Goal: Task Accomplishment & Management: Use online tool/utility

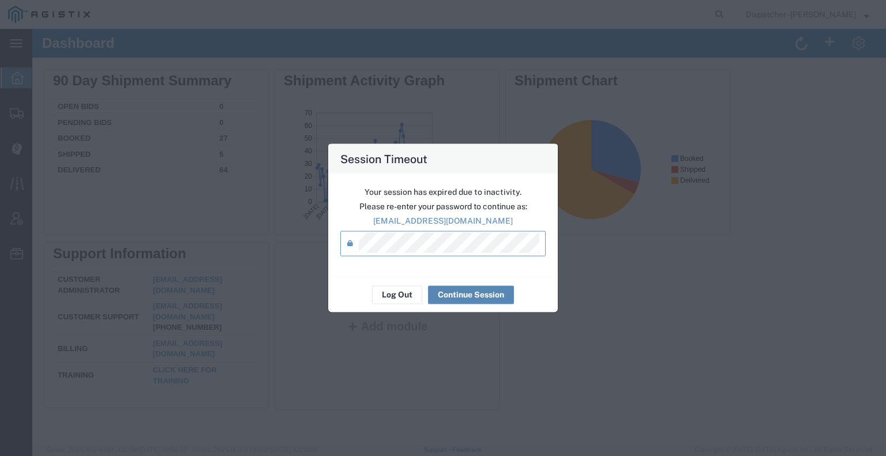
click at [462, 294] on button "Continue Session" at bounding box center [471, 294] width 86 height 18
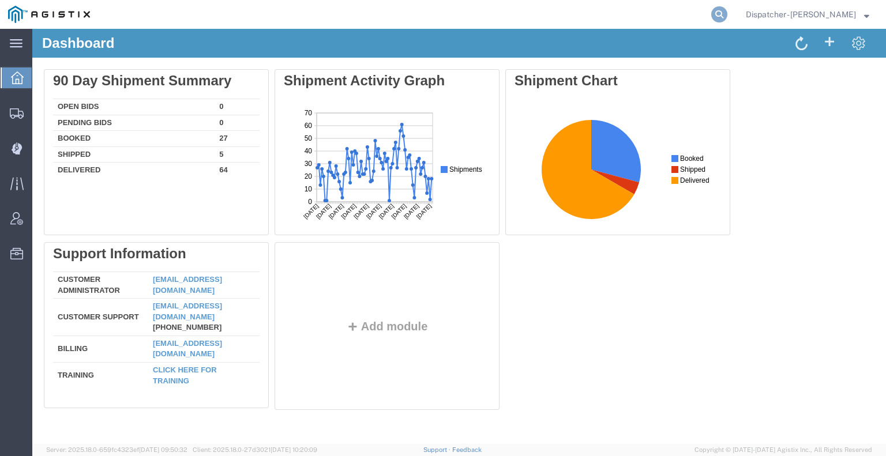
click at [715, 16] on icon at bounding box center [719, 14] width 16 height 16
type input "56712407"
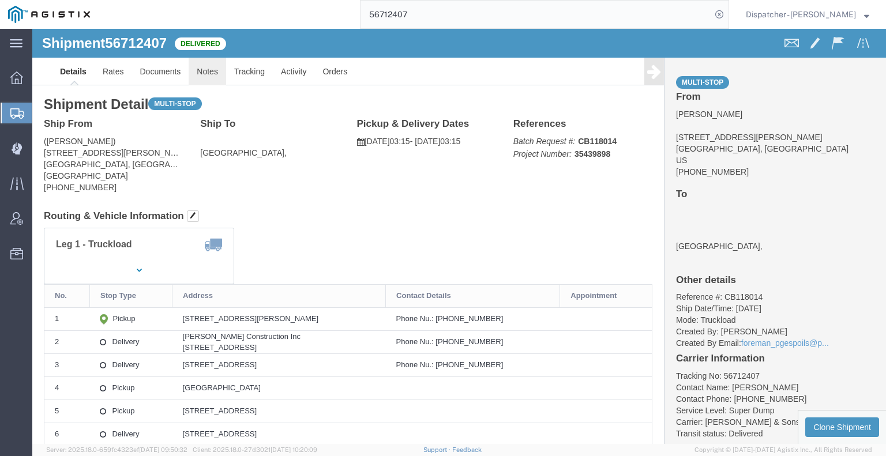
click link "Notes"
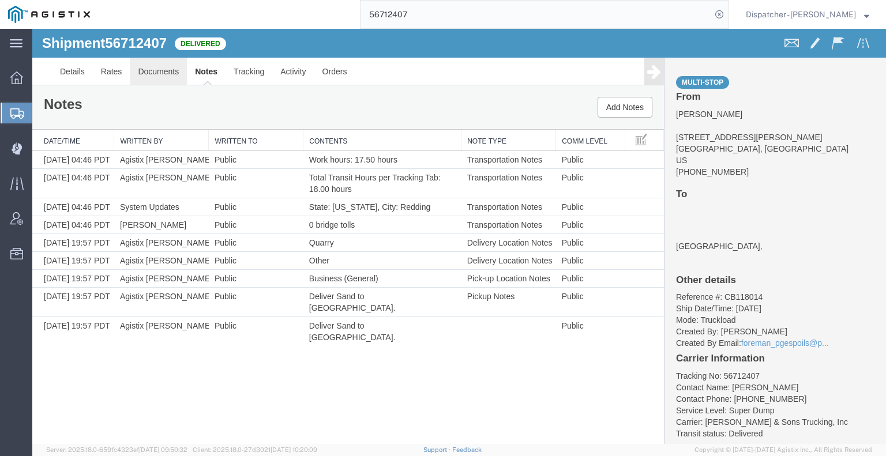
click at [142, 70] on link "Documents" at bounding box center [158, 72] width 57 height 28
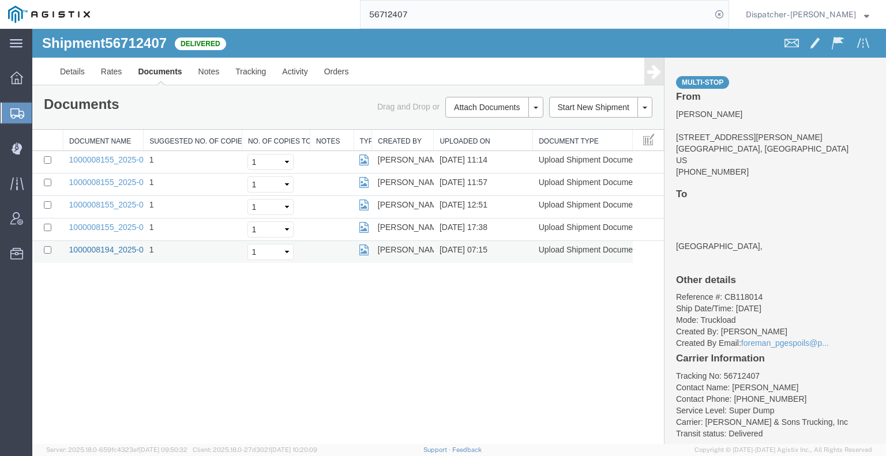
click at [123, 245] on link "1000008194_2025-09-04_07_15_43.jpg" at bounding box center [141, 249] width 144 height 9
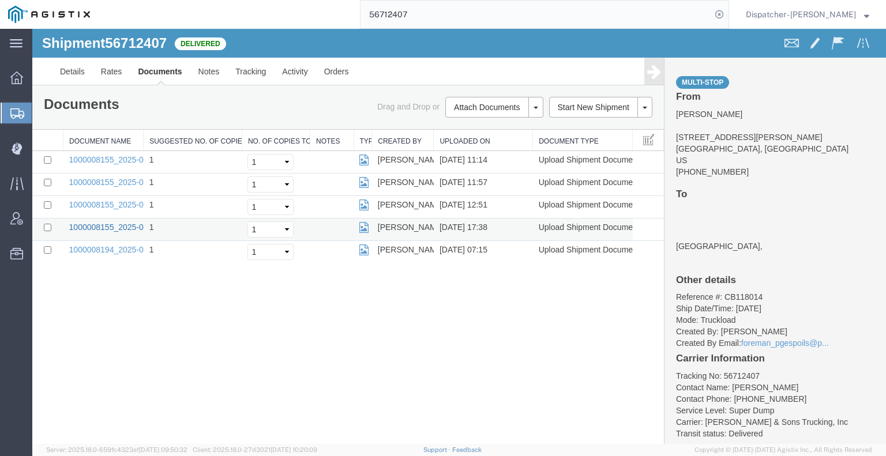
click at [116, 225] on link "1000008155_2025-09-04_17_37_41.jpg" at bounding box center [141, 227] width 144 height 9
drag, startPoint x: 91, startPoint y: 361, endPoint x: 106, endPoint y: 283, distance: 79.9
click at [91, 361] on div "Shipment 56712407 5 of 5 Delivered Details Rates Documents Notes Tracking Activ…" at bounding box center [458, 236] width 853 height 415
click at [153, 71] on link "Documents" at bounding box center [160, 72] width 60 height 28
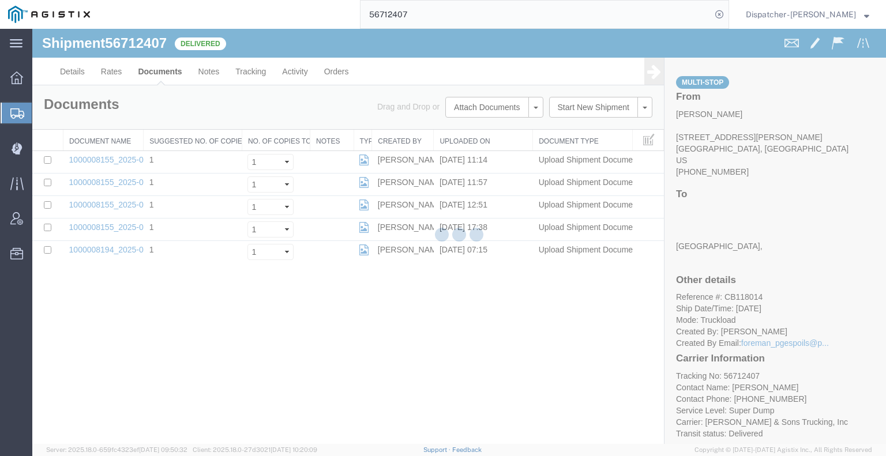
click at [461, 106] on div at bounding box center [458, 236] width 853 height 415
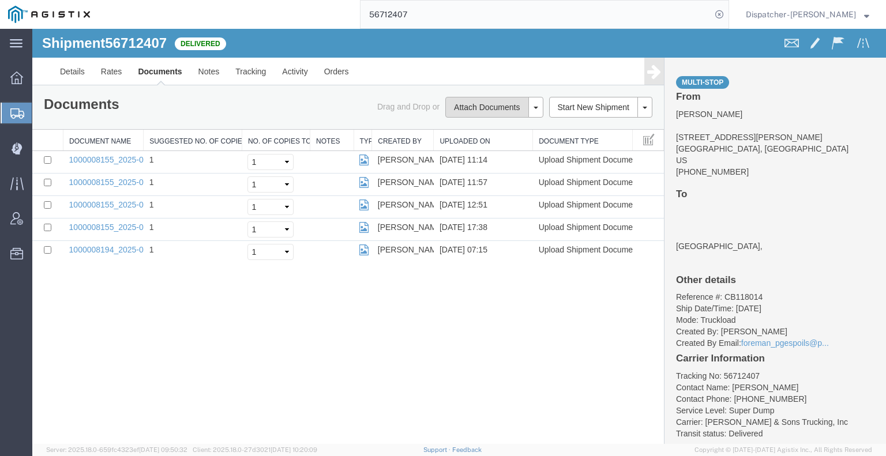
click at [461, 106] on button "Attach Documents" at bounding box center [486, 107] width 83 height 21
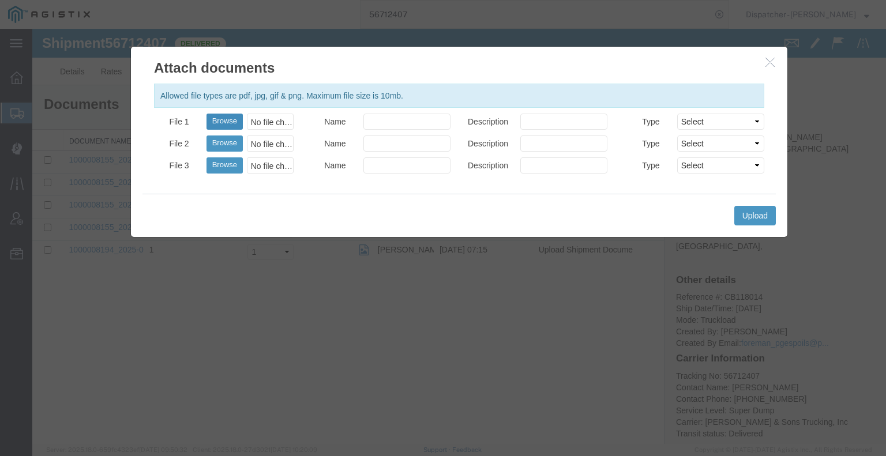
click at [221, 124] on button "Browse" at bounding box center [224, 122] width 36 height 16
type input "C:\fakepath\56712407trktag.pdf"
click at [758, 216] on button "Upload" at bounding box center [755, 216] width 42 height 20
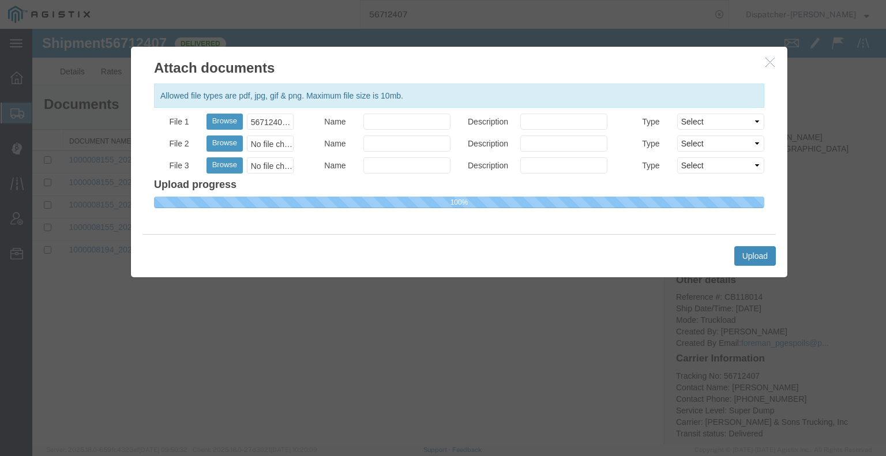
select select
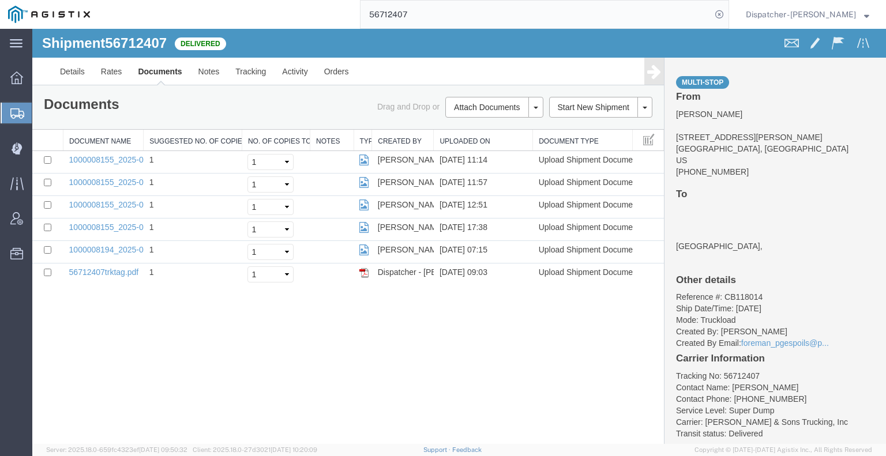
drag, startPoint x: 431, startPoint y: 21, endPoint x: 271, endPoint y: 25, distance: 159.8
click at [319, 22] on div "56712407" at bounding box center [413, 14] width 631 height 29
type input "56709009"
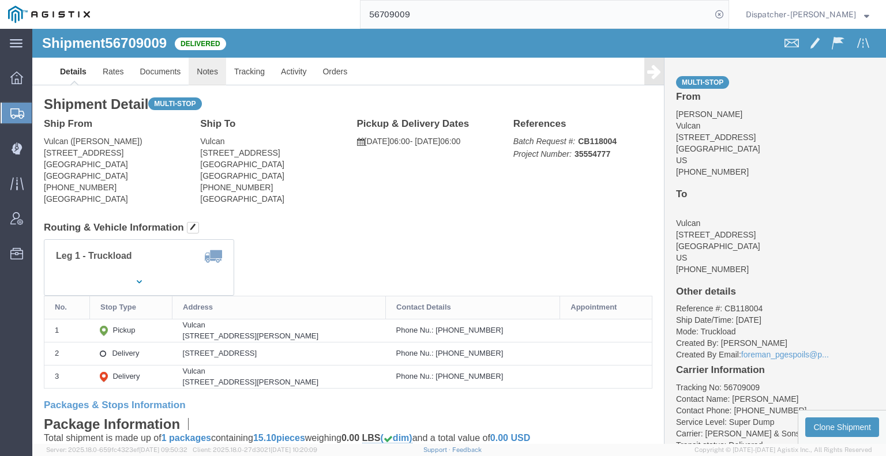
drag, startPoint x: 210, startPoint y: 75, endPoint x: 178, endPoint y: 46, distance: 43.3
click link "Notes"
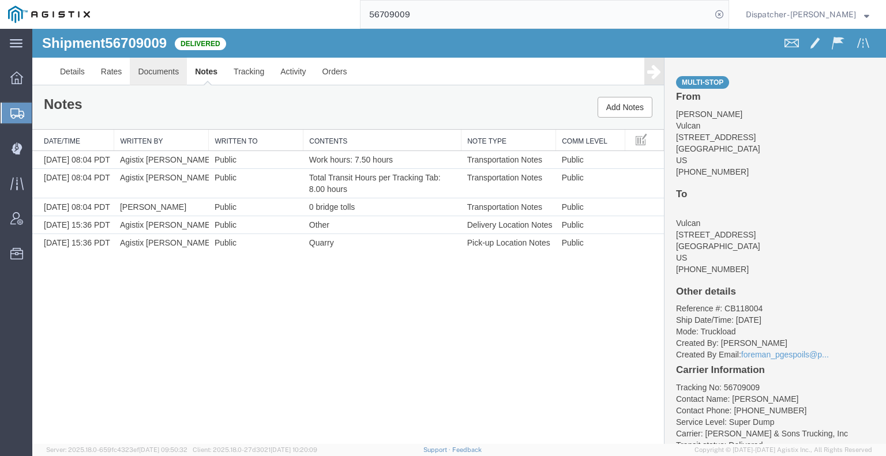
click at [165, 70] on link "Documents" at bounding box center [158, 72] width 57 height 28
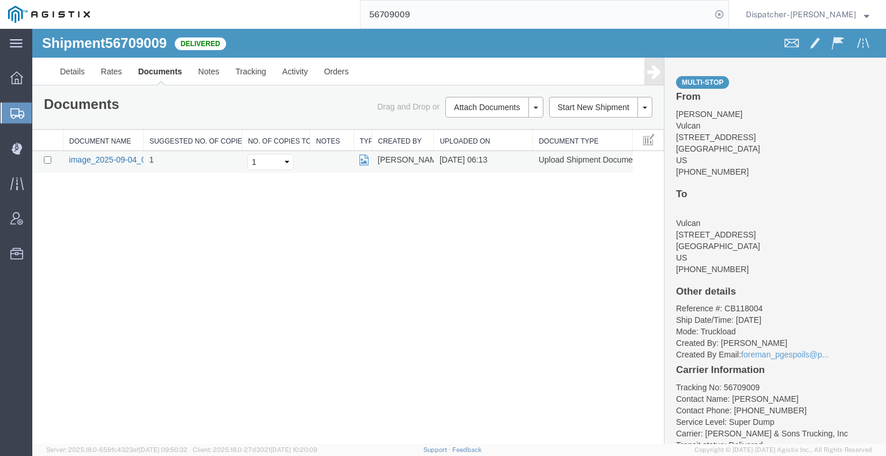
click at [123, 159] on link "image_2025-09-04_06_13_28.jpg" at bounding box center [129, 159] width 121 height 9
click at [161, 318] on div "Shipment 56709009 1 of 1 Delivered Details Rates Documents Notes Tracking Activ…" at bounding box center [458, 236] width 853 height 415
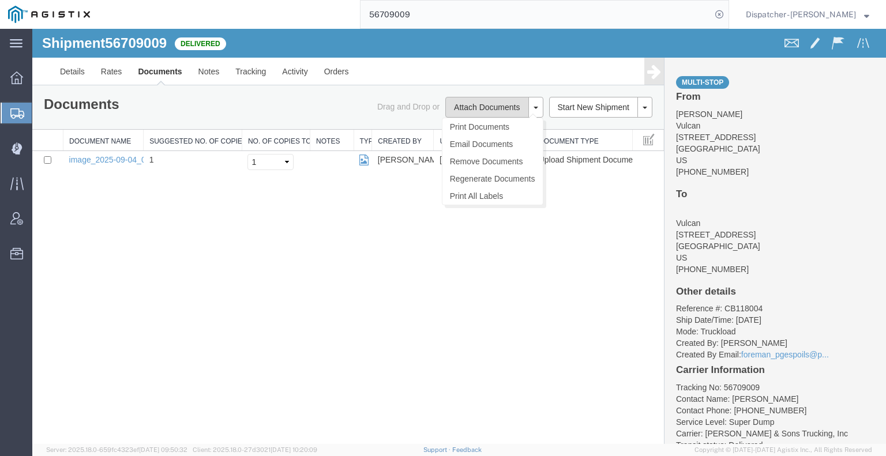
click at [468, 106] on button "Attach Documents" at bounding box center [486, 107] width 83 height 21
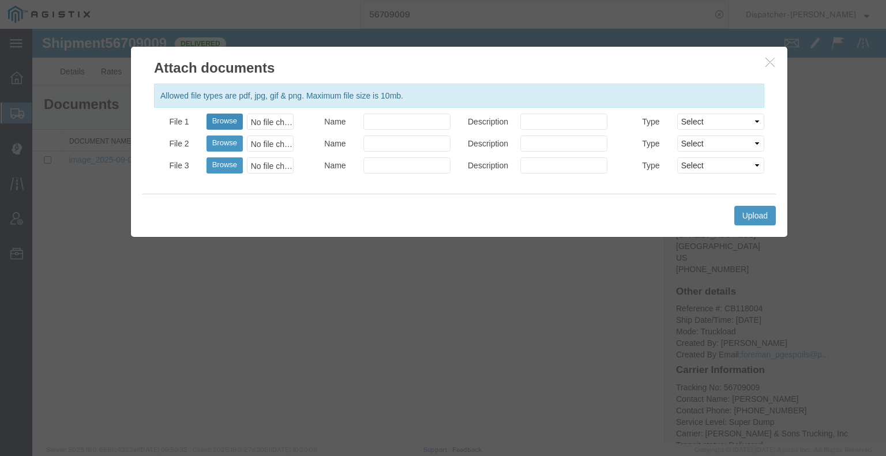
click at [231, 117] on button "Browse" at bounding box center [224, 122] width 36 height 16
type input "C:\fakepath\56709009trktag.pdf"
click at [751, 220] on button "Upload" at bounding box center [755, 216] width 42 height 20
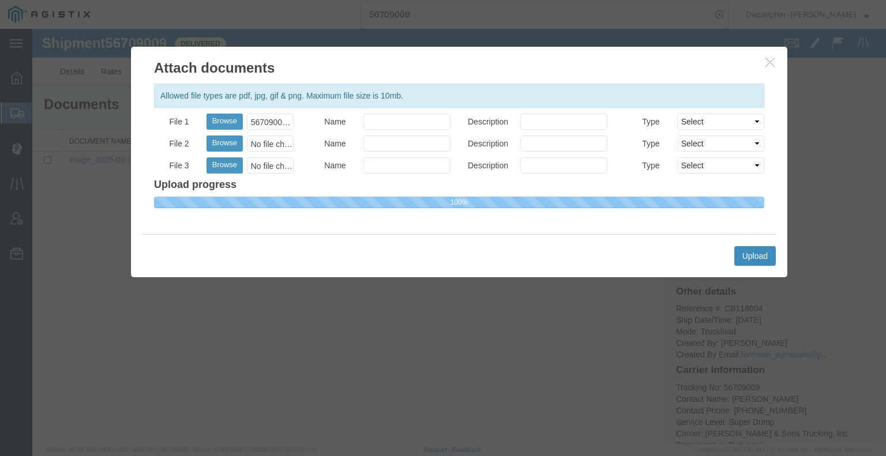
select select
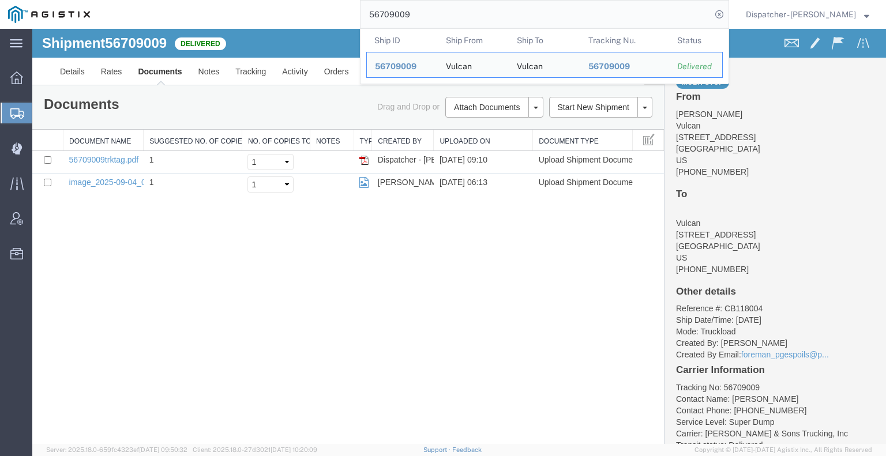
drag, startPoint x: 406, startPoint y: 14, endPoint x: 289, endPoint y: 14, distance: 117.0
click at [314, 9] on div "56709009 Ship ID Ship From Ship To Tracking Nu. Status Ship ID 56709009 Ship Fr…" at bounding box center [413, 14] width 631 height 29
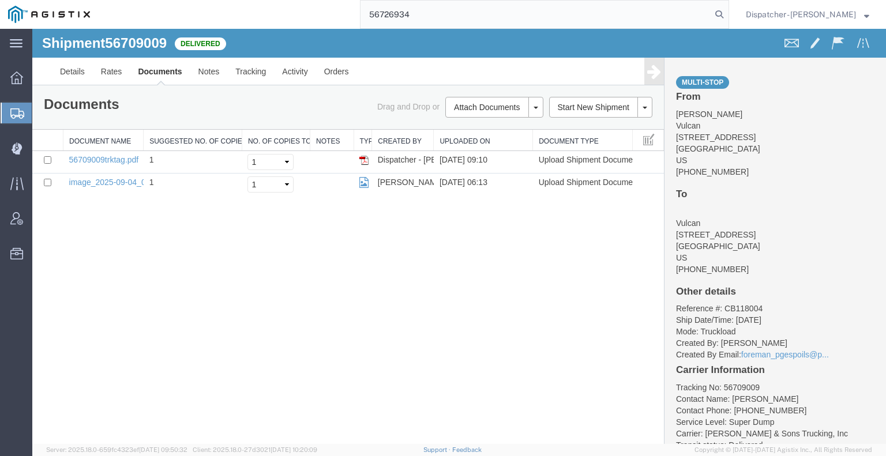
type input "56726934"
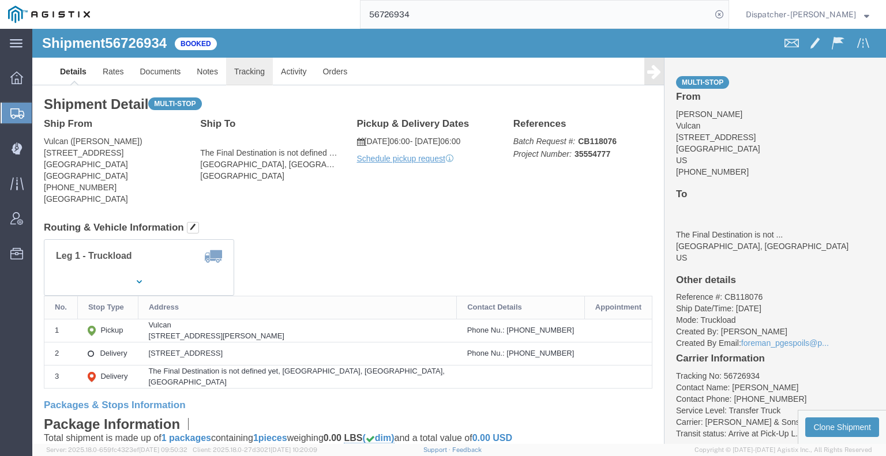
click link "Tracking"
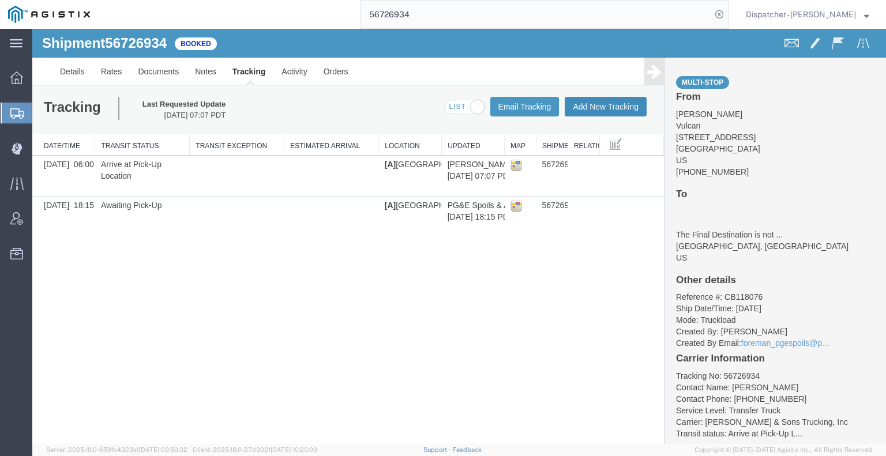
click at [594, 110] on button "Add New Tracking" at bounding box center [605, 107] width 82 height 20
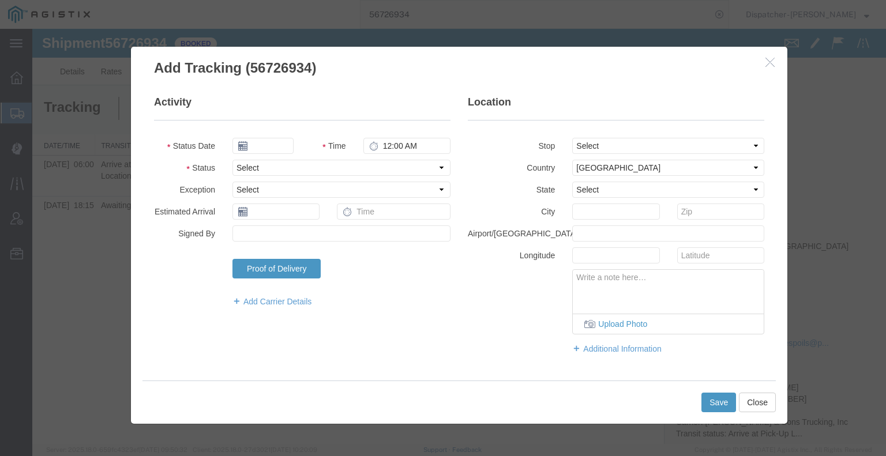
type input "[DATE]"
type input "10:00 AM"
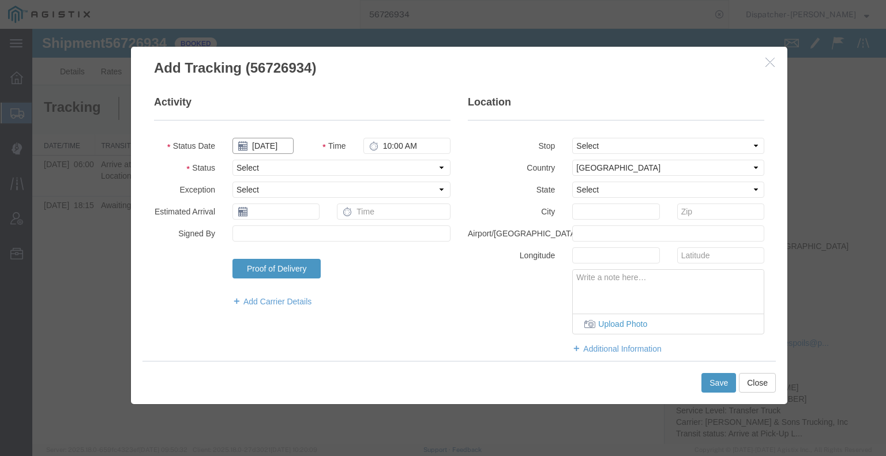
click at [270, 147] on input "[DATE]" at bounding box center [262, 146] width 61 height 16
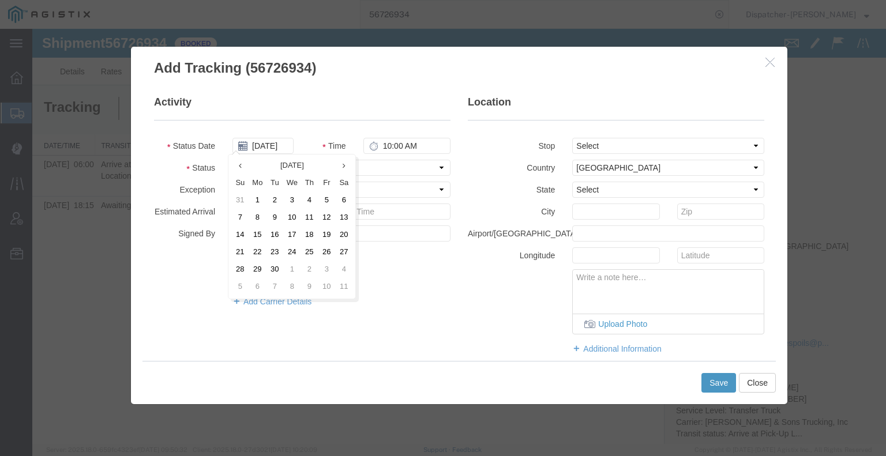
click at [329, 199] on td "5" at bounding box center [326, 200] width 17 height 17
type input "[DATE]"
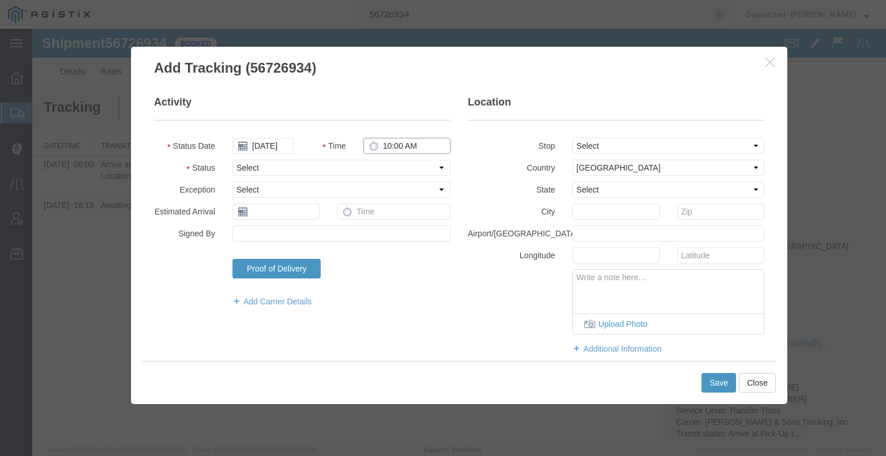
click at [389, 143] on input "10:00 AM" at bounding box center [406, 146] width 87 height 16
type input "6:00 AM"
click at [393, 162] on select "Select Arrival Notice Available Arrival Notice Imported Arrive at Delivery Loca…" at bounding box center [341, 168] width 218 height 16
select select "ARVPULOC"
click at [232, 160] on select "Select Arrival Notice Available Arrival Notice Imported Arrive at Delivery Loca…" at bounding box center [341, 168] width 218 height 16
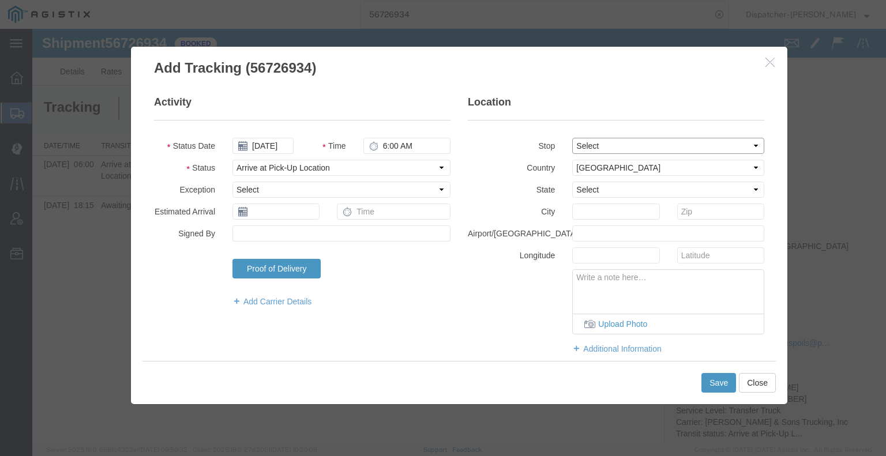
click at [608, 156] on fieldset "Location Stop Select From: [STREET_ADDRESS] Stop 2: [STREET_ADDRESS] To: The Fi…" at bounding box center [616, 230] width 296 height 271
select select "{"pickupDeliveryInfoId": "122748539","pickupOrDelivery": "P","stopNum": "1","lo…"
click at [572, 138] on select "Select From: [STREET_ADDRESS] Stop 2: [STREET_ADDRESS] To: The Final Destinatio…" at bounding box center [668, 146] width 192 height 16
select select "CA"
type input "[GEOGRAPHIC_DATA]"
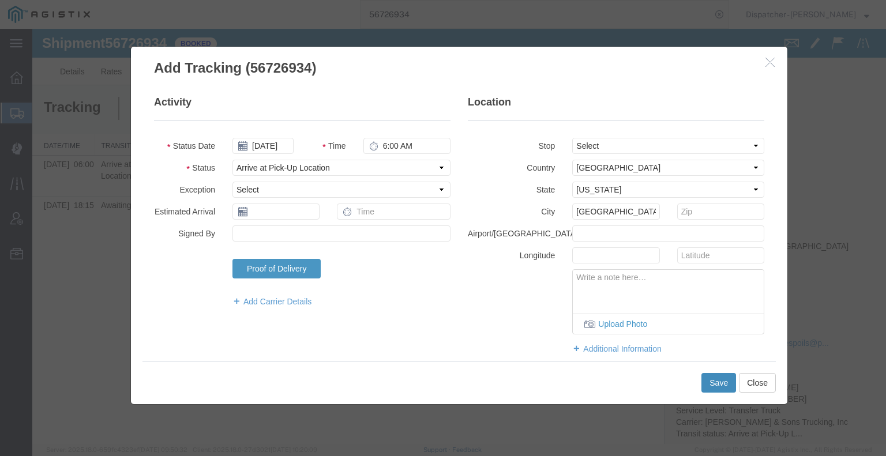
click at [714, 387] on button "Save" at bounding box center [718, 383] width 35 height 20
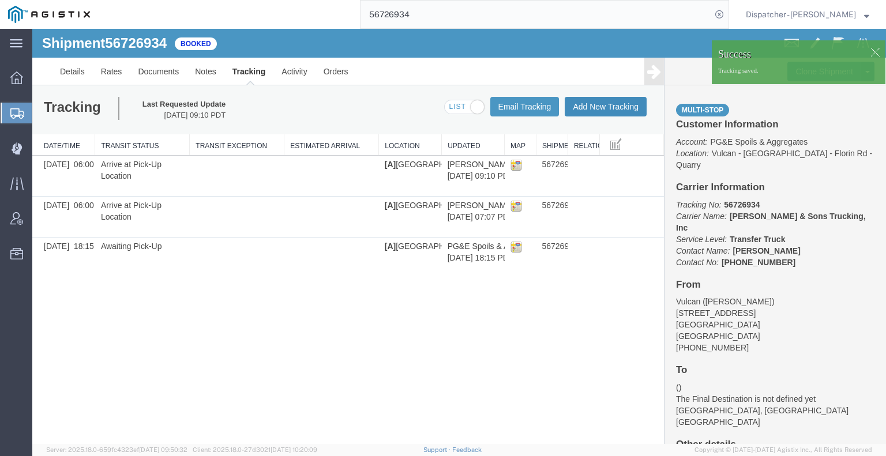
click at [600, 108] on button "Add New Tracking" at bounding box center [605, 107] width 82 height 20
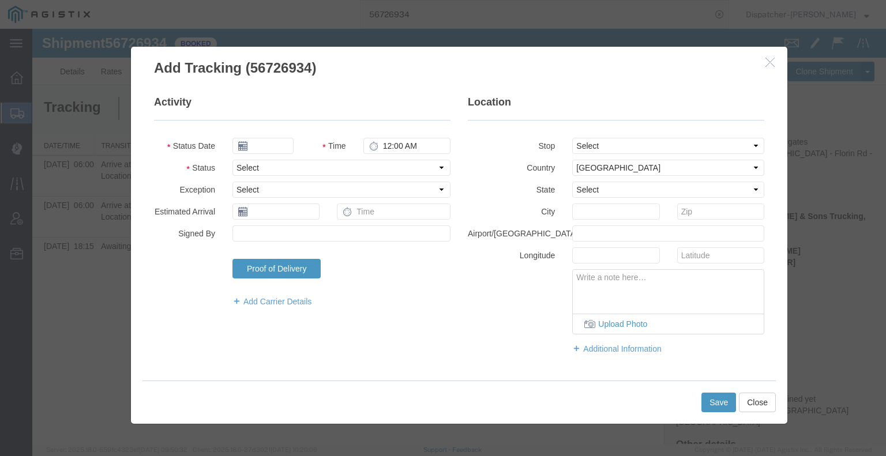
type input "[DATE]"
type input "10:00 AM"
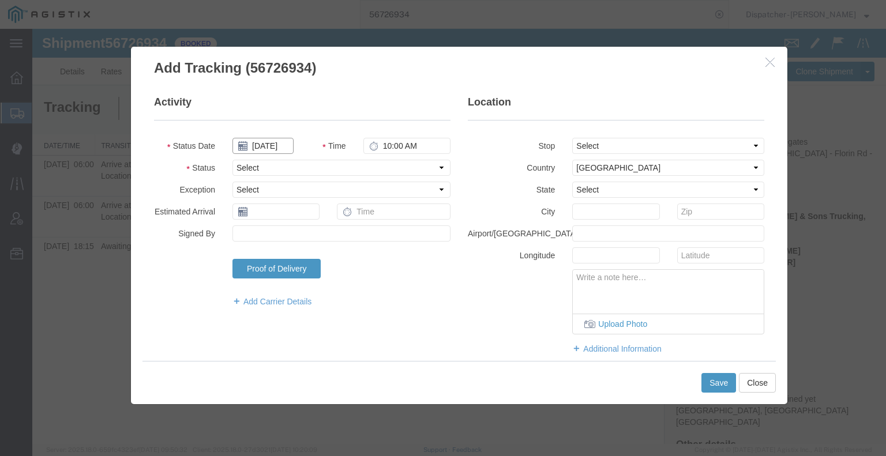
click at [262, 146] on input "[DATE]" at bounding box center [262, 146] width 61 height 16
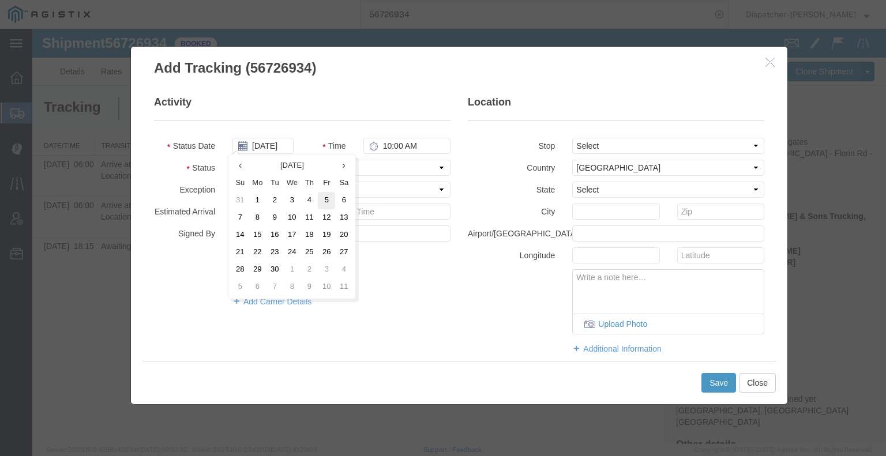
click at [321, 203] on td "5" at bounding box center [326, 200] width 17 height 17
type input "[DATE]"
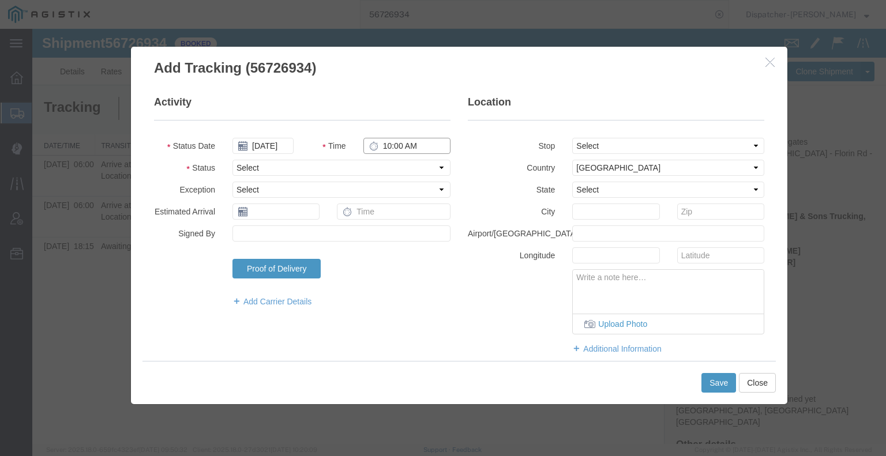
click at [389, 145] on input "10:00 AM" at bounding box center [406, 146] width 87 height 16
type input "12:15 PM"
click at [390, 169] on select "Select Arrival Notice Available Arrival Notice Imported Arrive at Delivery Loca…" at bounding box center [341, 168] width 218 height 16
select select "DPTDLVLOC"
click at [232, 160] on select "Select Arrival Notice Available Arrival Notice Imported Arrive at Delivery Loca…" at bounding box center [341, 168] width 218 height 16
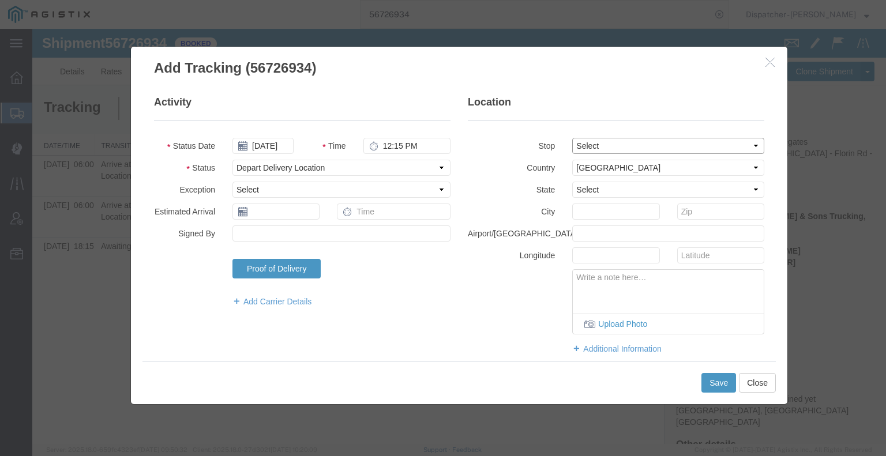
click at [583, 146] on select "Select From: [STREET_ADDRESS] Stop 2: [STREET_ADDRESS] To: The Final Destinatio…" at bounding box center [668, 146] width 192 height 16
select select "{"pickupDeliveryInfoId": "122748540","pickupOrDelivery": "D","stopNum": "2","lo…"
click at [572, 138] on select "Select From: [STREET_ADDRESS] Stop 2: [STREET_ADDRESS] To: The Final Destinatio…" at bounding box center [668, 146] width 192 height 16
select select "CA"
type input "Placerville"
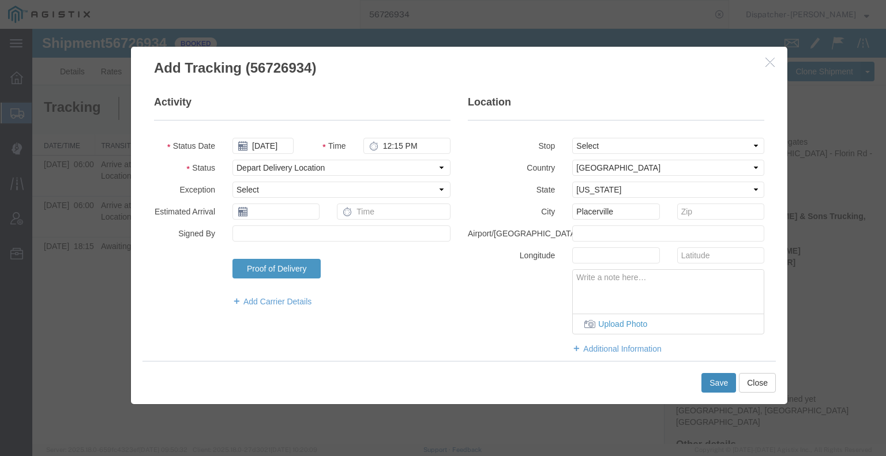
click at [721, 382] on button "Save" at bounding box center [718, 383] width 35 height 20
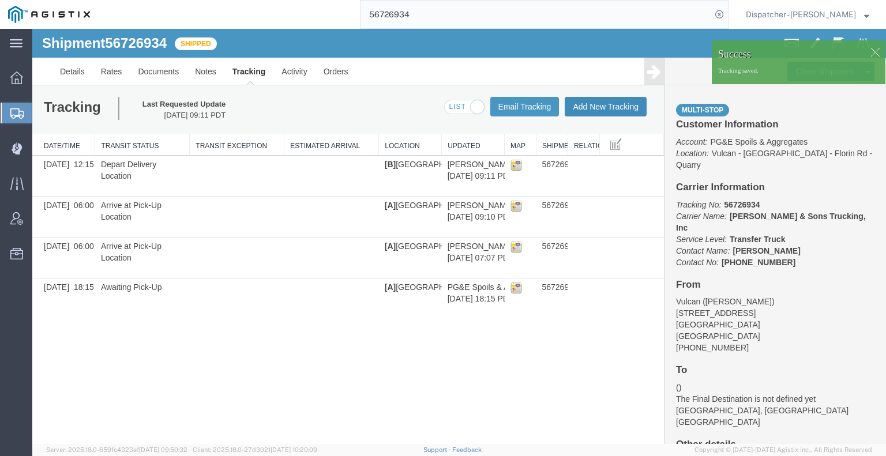
click at [594, 110] on button "Add New Tracking" at bounding box center [605, 107] width 82 height 20
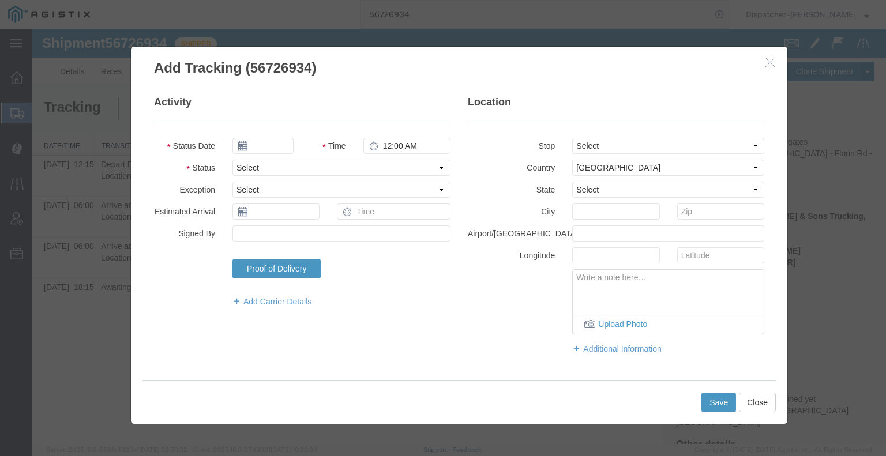
type input "[DATE]"
type input "10:00 AM"
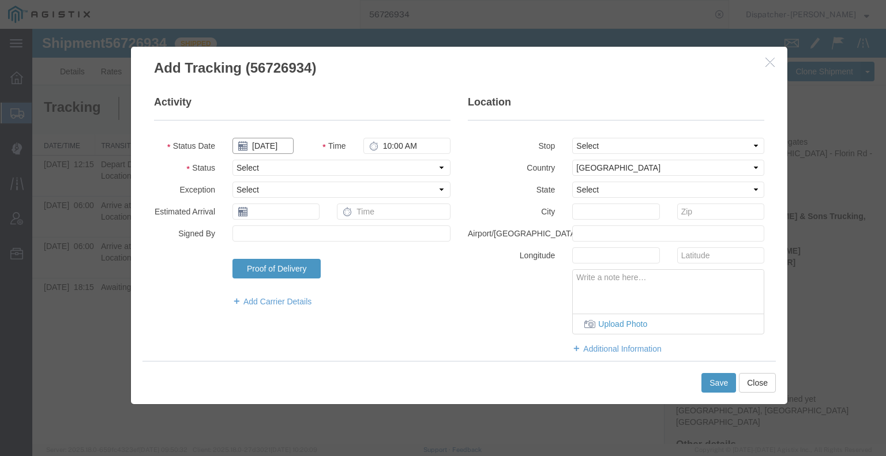
click at [270, 145] on input "[DATE]" at bounding box center [262, 146] width 61 height 16
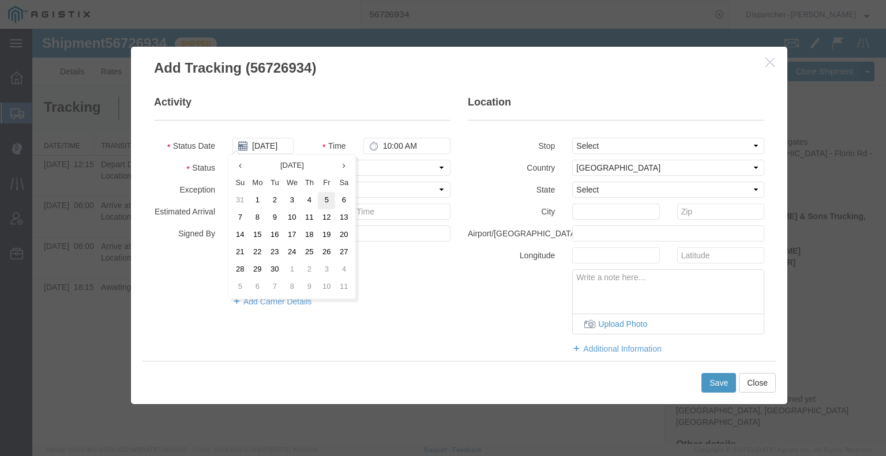
click at [326, 202] on td "5" at bounding box center [326, 200] width 17 height 17
type input "[DATE]"
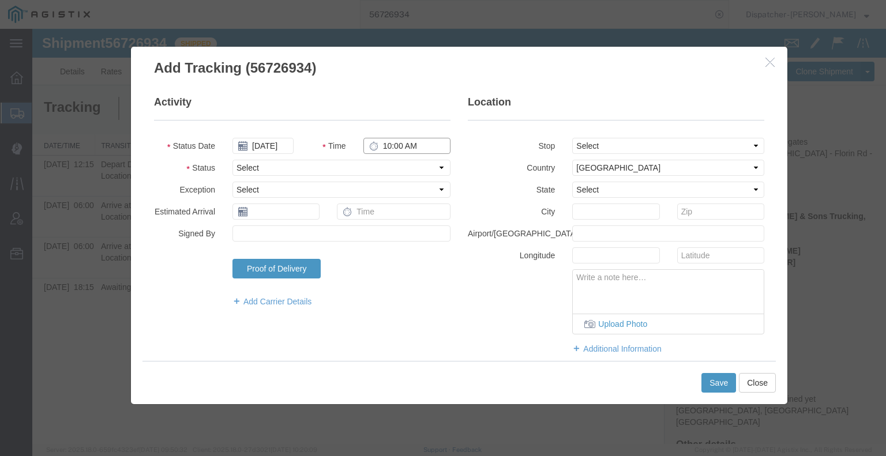
click at [398, 145] on input "10:00 AM" at bounding box center [406, 146] width 87 height 16
type input "4:15 PM"
click at [393, 168] on select "Select Arrival Notice Available Arrival Notice Imported Arrive at Delivery Loca…" at bounding box center [341, 168] width 218 height 16
select select "BREAKSTART"
click at [232, 160] on select "Select Arrival Notice Available Arrival Notice Imported Arrive at Delivery Loca…" at bounding box center [341, 168] width 218 height 16
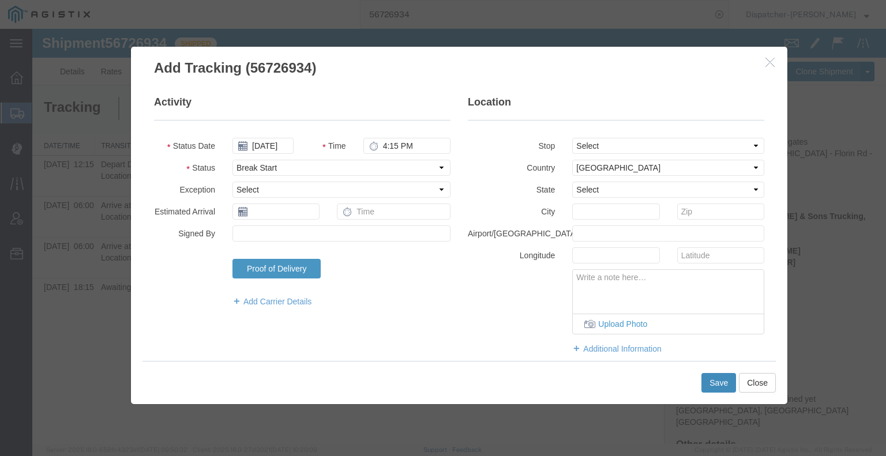
click at [711, 385] on button "Save" at bounding box center [718, 383] width 35 height 20
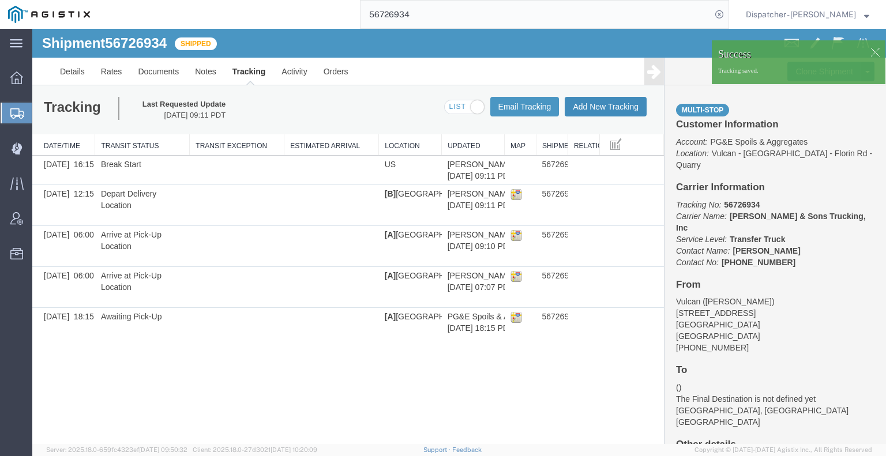
click at [621, 106] on button "Add New Tracking" at bounding box center [605, 107] width 82 height 20
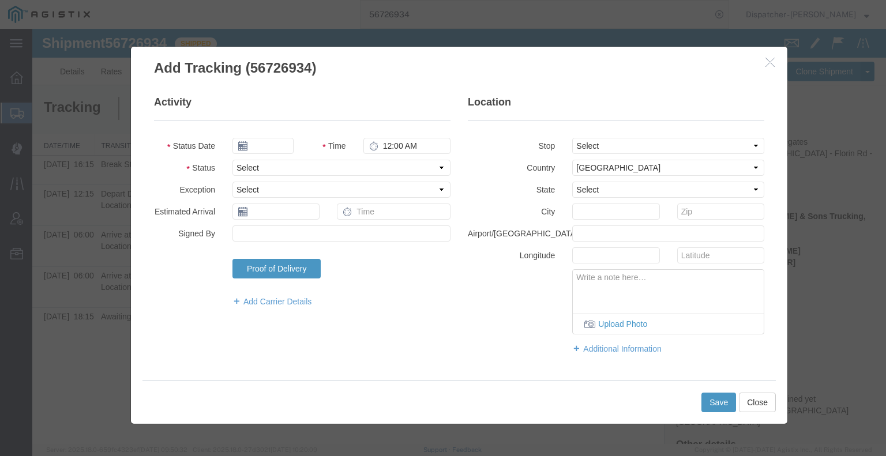
type input "[DATE]"
type input "10:00 AM"
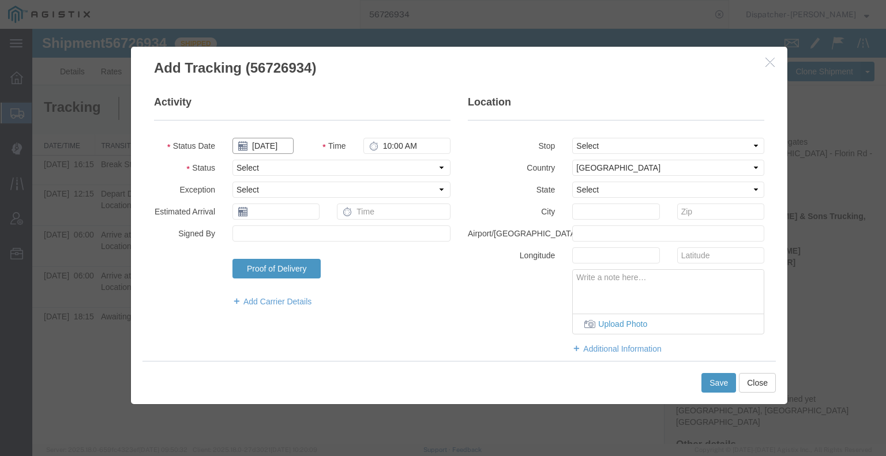
click at [272, 145] on input "[DATE]" at bounding box center [262, 146] width 61 height 16
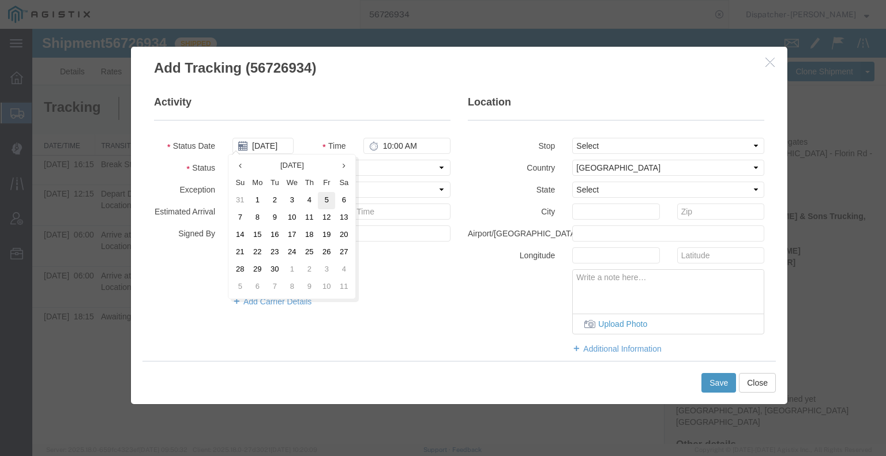
click at [327, 202] on td "5" at bounding box center [326, 200] width 17 height 17
type input "[DATE]"
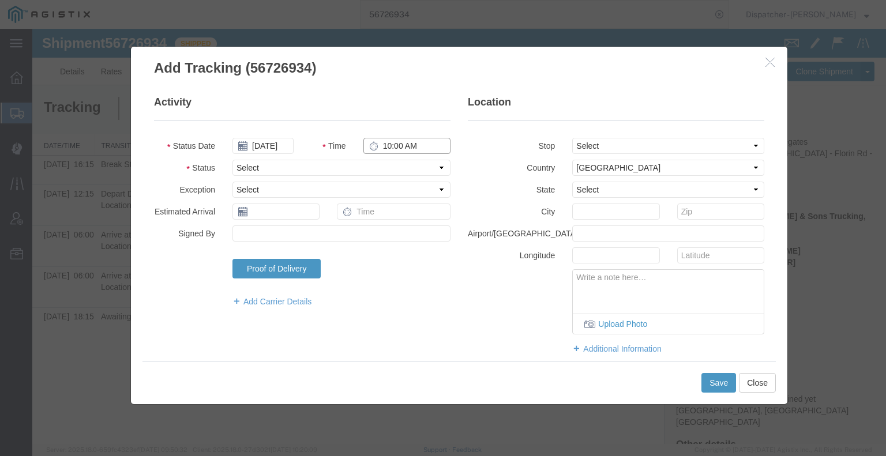
click at [387, 148] on input "10:00 AM" at bounding box center [406, 146] width 87 height 16
type input "4:45 PM"
click at [383, 170] on select "Select Arrival Notice Available Arrival Notice Imported Arrive at Delivery Loca…" at bounding box center [341, 168] width 218 height 16
select select "BREAKSTOP"
click at [232, 160] on select "Select Arrival Notice Available Arrival Notice Imported Arrive at Delivery Loca…" at bounding box center [341, 168] width 218 height 16
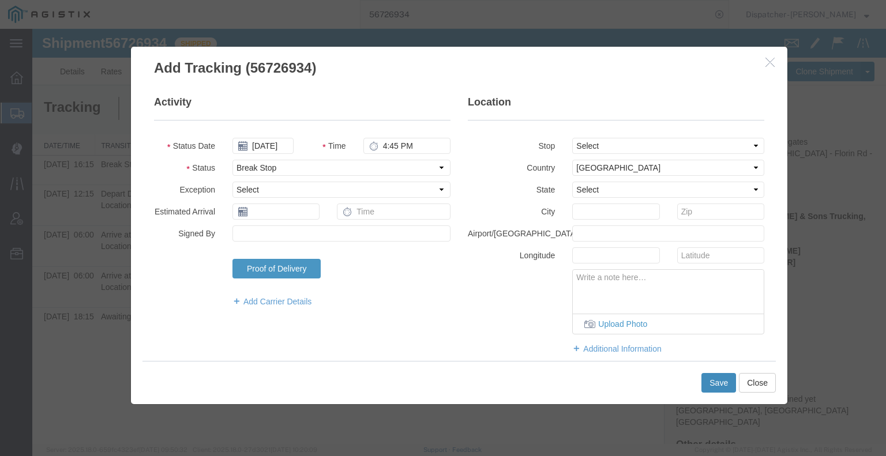
click at [721, 379] on button "Save" at bounding box center [718, 383] width 35 height 20
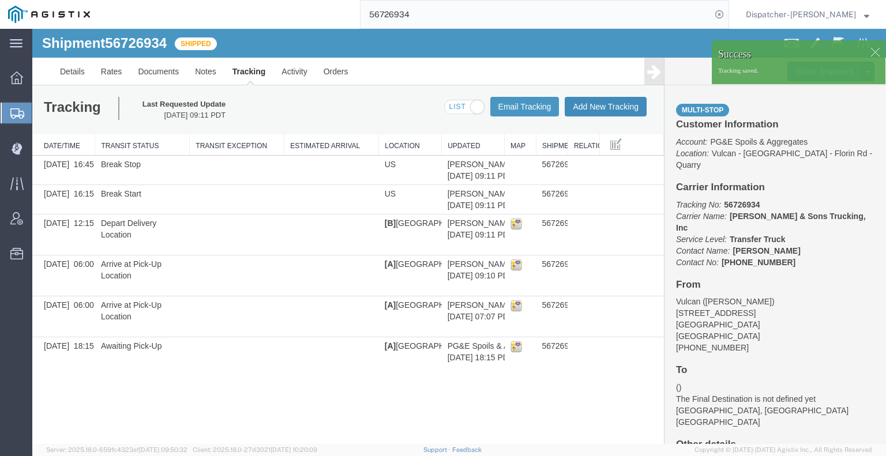
click at [614, 107] on button "Add New Tracking" at bounding box center [605, 107] width 82 height 20
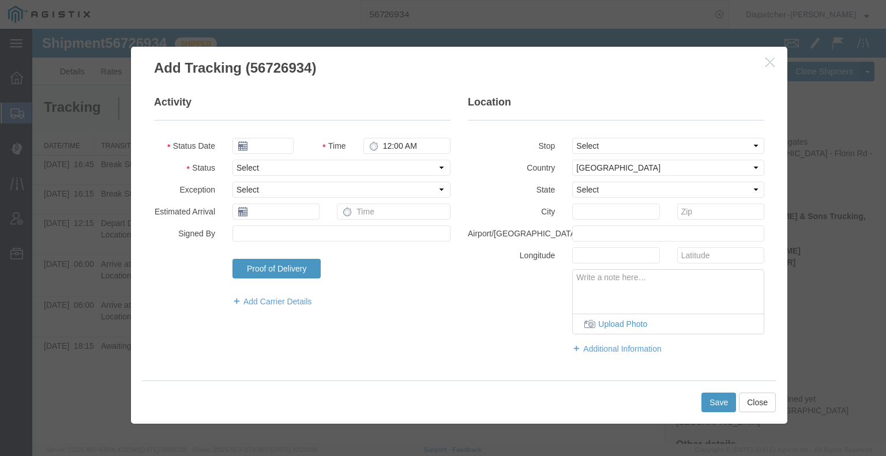
type input "[DATE]"
type input "10:00 AM"
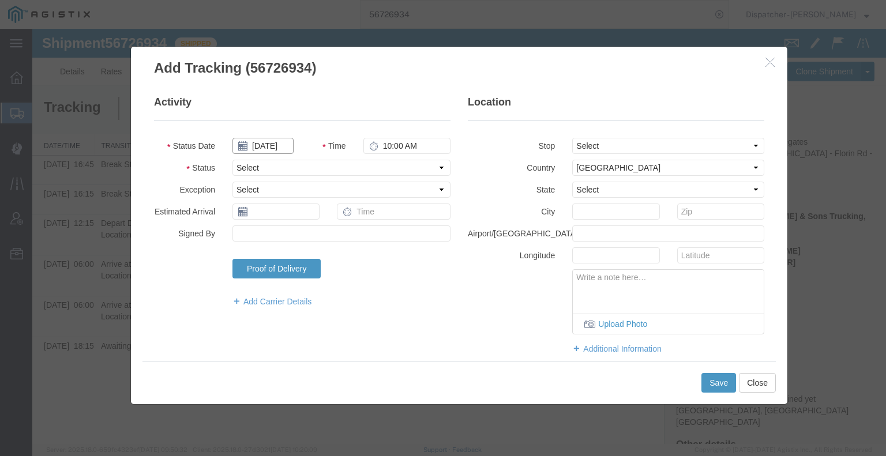
click at [269, 145] on input "[DATE]" at bounding box center [262, 146] width 61 height 16
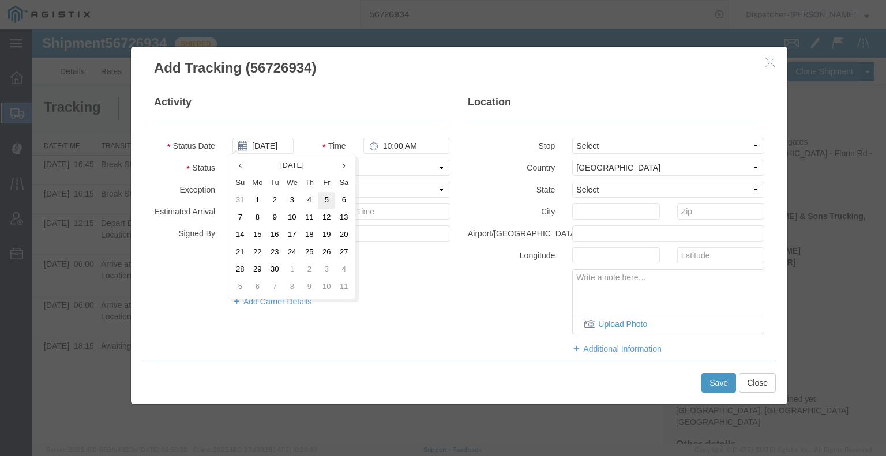
click at [326, 204] on td "5" at bounding box center [326, 200] width 17 height 17
type input "[DATE]"
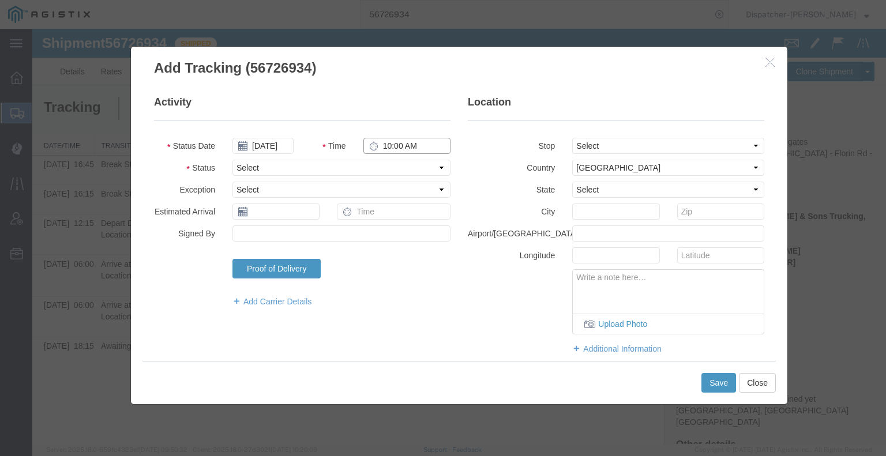
drag, startPoint x: 397, startPoint y: 138, endPoint x: 397, endPoint y: 152, distance: 13.8
click at [397, 146] on input "10:00 AM" at bounding box center [406, 146] width 87 height 16
type input "4:45 PM"
click at [394, 168] on select "Select Arrival Notice Available Arrival Notice Imported Arrive at Delivery Loca…" at bounding box center [341, 168] width 218 height 16
select select "DELIVRED"
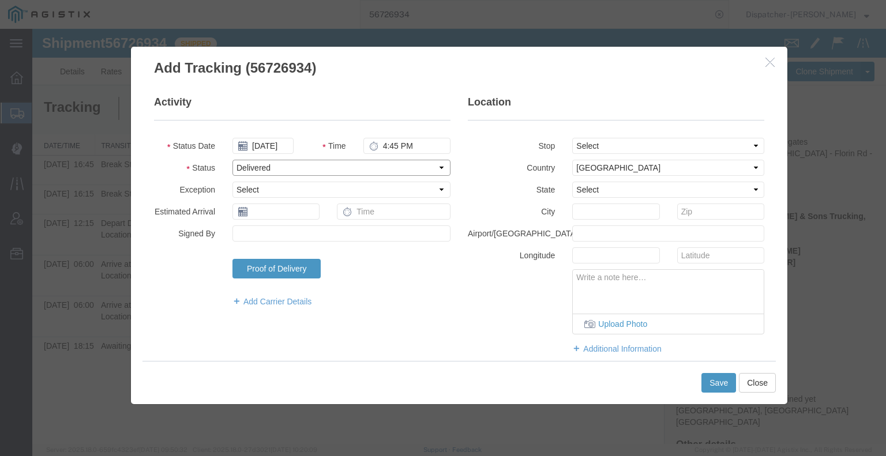
click at [232, 160] on select "Select Arrival Notice Available Arrival Notice Imported Arrive at Delivery Loca…" at bounding box center [341, 168] width 218 height 16
click at [715, 379] on button "Save" at bounding box center [718, 383] width 35 height 20
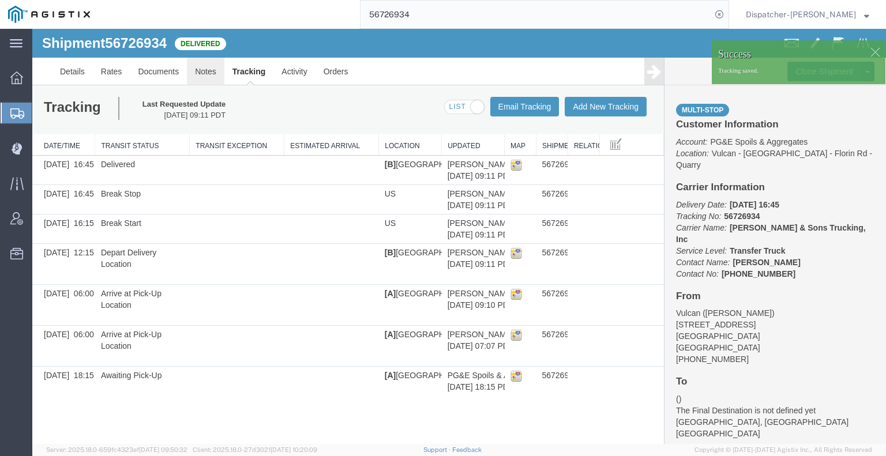
click at [199, 73] on link "Notes" at bounding box center [205, 72] width 37 height 28
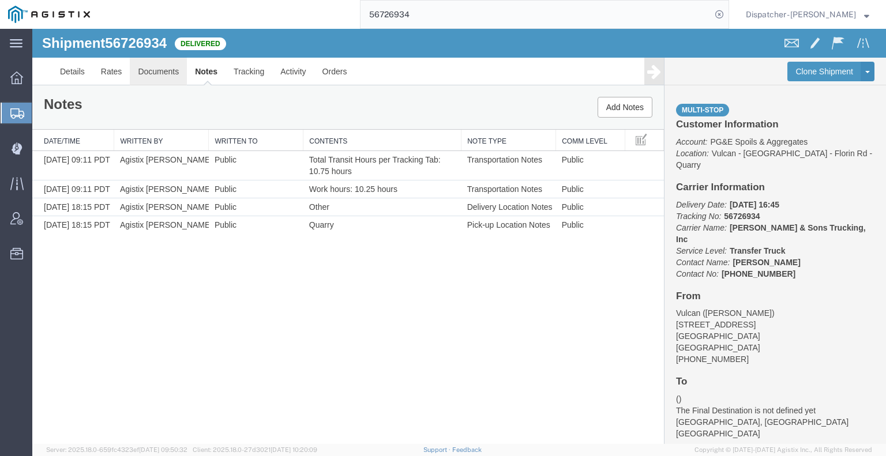
click at [176, 69] on link "Documents" at bounding box center [158, 72] width 57 height 28
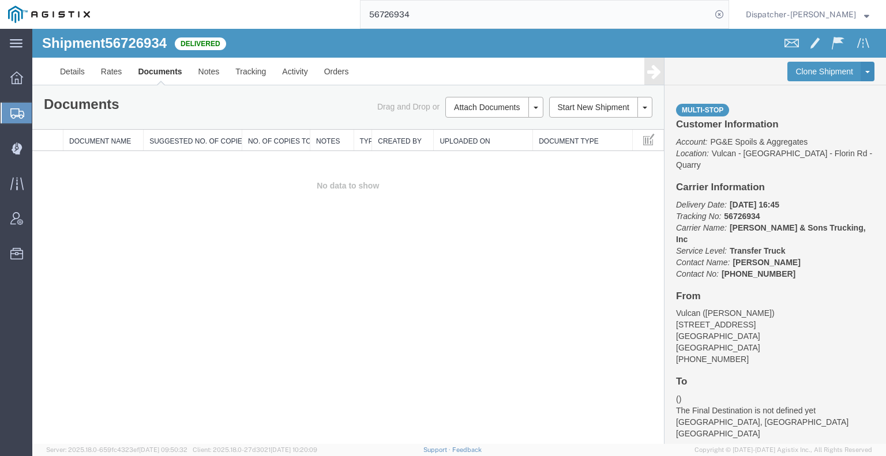
drag, startPoint x: 137, startPoint y: 261, endPoint x: 231, endPoint y: 180, distance: 123.4
click at [140, 259] on div "Shipment 56726934 0 of 0 Delivered Details Rates Documents Notes Tracking Activ…" at bounding box center [458, 236] width 853 height 415
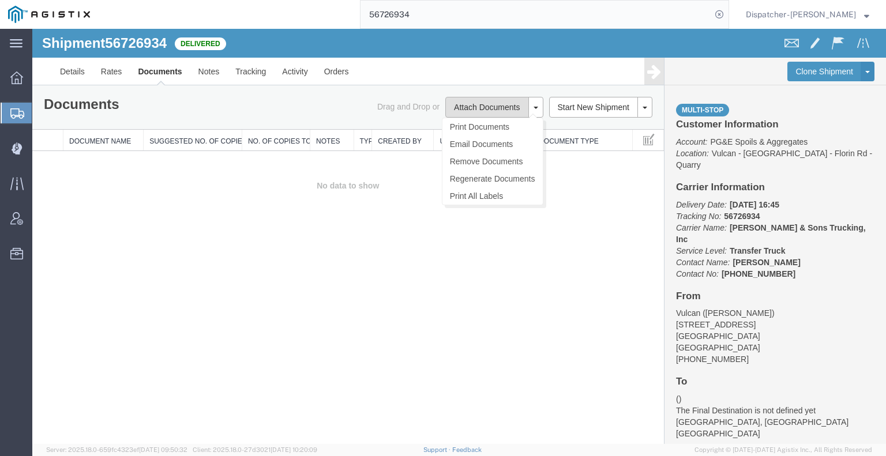
click at [479, 111] on button "Attach Documents" at bounding box center [486, 107] width 83 height 21
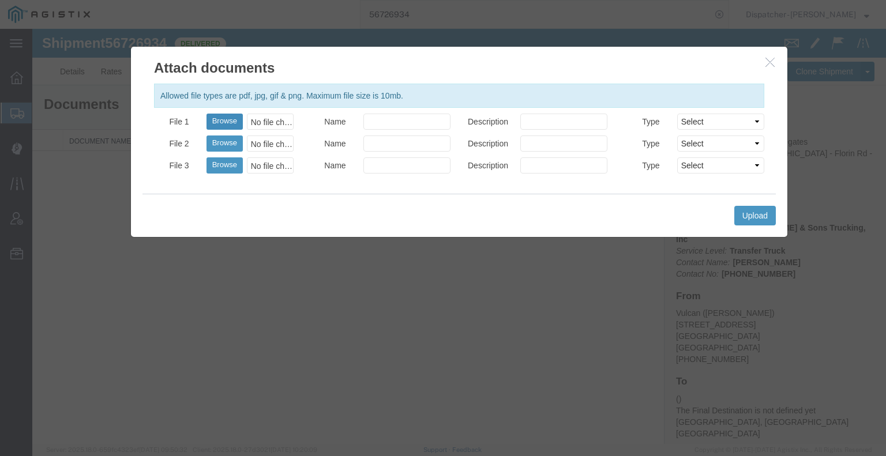
click at [227, 127] on button "Browse" at bounding box center [224, 122] width 36 height 16
type input "C:\fakepath\56726934trktag.pdf"
click at [735, 213] on button "Upload" at bounding box center [755, 216] width 42 height 20
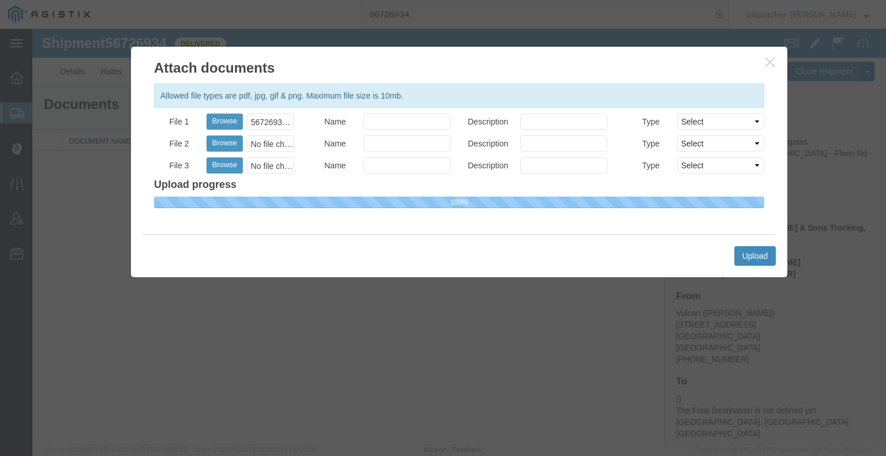
select select
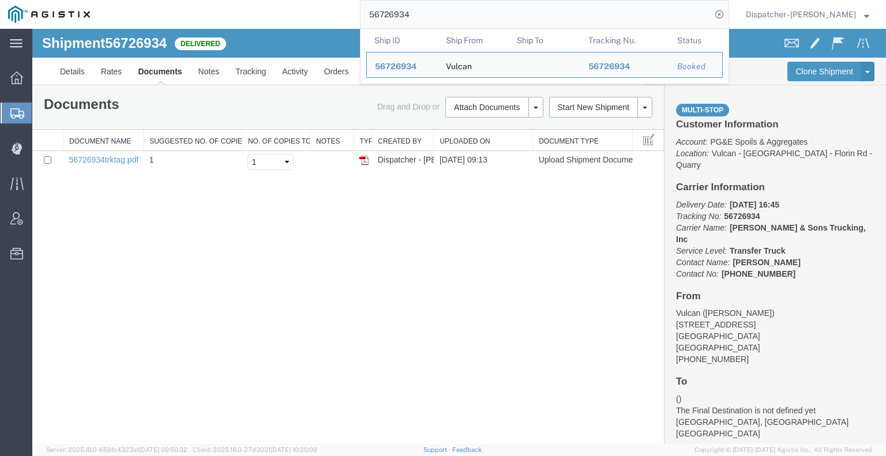
drag, startPoint x: 429, startPoint y: 21, endPoint x: 254, endPoint y: 14, distance: 175.4
click at [253, 14] on div "56726934 Ship ID Ship From Ship To Tracking Nu. Status Ship ID 56726934 Ship Fr…" at bounding box center [413, 14] width 631 height 29
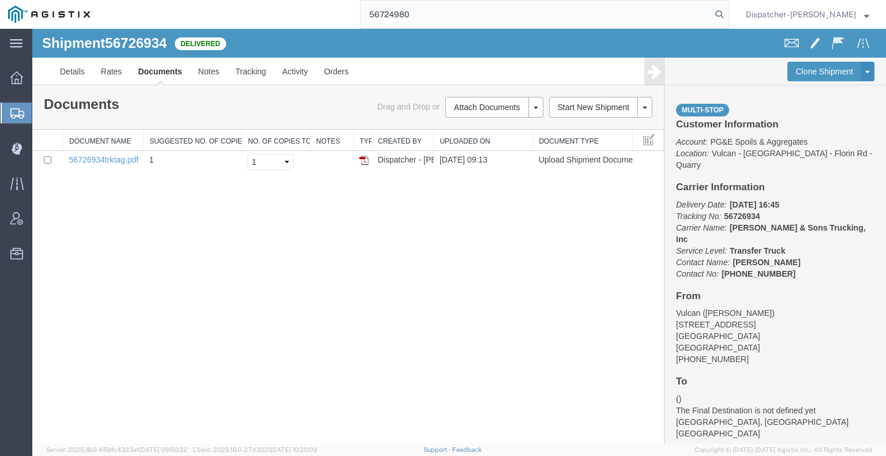
type input "56724980"
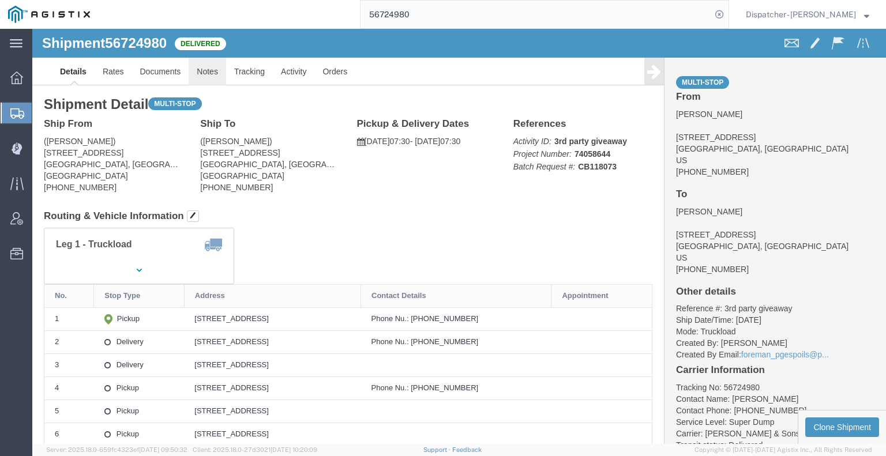
click link "Notes"
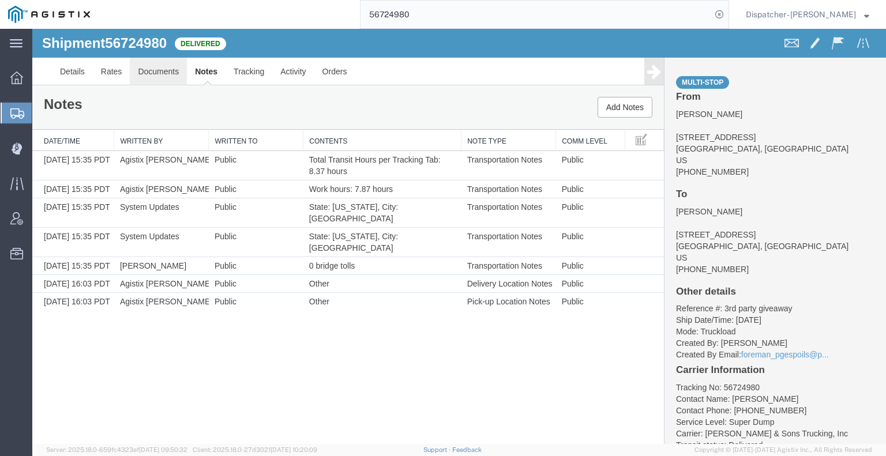
click at [158, 76] on link "Documents" at bounding box center [158, 72] width 57 height 28
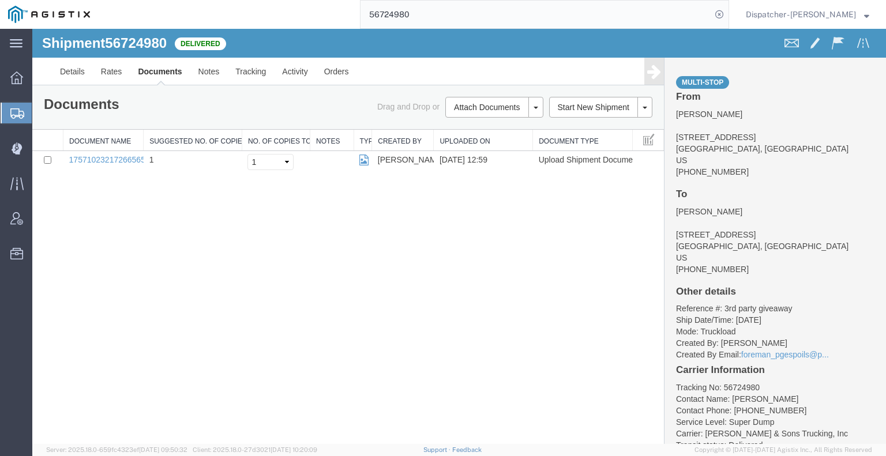
click at [161, 308] on div "Shipment 56724980 1 of 1 Delivered Details Rates Documents Notes Tracking Activ…" at bounding box center [458, 236] width 853 height 415
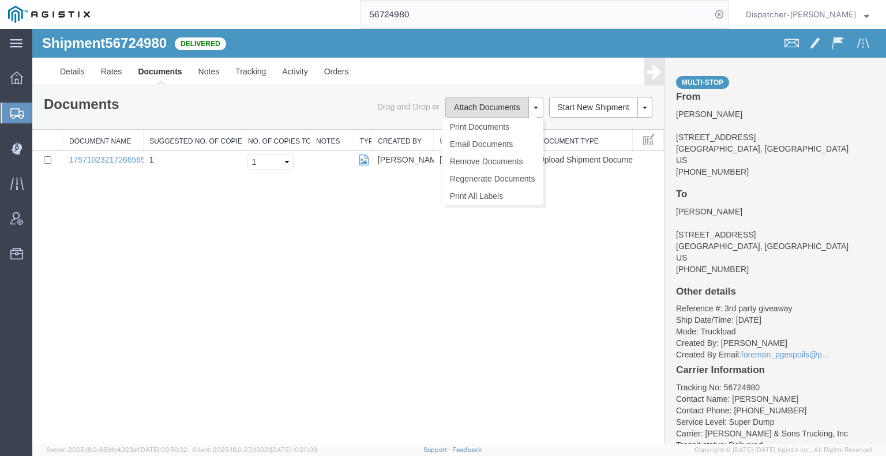
click at [468, 104] on button "Attach Documents" at bounding box center [486, 107] width 83 height 21
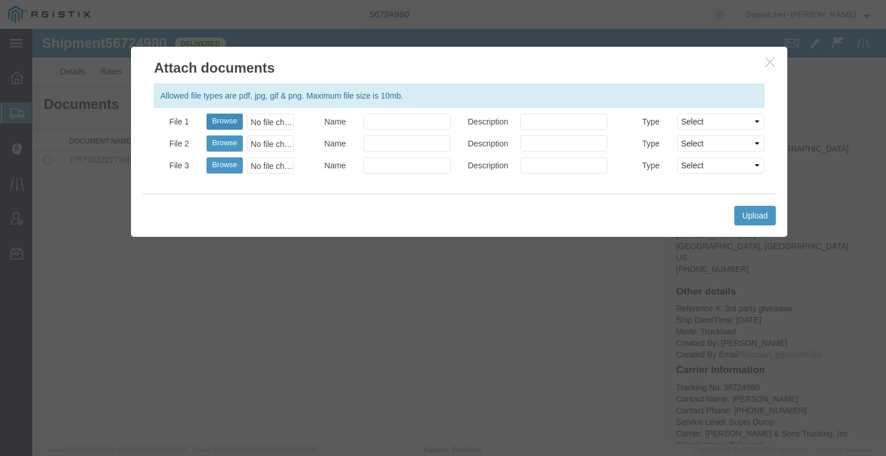
click at [220, 115] on button "Browse" at bounding box center [224, 122] width 36 height 16
type input "C:\fakepath\56724980trktag.pdf"
click at [761, 214] on button "Upload" at bounding box center [755, 216] width 42 height 20
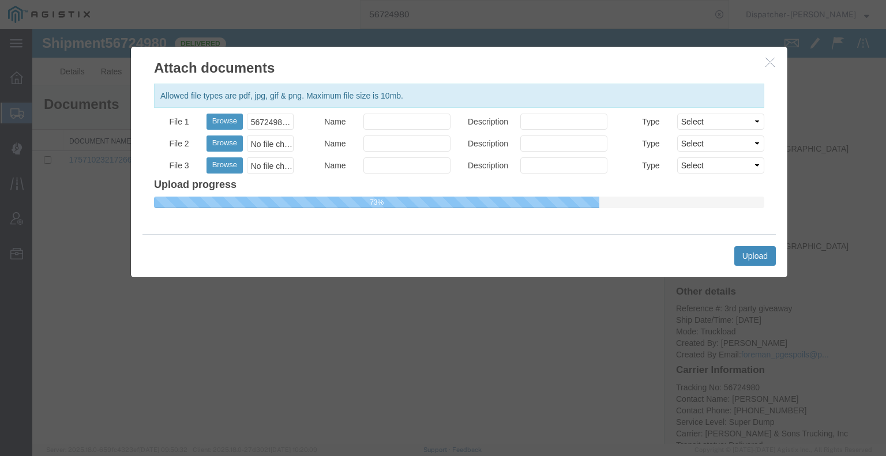
select select
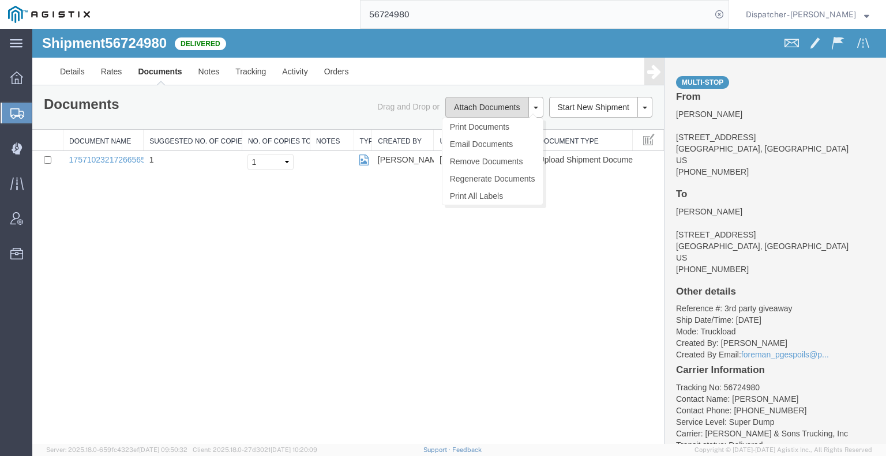
drag, startPoint x: 465, startPoint y: 106, endPoint x: 459, endPoint y: 108, distance: 6.7
click at [465, 107] on button "Attach Documents" at bounding box center [486, 107] width 83 height 21
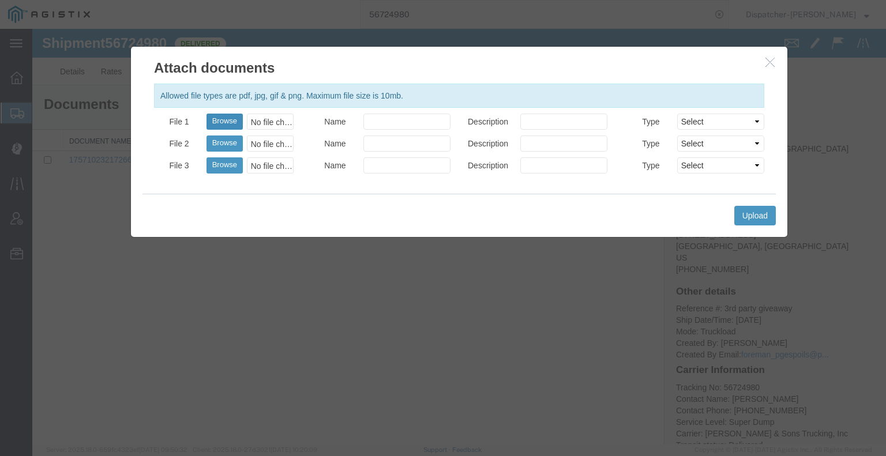
click at [222, 120] on button "Browse" at bounding box center [224, 122] width 36 height 16
type input "C:\fakepath\56724980trktag.pdf"
click at [758, 216] on button "Upload" at bounding box center [755, 216] width 42 height 20
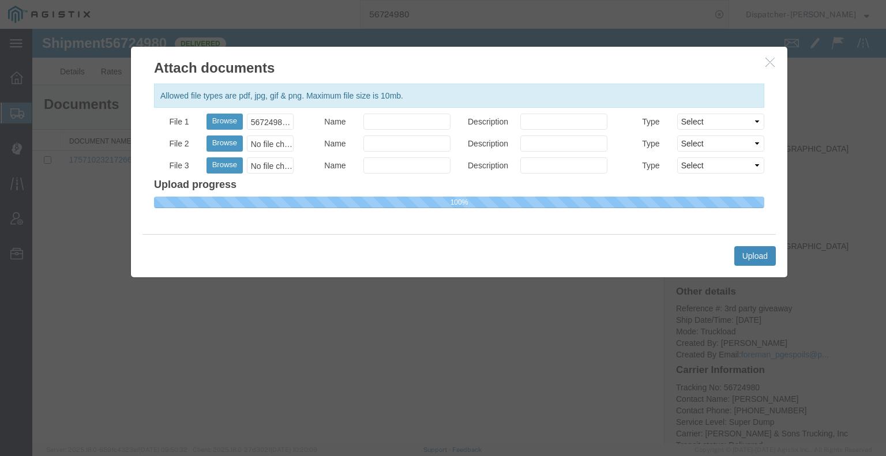
select select
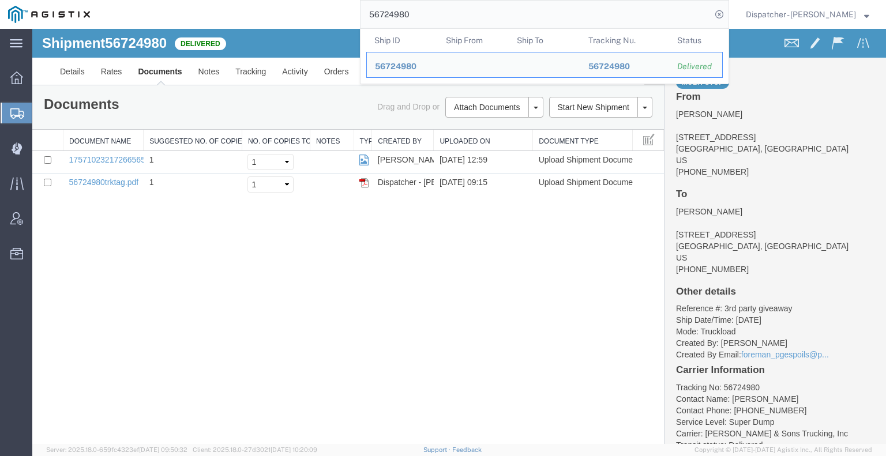
drag, startPoint x: 434, startPoint y: 21, endPoint x: 295, endPoint y: 10, distance: 139.9
click at [322, 10] on div "56724980 Ship ID Ship From Ship To Tracking Nu. Status Ship ID 56724980 Ship Fr…" at bounding box center [413, 14] width 631 height 29
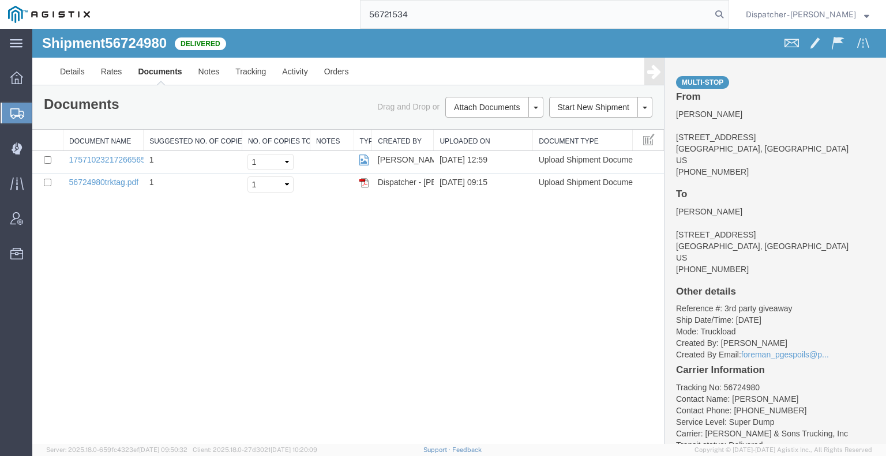
type input "56721534"
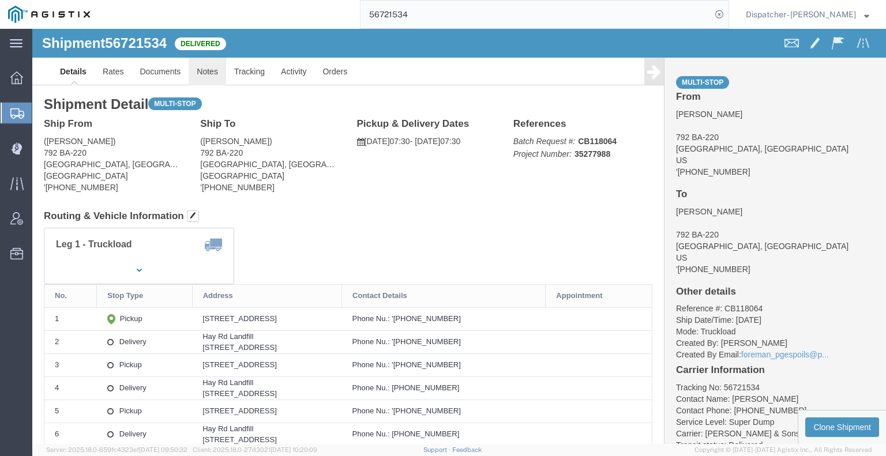
click link "Notes"
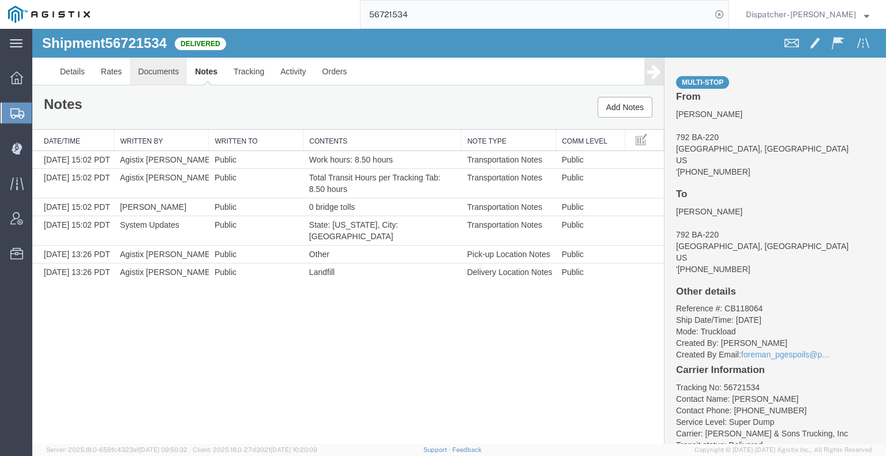
click at [168, 70] on link "Documents" at bounding box center [158, 72] width 57 height 28
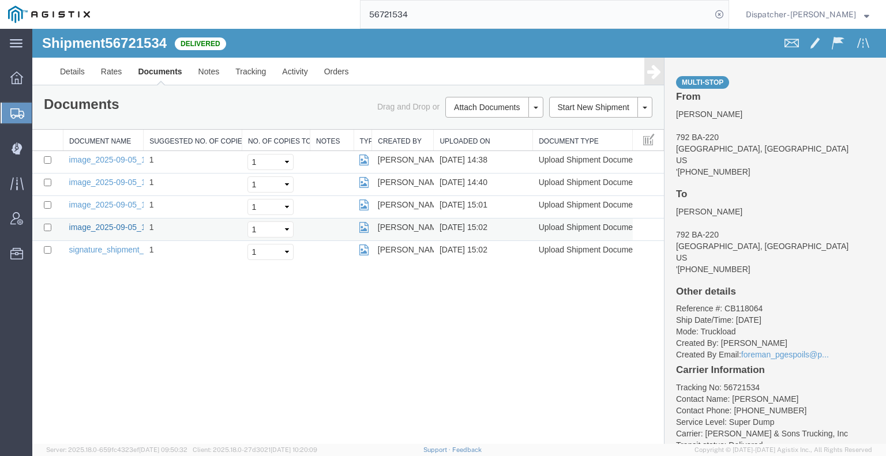
click at [100, 229] on link "image_2025-09-05_15_02_32.jpg" at bounding box center [129, 227] width 121 height 9
drag, startPoint x: 412, startPoint y: 11, endPoint x: 325, endPoint y: 23, distance: 87.9
click at [325, 23] on div "56721534" at bounding box center [413, 14] width 631 height 29
type input "56724987"
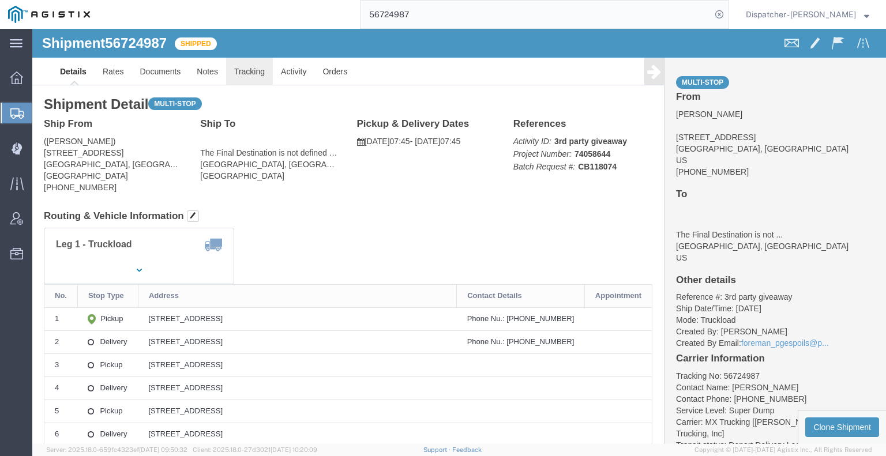
click link "Tracking"
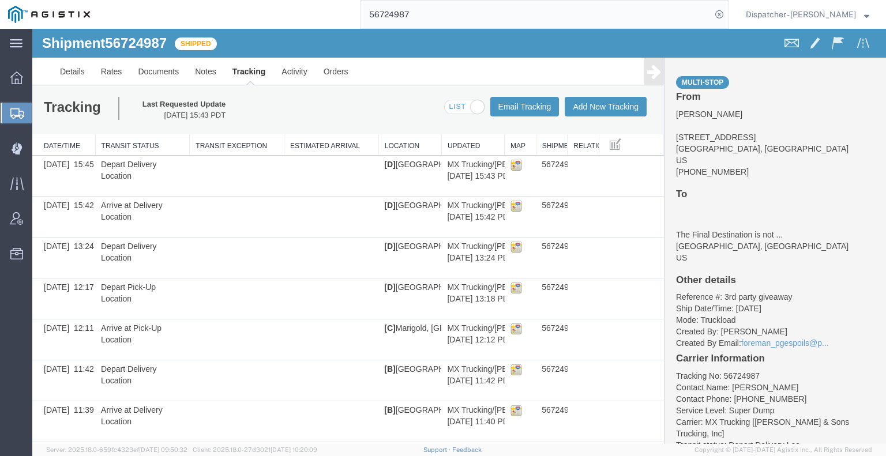
click at [647, 69] on icon at bounding box center [654, 71] width 14 height 16
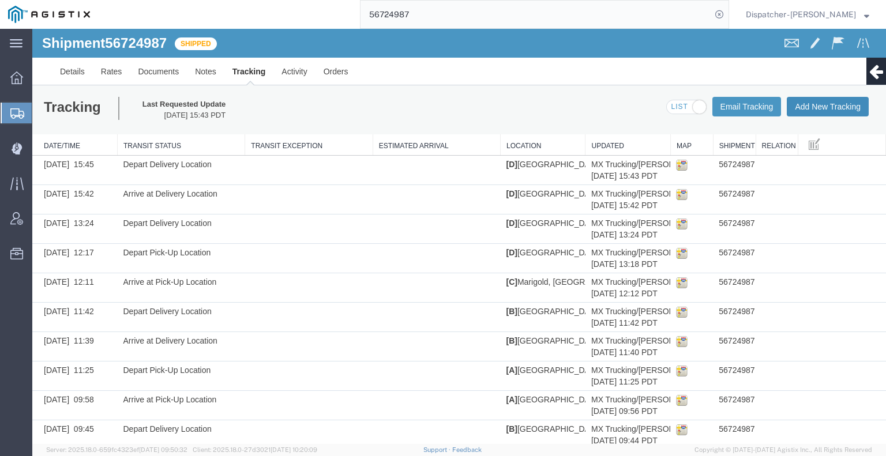
click at [826, 106] on button "Add New Tracking" at bounding box center [827, 107] width 82 height 20
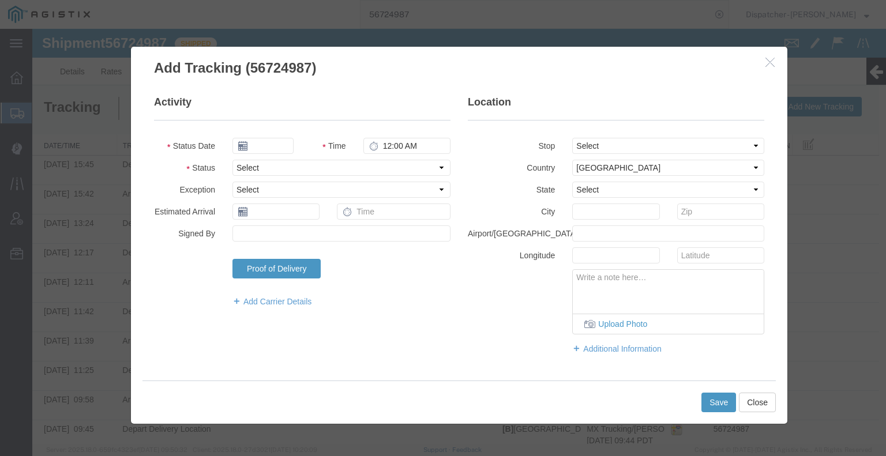
type input "[DATE]"
type input "10:00 AM"
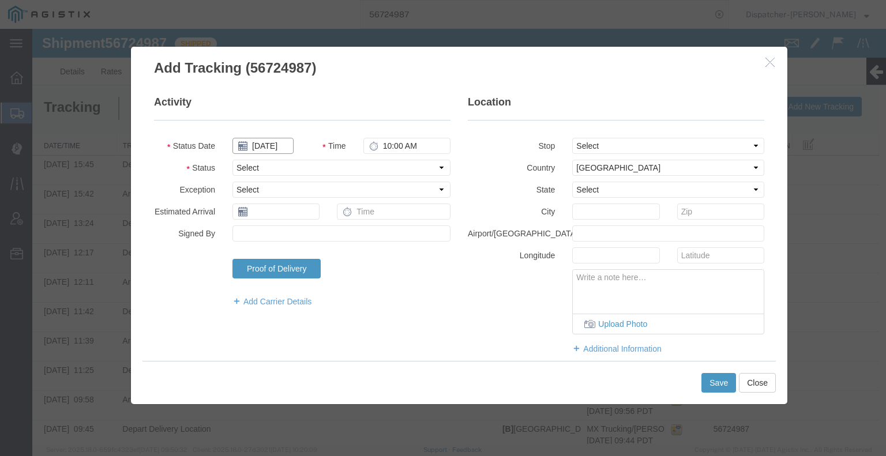
click at [269, 143] on input "[DATE]" at bounding box center [262, 146] width 61 height 16
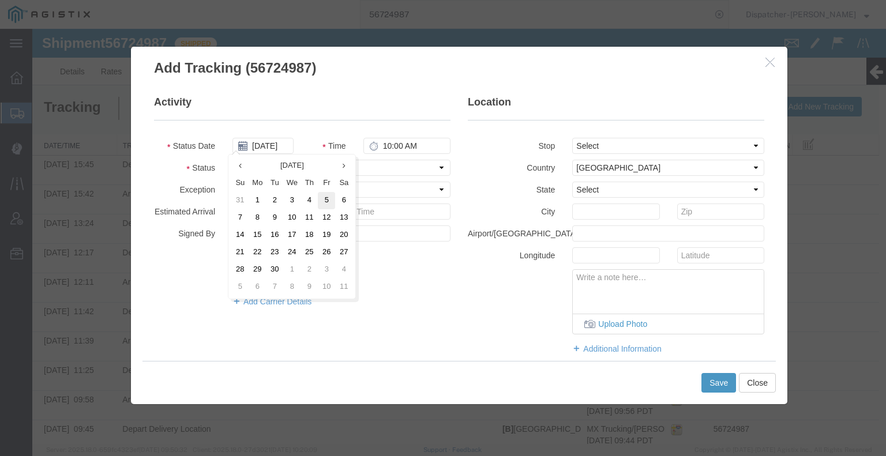
drag, startPoint x: 321, startPoint y: 203, endPoint x: 351, endPoint y: 163, distance: 49.5
click at [321, 202] on td "5" at bounding box center [326, 200] width 17 height 17
type input "[DATE]"
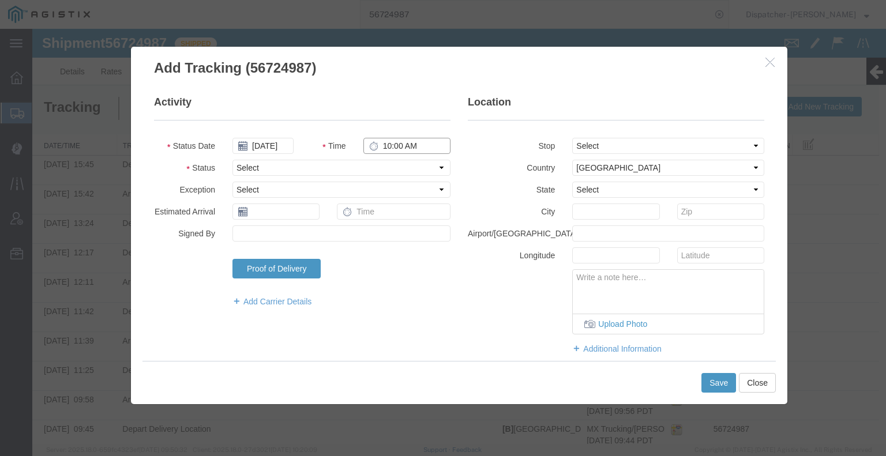
click at [387, 153] on input "10:00 AM" at bounding box center [406, 146] width 87 height 16
type input "5:00 PM"
click at [401, 167] on select "Select Arrival Notice Available Arrival Notice Imported Arrive at Delivery Loca…" at bounding box center [341, 168] width 218 height 16
select select "BREAKSTART"
click at [232, 160] on select "Select Arrival Notice Available Arrival Notice Imported Arrive at Delivery Loca…" at bounding box center [341, 168] width 218 height 16
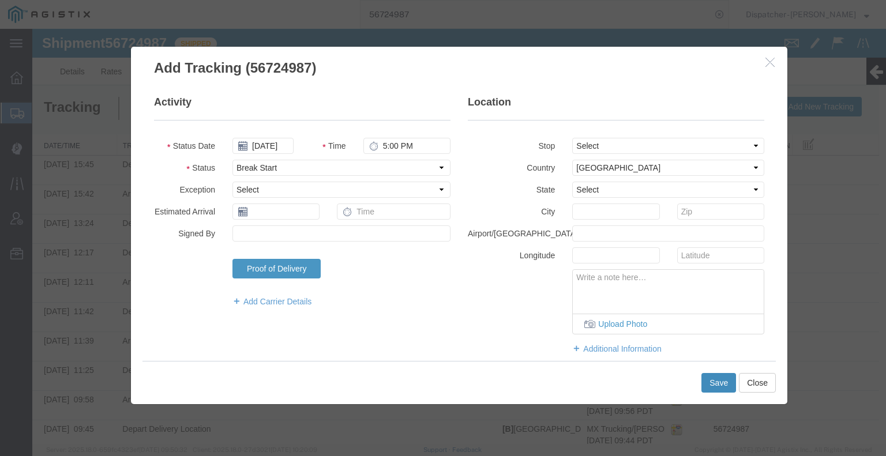
click at [711, 385] on button "Save" at bounding box center [718, 383] width 35 height 20
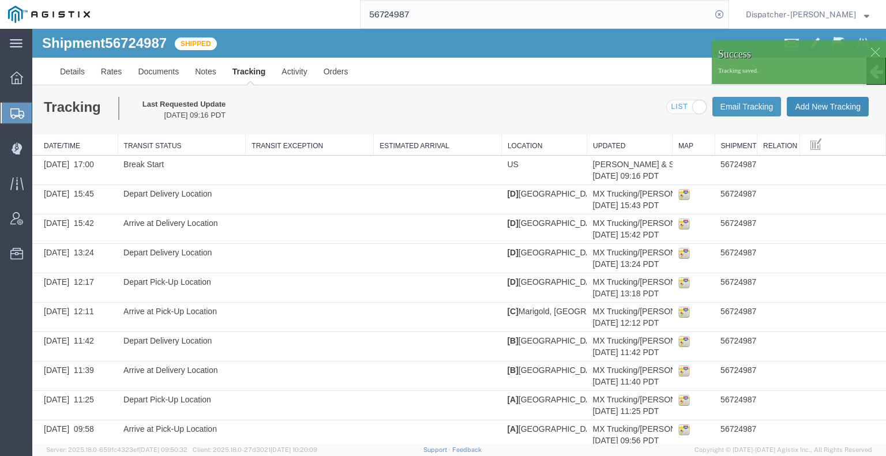
click at [824, 104] on button "Add New Tracking" at bounding box center [827, 107] width 82 height 20
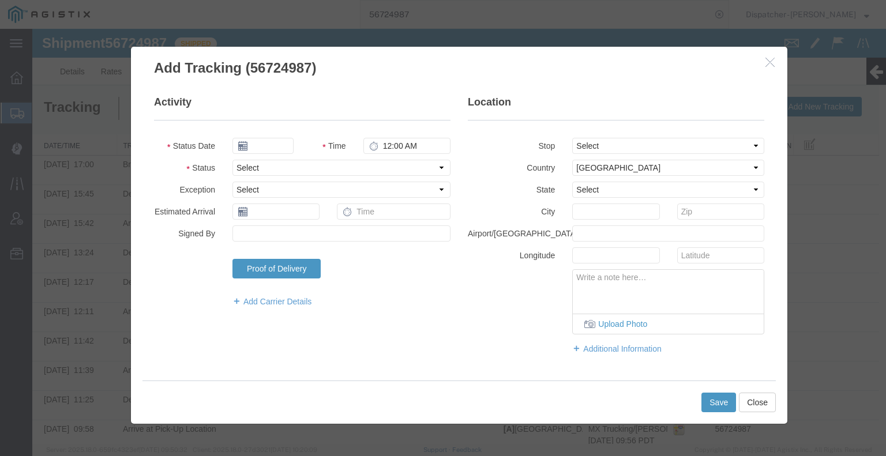
type input "[DATE]"
type input "10:00 AM"
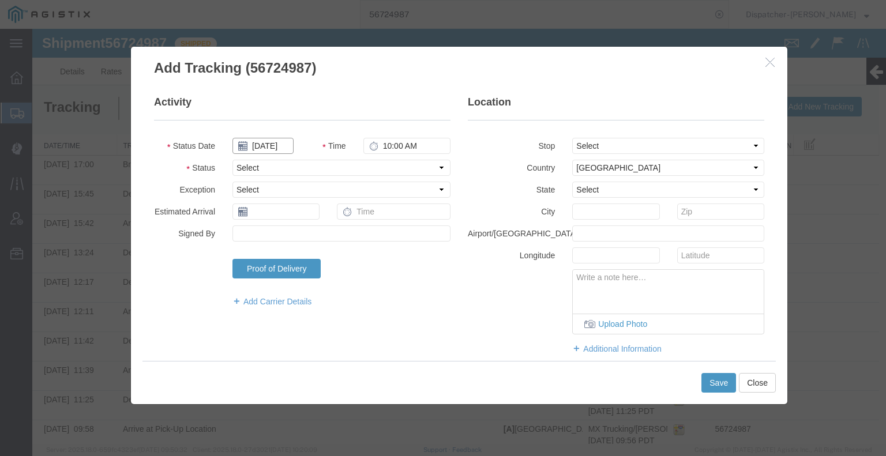
click at [264, 145] on input "[DATE]" at bounding box center [262, 146] width 61 height 16
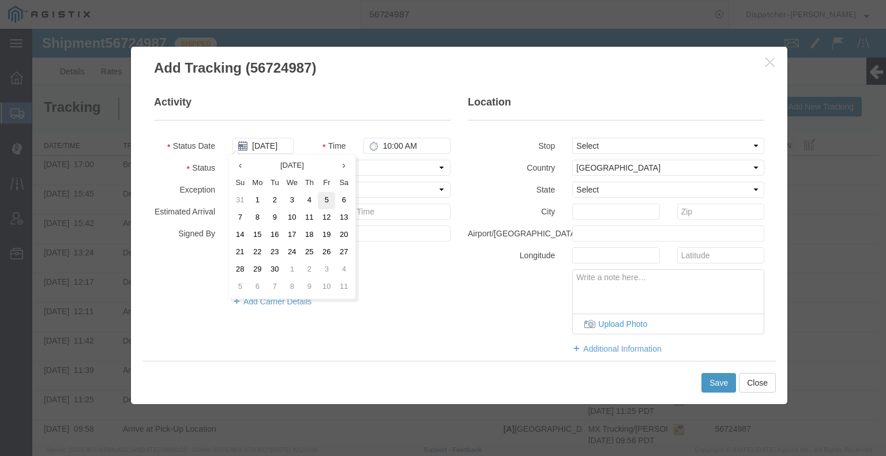
click at [326, 203] on td "5" at bounding box center [326, 200] width 17 height 17
type input "[DATE]"
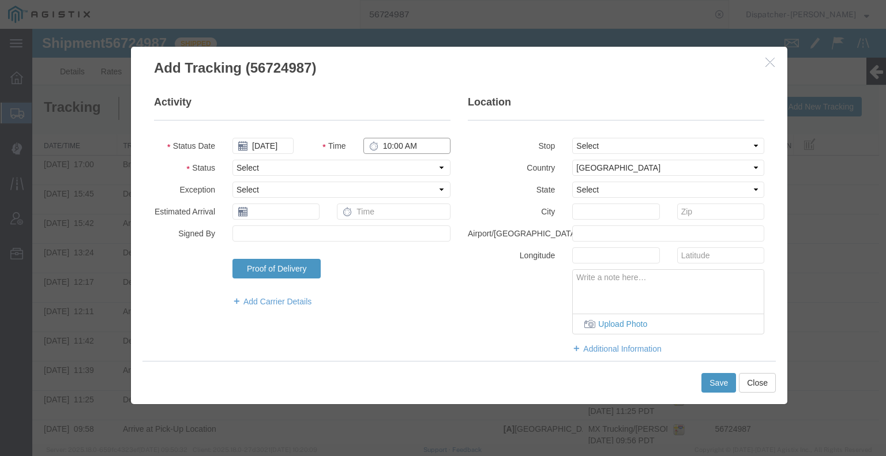
click at [400, 145] on input "10:00 AM" at bounding box center [406, 146] width 87 height 16
type input "5:30 PM"
click at [404, 170] on select "Select Arrival Notice Available Arrival Notice Imported Arrive at Delivery Loca…" at bounding box center [341, 168] width 218 height 16
select select "BREAKSTOP"
click at [232, 160] on select "Select Arrival Notice Available Arrival Notice Imported Arrive at Delivery Loca…" at bounding box center [341, 168] width 218 height 16
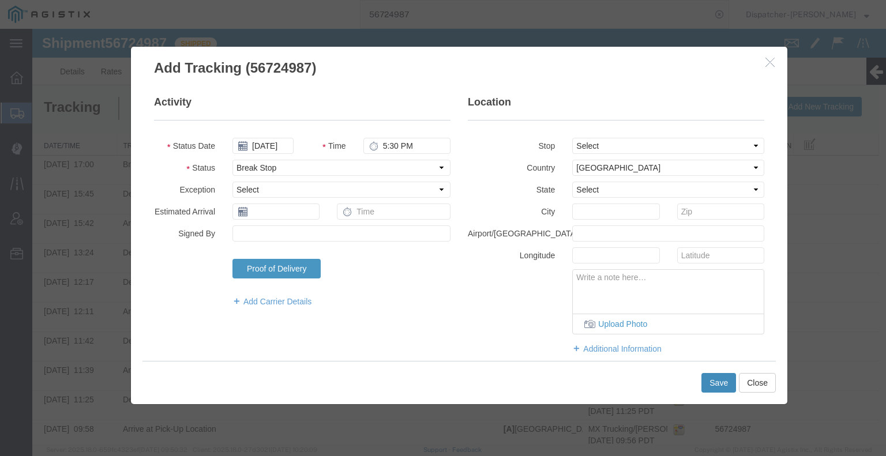
click at [718, 390] on button "Save" at bounding box center [718, 383] width 35 height 20
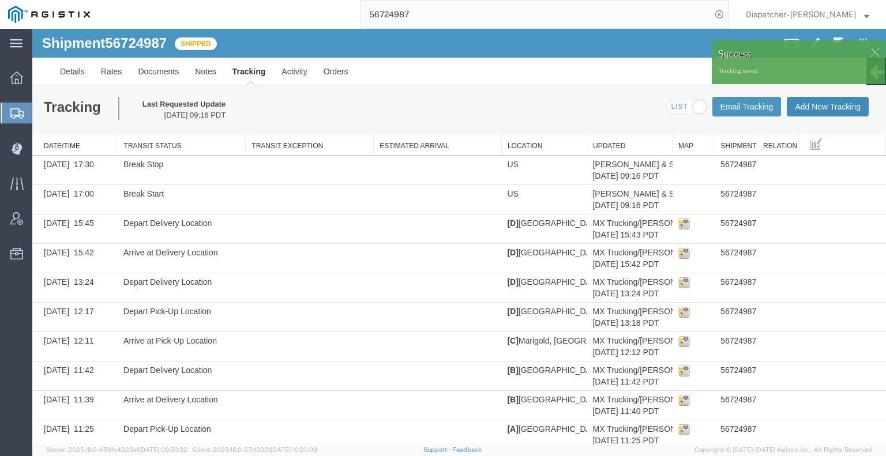
click at [820, 110] on button "Add New Tracking" at bounding box center [827, 107] width 82 height 20
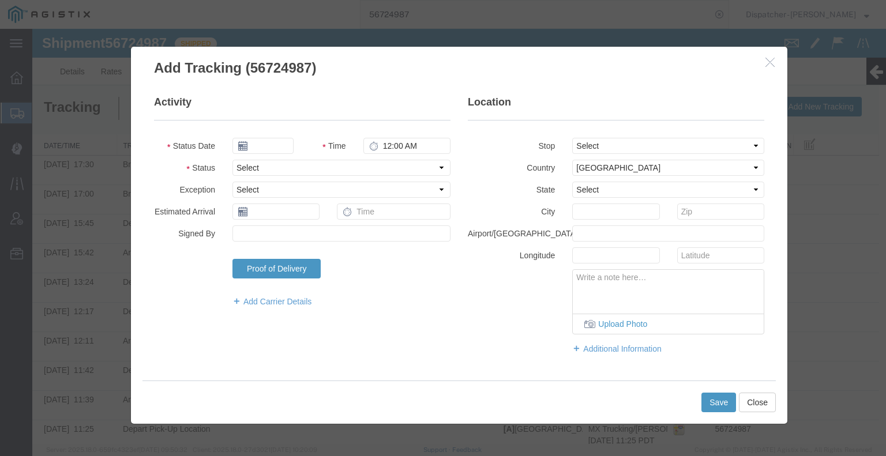
type input "[DATE]"
type input "10:00 AM"
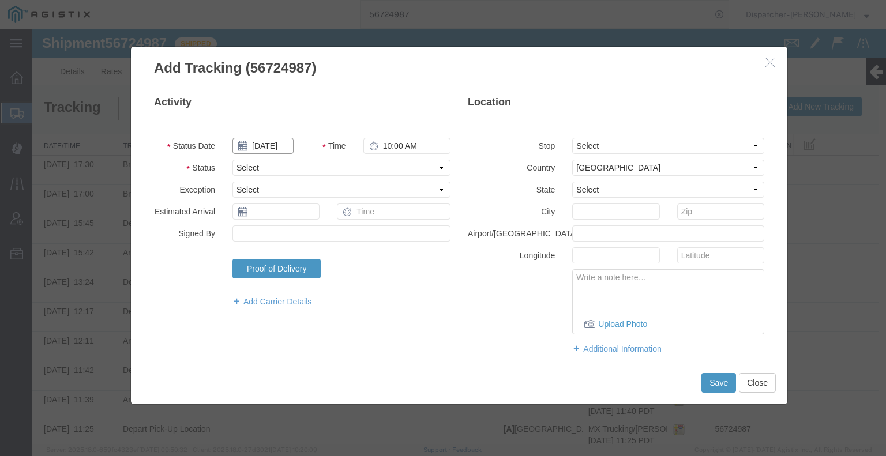
click at [273, 145] on input "[DATE]" at bounding box center [262, 146] width 61 height 16
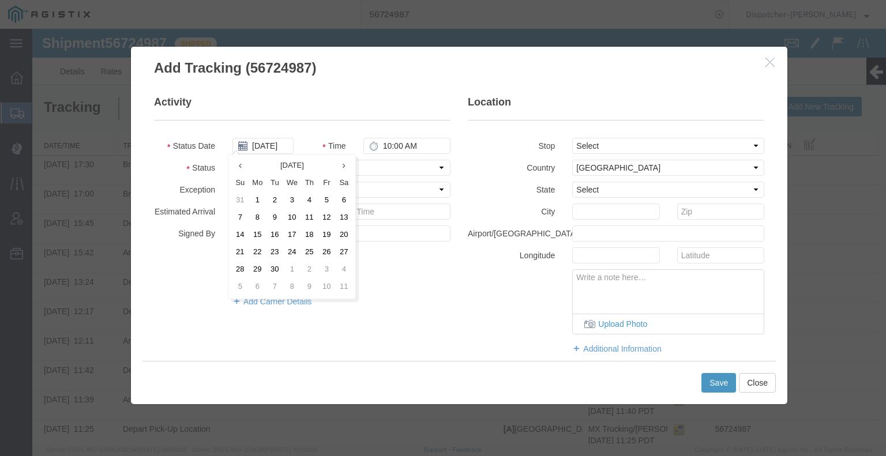
drag, startPoint x: 328, startPoint y: 205, endPoint x: 349, endPoint y: 175, distance: 36.0
click at [328, 204] on td "5" at bounding box center [326, 200] width 17 height 17
type input "[DATE]"
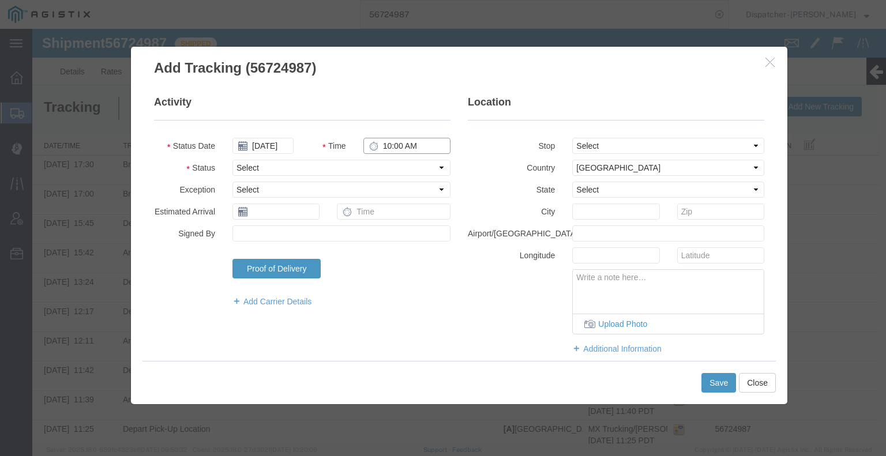
click at [390, 145] on input "10:00 AM" at bounding box center [406, 146] width 87 height 16
type input "5:30 PM"
click at [390, 168] on select "Select Arrival Notice Available Arrival Notice Imported Arrive at Delivery Loca…" at bounding box center [341, 168] width 218 height 16
select select "DELIVRED"
click at [232, 160] on select "Select Arrival Notice Available Arrival Notice Imported Arrive at Delivery Loca…" at bounding box center [341, 168] width 218 height 16
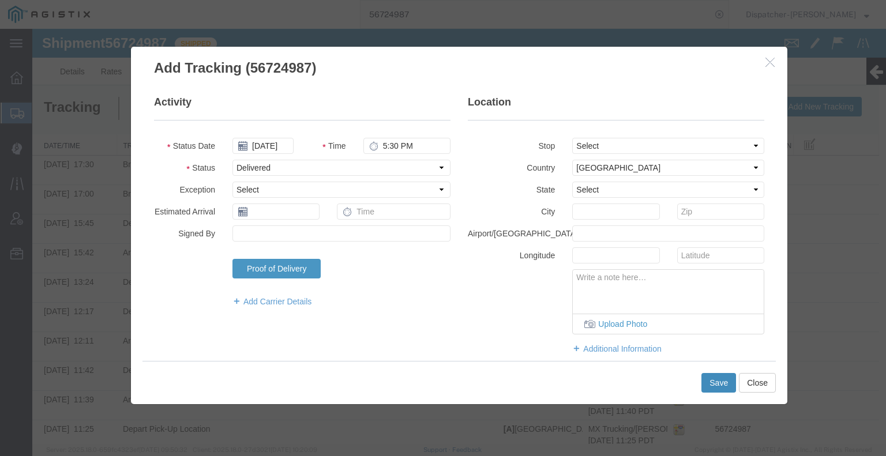
click at [708, 382] on button "Save" at bounding box center [718, 383] width 35 height 20
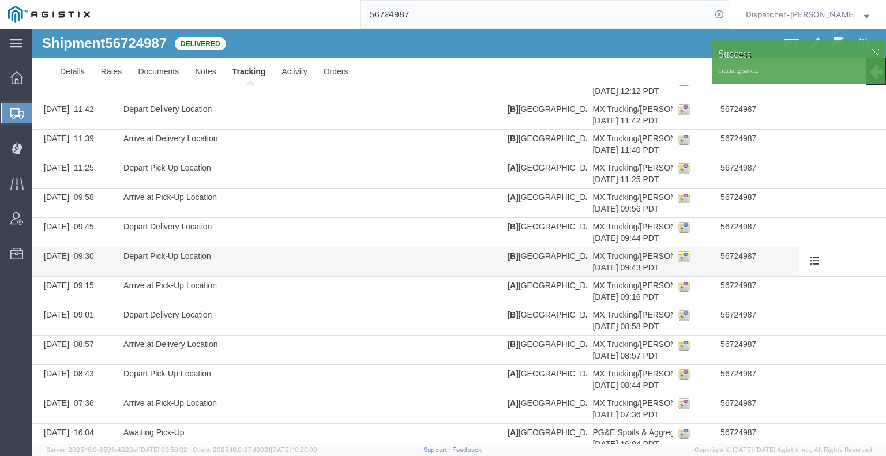
scroll to position [309, 0]
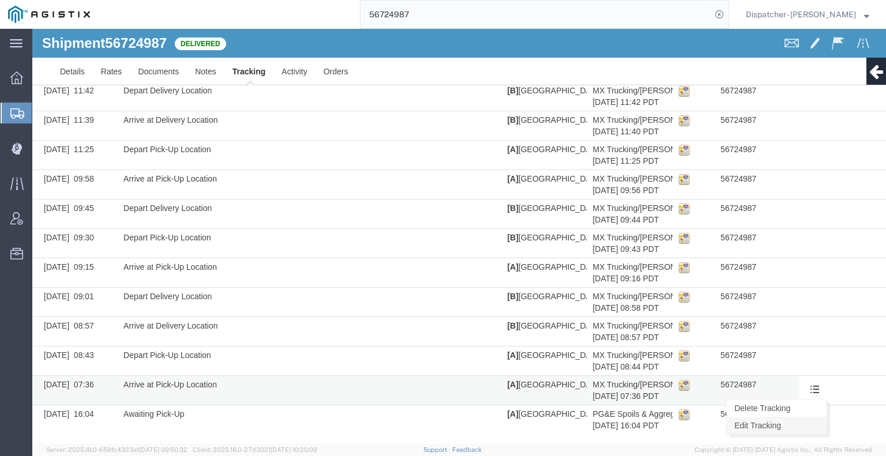
click at [804, 422] on link "Edit Tracking" at bounding box center [776, 425] width 100 height 17
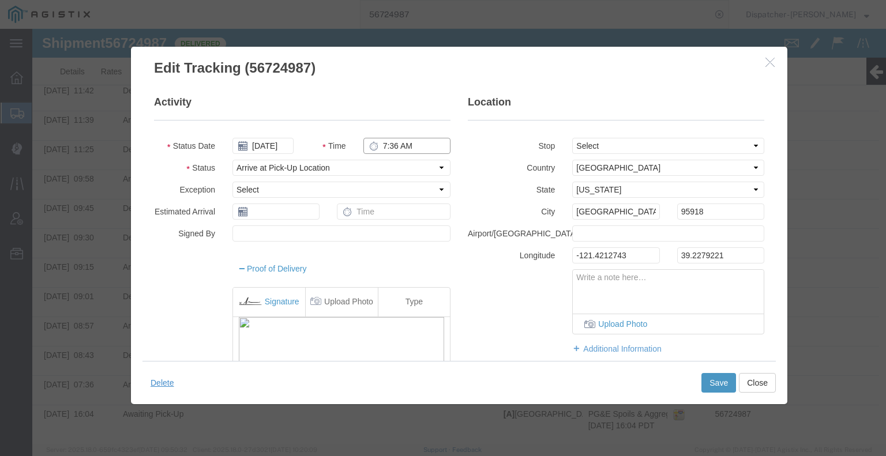
click at [386, 148] on input "7:36 AM" at bounding box center [406, 146] width 87 height 16
type input "7:45 AM"
click at [707, 383] on button "Save" at bounding box center [718, 383] width 35 height 20
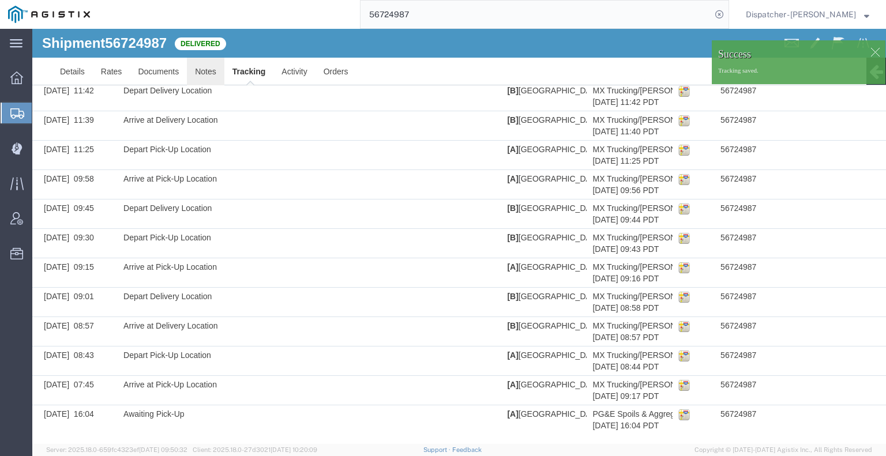
click at [208, 72] on link "Notes" at bounding box center [205, 72] width 37 height 28
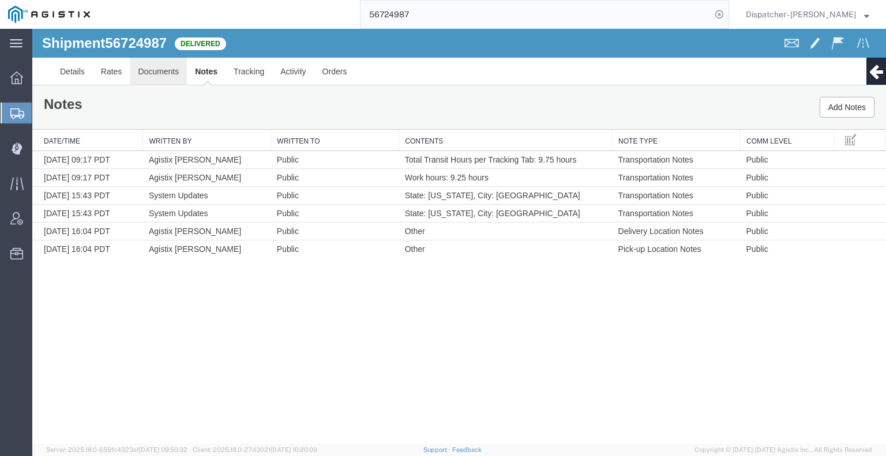
click at [145, 69] on link "Documents" at bounding box center [158, 72] width 57 height 28
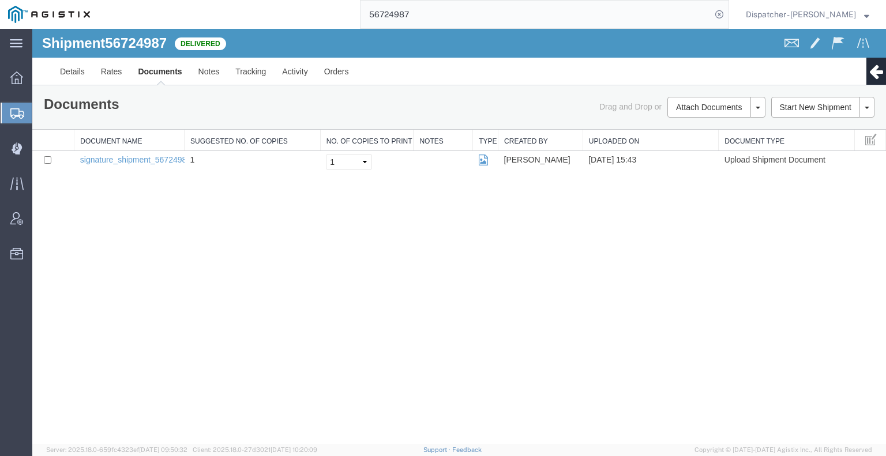
drag, startPoint x: 123, startPoint y: 324, endPoint x: 150, endPoint y: 306, distance: 32.5
click at [123, 324] on div "Shipment 56724987 1 of 1 Delivered Details Rates Documents Notes Tracking Activ…" at bounding box center [458, 236] width 853 height 415
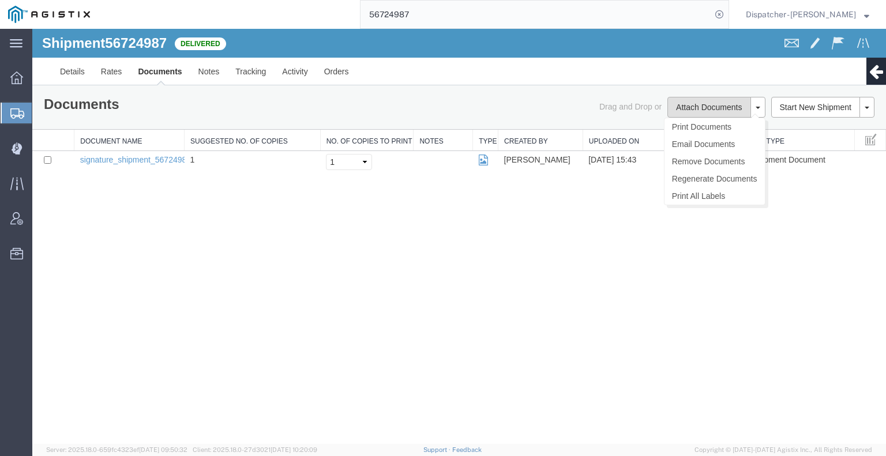
click at [677, 108] on button "Attach Documents" at bounding box center [708, 107] width 83 height 21
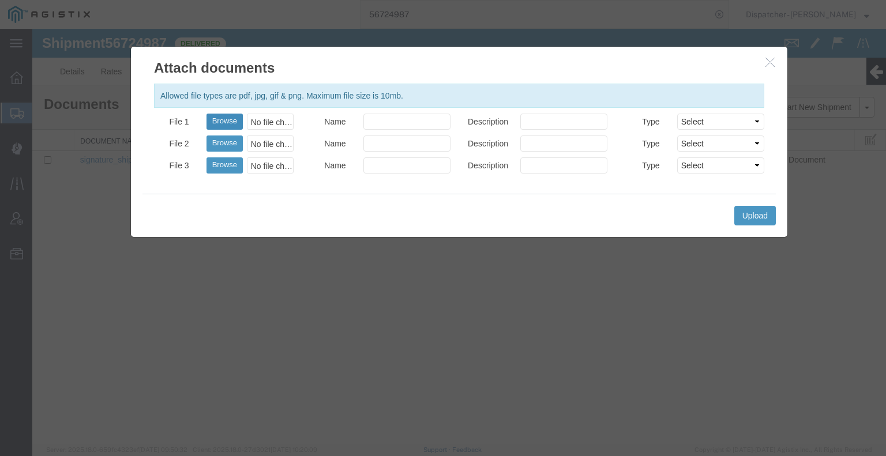
click at [229, 117] on button "Browse" at bounding box center [224, 122] width 36 height 16
type input "C:\fakepath\56724987trktag.pdf"
click at [764, 212] on button "Upload" at bounding box center [755, 216] width 42 height 20
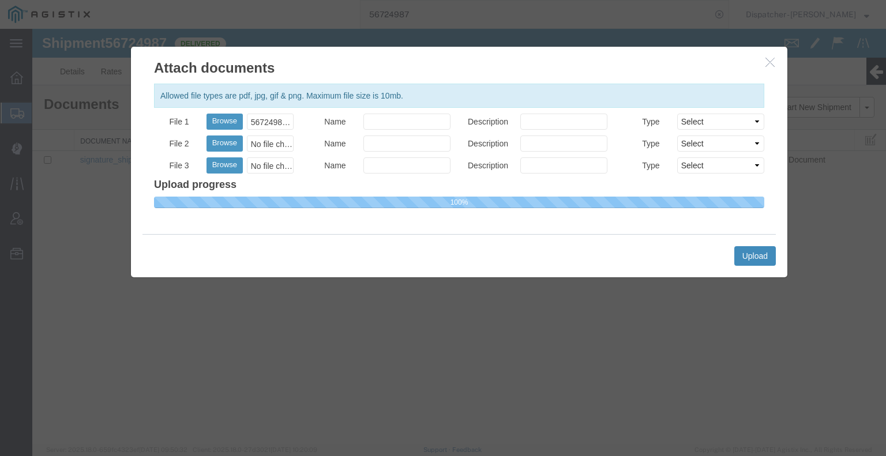
select select
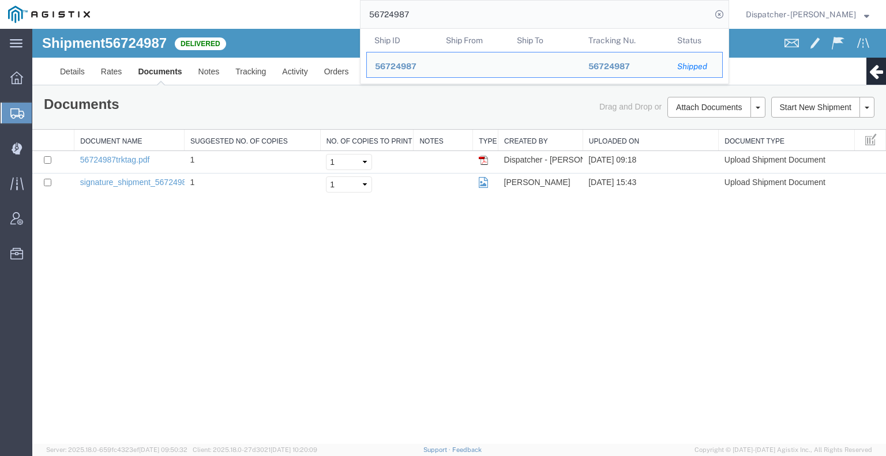
drag, startPoint x: 436, startPoint y: 9, endPoint x: 174, endPoint y: 9, distance: 261.7
click at [304, 17] on div "56724987 Ship ID Ship From Ship To Tracking Nu. Status Ship ID 56724987 Ship Fr…" at bounding box center [413, 14] width 631 height 29
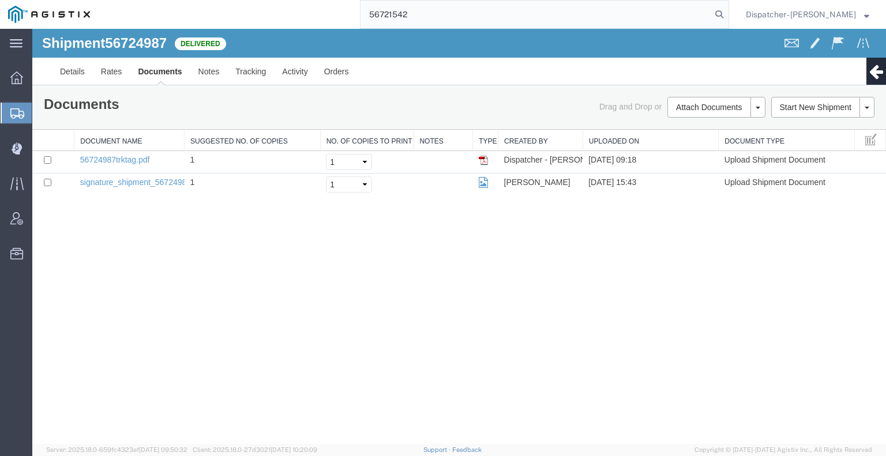
type input "56721542"
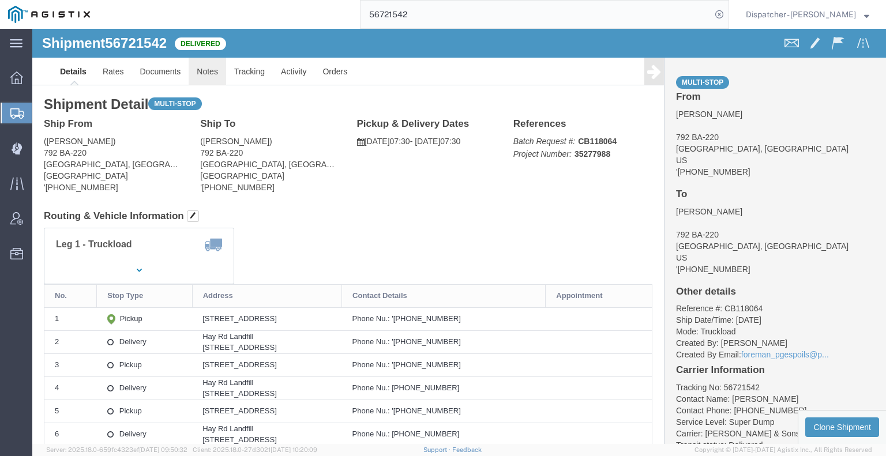
click link "Notes"
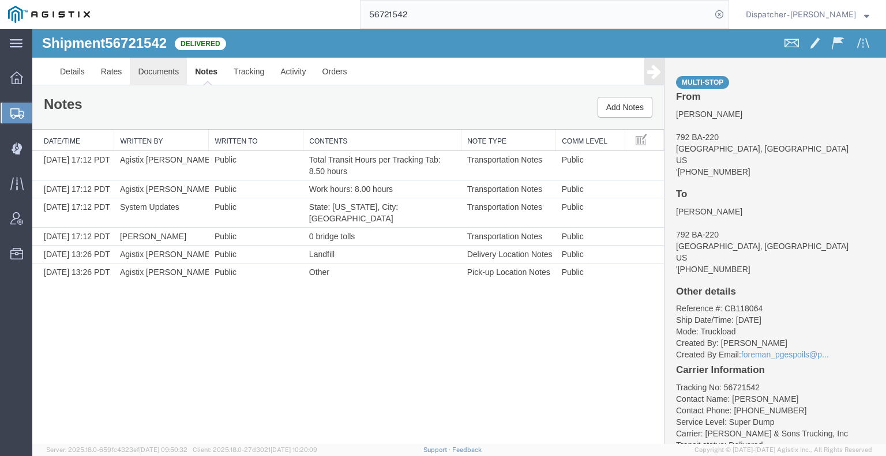
click at [159, 67] on link "Documents" at bounding box center [158, 72] width 57 height 28
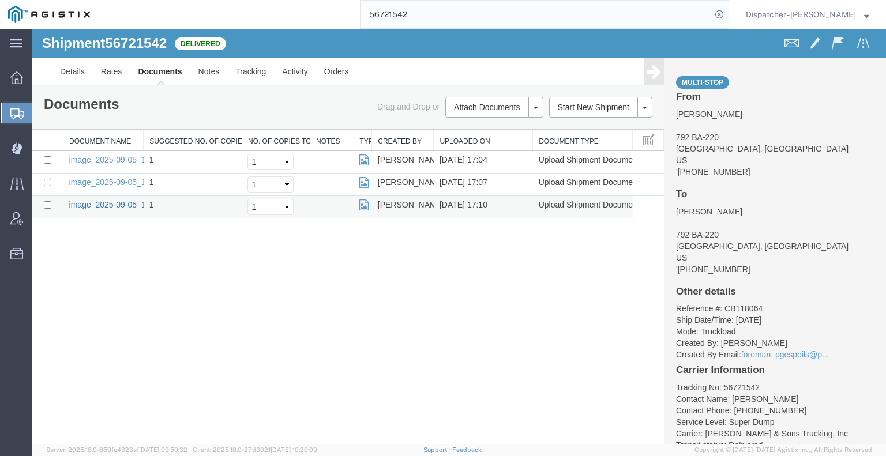
click at [109, 204] on link "image_2025-09-05_17_10_03.jpg" at bounding box center [129, 204] width 121 height 9
click at [93, 312] on div "Shipment 56721542 3 of 3 Delivered Details Rates Documents Notes Tracking Activ…" at bounding box center [458, 236] width 853 height 415
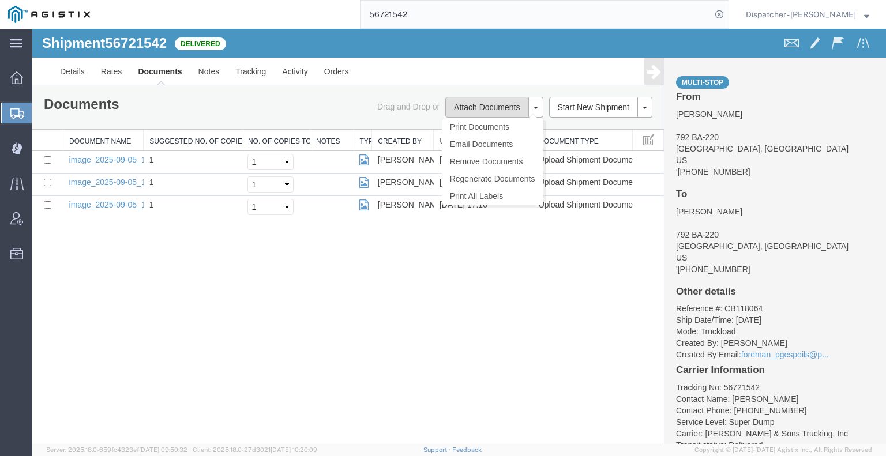
click at [487, 112] on button "Attach Documents" at bounding box center [486, 107] width 83 height 21
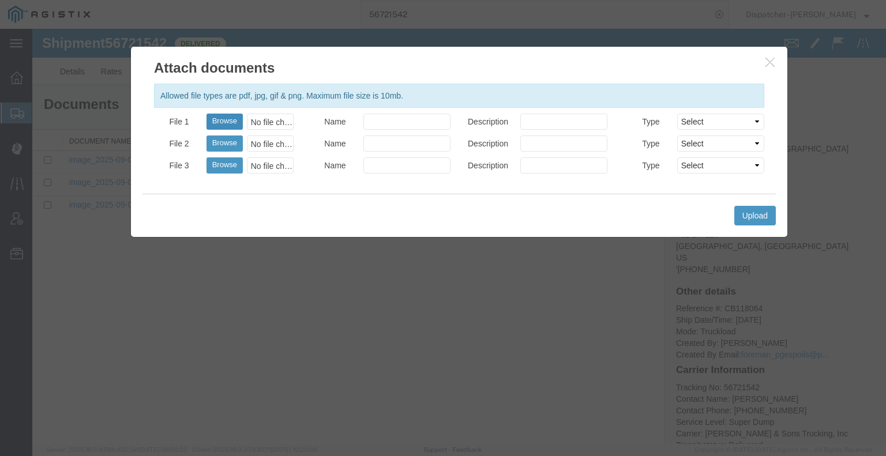
click at [227, 129] on button "Browse" at bounding box center [224, 122] width 36 height 16
type input "C:\fakepath\56721542trktag.pdf"
click at [757, 214] on button "Upload" at bounding box center [755, 216] width 42 height 20
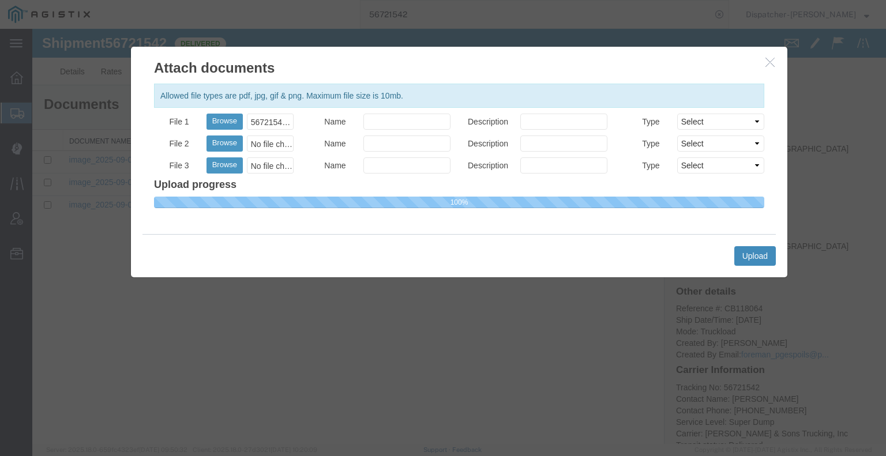
select select
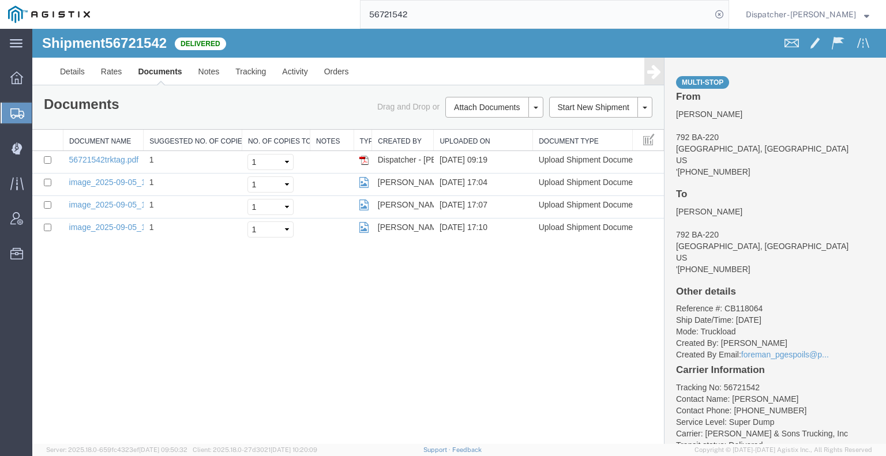
drag, startPoint x: 422, startPoint y: 12, endPoint x: 272, endPoint y: 20, distance: 150.1
click at [348, 18] on div "56721542" at bounding box center [413, 14] width 631 height 29
type input "56721537"
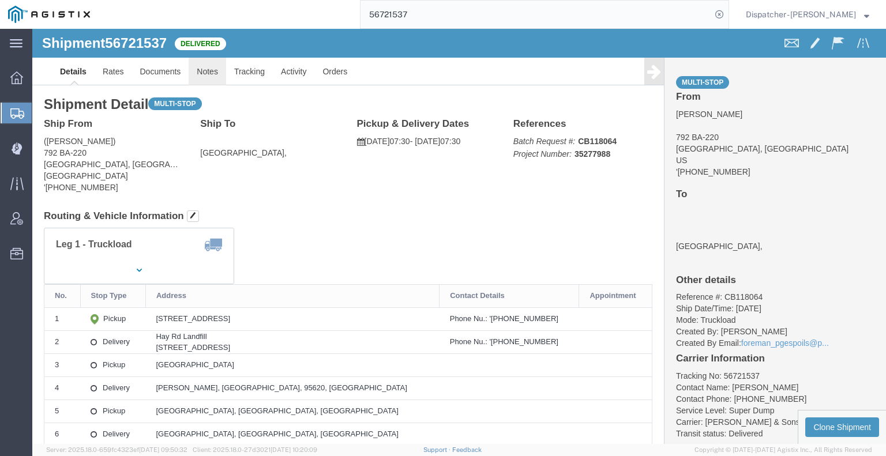
click link "Notes"
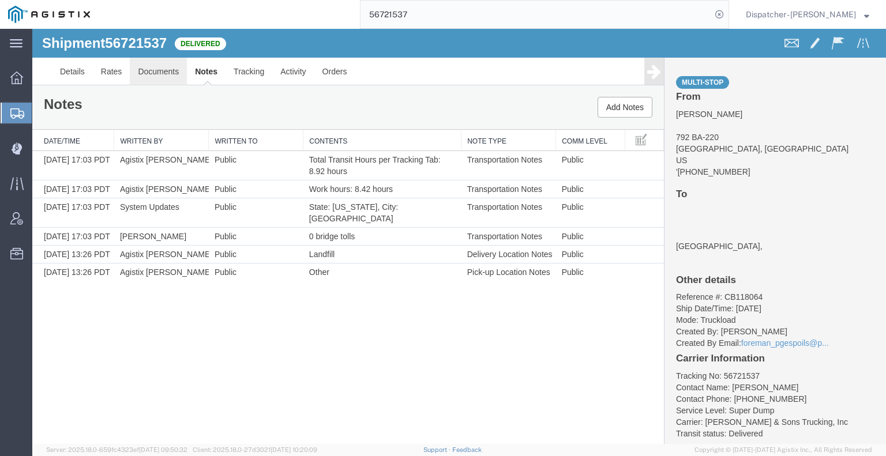
click at [159, 60] on link "Documents" at bounding box center [158, 72] width 57 height 28
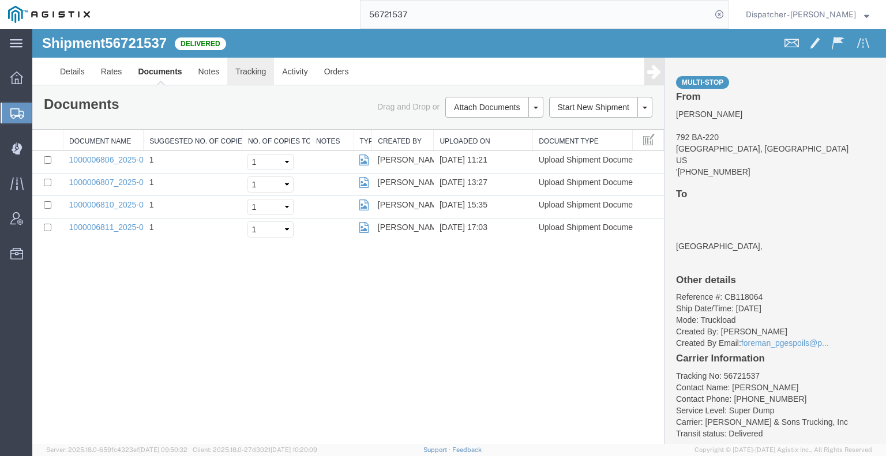
click at [247, 71] on link "Tracking" at bounding box center [250, 72] width 47 height 28
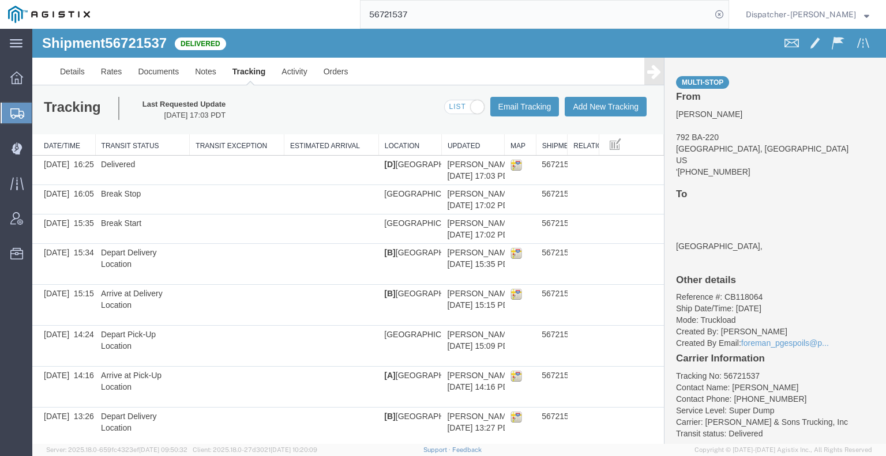
click at [664, 78] on div "Multi-stop From [PERSON_NAME] 792 BA-[GEOGRAPHIC_DATA], [GEOGRAPHIC_DATA] [GEOG…" at bounding box center [775, 251] width 222 height 386
click at [654, 74] on link at bounding box center [654, 71] width 20 height 27
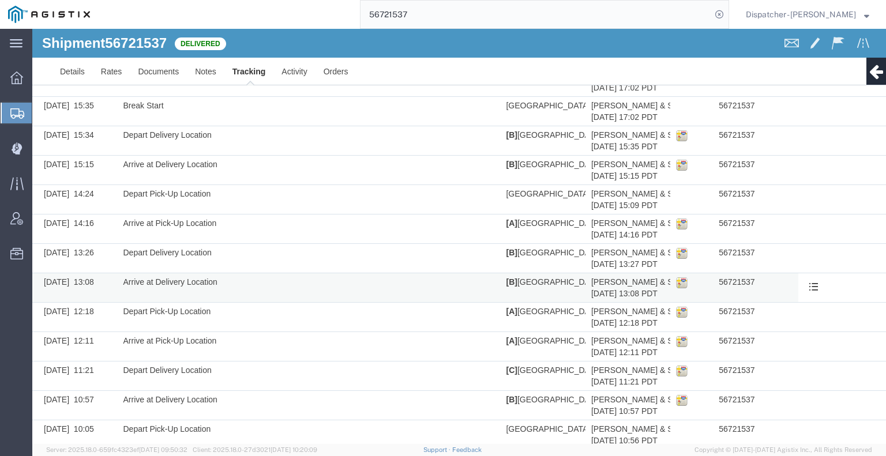
scroll to position [191, 0]
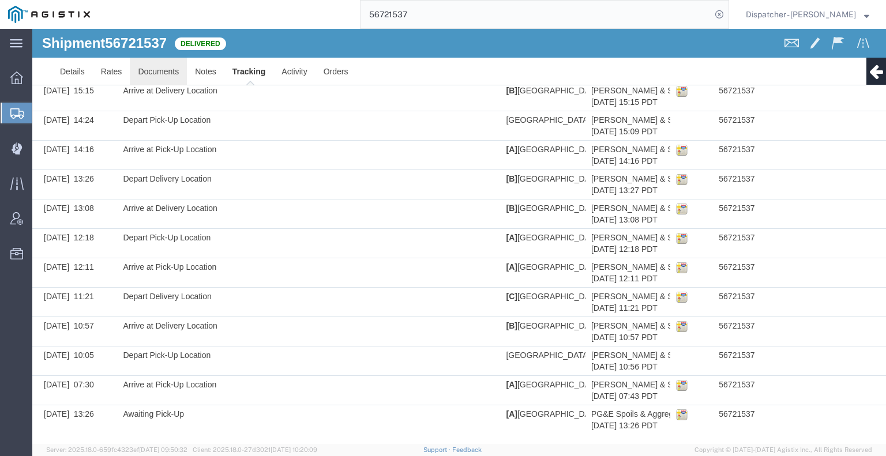
click at [150, 77] on link "Documents" at bounding box center [158, 72] width 57 height 28
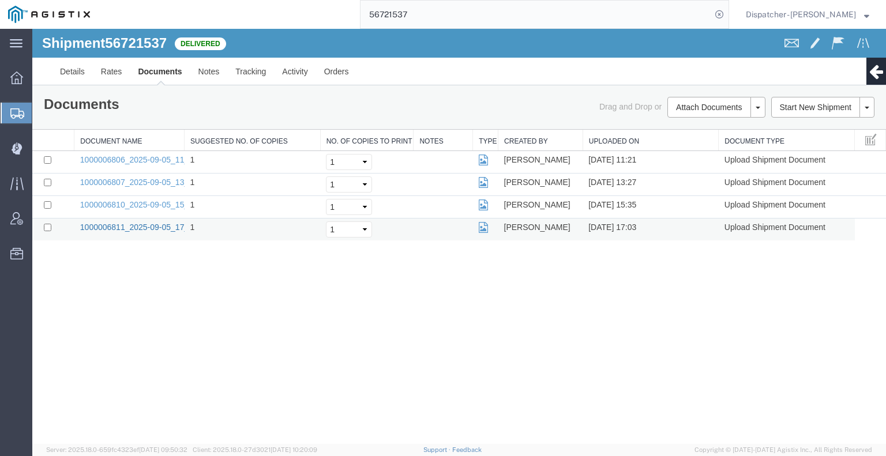
click at [122, 228] on link "1000006811_2025-09-05_17_03_18.jpg" at bounding box center [152, 227] width 144 height 9
drag, startPoint x: 374, startPoint y: 22, endPoint x: 243, endPoint y: 15, distance: 131.1
click at [362, 22] on input "56721537" at bounding box center [535, 15] width 351 height 28
type input "56724994"
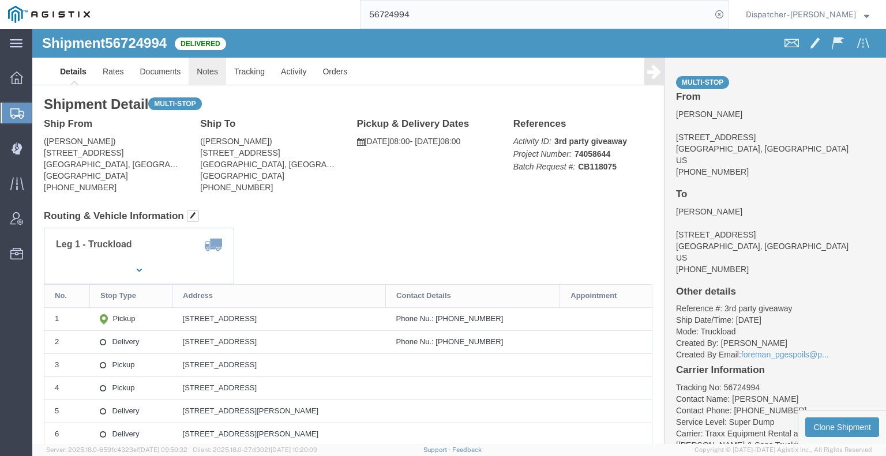
click link "Notes"
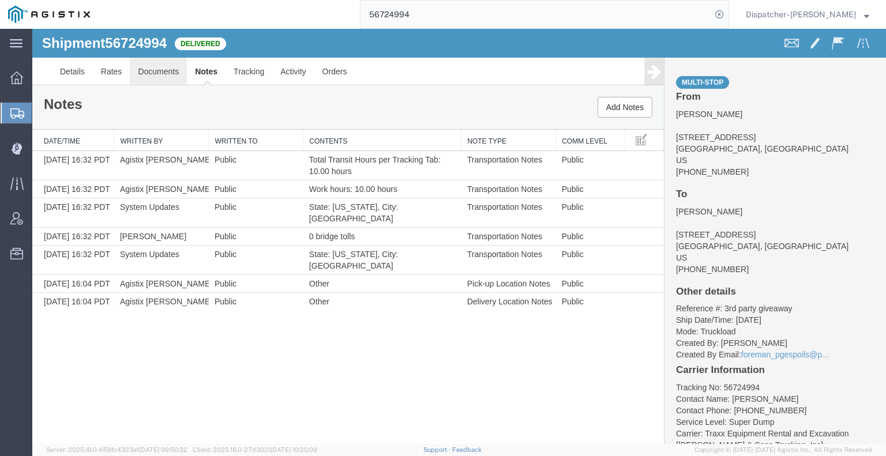
click at [171, 69] on link "Documents" at bounding box center [158, 72] width 57 height 28
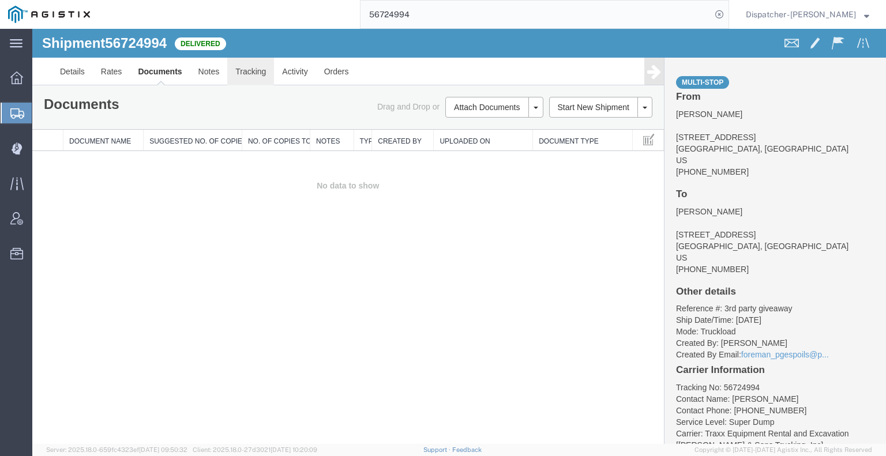
click at [248, 75] on link "Tracking" at bounding box center [250, 72] width 47 height 28
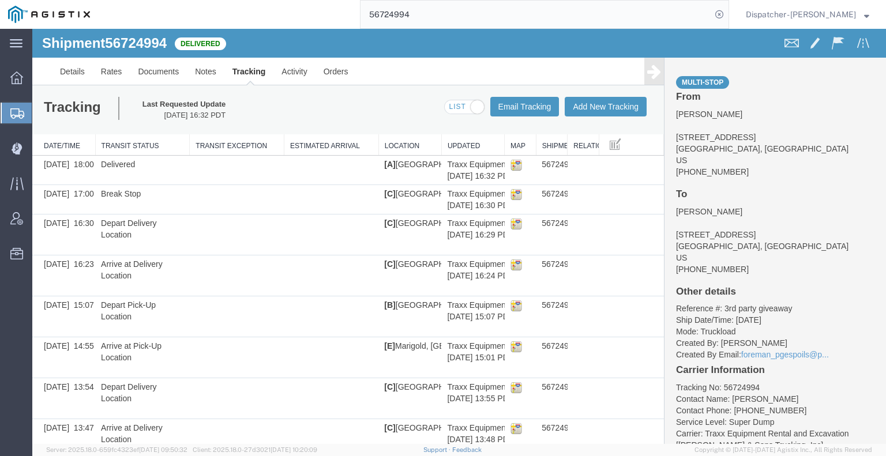
click at [664, 78] on div "Multi-stop From [PERSON_NAME] [STREET_ADDRESS] [PHONE_NUMBER] To [PERSON_NAME] …" at bounding box center [775, 251] width 222 height 386
click at [648, 74] on icon at bounding box center [654, 71] width 14 height 16
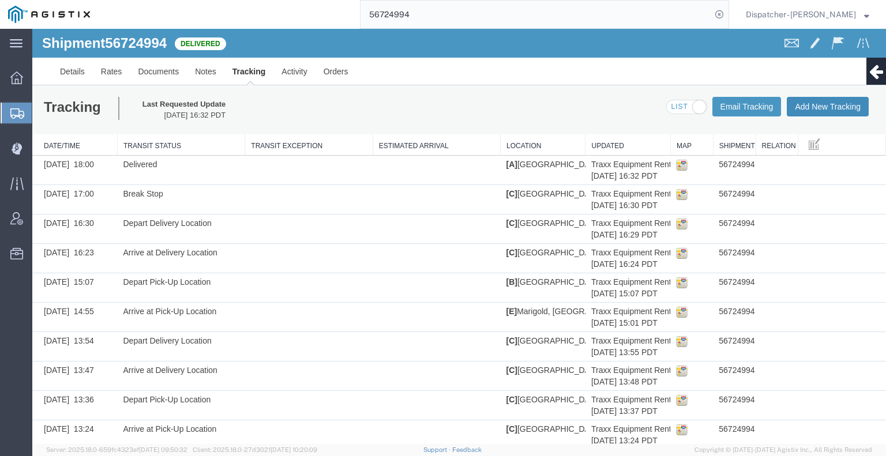
click at [830, 106] on button "Add New Tracking" at bounding box center [827, 107] width 82 height 20
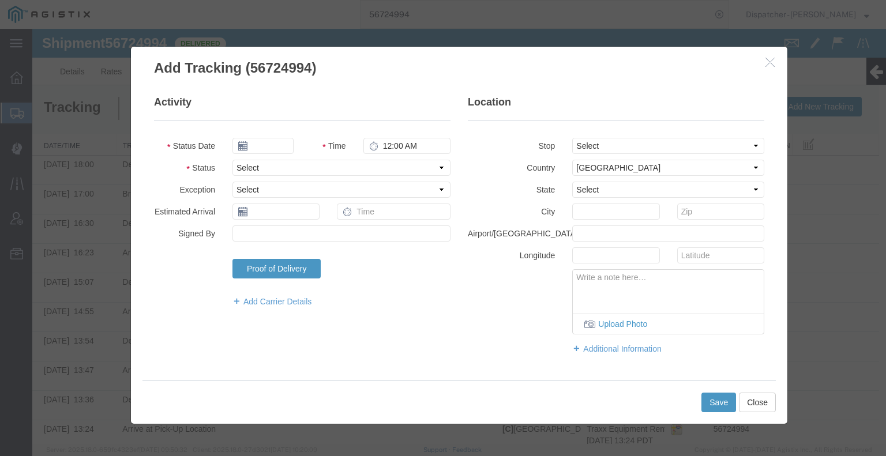
type input "[DATE]"
type input "10:00 AM"
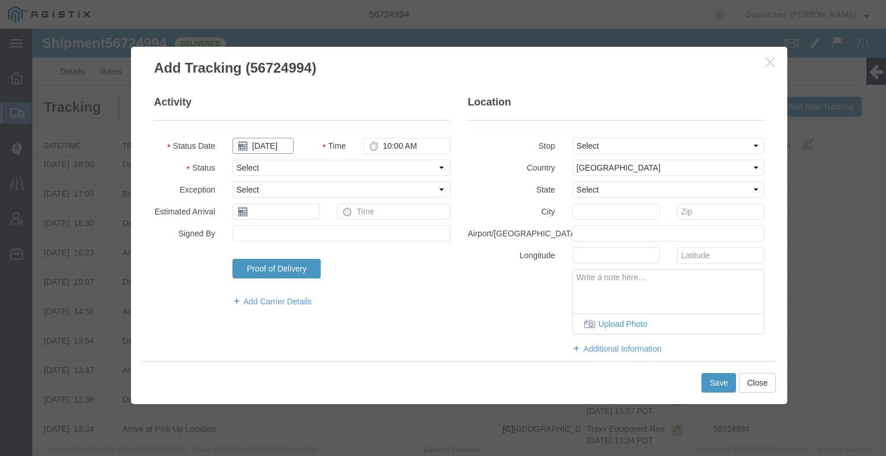
click at [268, 148] on input "[DATE]" at bounding box center [262, 146] width 61 height 16
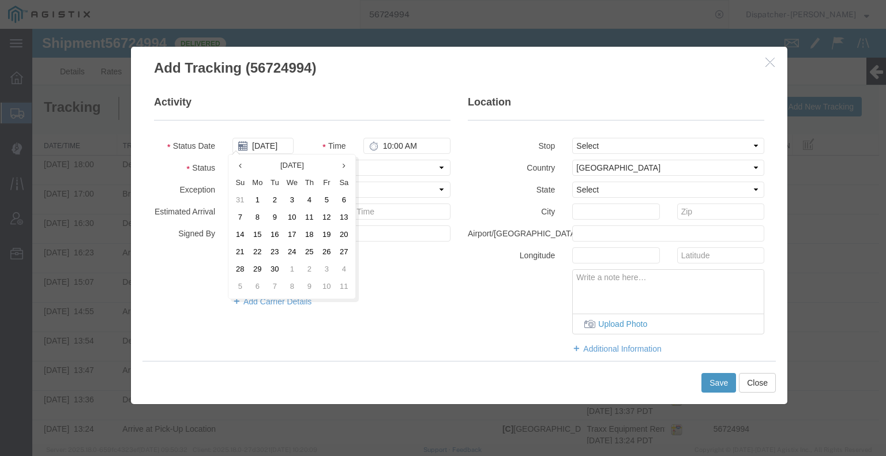
click at [325, 199] on td "5" at bounding box center [326, 200] width 17 height 17
type input "[DATE]"
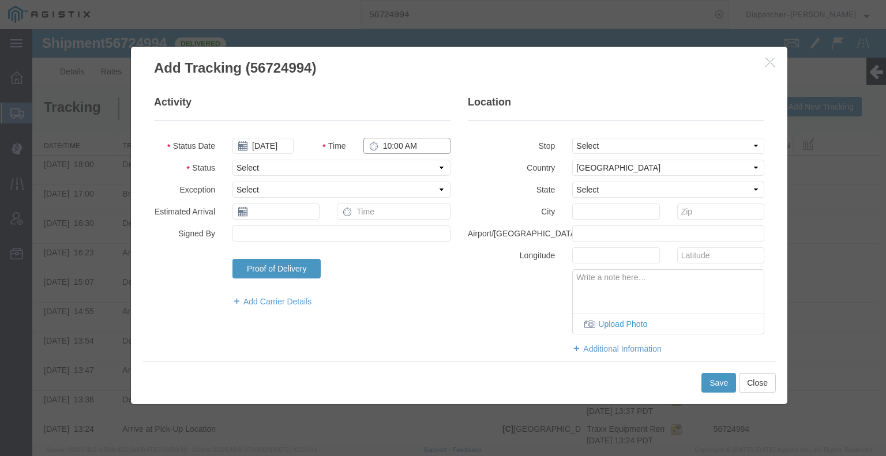
click at [398, 143] on input "10:00 AM" at bounding box center [406, 146] width 87 height 16
type input "4:30 PM"
click at [395, 170] on select "Select Arrival Notice Available Arrival Notice Imported Arrive at Delivery Loca…" at bounding box center [341, 168] width 218 height 16
select select "BREAKSTART"
click at [232, 160] on select "Select Arrival Notice Available Arrival Notice Imported Arrive at Delivery Loca…" at bounding box center [341, 168] width 218 height 16
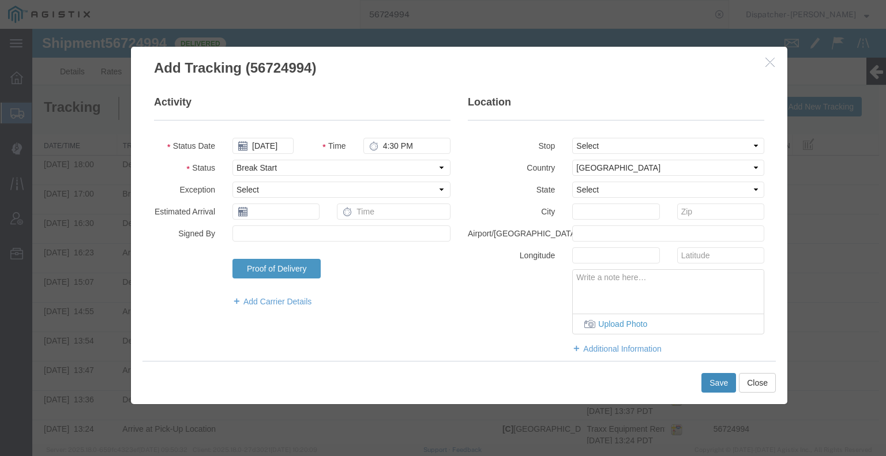
click at [706, 383] on button "Save" at bounding box center [718, 383] width 35 height 20
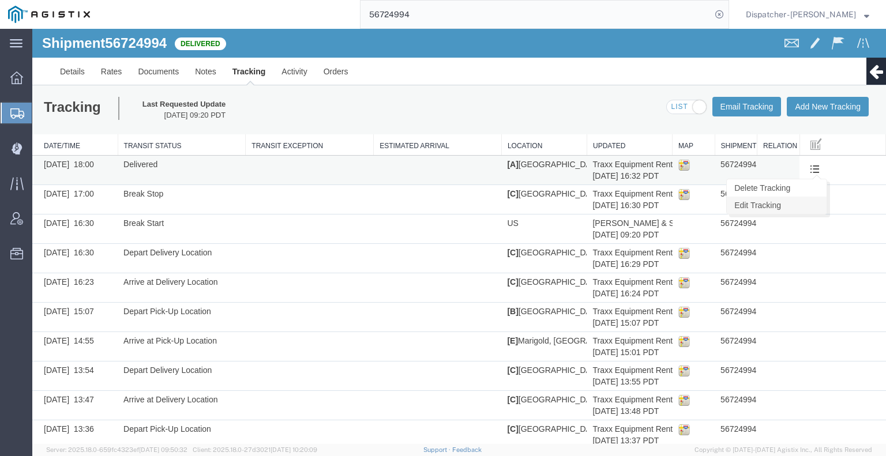
click at [799, 207] on link "Edit Tracking" at bounding box center [776, 205] width 100 height 17
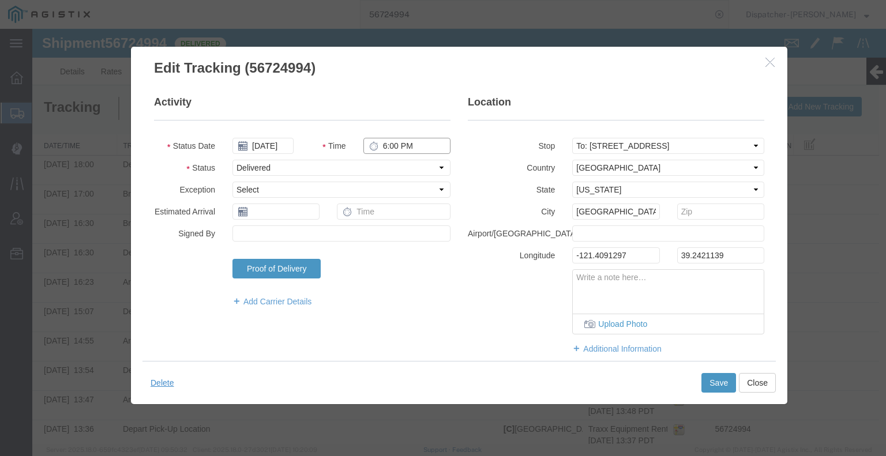
click at [378, 145] on input "6:00 PM" at bounding box center [406, 146] width 87 height 16
type input "6:30 PM"
click at [719, 386] on button "Save" at bounding box center [718, 383] width 35 height 20
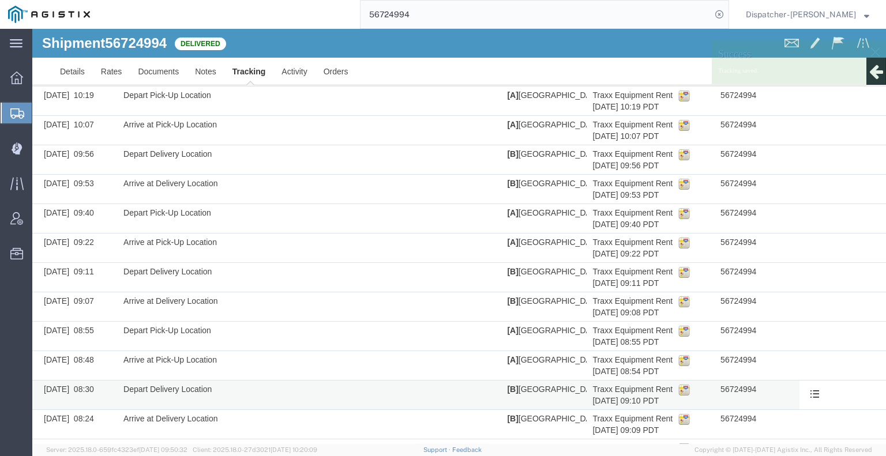
scroll to position [672, 0]
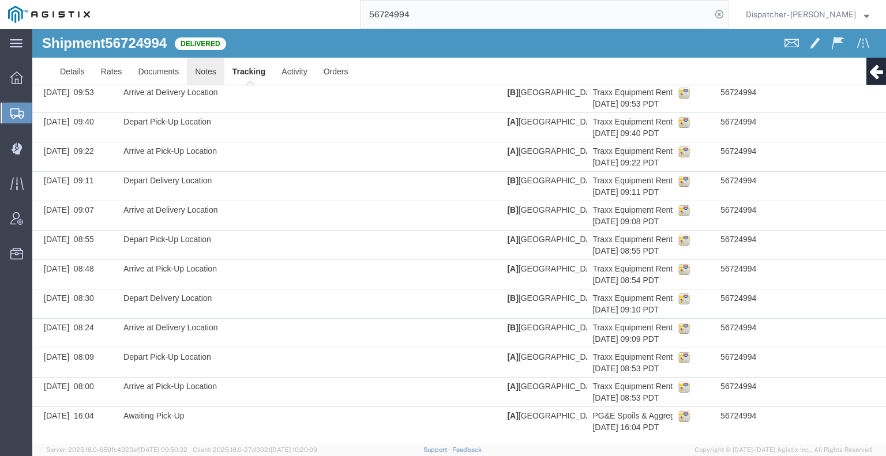
click at [212, 70] on link "Notes" at bounding box center [205, 72] width 37 height 28
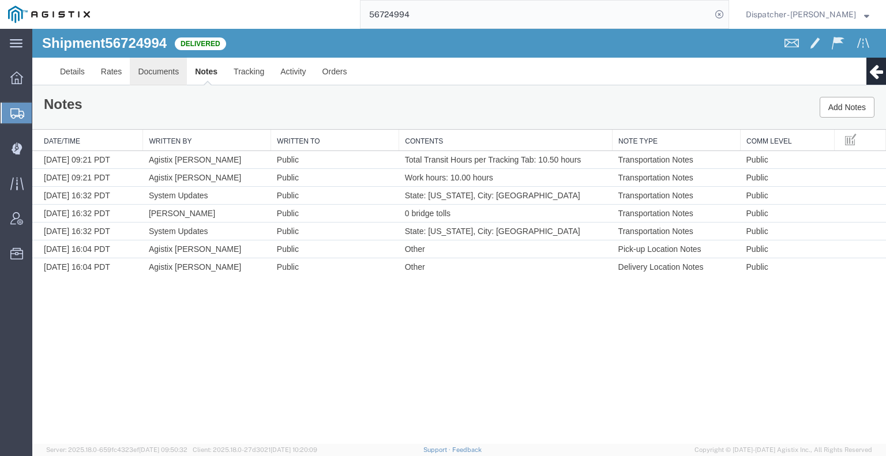
click at [148, 74] on link "Documents" at bounding box center [158, 72] width 57 height 28
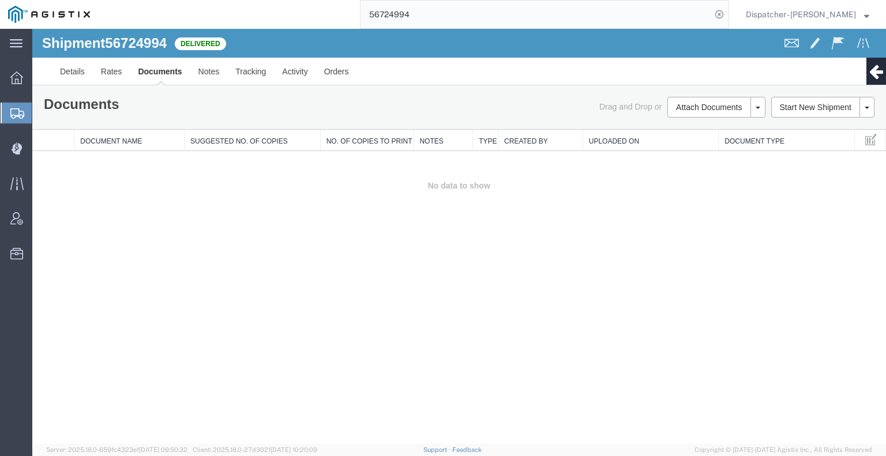
click at [134, 239] on div "Shipment 56724994 0 of 0 Delivered Details Rates Documents Notes Tracking Activ…" at bounding box center [458, 236] width 853 height 415
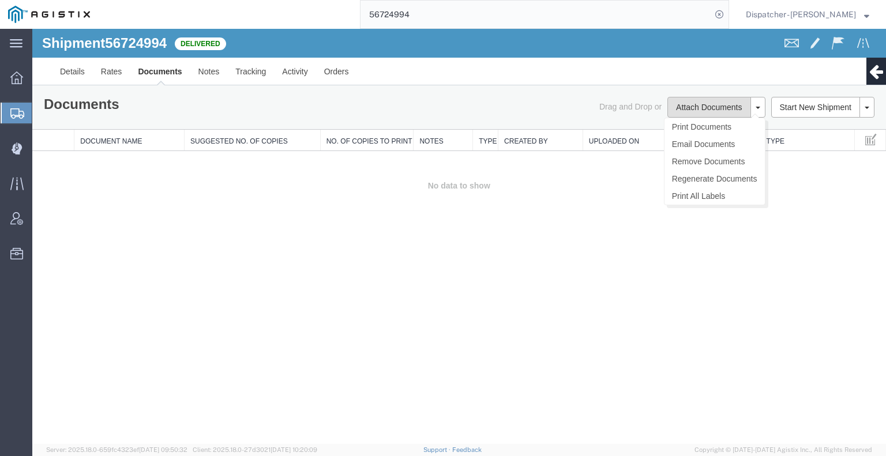
click at [680, 109] on button "Attach Documents" at bounding box center [708, 107] width 83 height 21
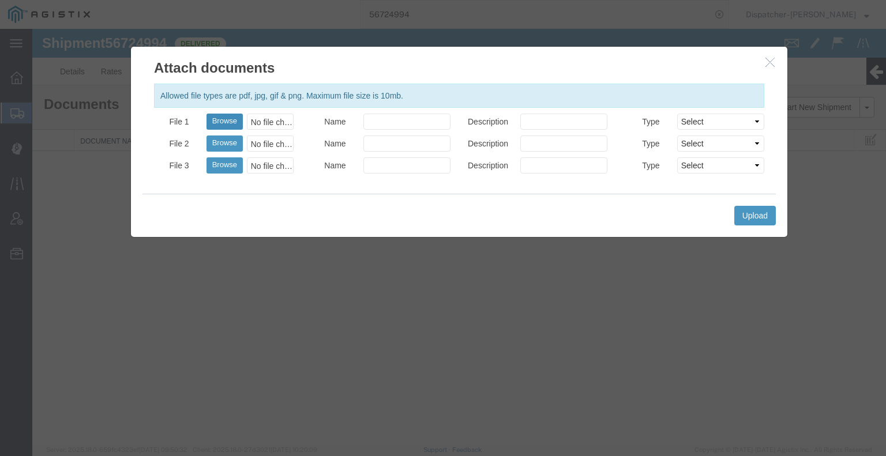
click at [232, 120] on button "Browse" at bounding box center [224, 122] width 36 height 16
type input "C:\fakepath\56724994trktag.pdf"
click at [761, 222] on button "Upload" at bounding box center [755, 216] width 42 height 20
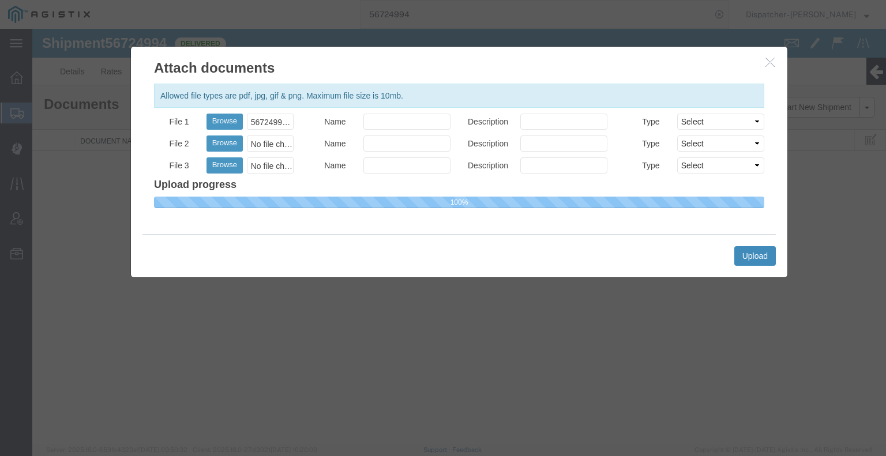
select select
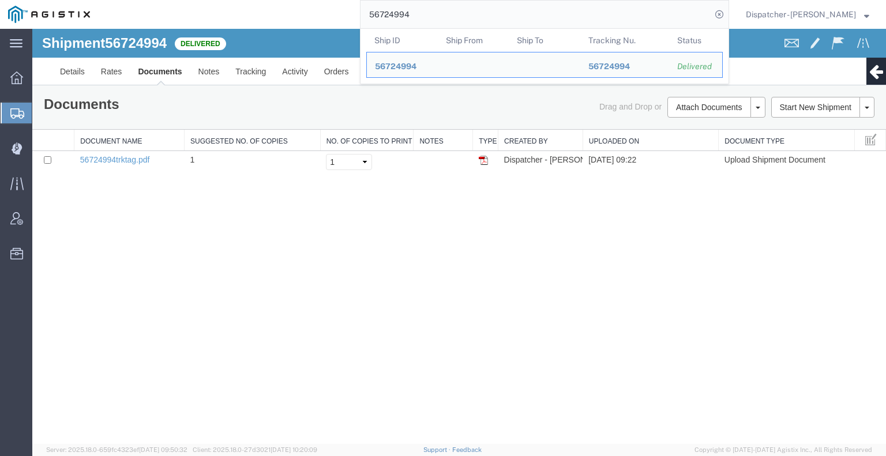
drag, startPoint x: 427, startPoint y: 14, endPoint x: 319, endPoint y: 1, distance: 108.0
click at [338, 6] on div "56724994 Ship ID Ship From Ship To Tracking Nu. Status Ship ID 56724994 Ship Fr…" at bounding box center [413, 14] width 631 height 29
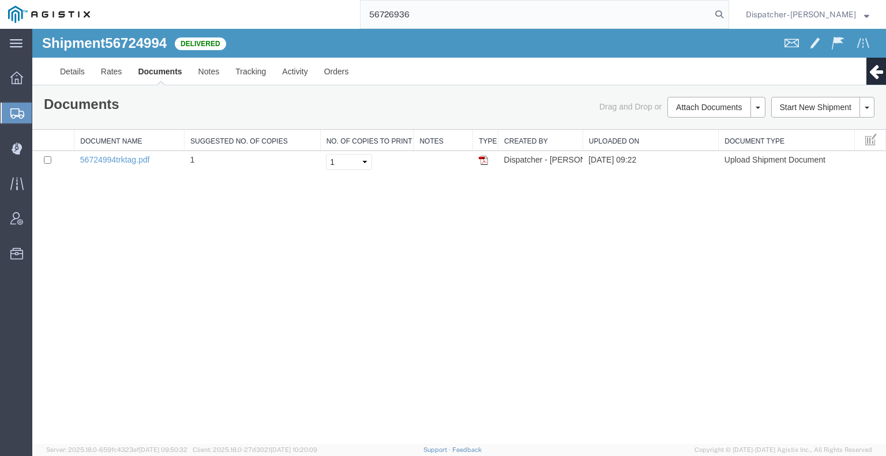
type input "56726936"
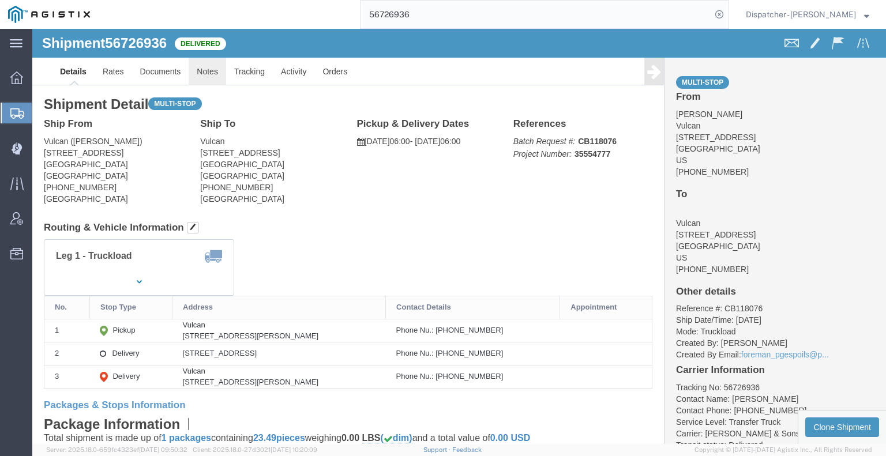
click link "Notes"
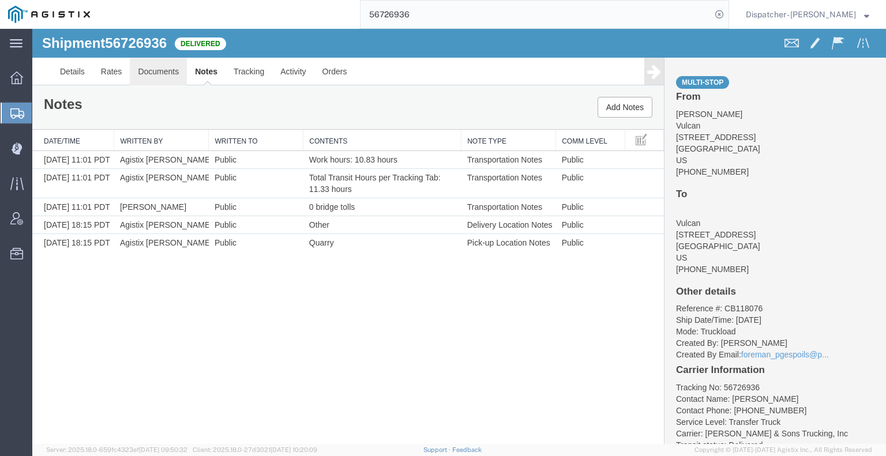
click at [155, 78] on link "Documents" at bounding box center [158, 72] width 57 height 28
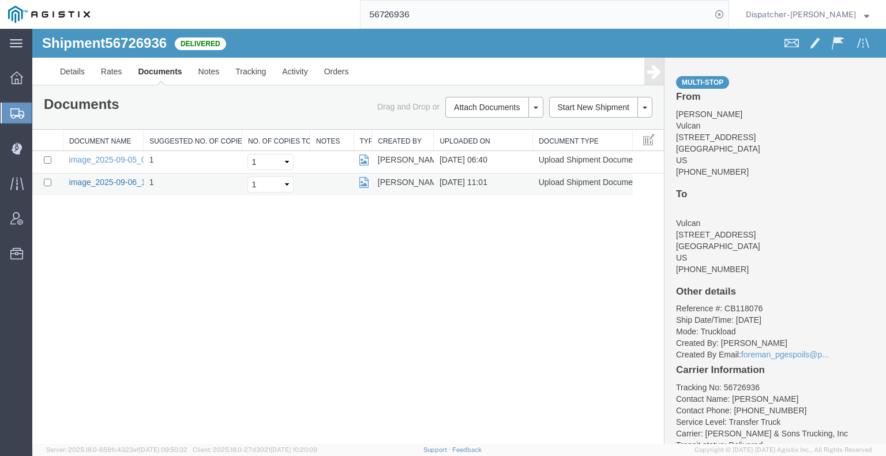
click at [126, 183] on link "image_2025-09-06_11_01_50.jpg" at bounding box center [129, 182] width 121 height 9
click at [106, 159] on link "image_2025-09-05_06_40_22.jpg" at bounding box center [129, 159] width 121 height 9
drag, startPoint x: 337, startPoint y: 14, endPoint x: 217, endPoint y: 10, distance: 120.0
click at [266, 13] on div "56726936" at bounding box center [413, 14] width 631 height 29
type input "56691598"
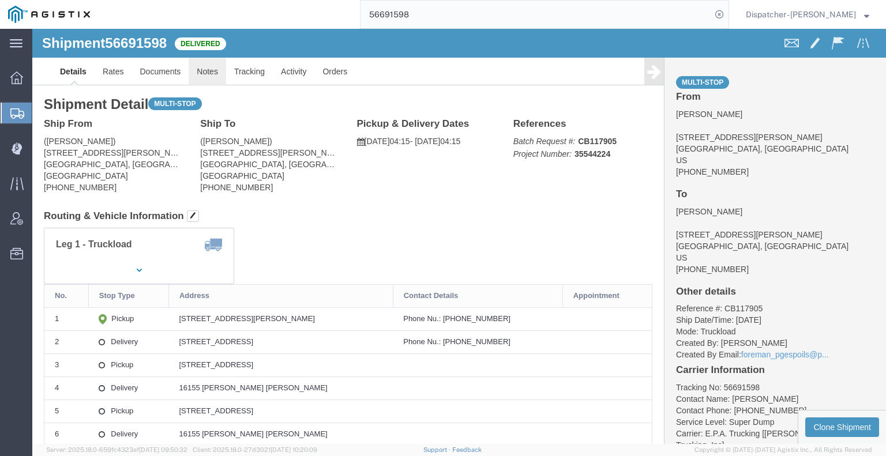
drag, startPoint x: 212, startPoint y: 76, endPoint x: 179, endPoint y: 47, distance: 43.3
click link "Notes"
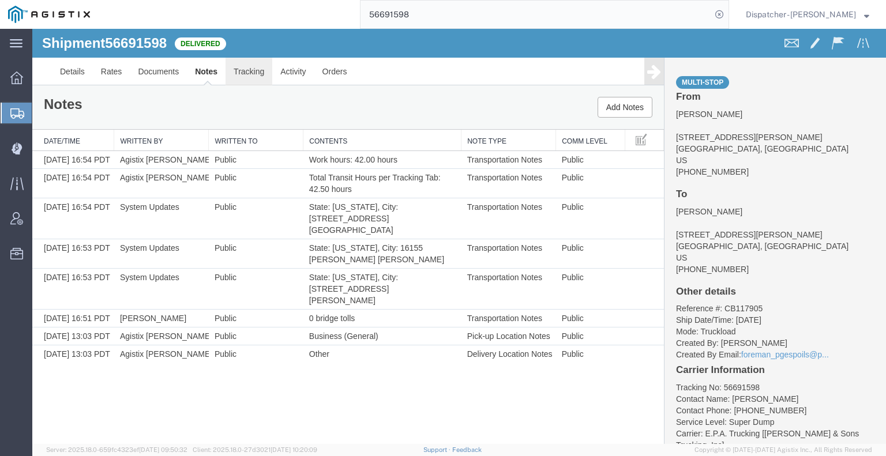
click at [256, 70] on link "Tracking" at bounding box center [248, 72] width 47 height 28
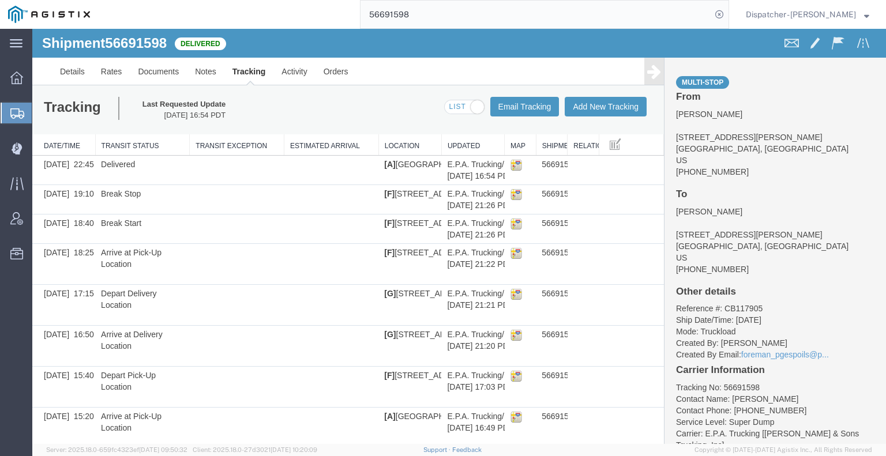
click at [647, 77] on icon at bounding box center [654, 71] width 14 height 16
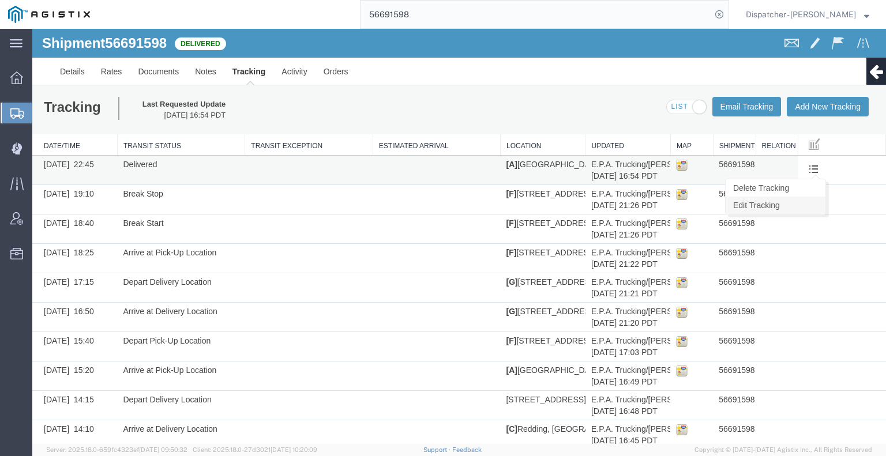
click at [803, 206] on link "Edit Tracking" at bounding box center [775, 205] width 100 height 17
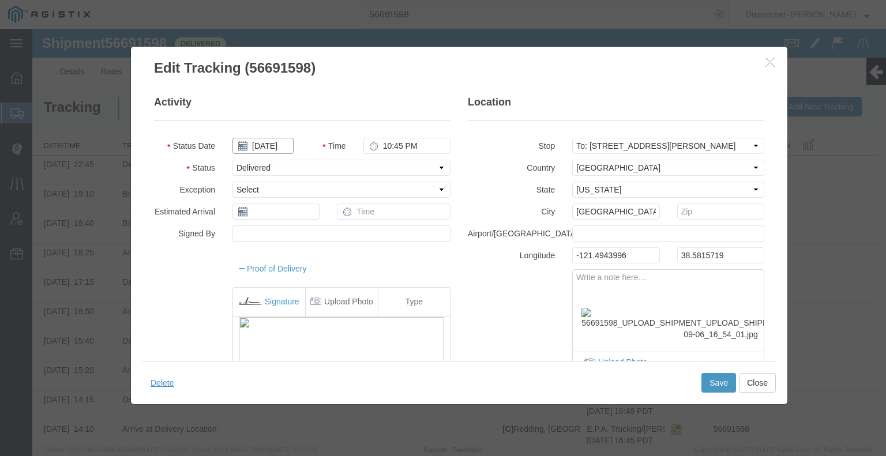
click at [273, 144] on input "[DATE]" at bounding box center [262, 146] width 61 height 16
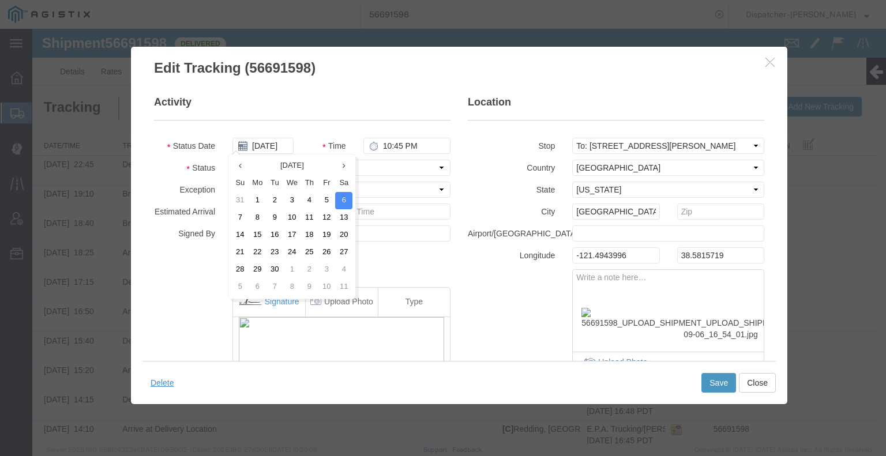
drag, startPoint x: 325, startPoint y: 206, endPoint x: 333, endPoint y: 207, distance: 8.7
click at [325, 206] on td "5" at bounding box center [326, 200] width 17 height 17
type input "[DATE]"
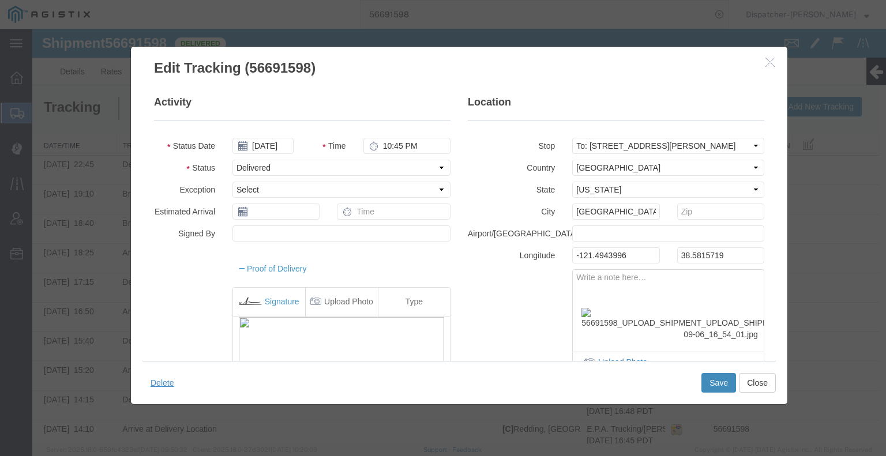
click at [705, 391] on button "Save" at bounding box center [718, 383] width 35 height 20
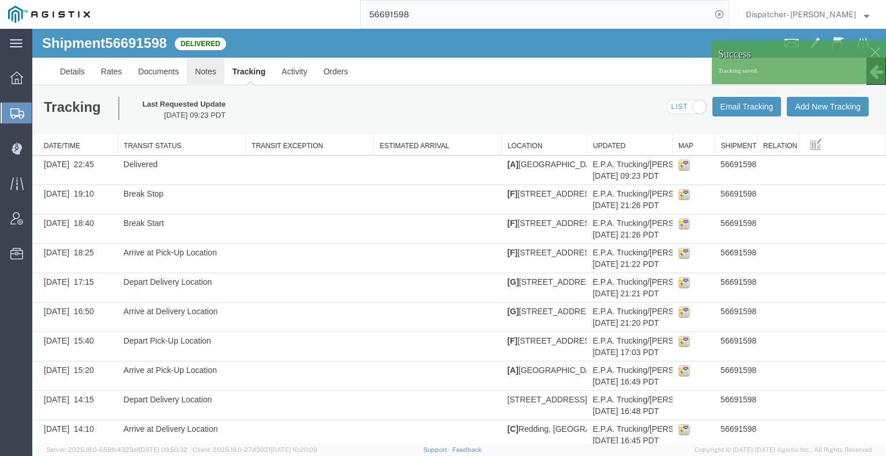
click at [206, 71] on link "Notes" at bounding box center [205, 72] width 37 height 28
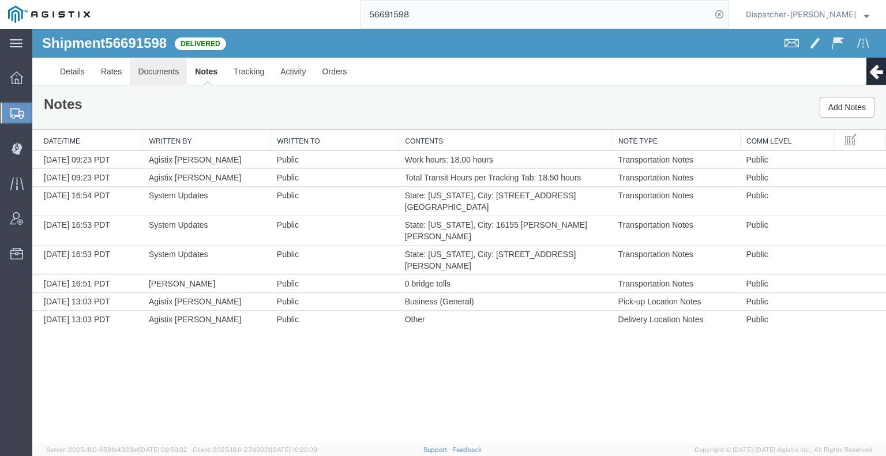
click at [175, 71] on link "Documents" at bounding box center [158, 72] width 57 height 28
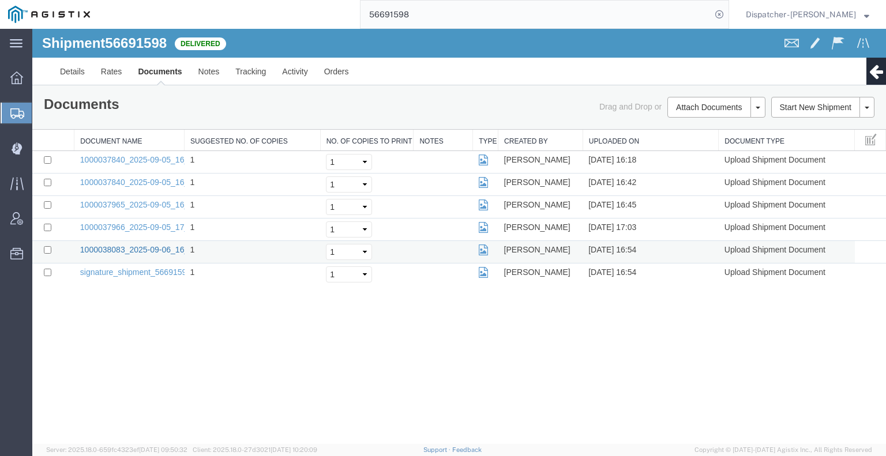
click at [112, 248] on link "1000038083_2025-09-06_16_54_01.jpg" at bounding box center [152, 249] width 144 height 9
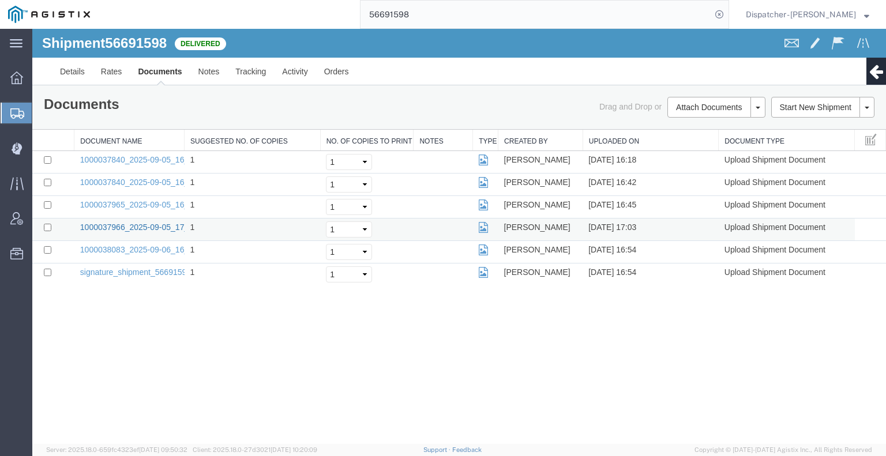
click at [91, 228] on link "1000037966_2025-09-05_17_03_27.jpg" at bounding box center [152, 227] width 144 height 9
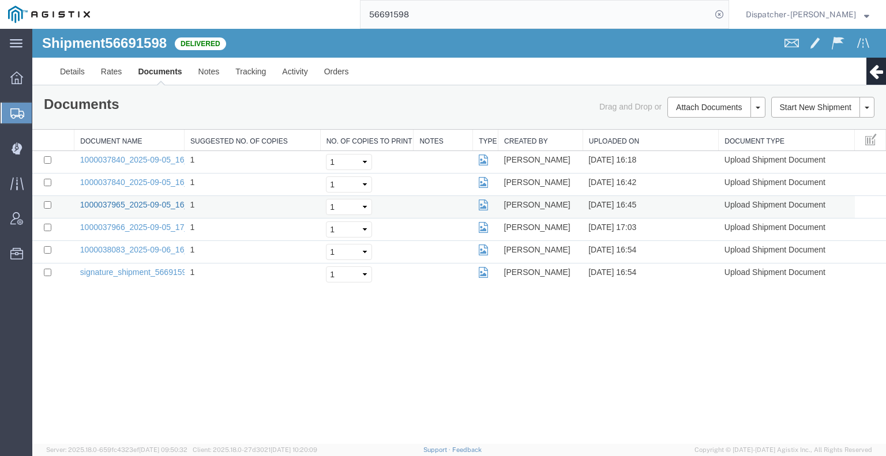
click at [117, 207] on link "1000037965_2025-09-05_16_45_01.jpg" at bounding box center [152, 204] width 144 height 9
drag, startPoint x: 428, startPoint y: 9, endPoint x: 287, endPoint y: 24, distance: 142.0
click at [300, 21] on div "56691598" at bounding box center [413, 14] width 631 height 29
type input "56731238"
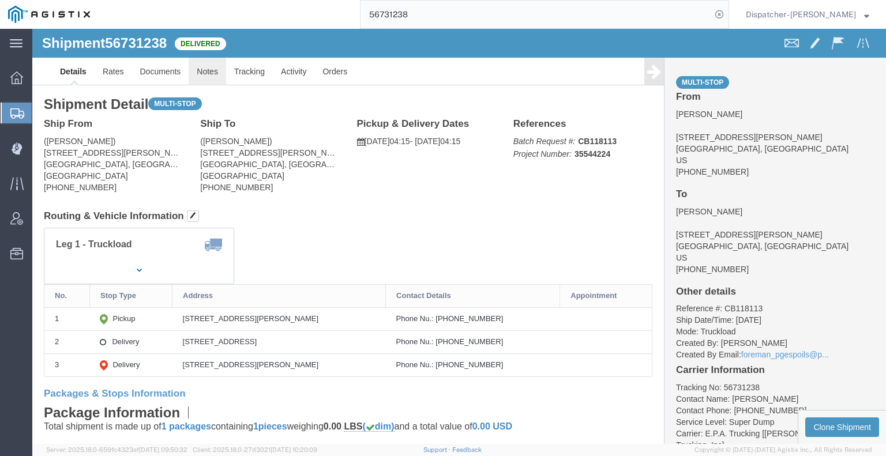
click link "Notes"
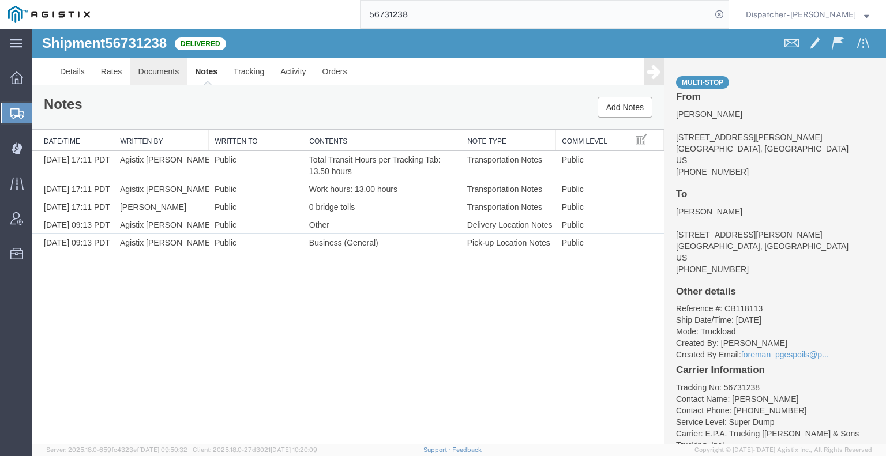
click at [158, 75] on link "Documents" at bounding box center [158, 72] width 57 height 28
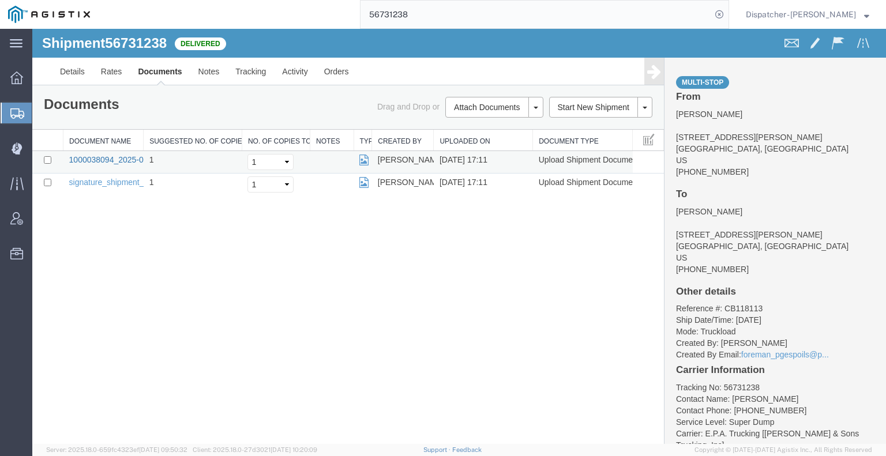
click at [101, 160] on link "1000038094_2025-09-06_17_11_32.jpg" at bounding box center [141, 159] width 144 height 9
click at [290, 18] on div "56731238" at bounding box center [413, 14] width 631 height 29
type input "56673608"
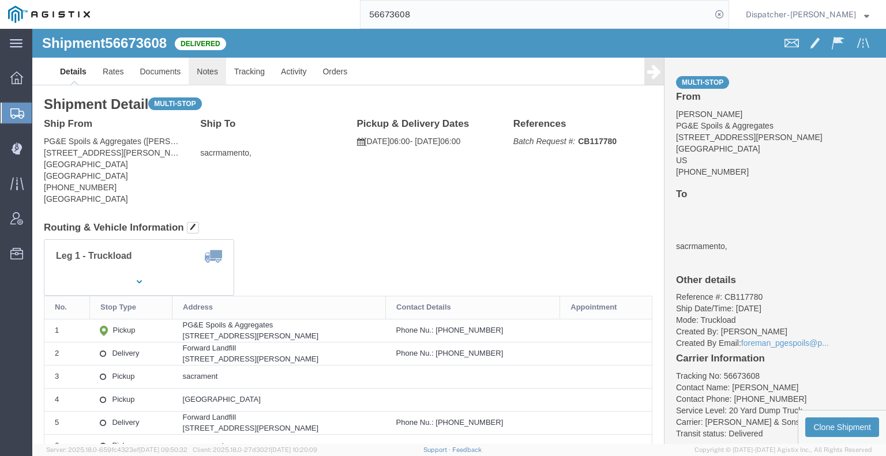
click link "Notes"
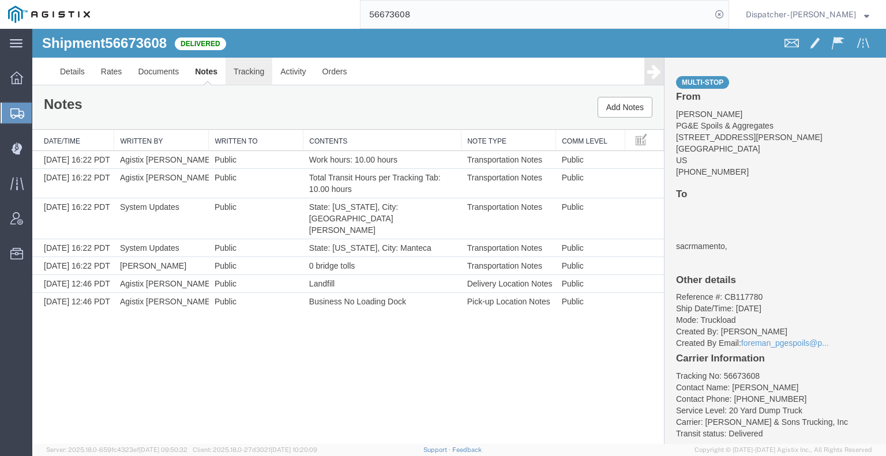
click at [252, 63] on link "Tracking" at bounding box center [248, 72] width 47 height 28
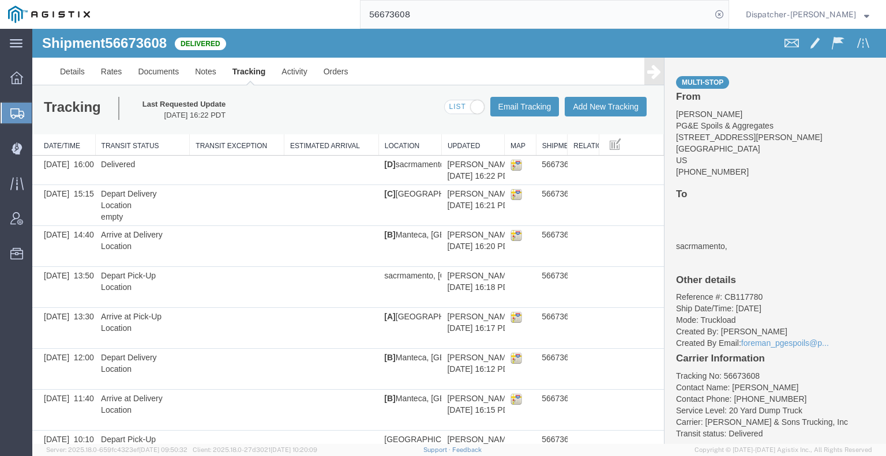
click at [647, 77] on icon at bounding box center [654, 71] width 14 height 16
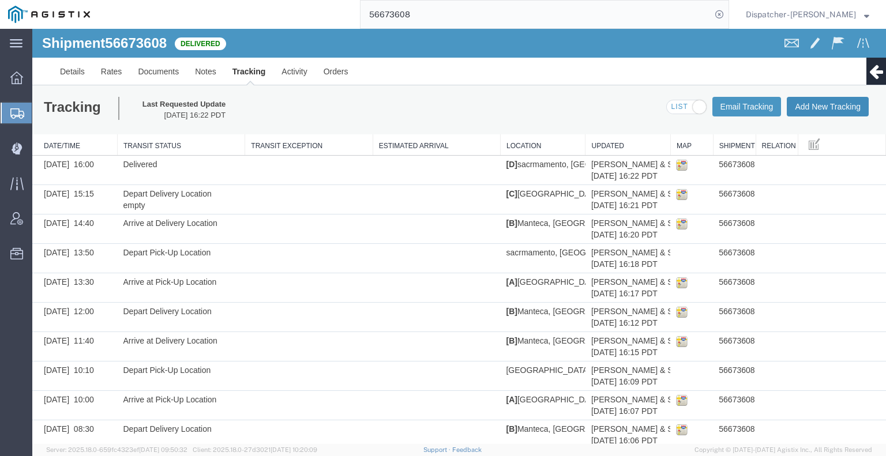
click at [818, 106] on button "Add New Tracking" at bounding box center [827, 107] width 82 height 20
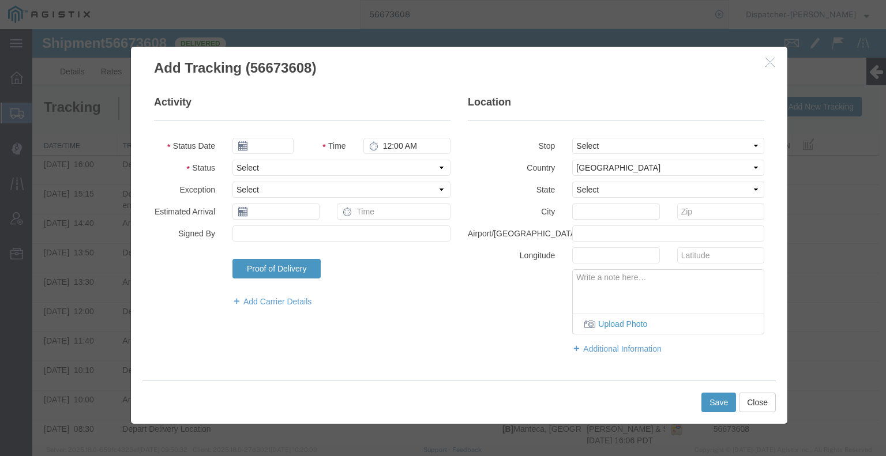
type input "[DATE]"
type input "10:00 AM"
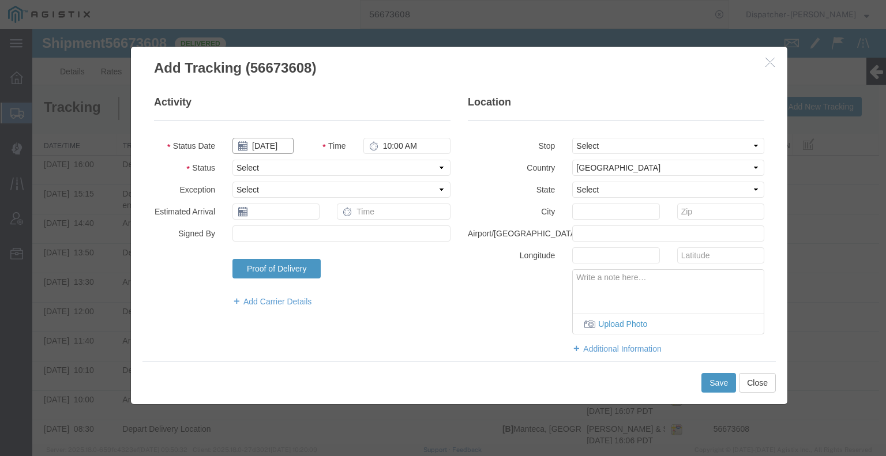
click at [268, 148] on input "[DATE]" at bounding box center [262, 146] width 61 height 16
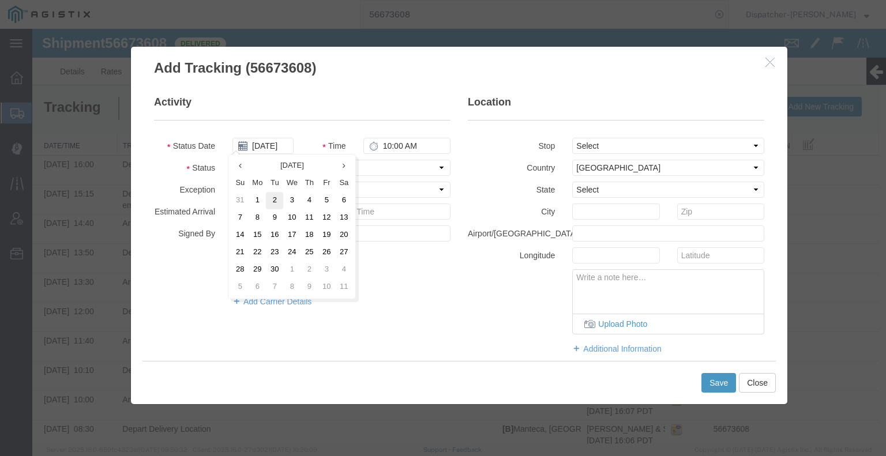
click at [274, 201] on td "2" at bounding box center [274, 200] width 17 height 17
type input "[DATE]"
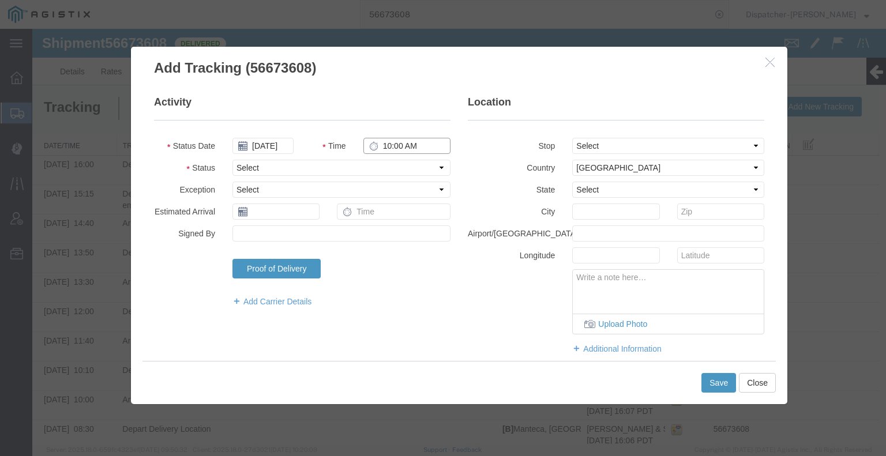
click at [391, 144] on input "10:00 AM" at bounding box center [406, 146] width 87 height 16
type input "3:15 PM"
click at [372, 171] on select "Select Arrival Notice Available Arrival Notice Imported Arrive at Delivery Loca…" at bounding box center [341, 168] width 218 height 16
select select "BREAKSTART"
click at [232, 160] on select "Select Arrival Notice Available Arrival Notice Imported Arrive at Delivery Loca…" at bounding box center [341, 168] width 218 height 16
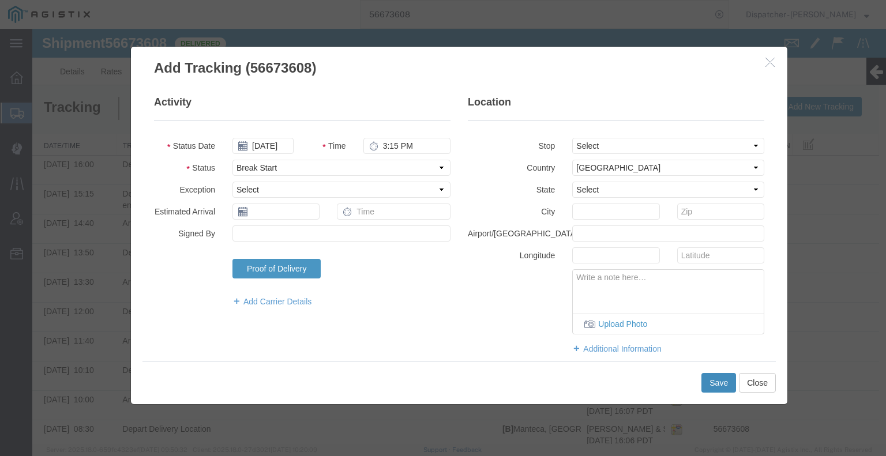
click at [701, 385] on button "Save" at bounding box center [718, 383] width 35 height 20
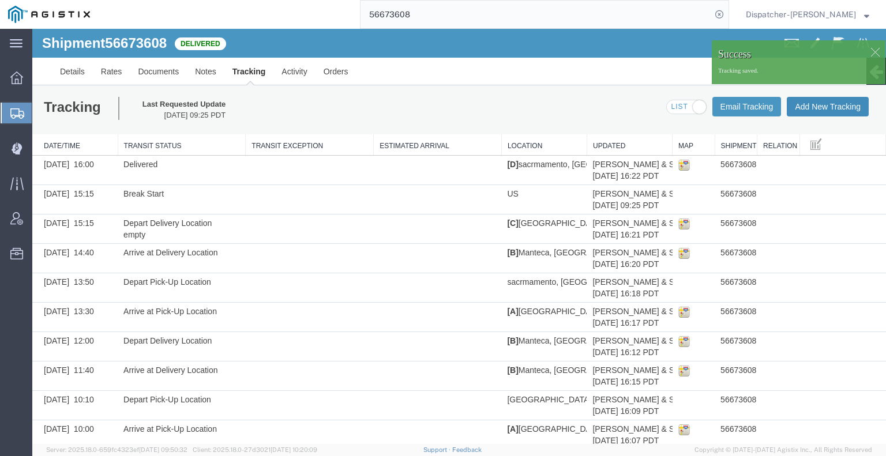
click at [812, 106] on button "Add New Tracking" at bounding box center [827, 107] width 82 height 20
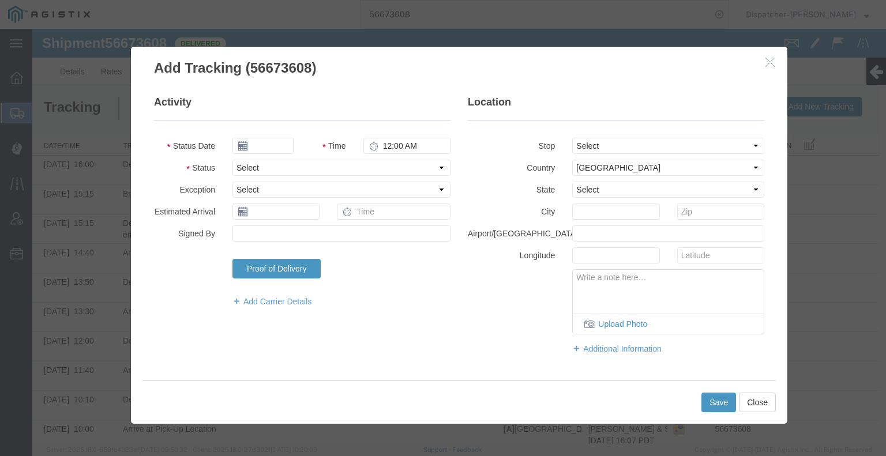
type input "[DATE]"
type input "10:00 AM"
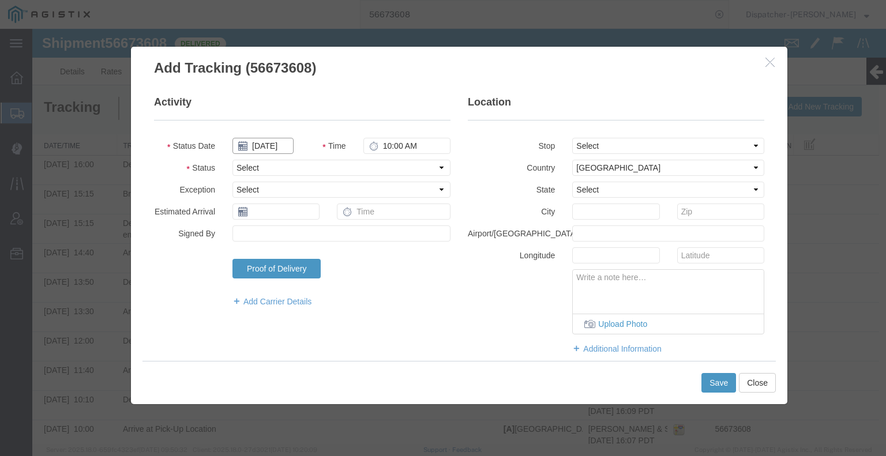
click at [266, 151] on input "[DATE]" at bounding box center [262, 146] width 61 height 16
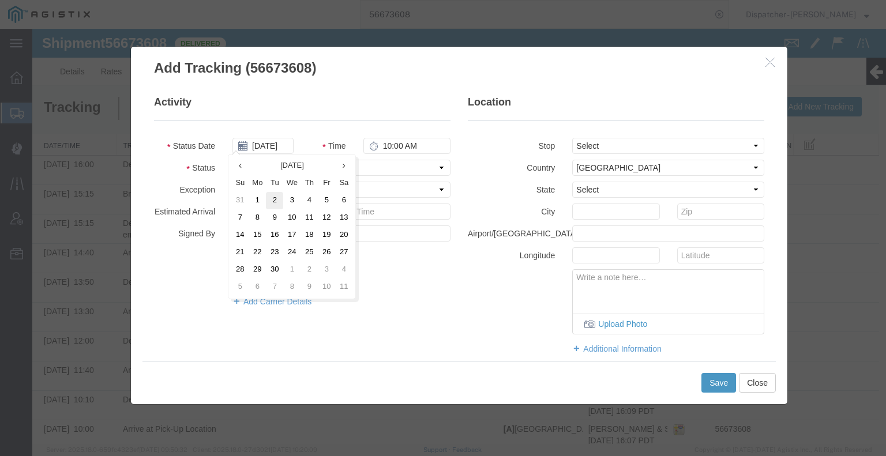
click at [272, 204] on td "2" at bounding box center [274, 200] width 17 height 17
type input "[DATE]"
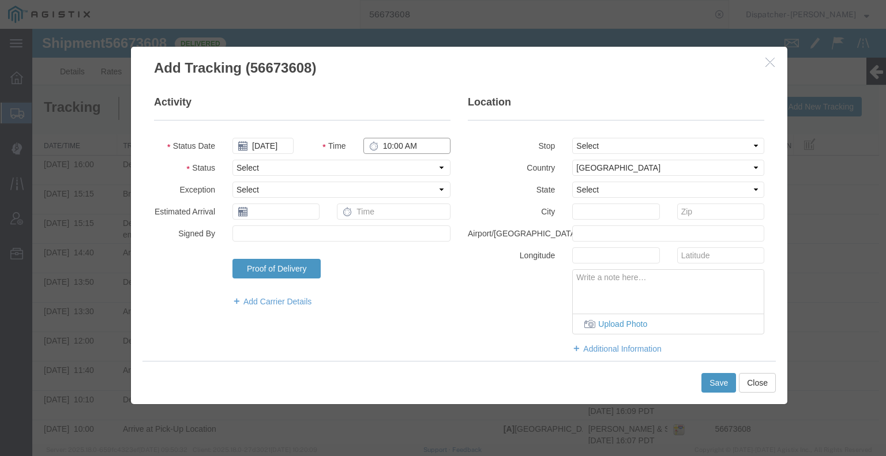
click at [395, 147] on input "10:00 AM" at bounding box center [406, 146] width 87 height 16
type input "3:45 PM"
click at [394, 167] on select "Select Arrival Notice Available Arrival Notice Imported Arrive at Delivery Loca…" at bounding box center [341, 168] width 218 height 16
select select "BREAKSTOP"
click at [232, 160] on select "Select Arrival Notice Available Arrival Notice Imported Arrive at Delivery Loca…" at bounding box center [341, 168] width 218 height 16
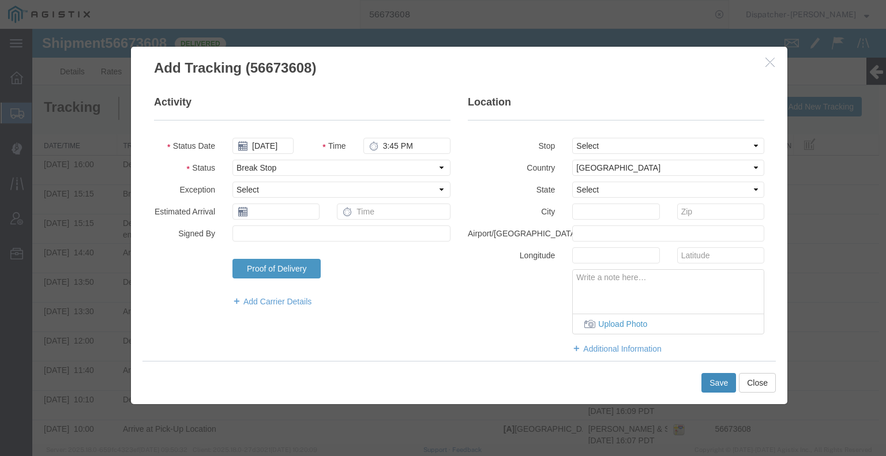
click at [724, 376] on button "Save" at bounding box center [718, 383] width 35 height 20
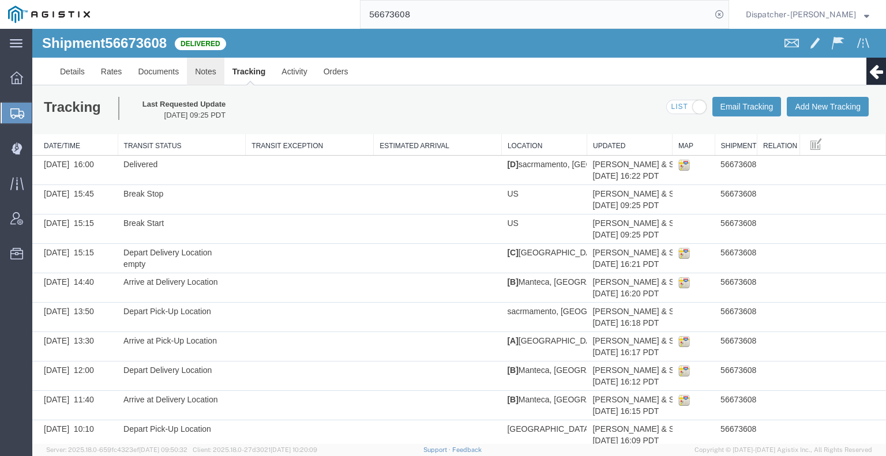
click at [191, 74] on link "Notes" at bounding box center [205, 72] width 37 height 28
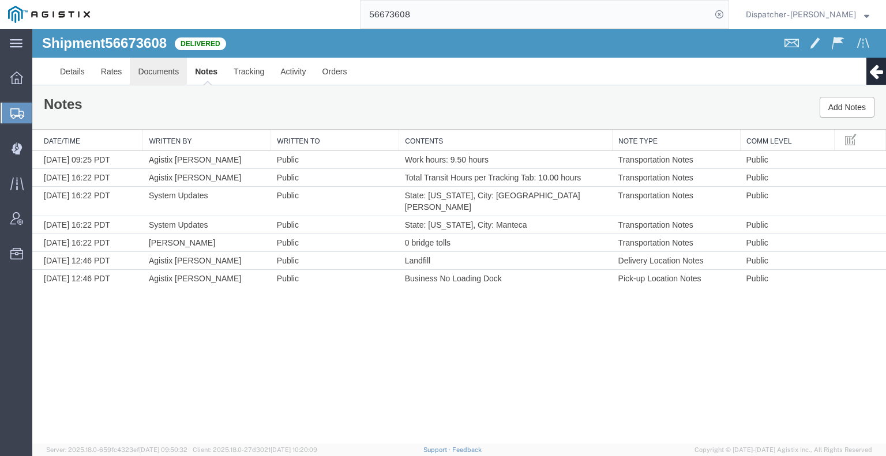
click at [159, 63] on link "Documents" at bounding box center [158, 72] width 57 height 28
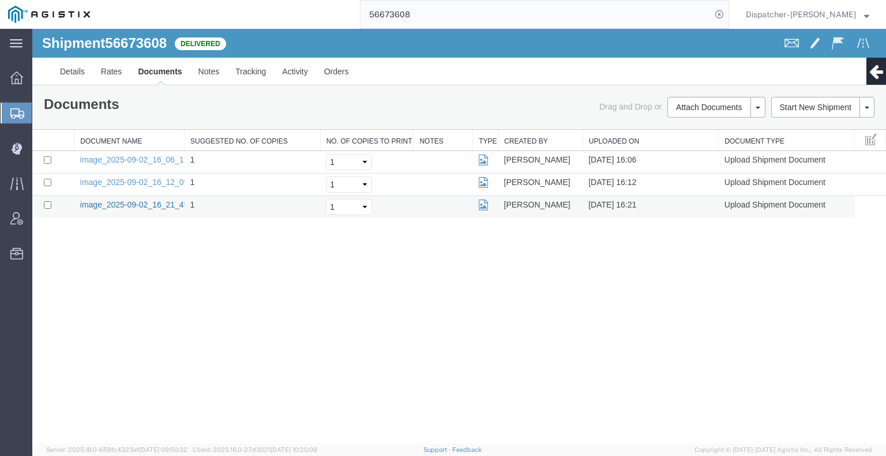
click at [110, 205] on link "image_2025-09-02_16_21_49.jpg" at bounding box center [140, 204] width 121 height 9
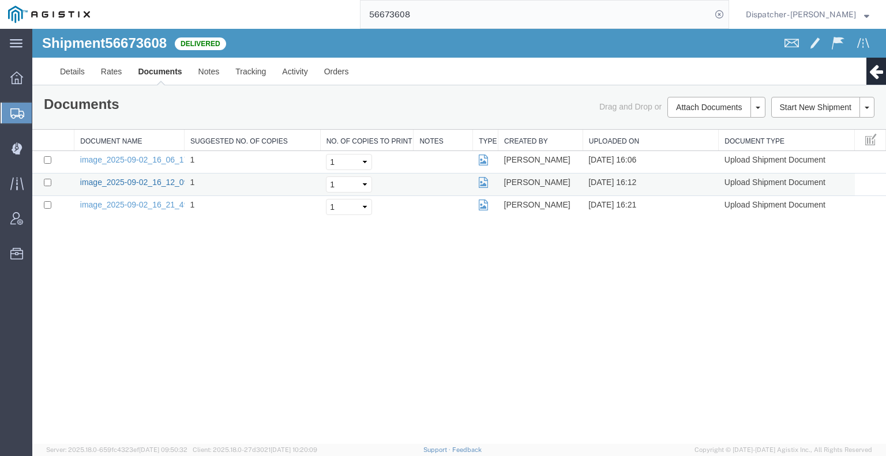
click at [110, 182] on link "image_2025-09-02_16_12_09.jpg" at bounding box center [140, 182] width 121 height 9
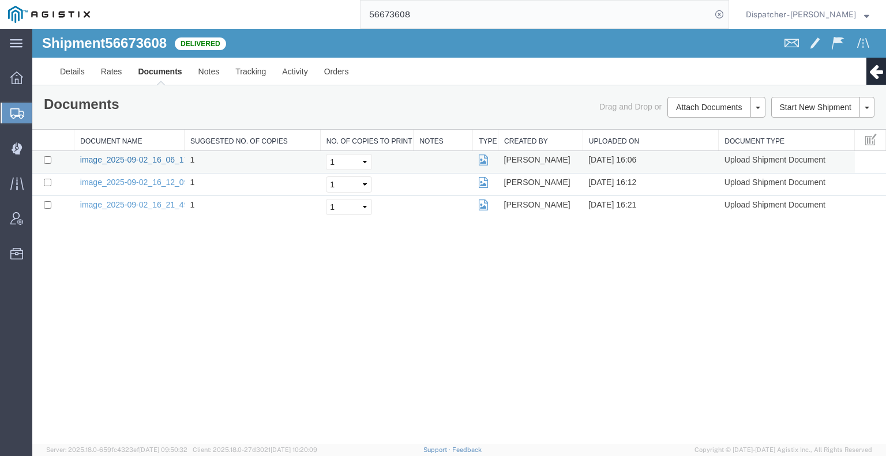
click at [88, 163] on link "image_2025-09-02_16_06_17.jpg" at bounding box center [140, 159] width 121 height 9
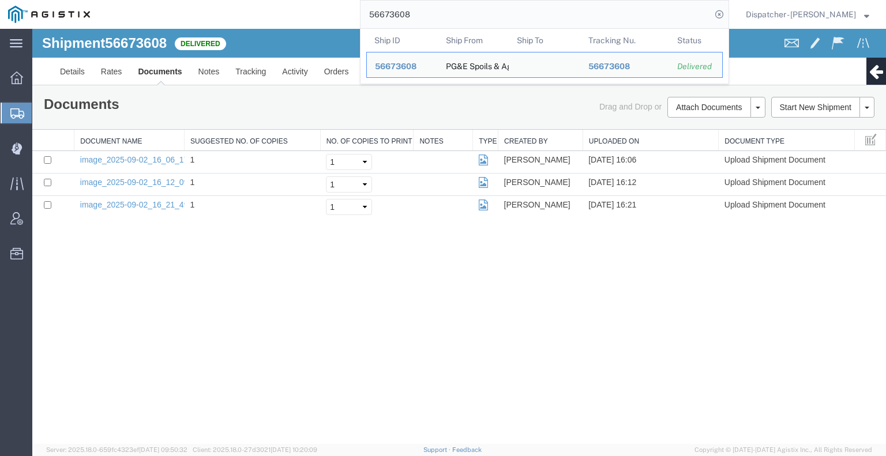
drag, startPoint x: 480, startPoint y: 37, endPoint x: 190, endPoint y: 34, distance: 290.0
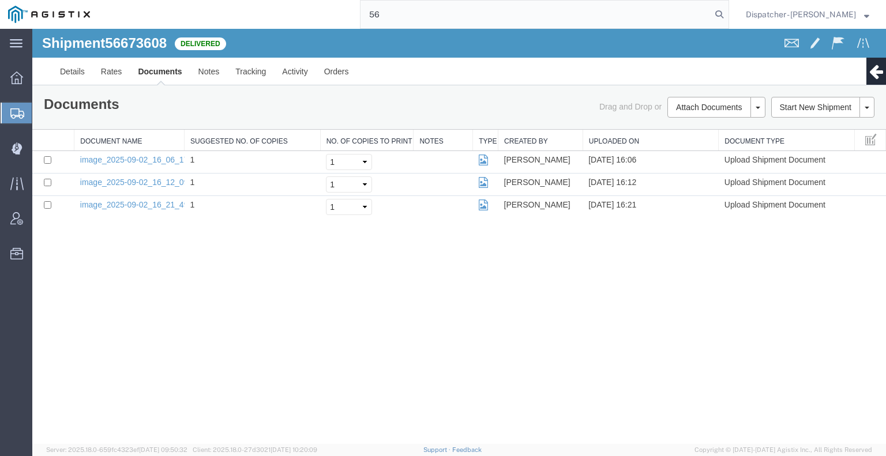
type input "5"
type input "56673614"
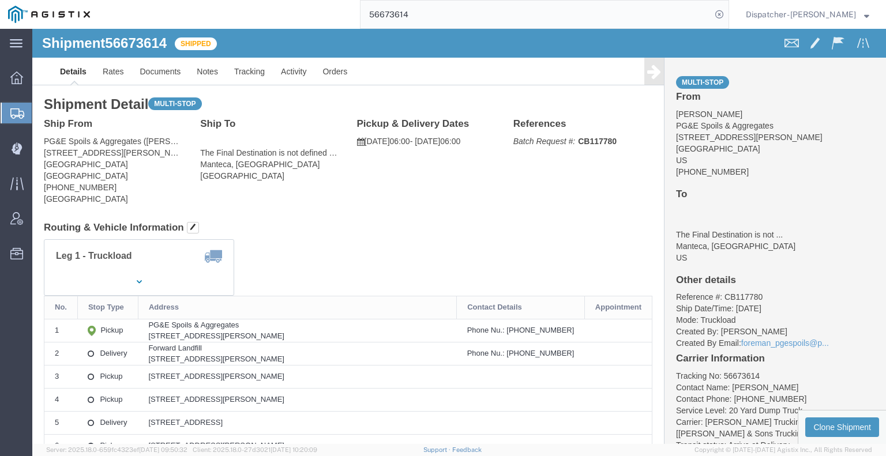
click div
click link "Tracking"
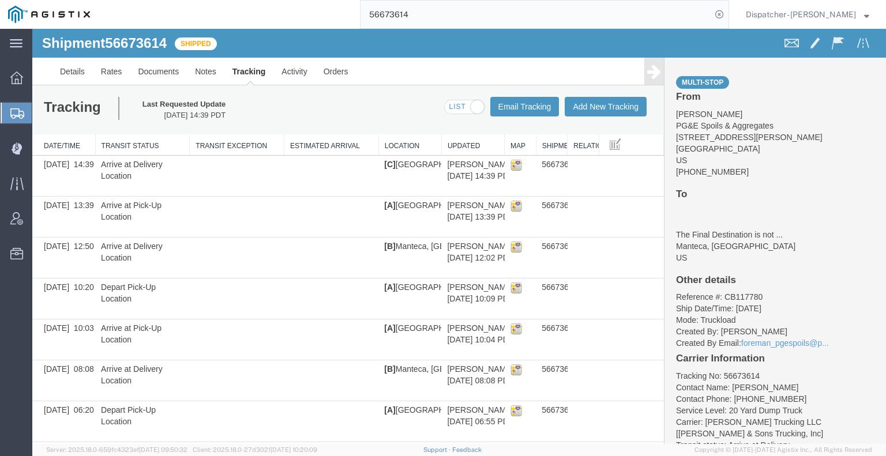
click at [647, 73] on icon at bounding box center [654, 71] width 14 height 16
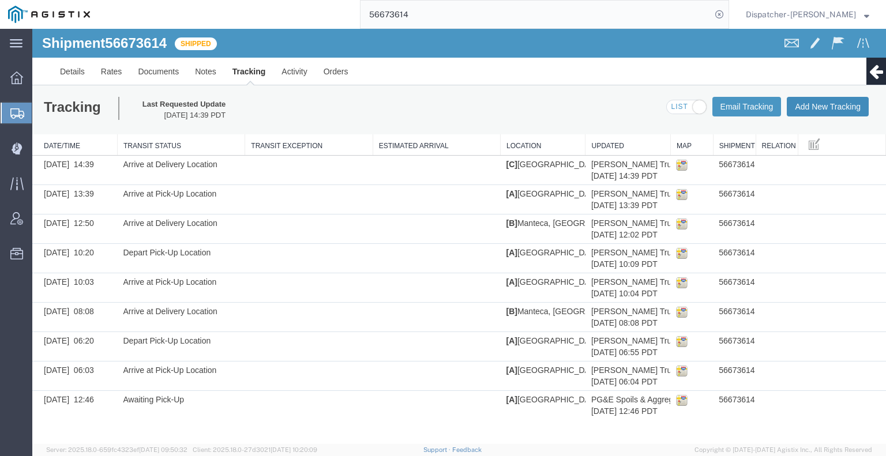
click at [819, 102] on button "Add New Tracking" at bounding box center [827, 107] width 82 height 20
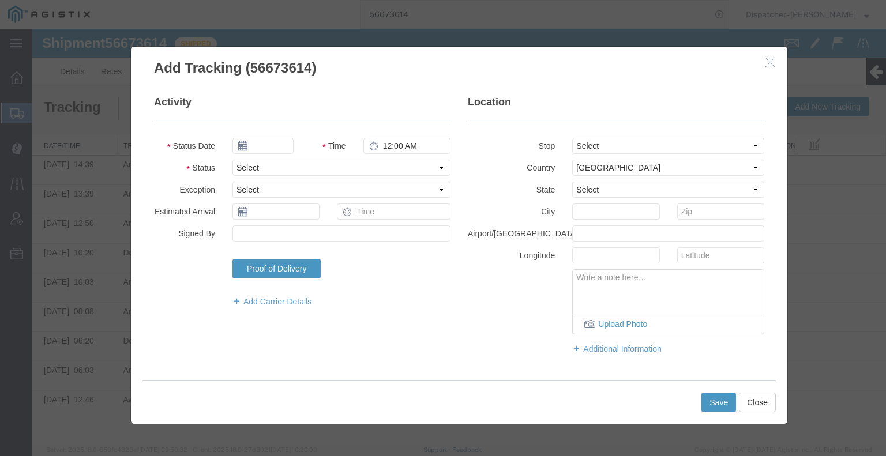
type input "[DATE]"
type input "10:00 AM"
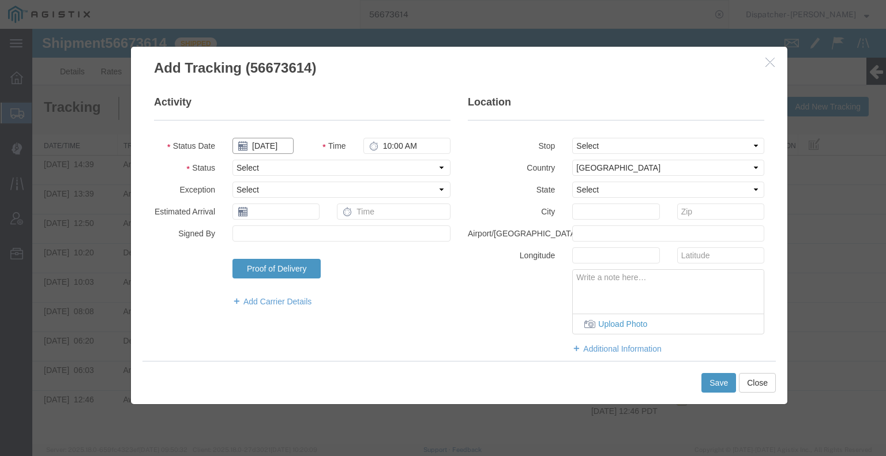
click at [263, 146] on input "[DATE]" at bounding box center [262, 146] width 61 height 16
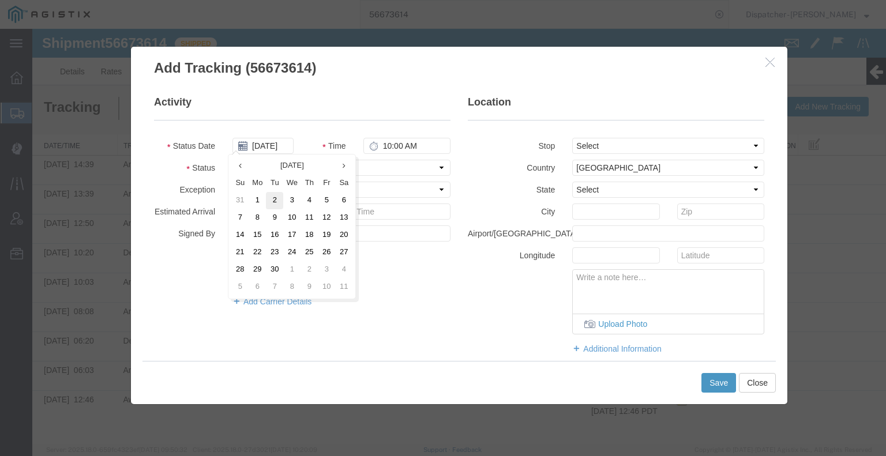
click at [270, 198] on td "2" at bounding box center [274, 200] width 17 height 17
type input "[DATE]"
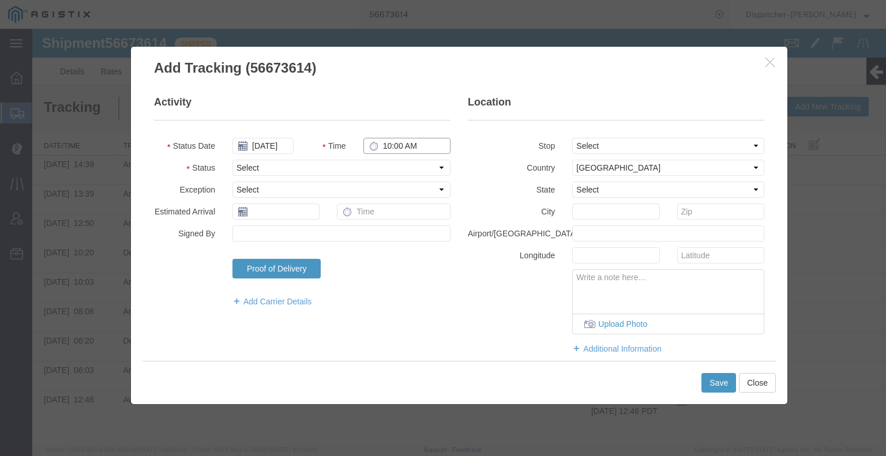
click at [401, 148] on input "10:00 AM" at bounding box center [406, 146] width 87 height 16
type input "3:00 PM"
click at [389, 168] on select "Select Arrival Notice Available Arrival Notice Imported Arrive at Delivery Loca…" at bounding box center [341, 168] width 218 height 16
select select "BREAKSTART"
click at [232, 160] on select "Select Arrival Notice Available Arrival Notice Imported Arrive at Delivery Loca…" at bounding box center [341, 168] width 218 height 16
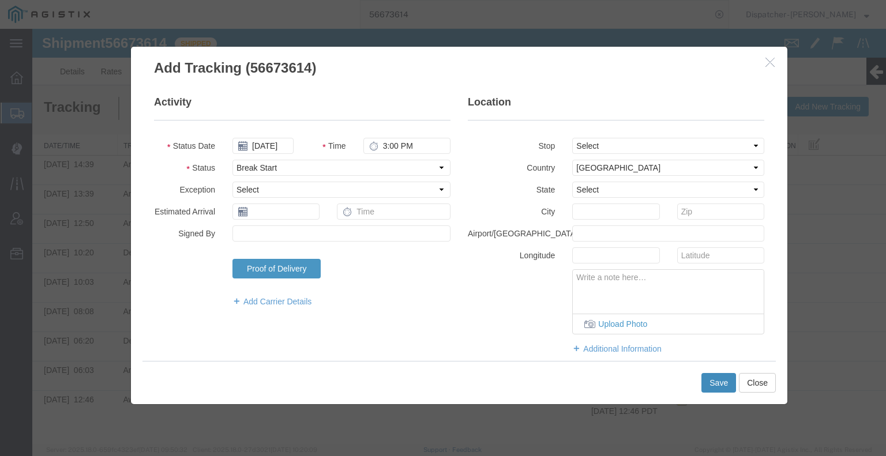
click at [710, 380] on button "Save" at bounding box center [718, 383] width 35 height 20
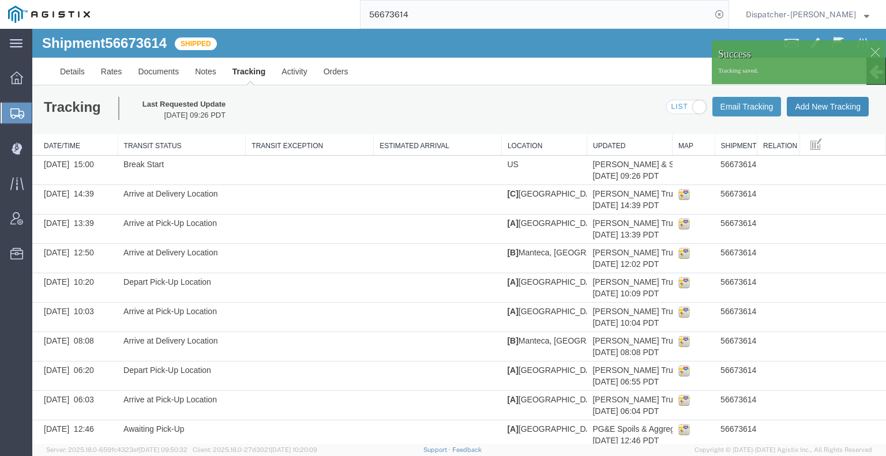
click at [842, 110] on button "Add New Tracking" at bounding box center [827, 107] width 82 height 20
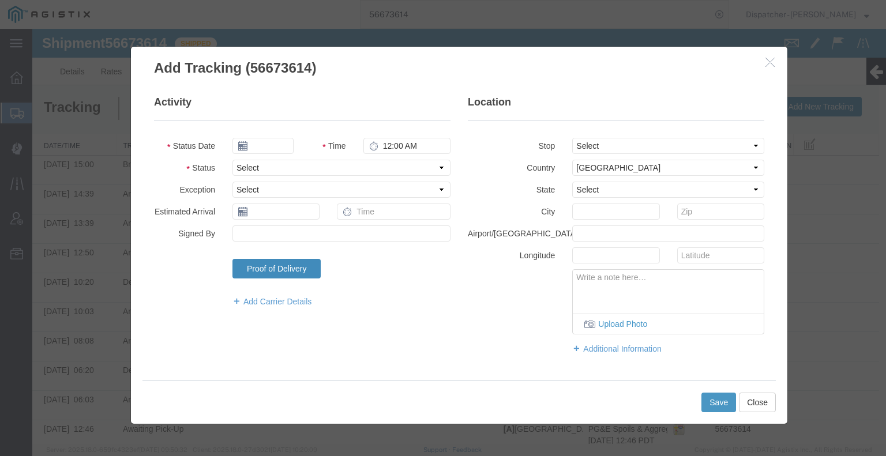
type input "[DATE]"
type input "10:00 AM"
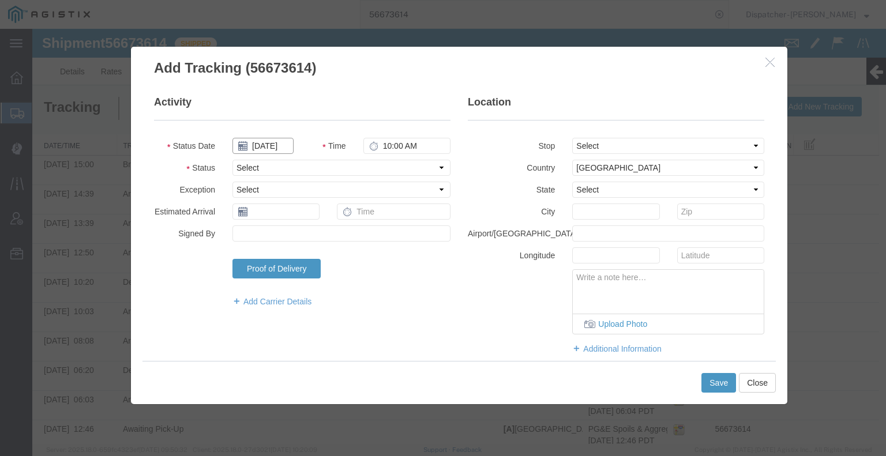
click at [261, 144] on input "[DATE]" at bounding box center [262, 146] width 61 height 16
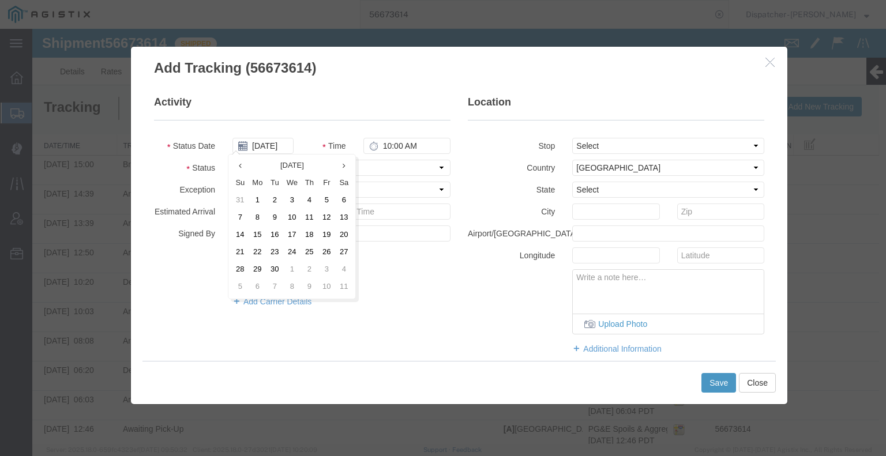
click at [275, 199] on td "2" at bounding box center [274, 200] width 17 height 17
type input "[DATE]"
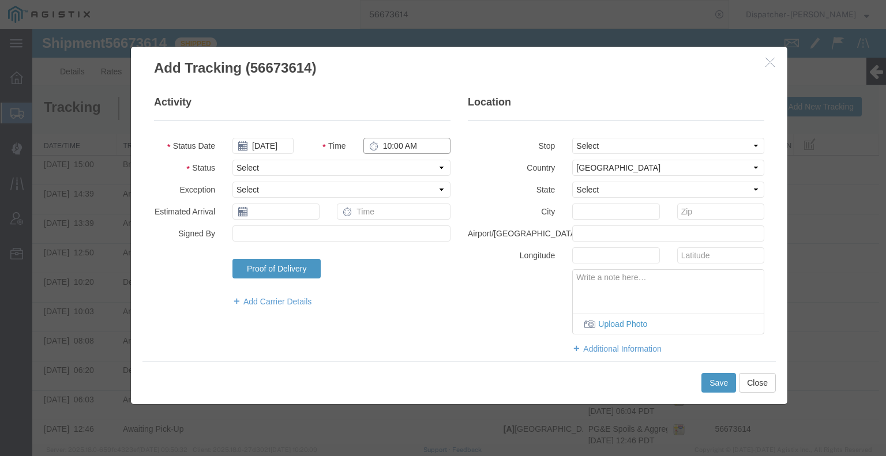
click at [391, 146] on input "10:00 AM" at bounding box center [406, 146] width 87 height 16
type input "3:30 PM"
click at [383, 172] on select "Select Arrival Notice Available Arrival Notice Imported Arrive at Delivery Loca…" at bounding box center [341, 168] width 218 height 16
select select "BREAKSTOP"
click at [232, 160] on select "Select Arrival Notice Available Arrival Notice Imported Arrive at Delivery Loca…" at bounding box center [341, 168] width 218 height 16
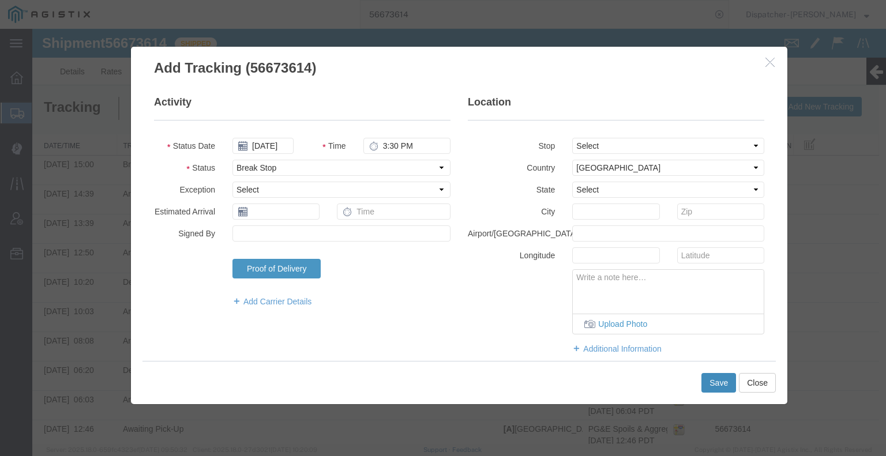
click at [706, 383] on button "Save" at bounding box center [718, 383] width 35 height 20
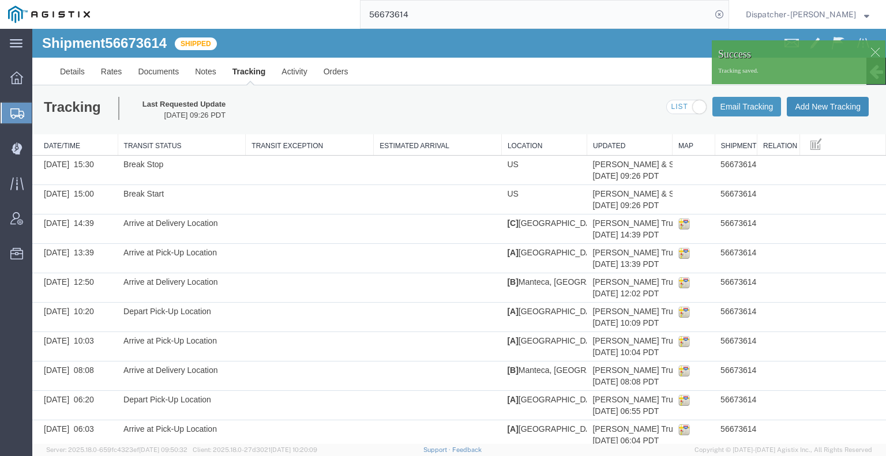
click at [822, 110] on button "Add New Tracking" at bounding box center [827, 107] width 82 height 20
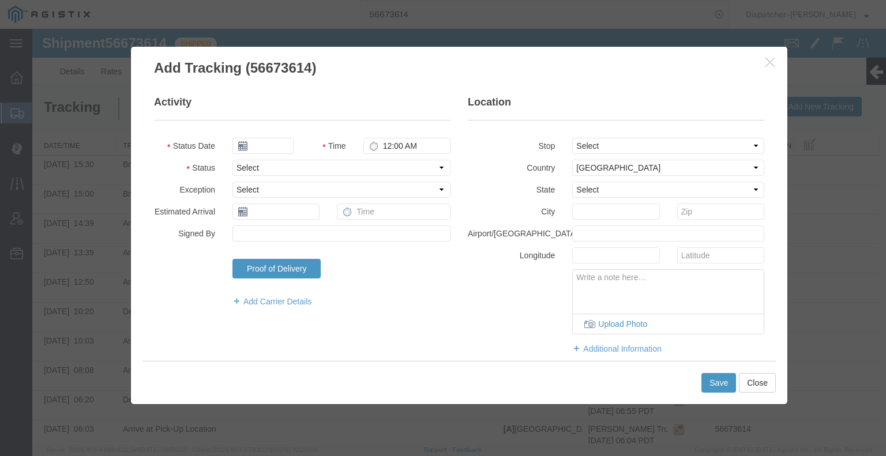
type input "[DATE]"
type input "10:00 AM"
click at [257, 148] on input "[DATE]" at bounding box center [262, 146] width 61 height 16
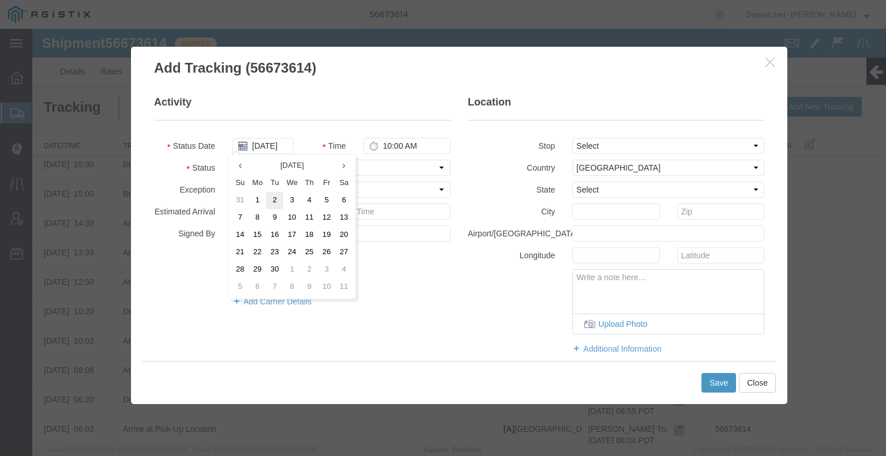
click at [274, 199] on td "2" at bounding box center [274, 200] width 17 height 17
type input "[DATE]"
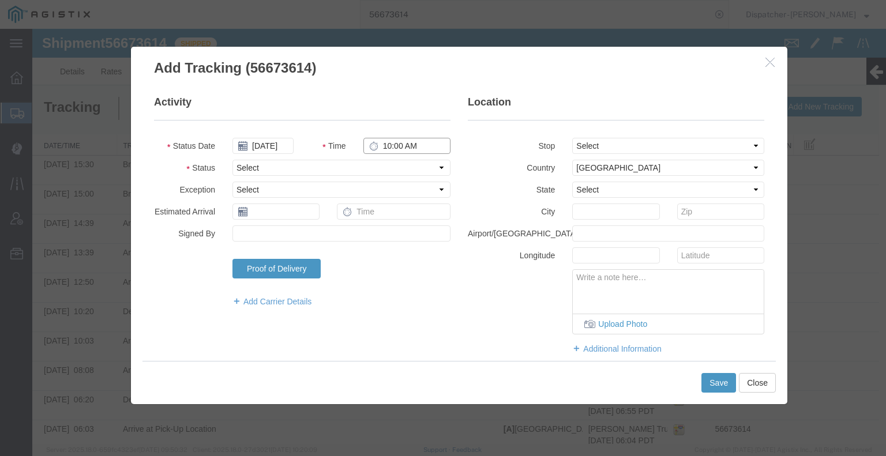
click at [405, 146] on input "10:00 AM" at bounding box center [406, 146] width 87 height 16
type input "4:30 PM"
click at [404, 166] on select "Select Arrival Notice Available Arrival Notice Imported Arrive at Delivery Loca…" at bounding box center [341, 168] width 218 height 16
select select "DELIVRED"
click at [232, 160] on select "Select Arrival Notice Available Arrival Notice Imported Arrive at Delivery Loca…" at bounding box center [341, 168] width 218 height 16
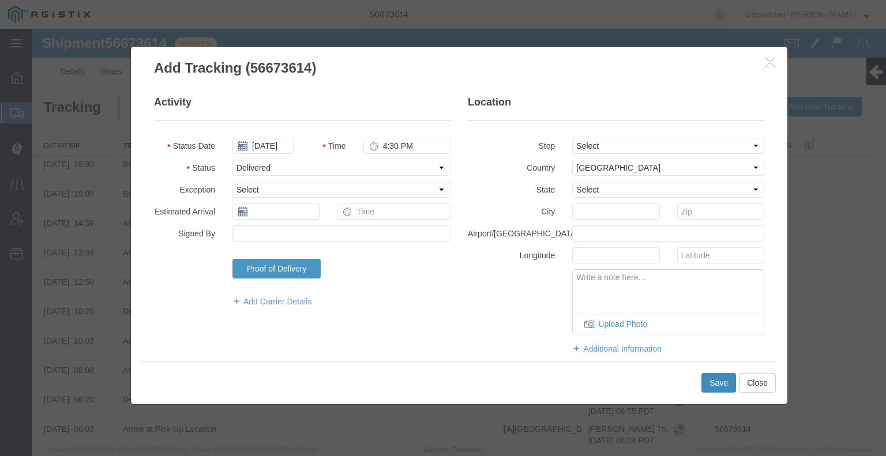
click at [713, 382] on button "Save" at bounding box center [718, 383] width 35 height 20
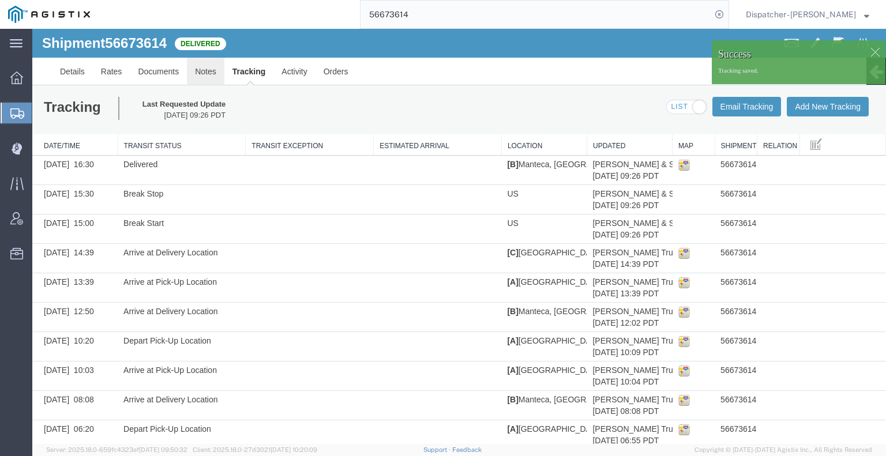
drag, startPoint x: 231, startPoint y: 101, endPoint x: 198, endPoint y: 73, distance: 43.3
click at [198, 73] on link "Notes" at bounding box center [205, 72] width 37 height 28
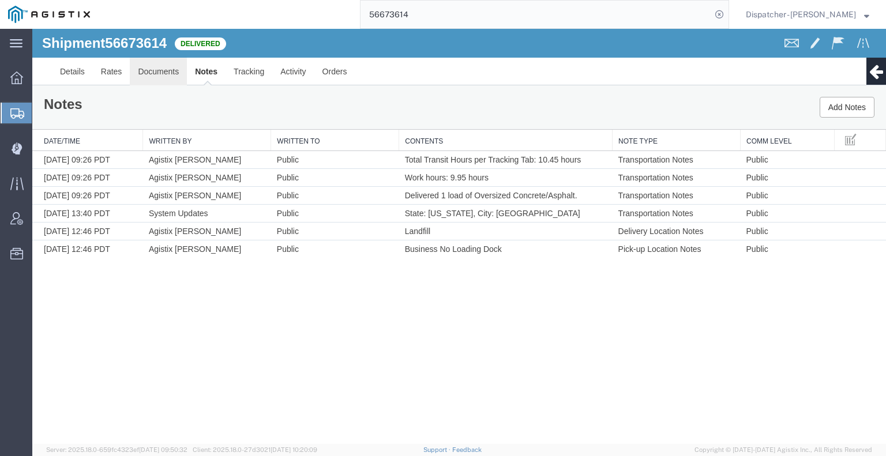
click at [168, 71] on link "Documents" at bounding box center [158, 72] width 57 height 28
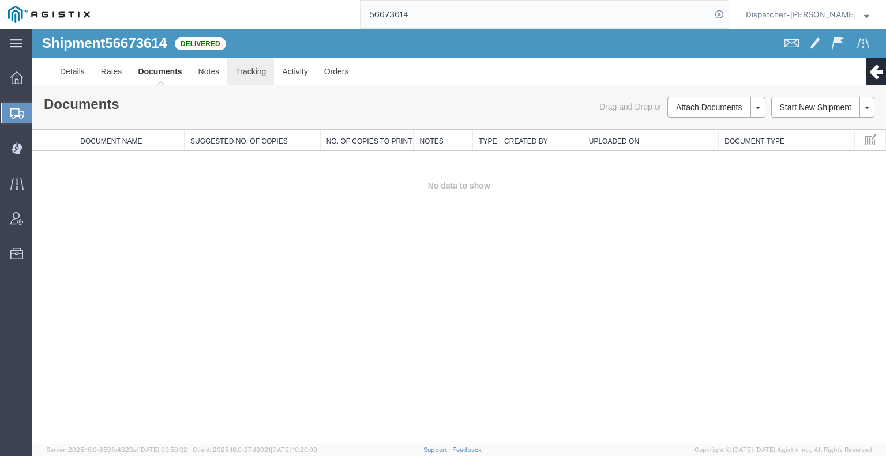
click at [243, 78] on link "Tracking" at bounding box center [250, 72] width 47 height 28
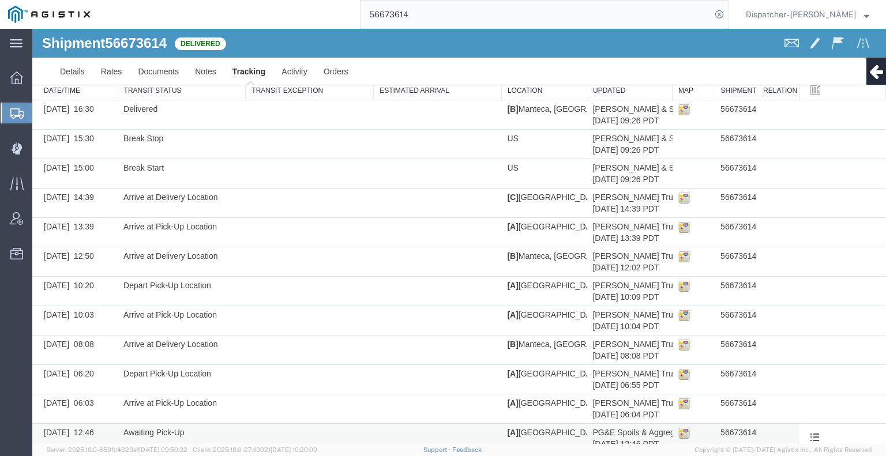
scroll to position [74, 0]
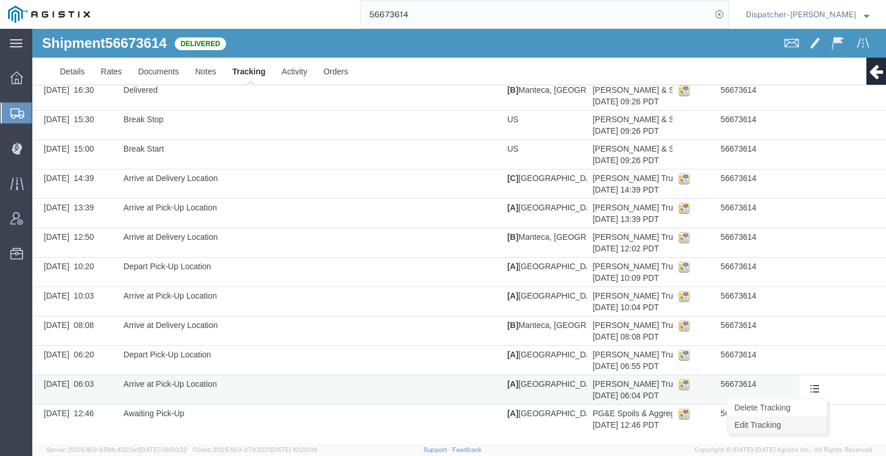
click at [778, 427] on link "Edit Tracking" at bounding box center [776, 424] width 100 height 17
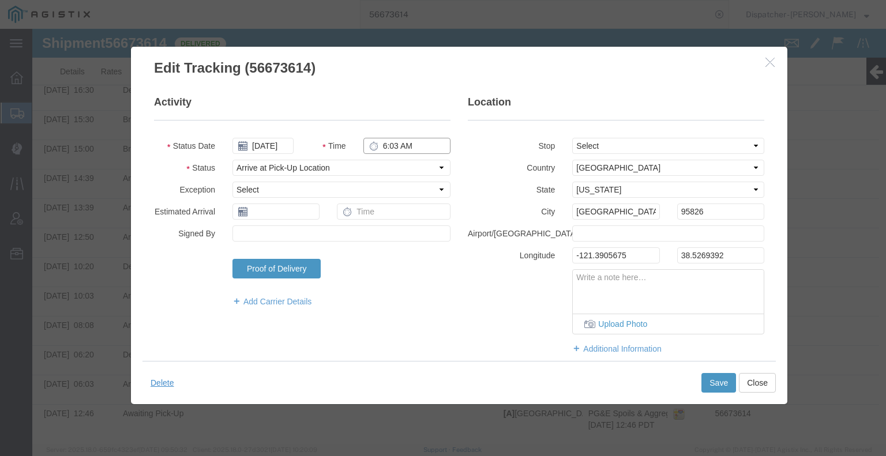
click at [397, 146] on input "6:03 AM" at bounding box center [406, 146] width 87 height 16
type input "6:00 AM"
click at [703, 384] on button "Save" at bounding box center [718, 383] width 35 height 20
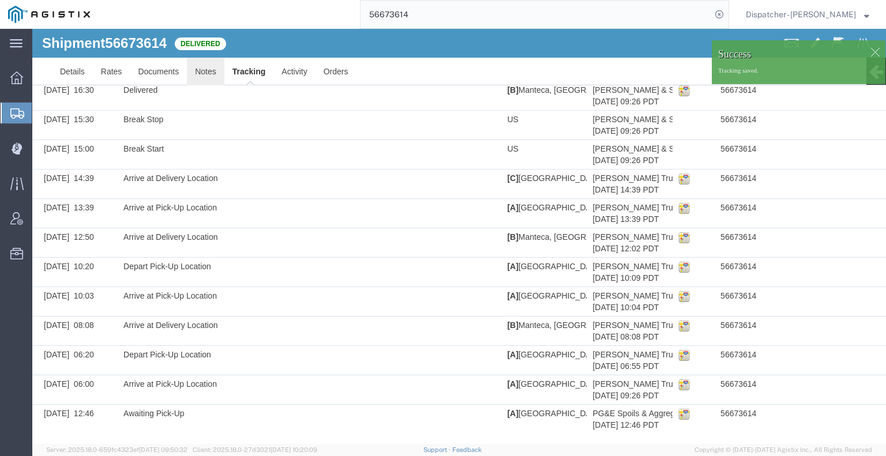
click at [206, 74] on link "Notes" at bounding box center [205, 72] width 37 height 28
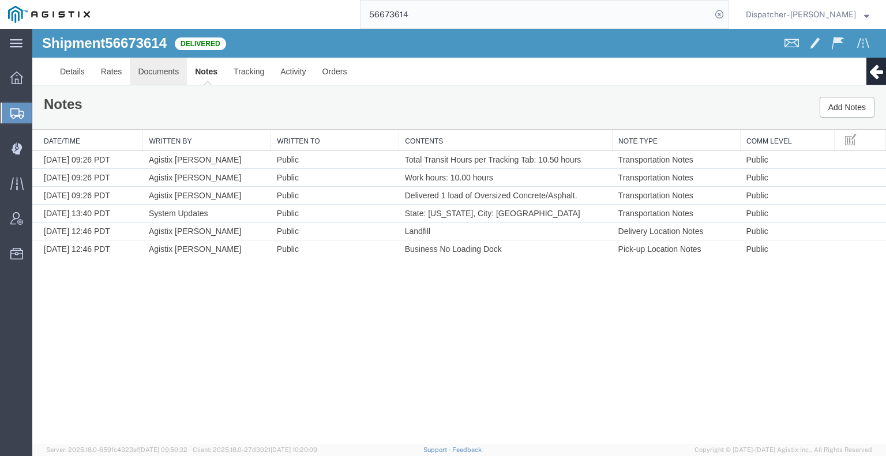
click at [152, 71] on link "Documents" at bounding box center [158, 72] width 57 height 28
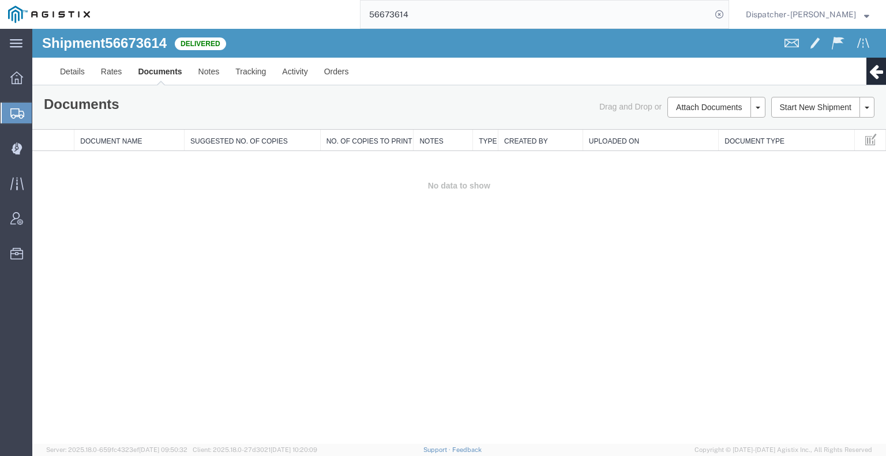
drag, startPoint x: 116, startPoint y: 315, endPoint x: 148, endPoint y: 292, distance: 38.7
click at [118, 315] on div "Shipment 56673614 0 of 0 Delivered Details Rates Documents Notes Tracking Activ…" at bounding box center [458, 236] width 853 height 415
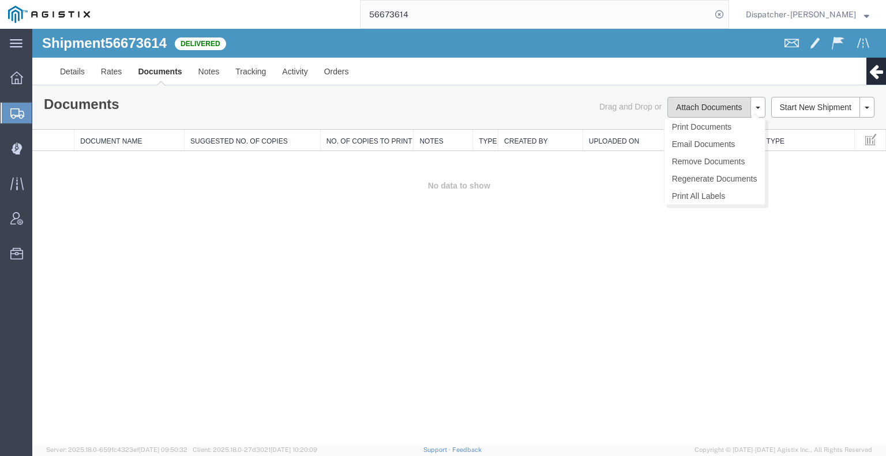
click at [694, 108] on button "Attach Documents" at bounding box center [708, 107] width 83 height 21
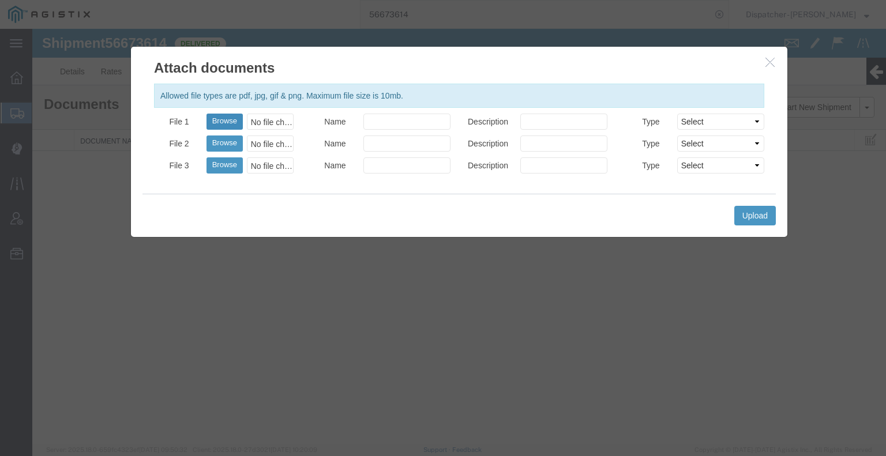
click at [229, 122] on button "Browse" at bounding box center [224, 122] width 36 height 16
type input "C:\fakepath\56673614trktag.pdf"
click at [770, 217] on button "Upload" at bounding box center [755, 216] width 42 height 20
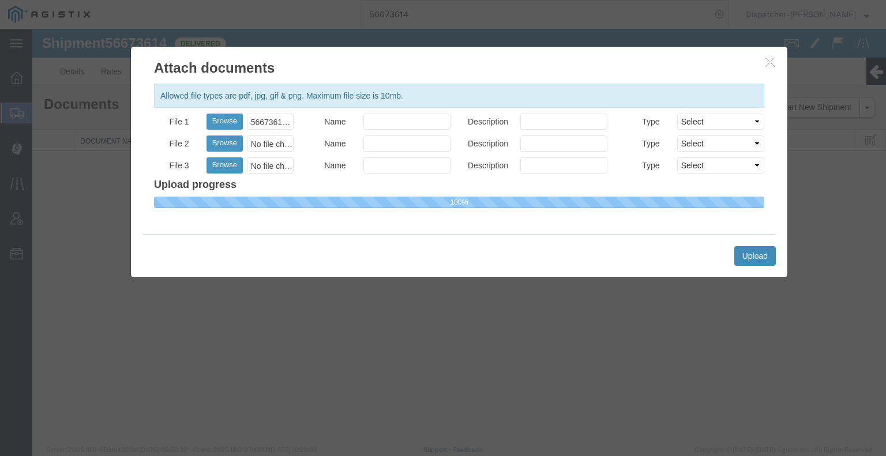
select select
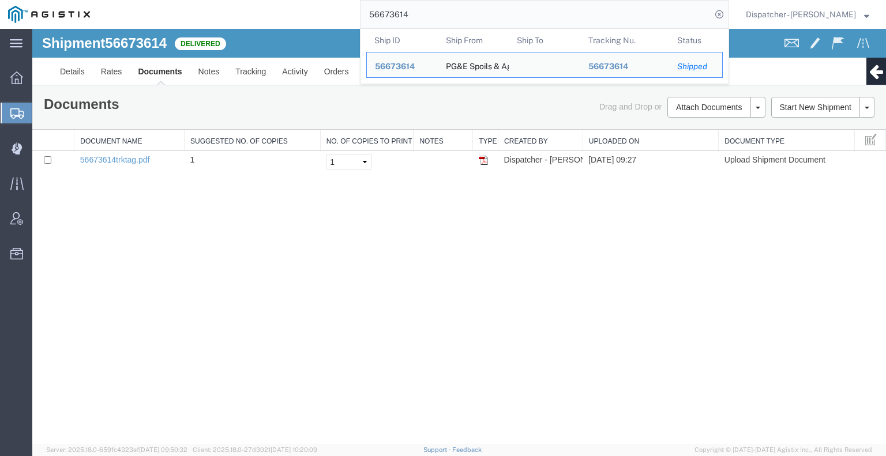
drag, startPoint x: 412, startPoint y: 14, endPoint x: 288, endPoint y: 5, distance: 124.3
click at [302, 5] on div "56673614 Ship ID Ship From Ship To Tracking Nu. Status Ship ID 56673614 Ship Fr…" at bounding box center [413, 14] width 631 height 29
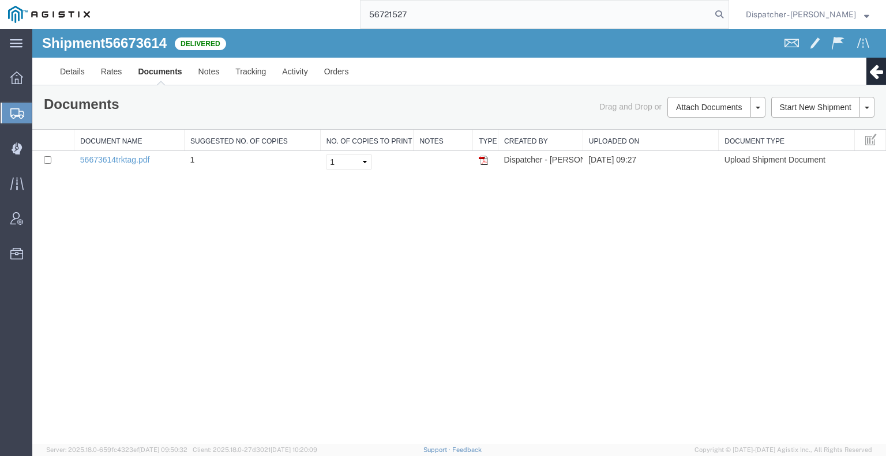
type input "56721527"
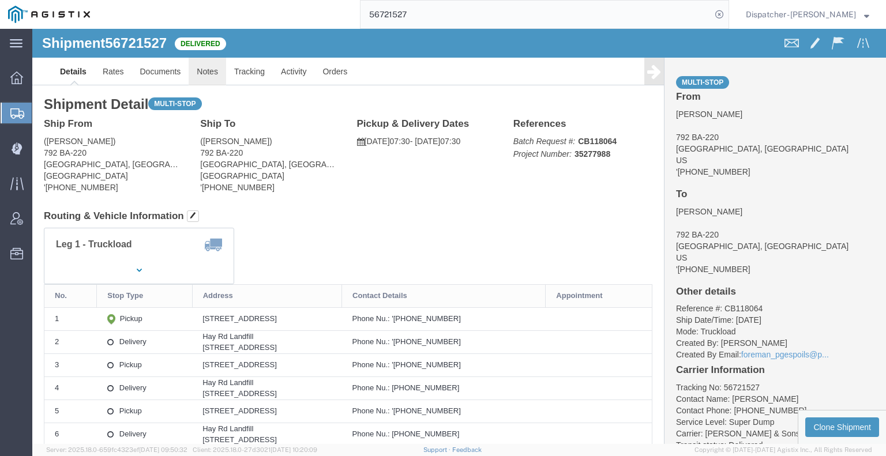
click link "Notes"
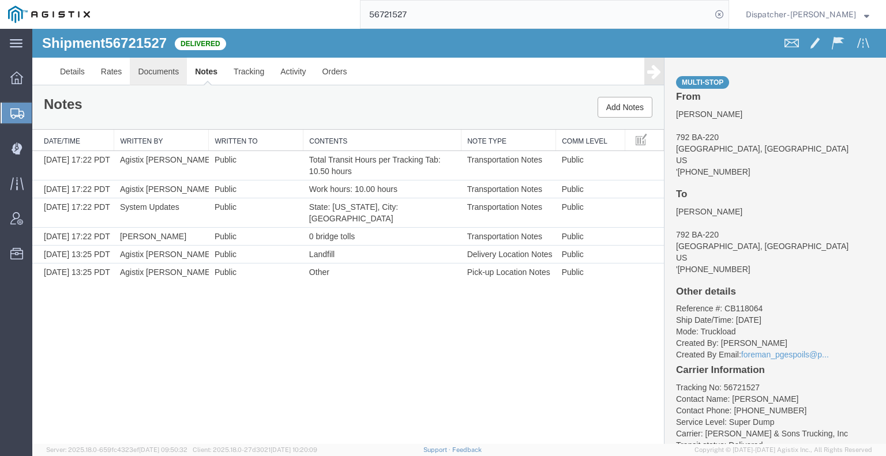
click at [143, 59] on link "Documents" at bounding box center [158, 72] width 57 height 28
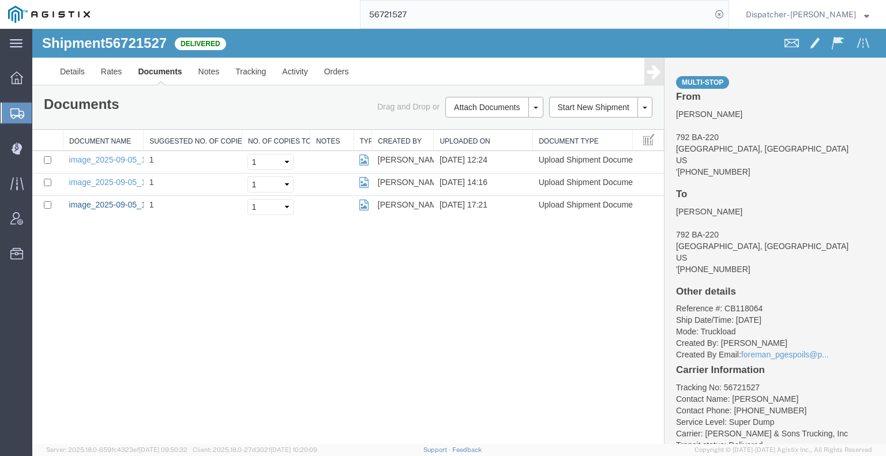
click at [88, 207] on link "image_2025-09-05_17_21_38.jpg" at bounding box center [129, 204] width 121 height 9
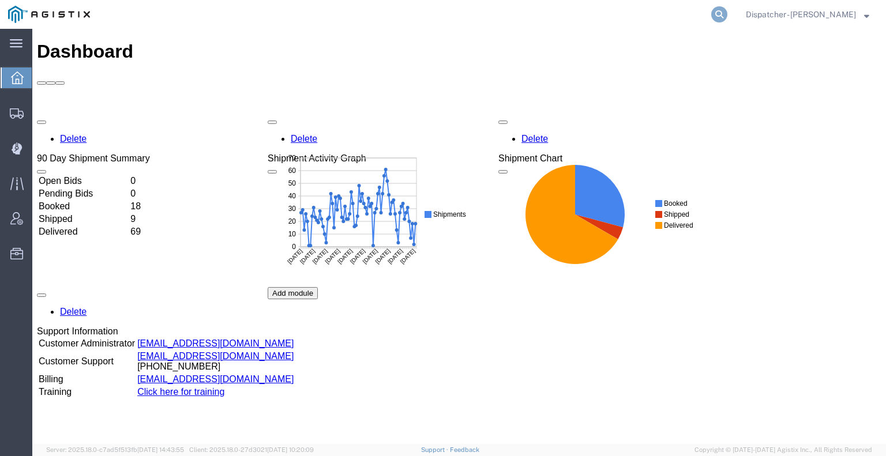
click at [711, 15] on icon at bounding box center [719, 14] width 16 height 16
type input "56721527"
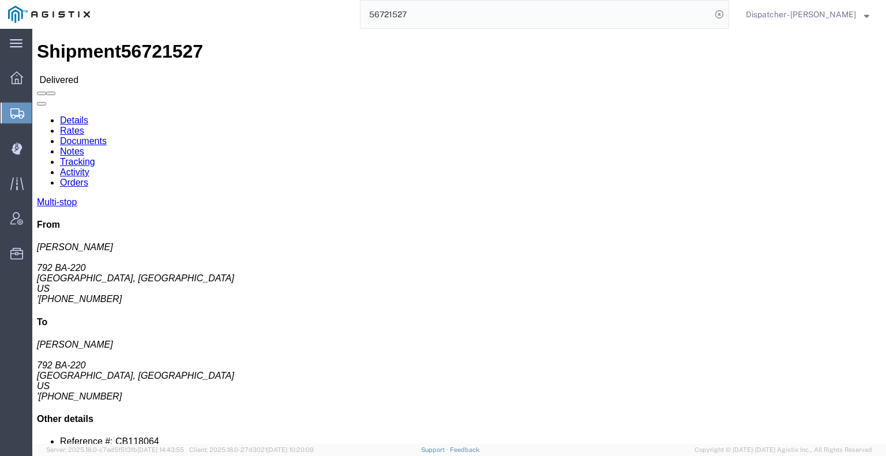
click link "Documents"
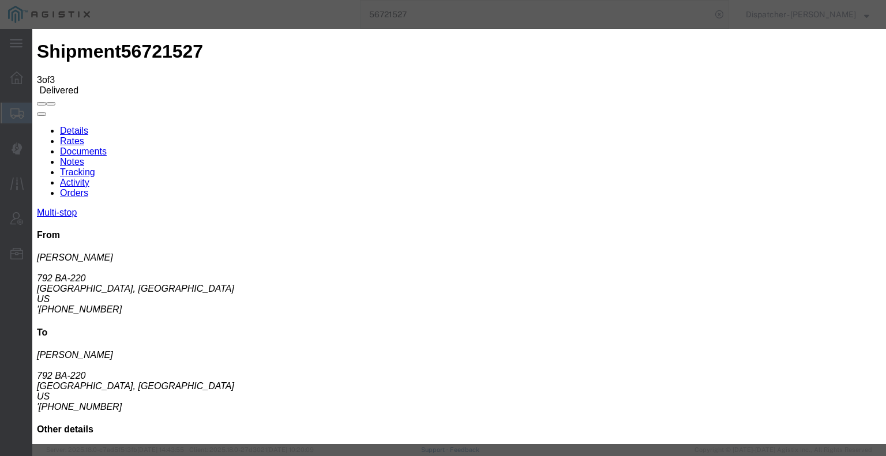
type input "C:\fakepath\56721527trktag.pdf"
select select
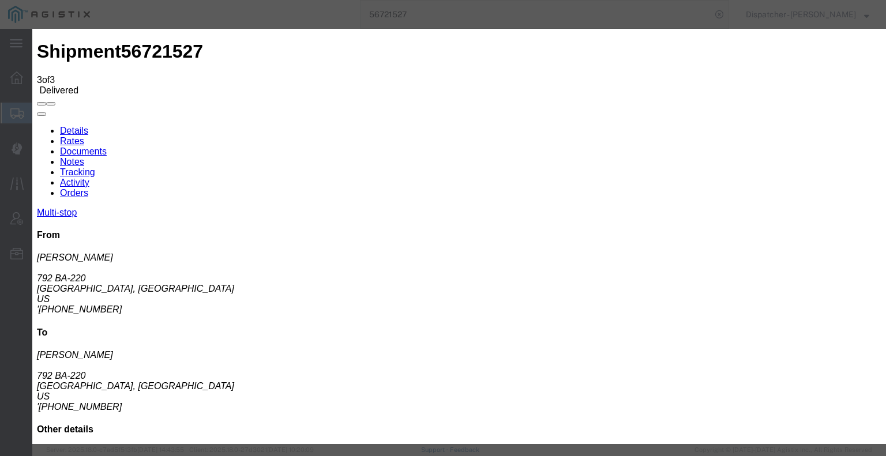
select select
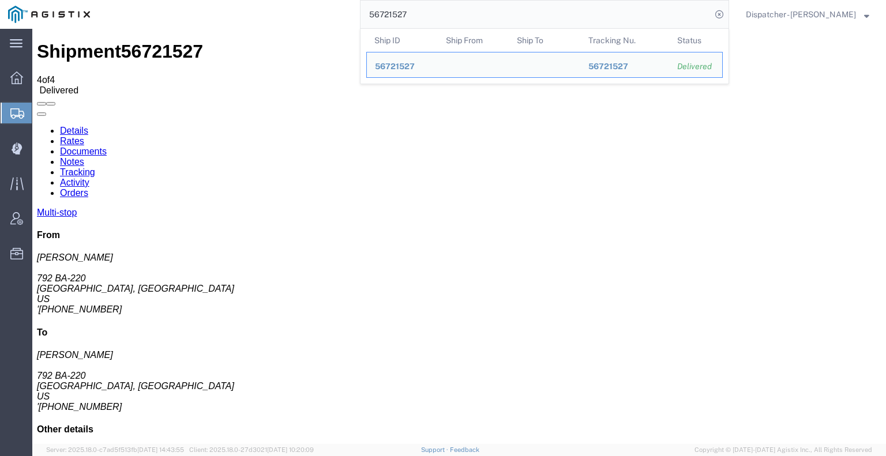
drag, startPoint x: 422, startPoint y: 16, endPoint x: 293, endPoint y: 0, distance: 130.1
click at [304, 2] on div "56721527 Ship ID Ship From Ship To Tracking Nu. Status Ship ID 56721527 Ship Fr…" at bounding box center [413, 14] width 631 height 29
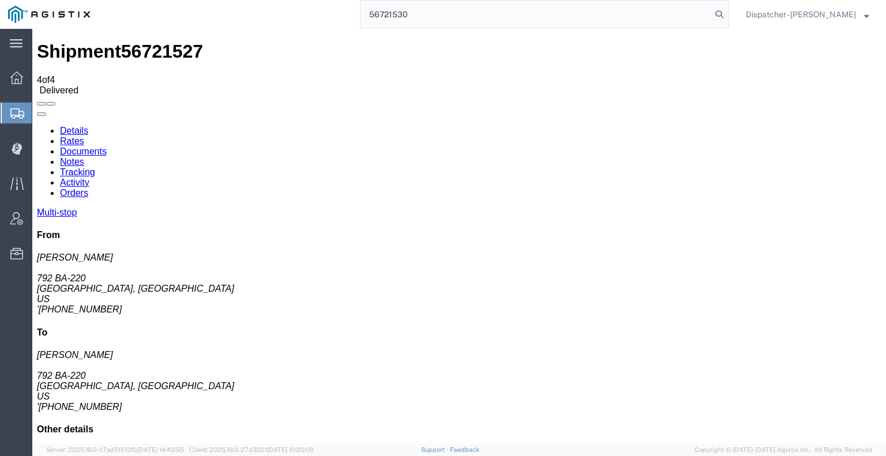
type input "56721530"
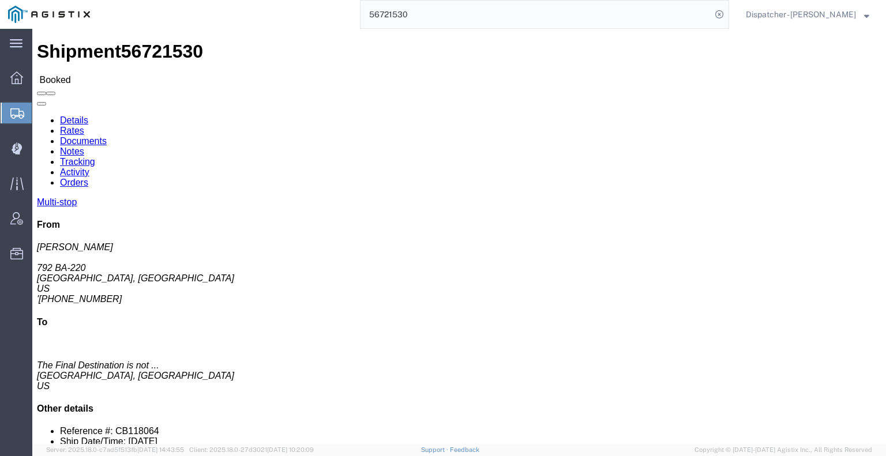
click link "Tracking"
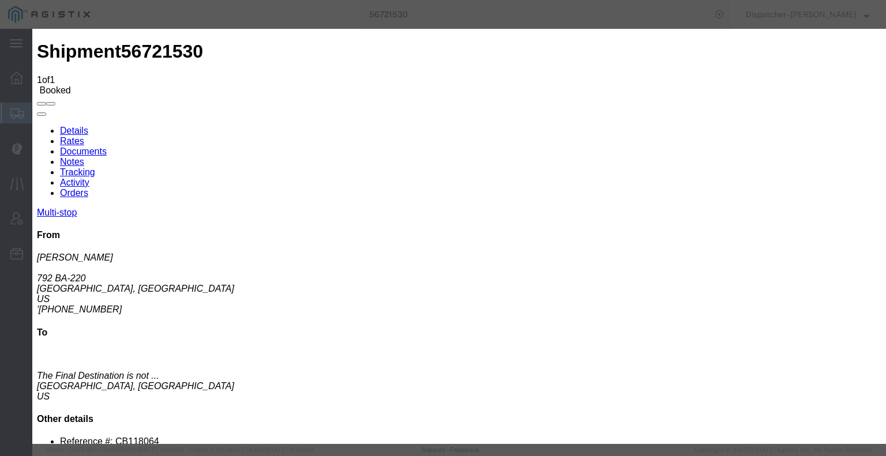
type input "[DATE]"
type input "10:00 AM"
type input "[DATE]"
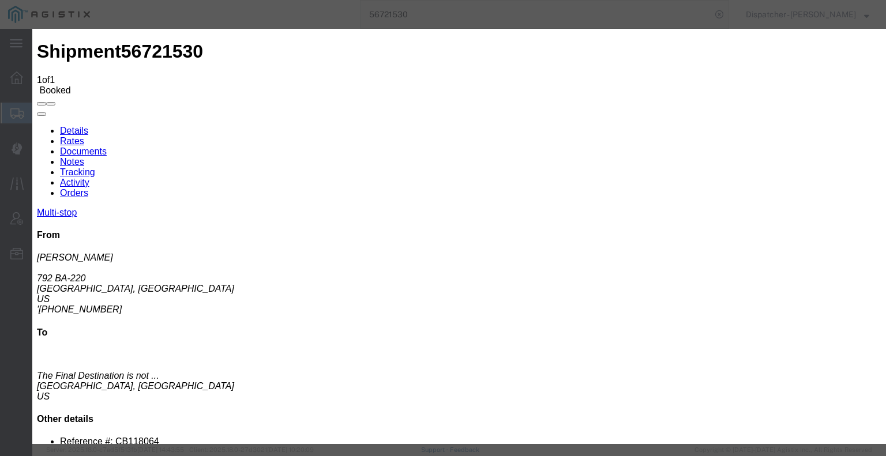
type input "7:30 AM"
select select "ARVPULOC"
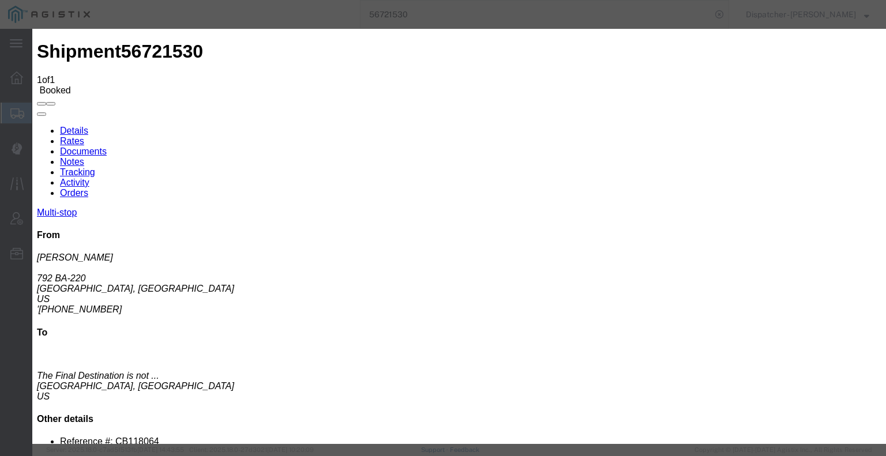
drag, startPoint x: 587, startPoint y: 145, endPoint x: 592, endPoint y: 153, distance: 9.6
select select "{"pickupDeliveryInfoId": "122737567","pickupOrDelivery": "P","stopNum": "1","lo…"
select select "CA"
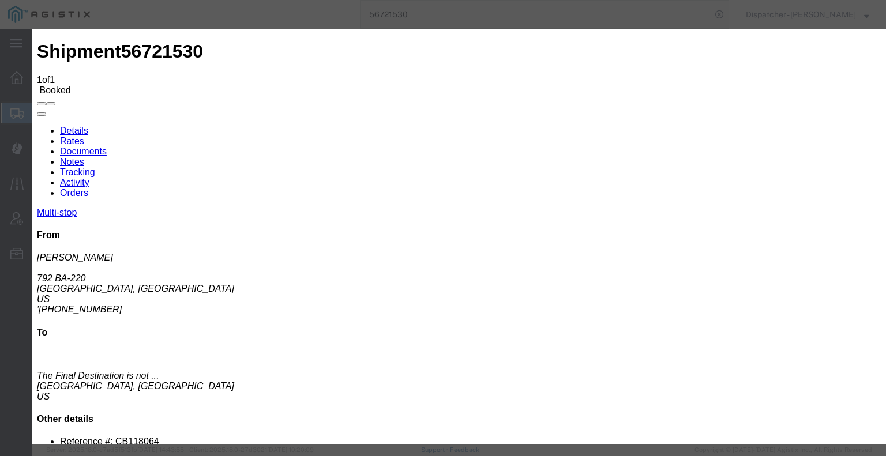
type input "[GEOGRAPHIC_DATA]"
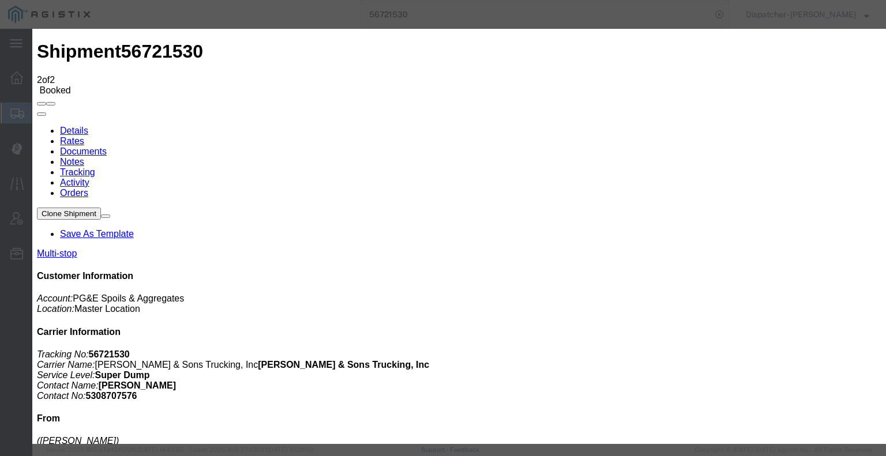
type input "[DATE]"
type input "10:00 AM"
type input "[DATE]"
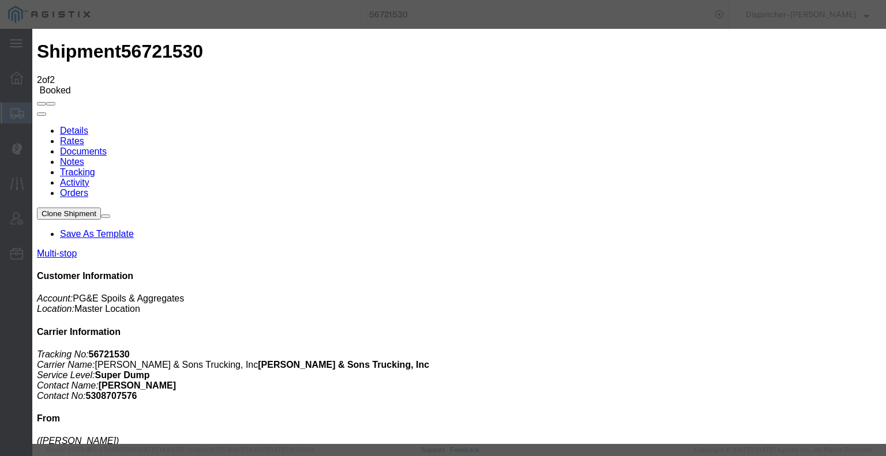
type input "4:00 PM"
select select "DPTDLVLOC"
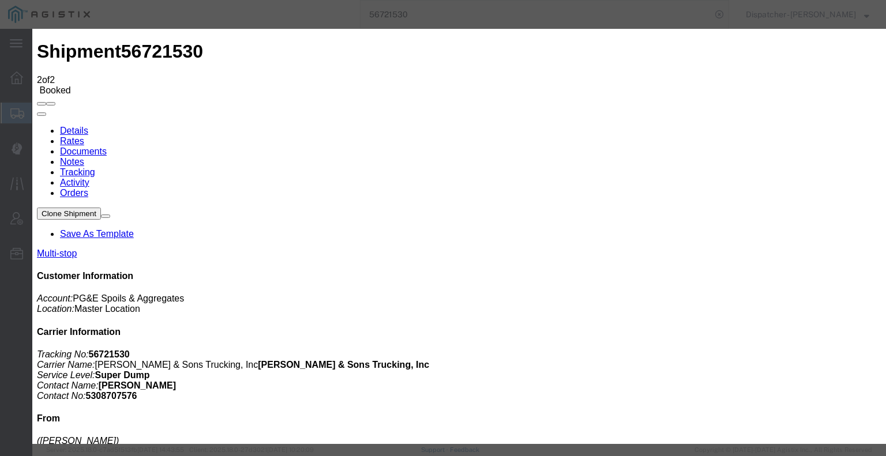
select select "{"pickupDeliveryInfoId": "122737568","pickupOrDelivery": "D","stopNum": "2","lo…"
select select "CA"
type input "Vacaville"
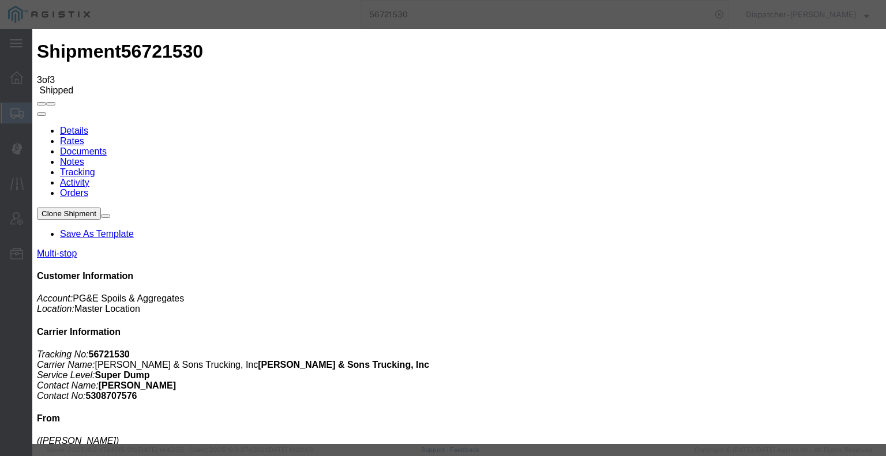
type input "[DATE]"
type input "10:00 AM"
drag, startPoint x: 320, startPoint y: 200, endPoint x: 331, endPoint y: 195, distance: 12.6
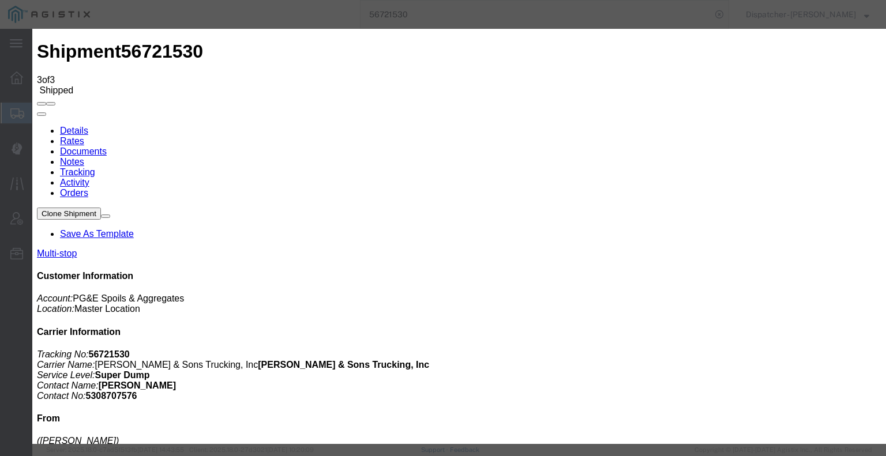
type input "[DATE]"
type input "4:00 PM"
select select "BREAKSTART"
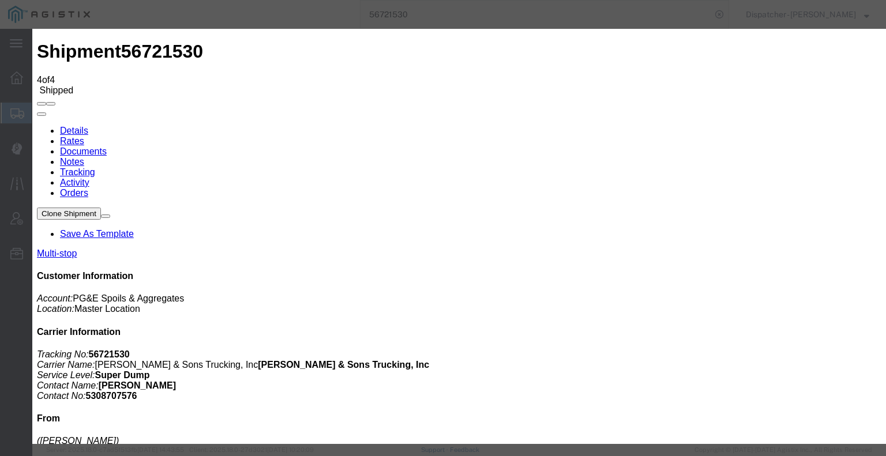
type input "[DATE]"
type input "10:00 AM"
type input "[DATE]"
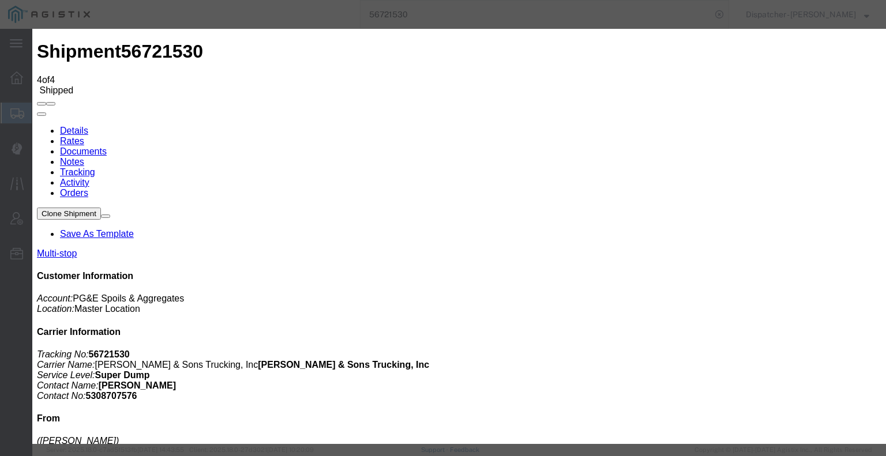
type input "4:30 PM"
select select "BREAKSTOP"
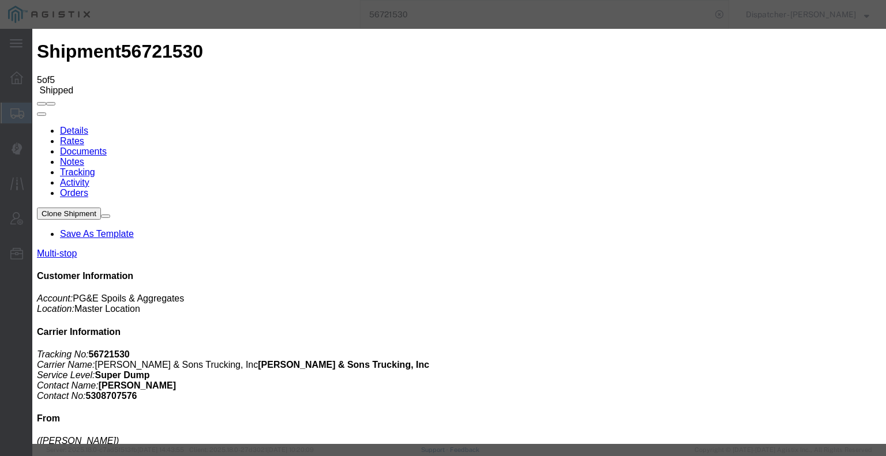
type input "[DATE]"
type input "10:00 AM"
type input "[DATE]"
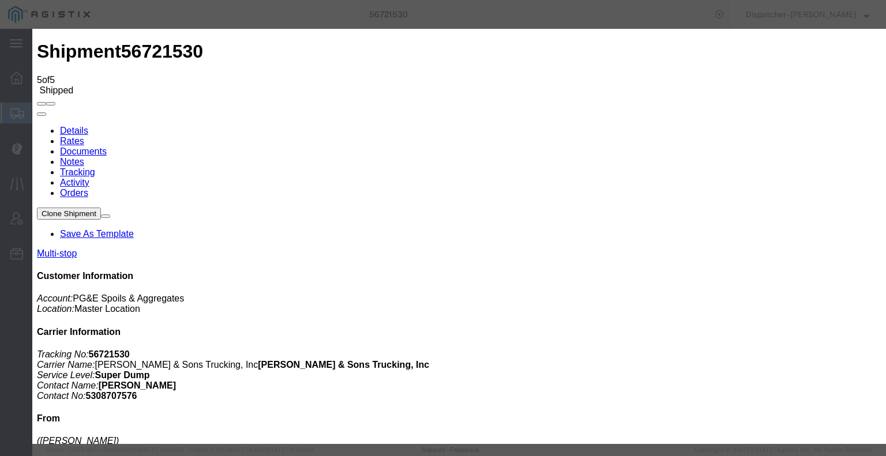
type input "5:30 PM"
drag, startPoint x: 405, startPoint y: 168, endPoint x: 401, endPoint y: 172, distance: 6.1
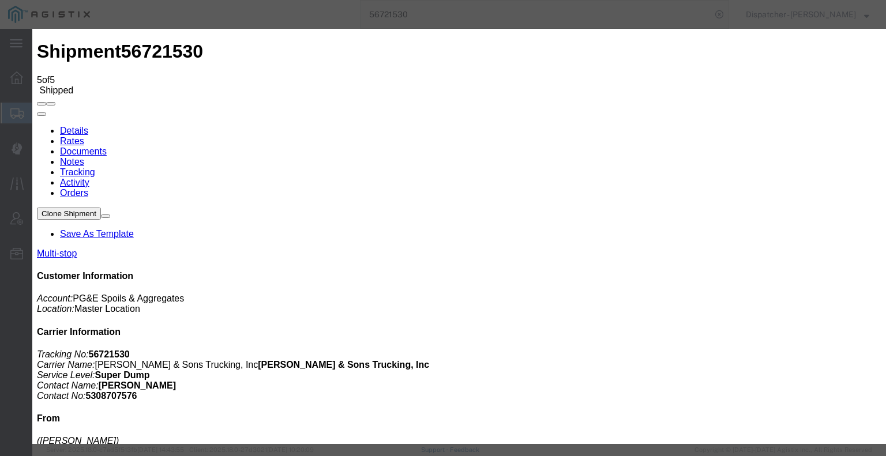
select select "DELIVRED"
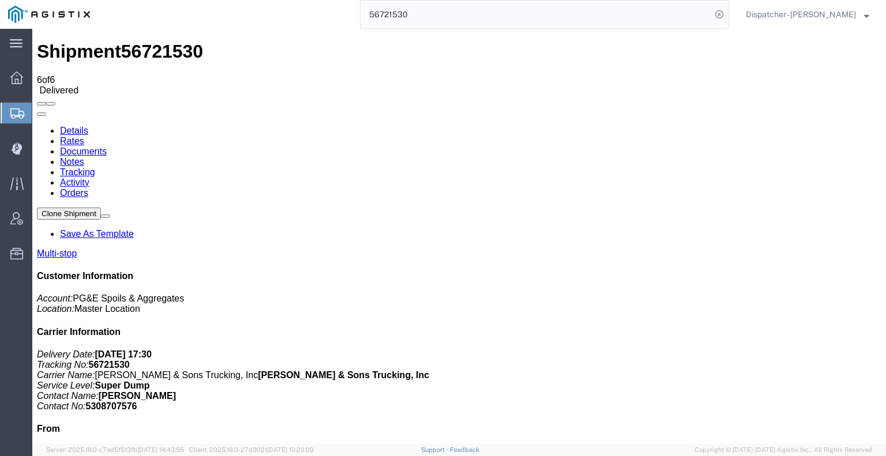
drag, startPoint x: 238, startPoint y: 101, endPoint x: 205, endPoint y: 73, distance: 43.3
click at [84, 157] on link "Notes" at bounding box center [72, 162] width 24 height 10
click at [107, 146] on link "Documents" at bounding box center [83, 151] width 47 height 10
drag, startPoint x: 82, startPoint y: 281, endPoint x: 268, endPoint y: 145, distance: 230.6
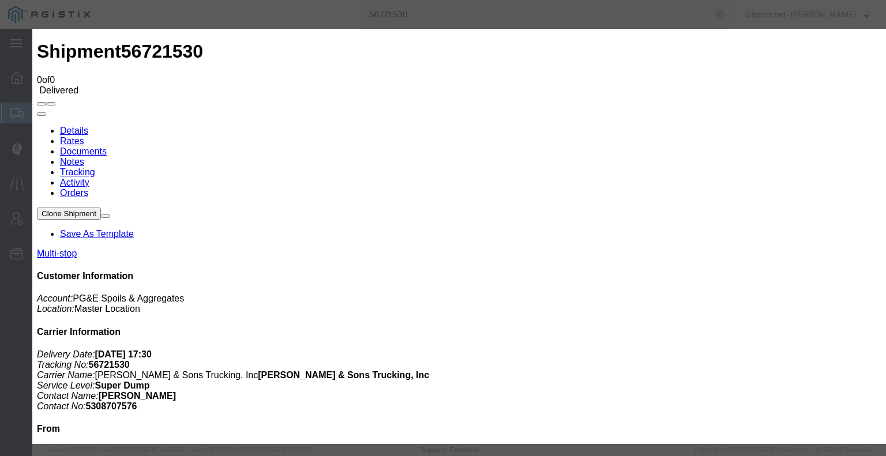
type input "C:\fakepath\56721530trktag.pdf"
select select
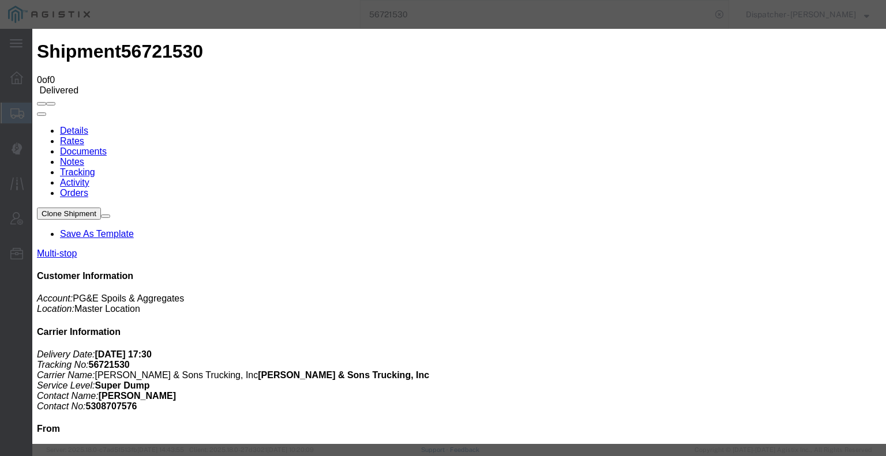
select select
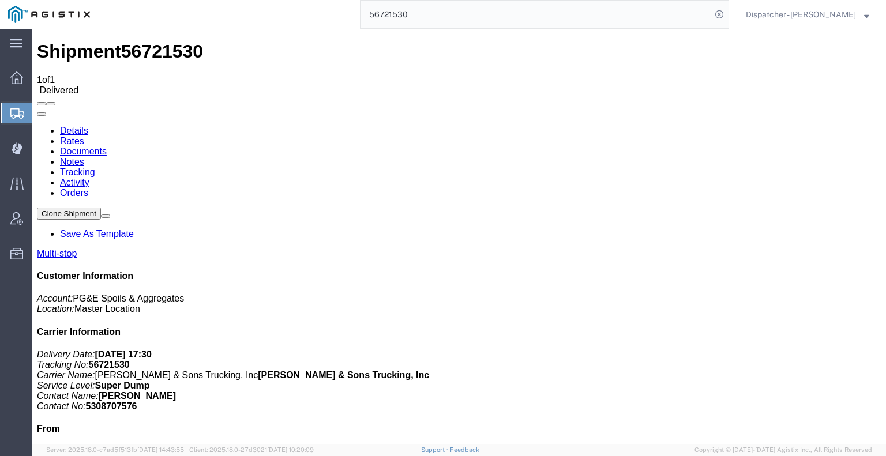
drag, startPoint x: 409, startPoint y: 12, endPoint x: 274, endPoint y: 24, distance: 135.4
click at [286, 22] on div "56721530" at bounding box center [413, 14] width 631 height 29
type input "56691592"
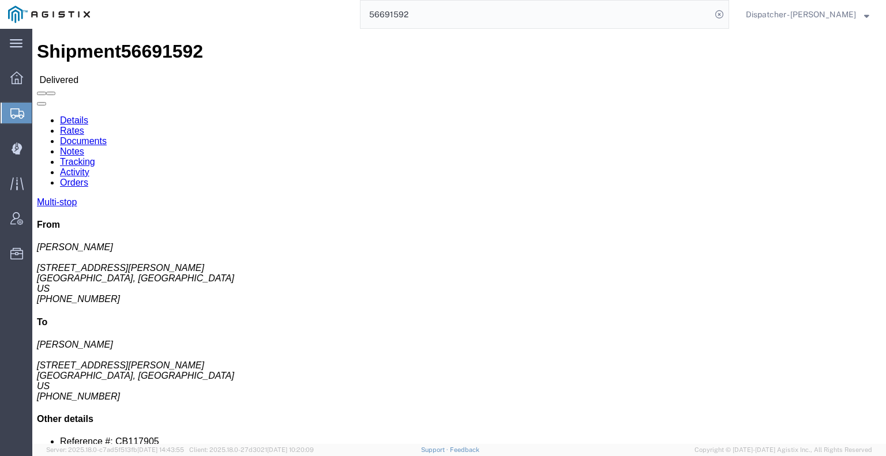
click link "Notes"
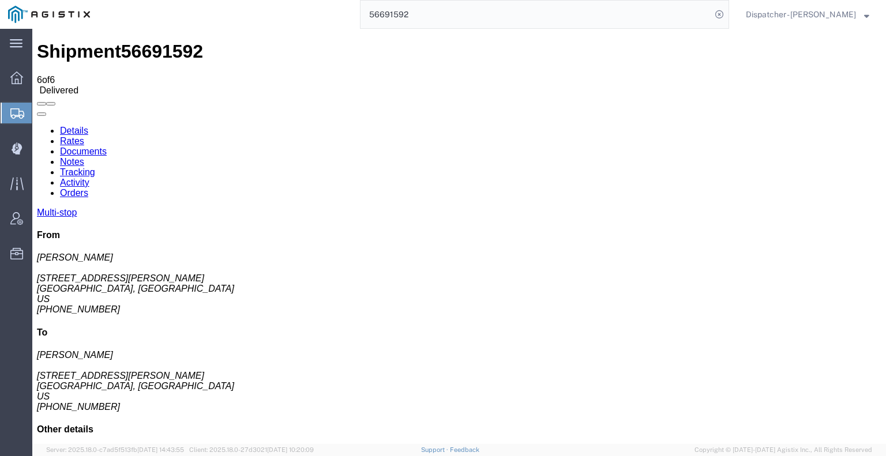
click at [107, 146] on link "Documents" at bounding box center [83, 151] width 47 height 10
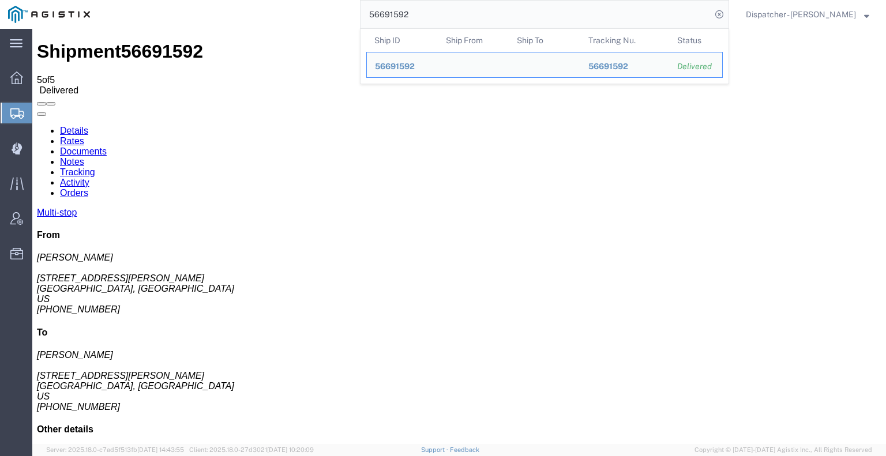
drag, startPoint x: 415, startPoint y: 11, endPoint x: 271, endPoint y: 10, distance: 143.6
click at [327, 12] on div "56691592 Ship ID Ship From Ship To Tracking Nu. Status Ship ID 56691592 Ship Fr…" at bounding box center [413, 14] width 631 height 29
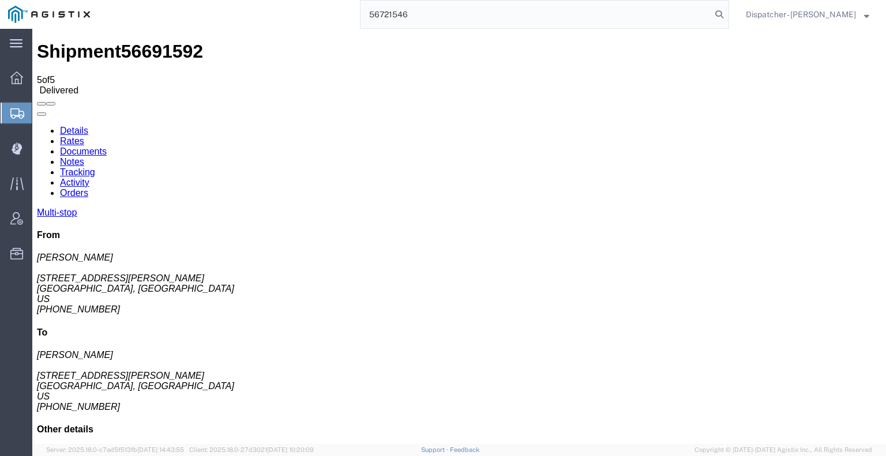
type input "56721546"
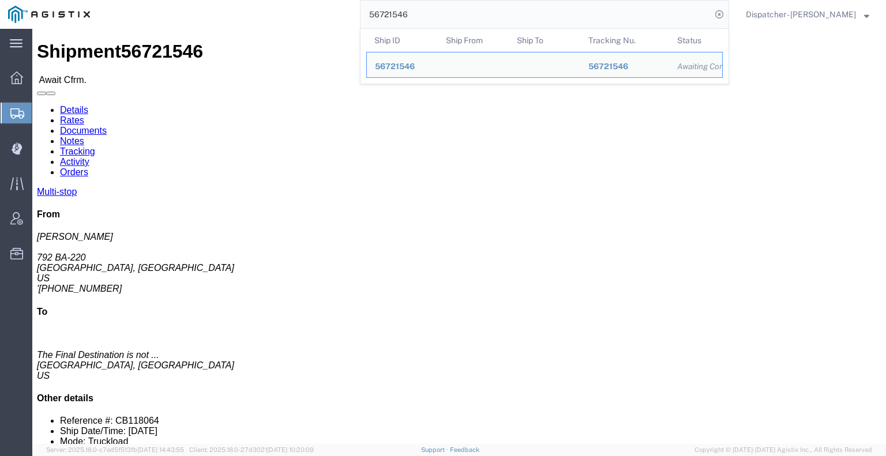
click link "Tracking"
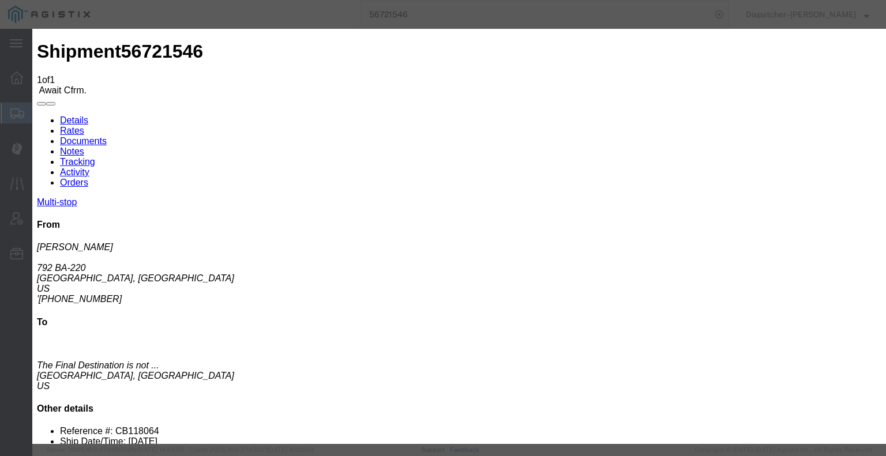
type input "[DATE]"
type input "10:00 AM"
drag, startPoint x: 321, startPoint y: 202, endPoint x: 352, endPoint y: 179, distance: 38.9
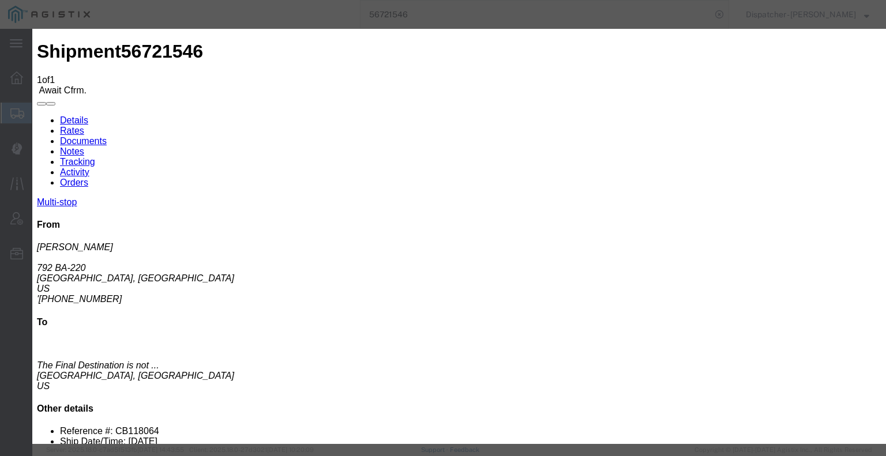
type input "[DATE]"
type input "8:00 AM"
select select "ARVPULOC"
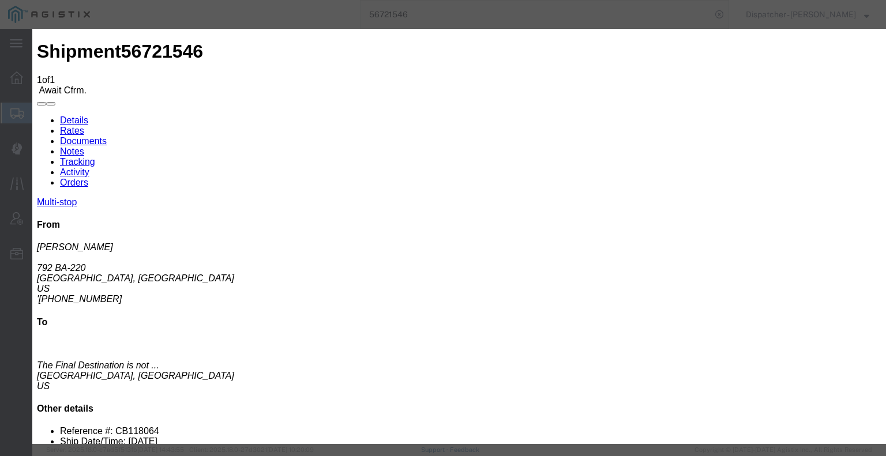
select select "{"pickupDeliveryInfoId": "122737604","pickupOrDelivery": "P","stopNum": "1","lo…"
select select "CA"
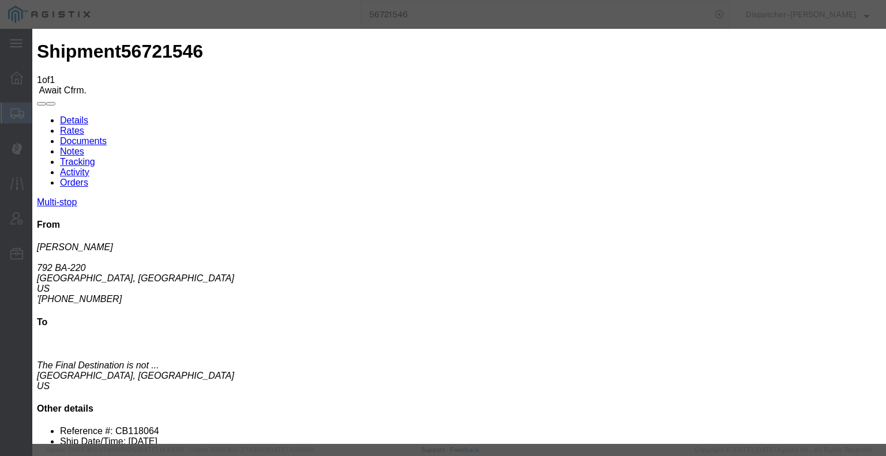
type input "[GEOGRAPHIC_DATA]"
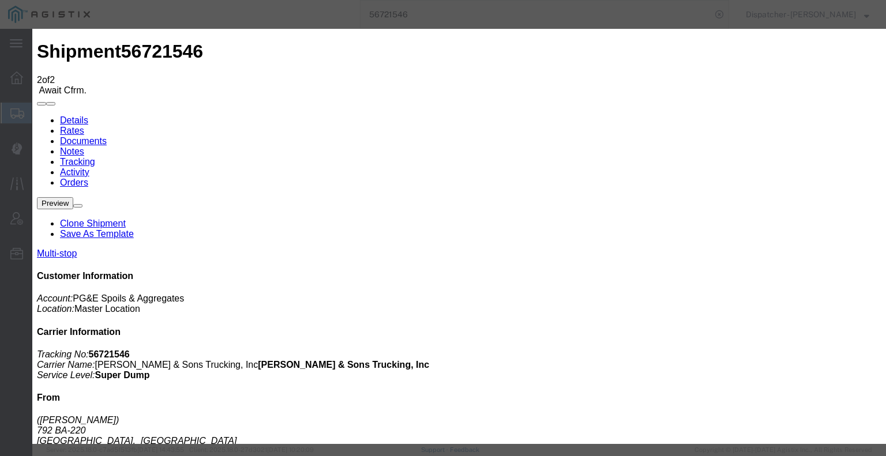
type input "[DATE]"
type input "10:00 AM"
type input "[DATE]"
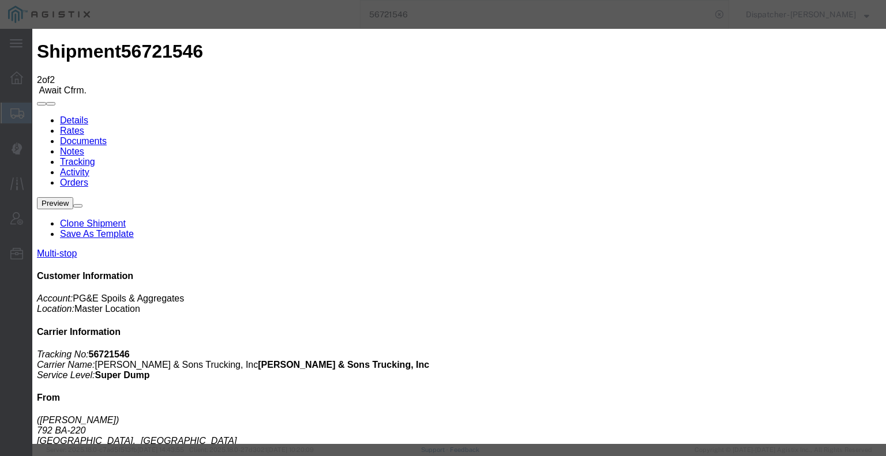
type input "3:45 PM"
select select "DPTDLVLOC"
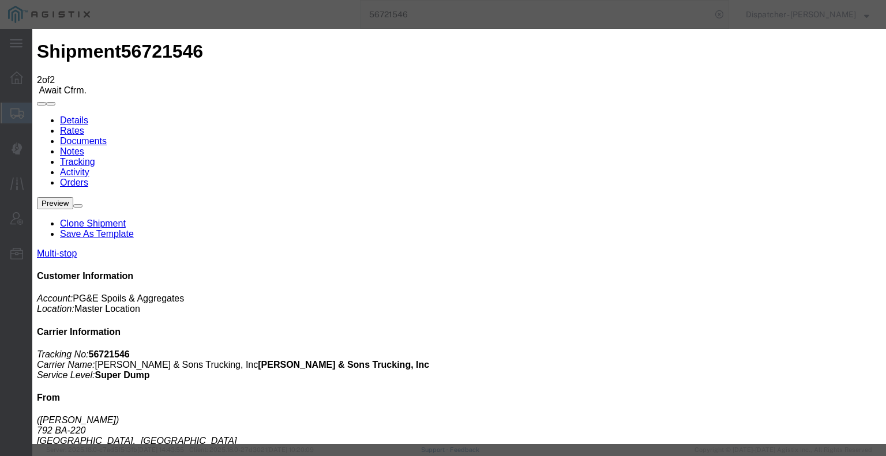
drag, startPoint x: 589, startPoint y: 142, endPoint x: 594, endPoint y: 153, distance: 12.1
select select "{"pickupDeliveryInfoId": "122737605","pickupOrDelivery": "D","stopNum": "2","lo…"
select select "CA"
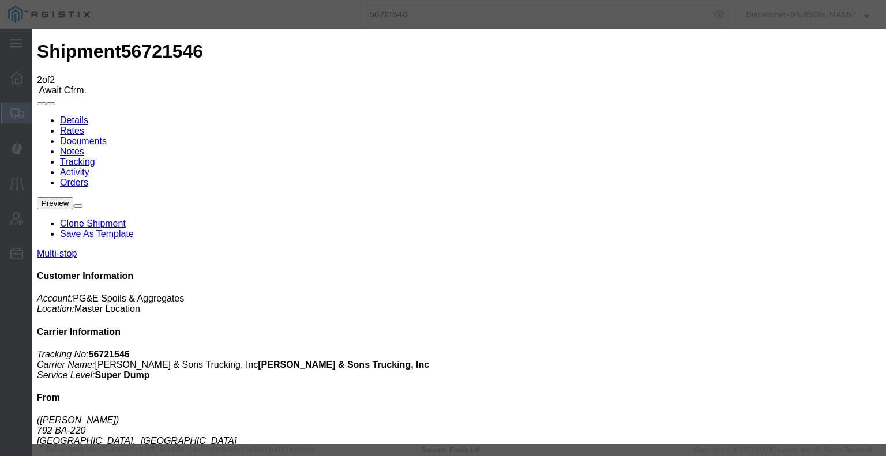
type input "Vacaville"
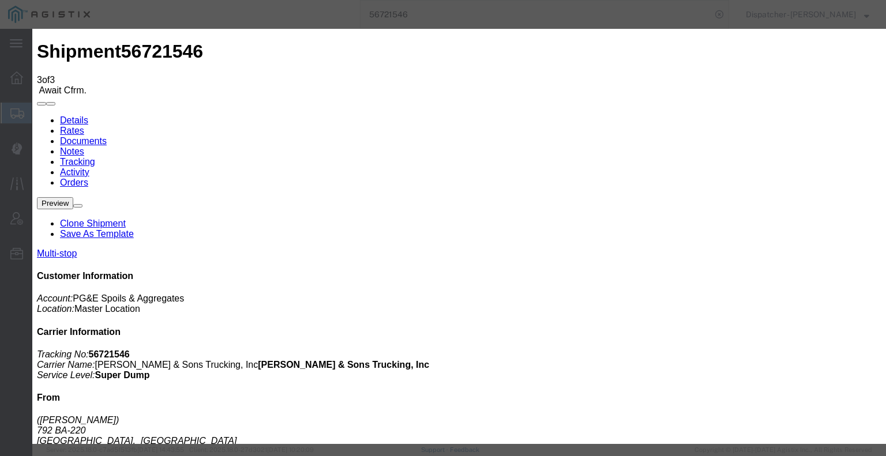
type input "[DATE]"
type input "10:00 AM"
drag, startPoint x: 325, startPoint y: 199, endPoint x: 363, endPoint y: 163, distance: 52.6
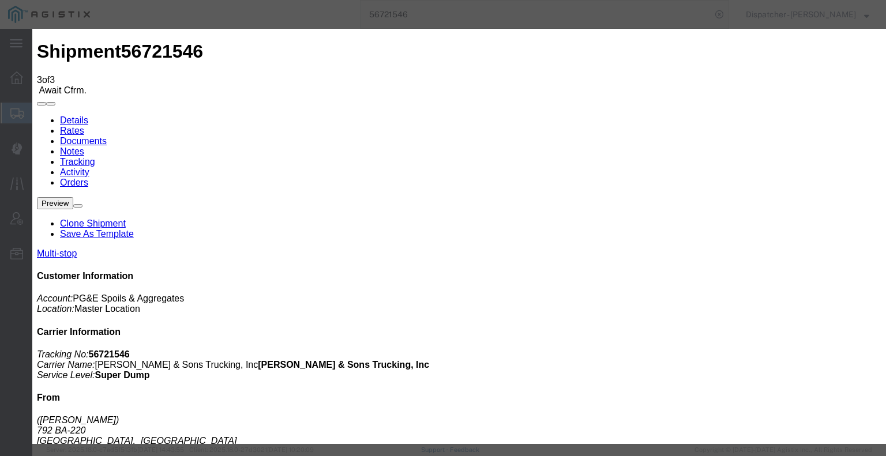
type input "[DATE]"
type input "3:45 PM"
select select "BREAKSTART"
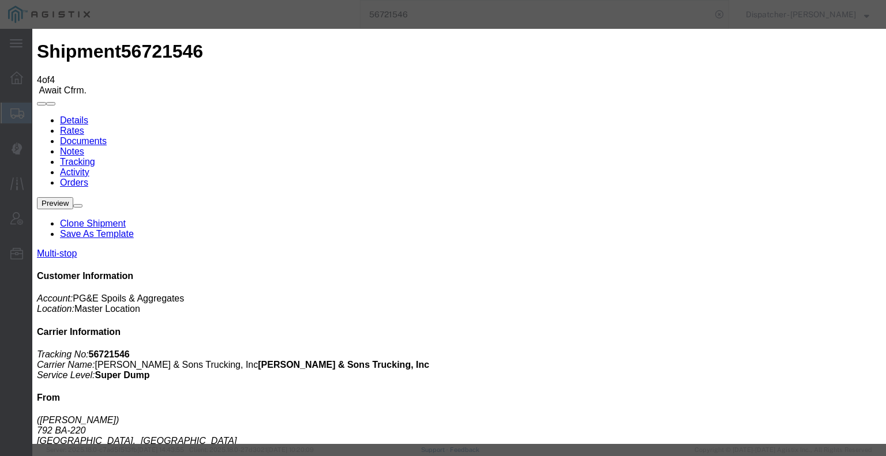
type input "[DATE]"
type input "4:15 PM"
select select "BREAKSTOP"
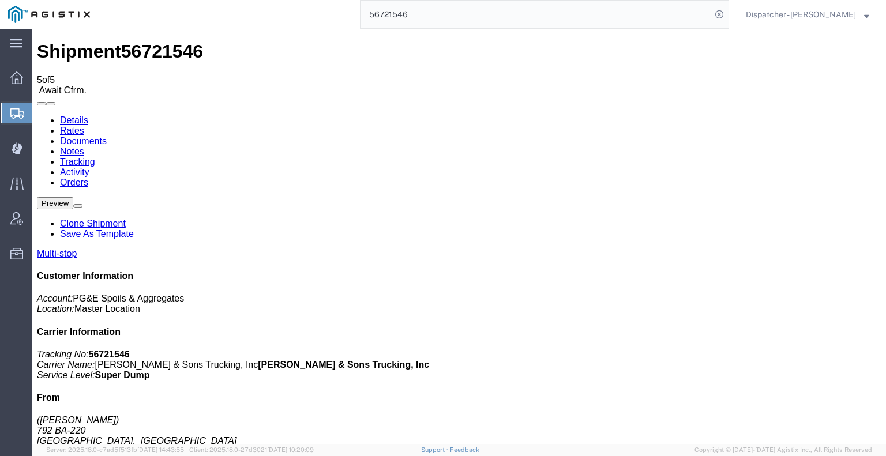
click at [37, 115] on icon at bounding box center [37, 115] width 0 height 0
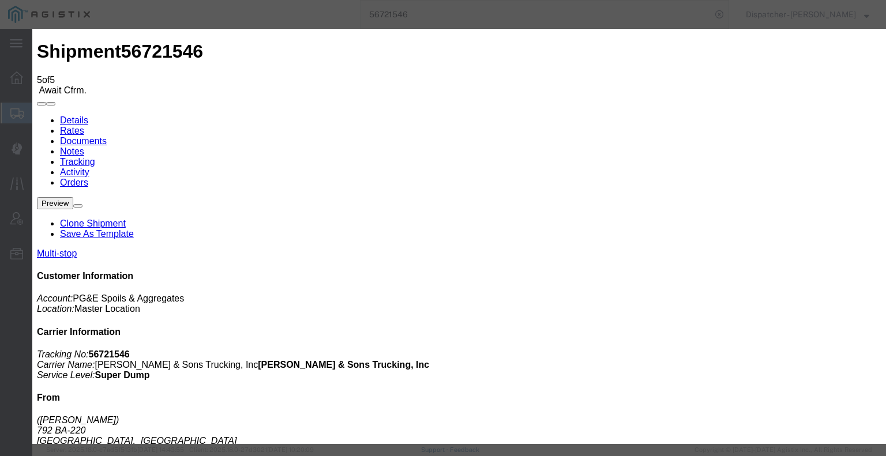
type input "[DATE]"
type input "10:00 AM"
type input "[DATE]"
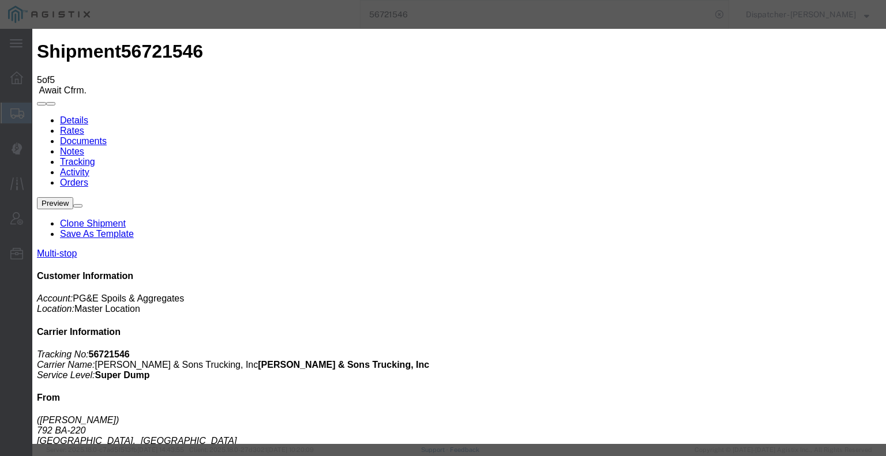
type input "5:15 PM"
select select "DELIVRED"
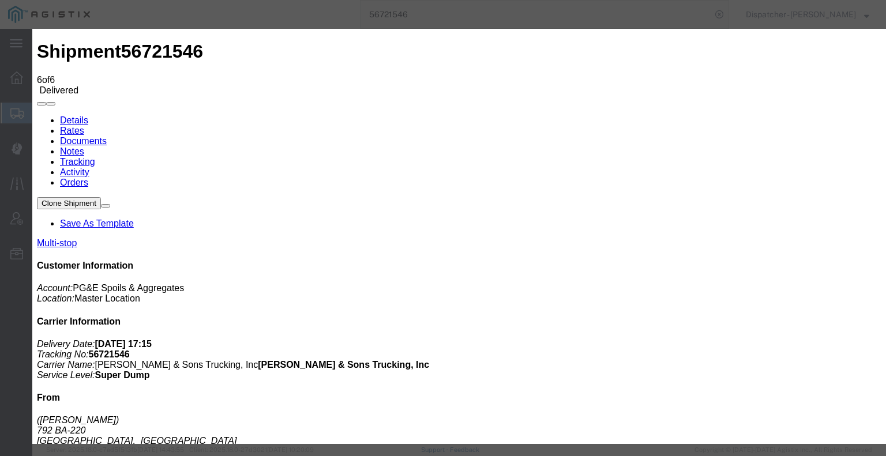
type input "[DATE]"
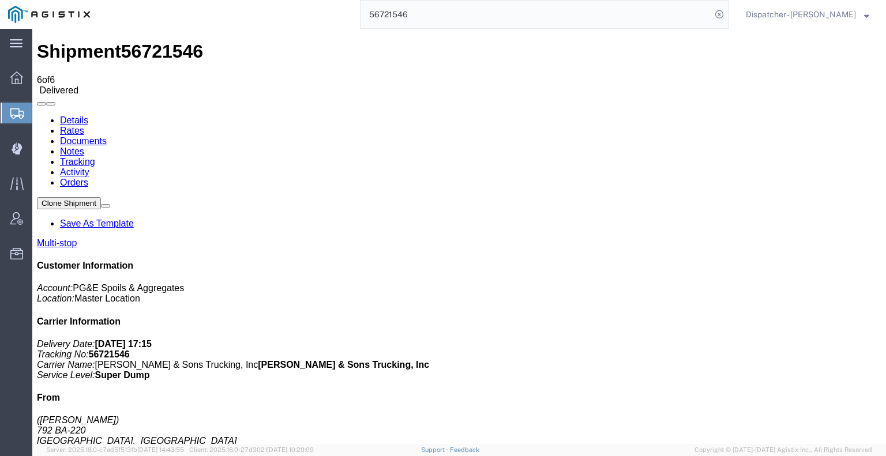
click at [84, 146] on link "Notes" at bounding box center [72, 151] width 24 height 10
click at [107, 136] on link "Documents" at bounding box center [83, 141] width 47 height 10
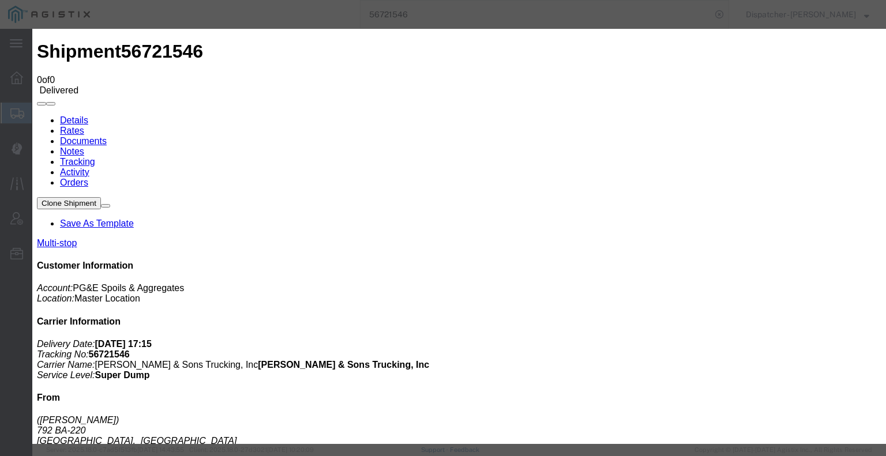
type input "C:\fakepath\56721546trktag.pdf"
select select
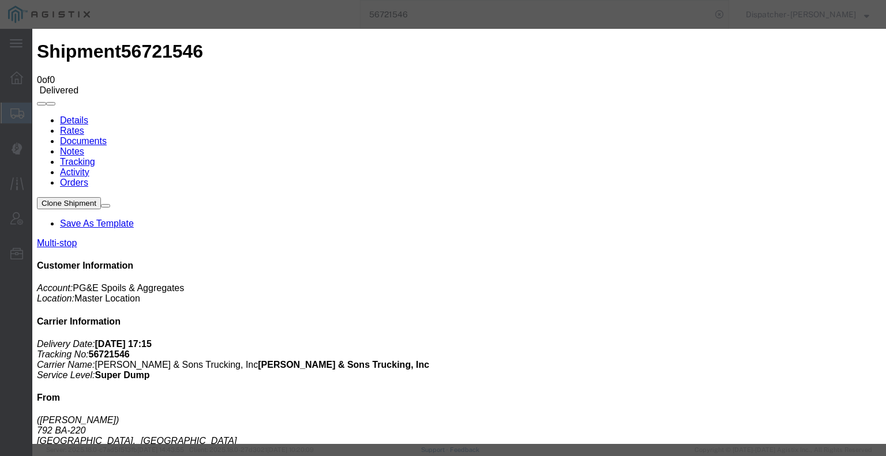
select select
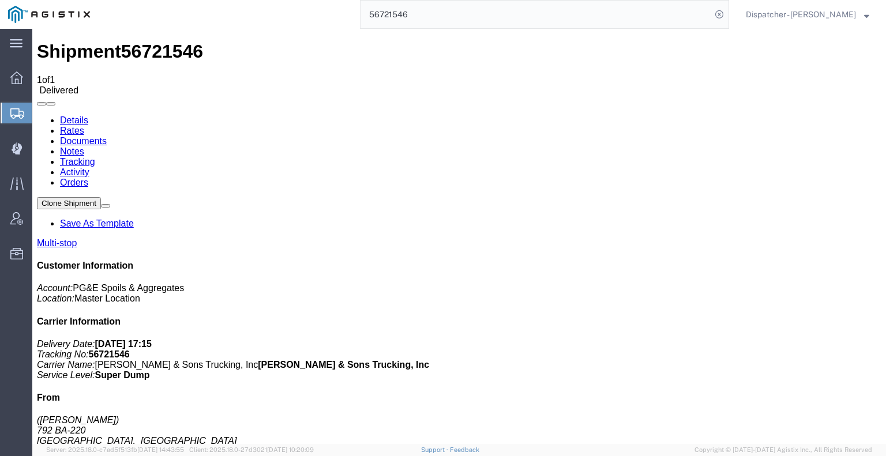
drag, startPoint x: 417, startPoint y: 9, endPoint x: 268, endPoint y: 2, distance: 149.5
click at [311, 11] on div "56721546" at bounding box center [413, 14] width 631 height 29
type input "56615332"
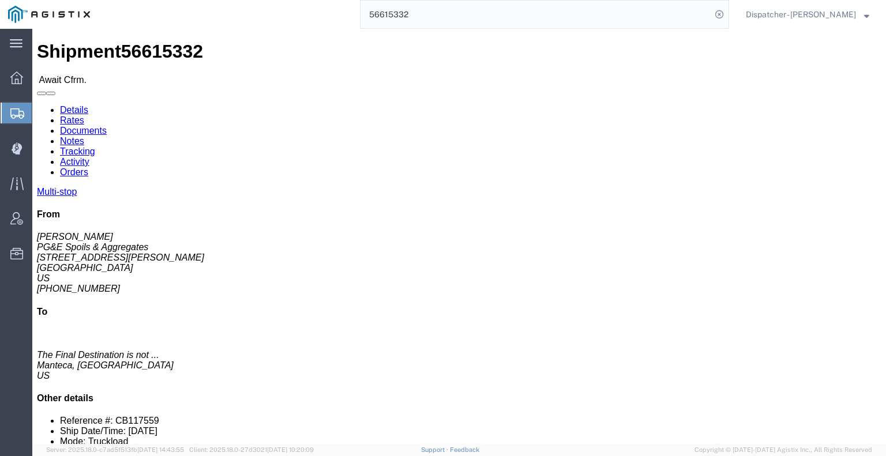
click link "Tracking"
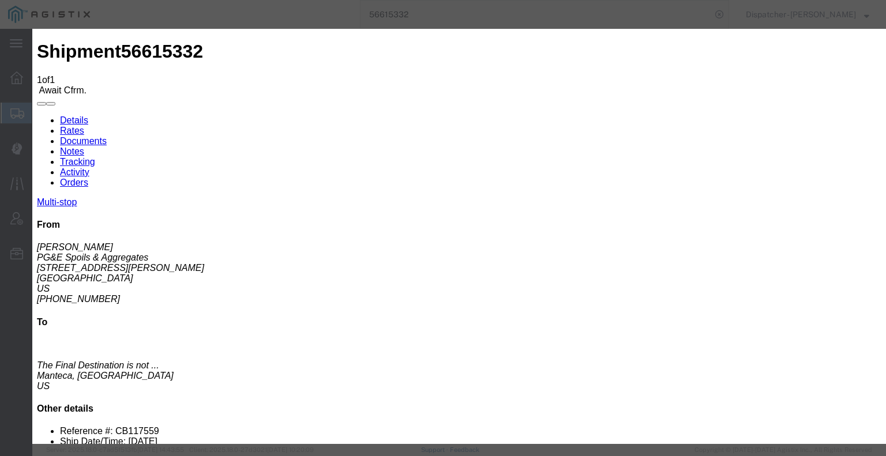
type input "[DATE]"
type input "10:00 AM"
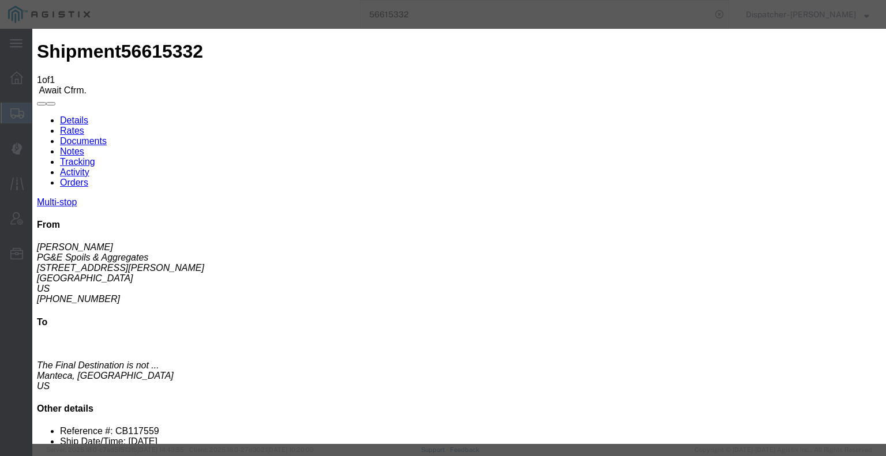
type input "08/27/2025"
type input "5:30 AM"
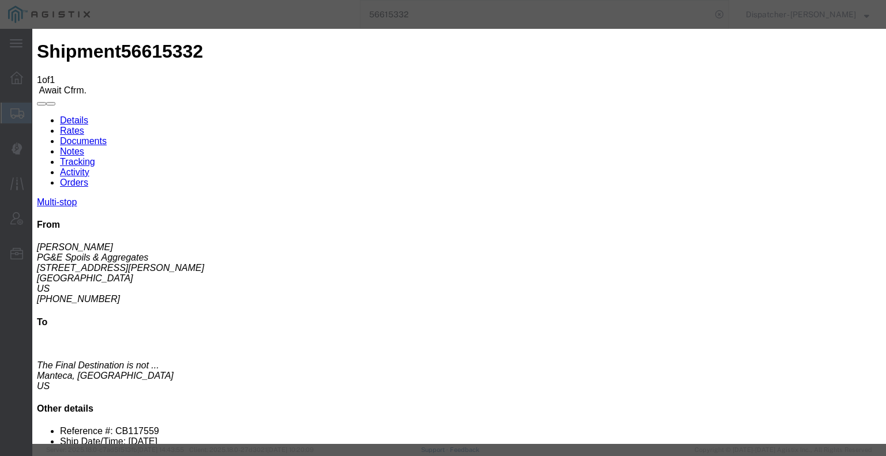
select select "ARVPULOC"
select select "{"pickupDeliveryInfoId": "122522529","pickupOrDelivery": "P","stopNum": "1","lo…"
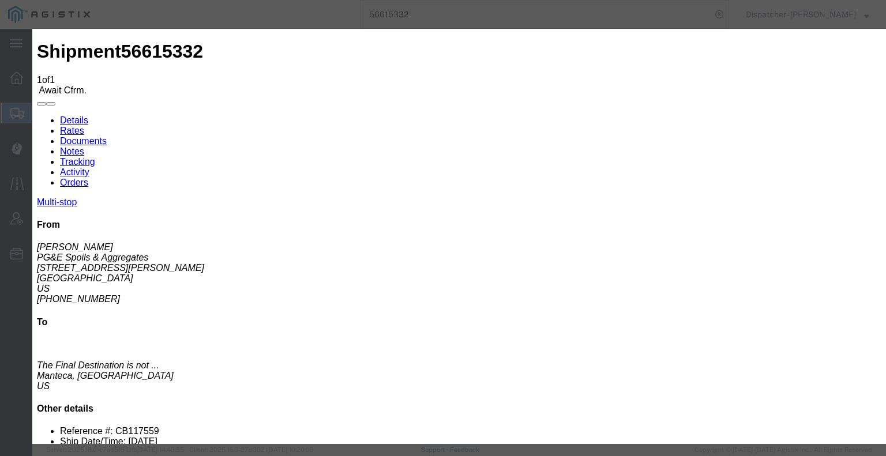
select select "CA"
type input "[GEOGRAPHIC_DATA]"
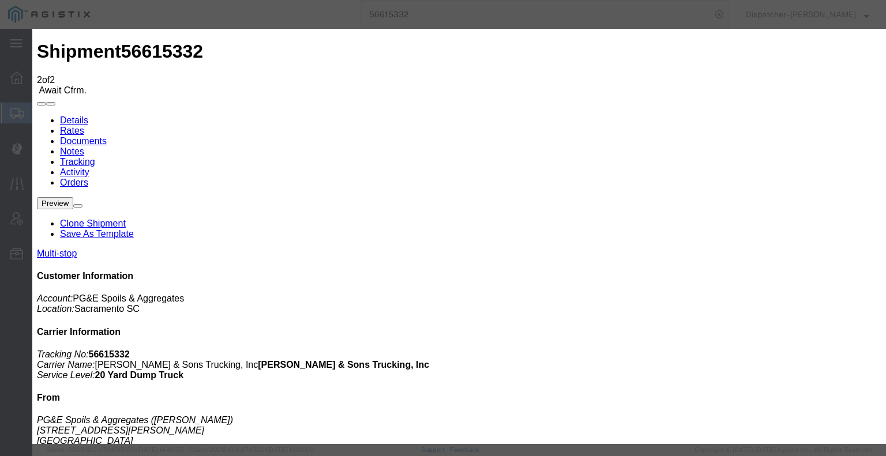
type input "[DATE]"
type input "10:00 AM"
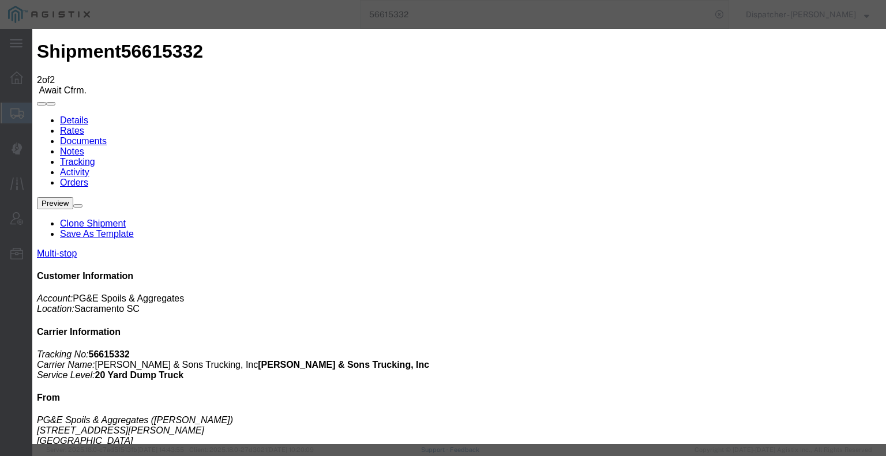
type input "08/27/2025"
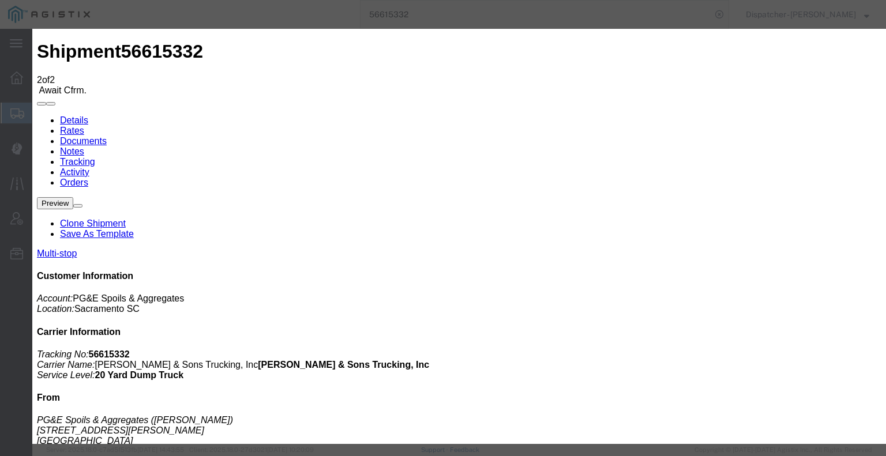
type input "3:25 PM"
select select "DPTDLVLOC"
drag, startPoint x: 631, startPoint y: 142, endPoint x: 630, endPoint y: 150, distance: 7.6
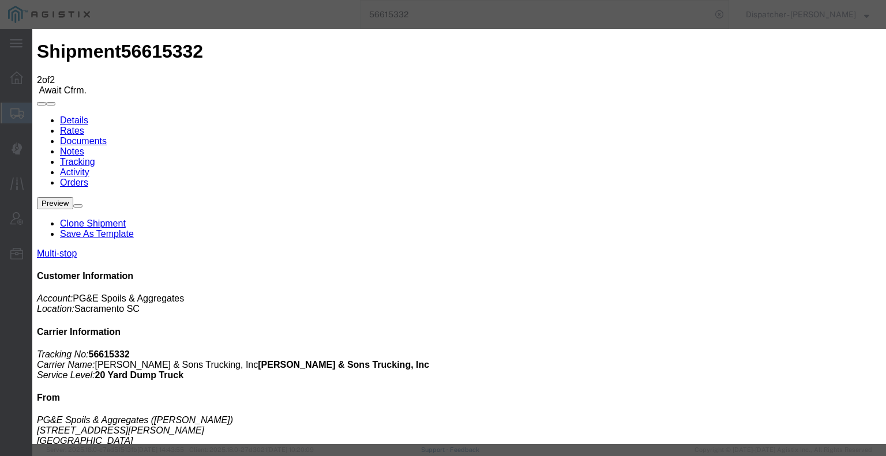
select select "{"pickupDeliveryInfoId": "122522530","pickupOrDelivery": "D","stopNum": "2","lo…"
select select "CA"
type input "Manteca"
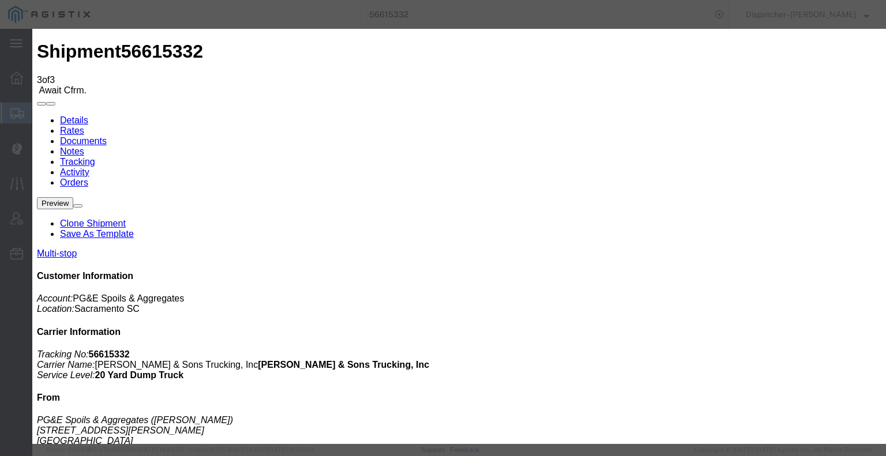
type input "[DATE]"
type input "10:00 AM"
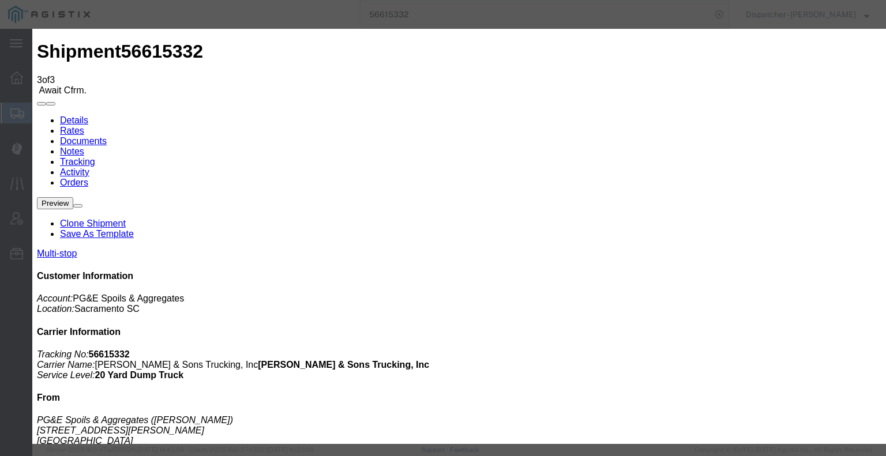
type input "08/27/2025"
type input "3:25 PM"
select select "BREAKSTART"
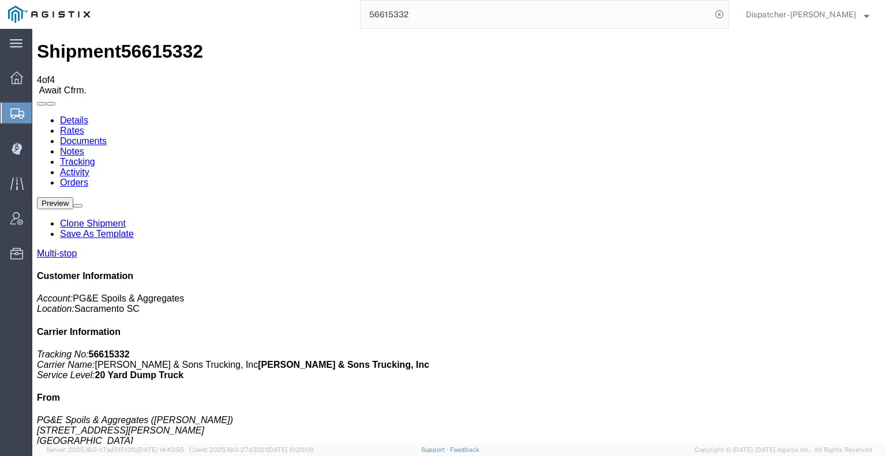
click at [37, 115] on icon at bounding box center [37, 115] width 0 height 0
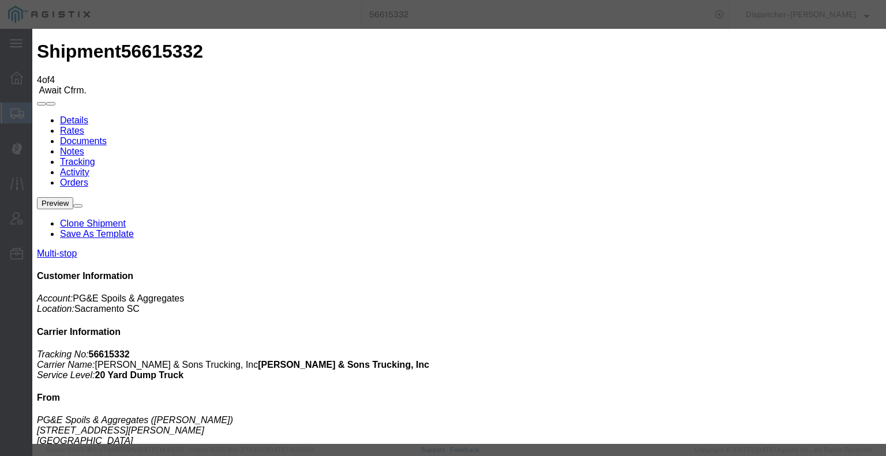
type input "[DATE]"
type input "10:00 AM"
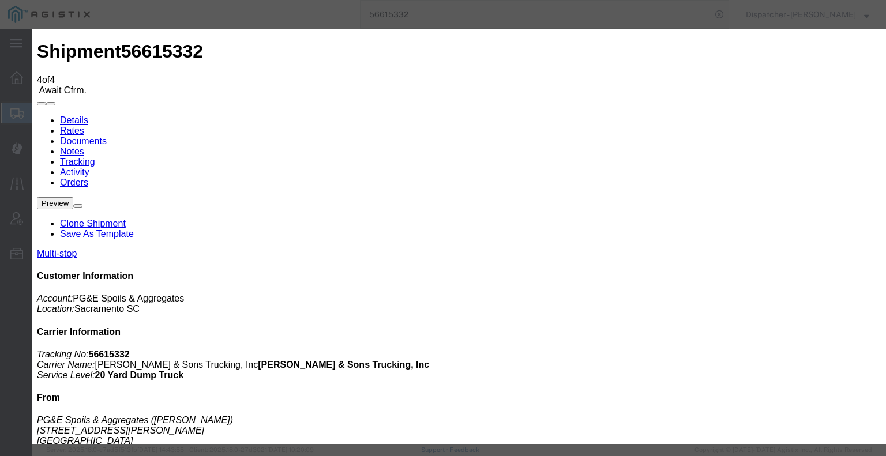
type input "08/27/2025"
type input "3:55 PM"
select select "BREAKSTOP"
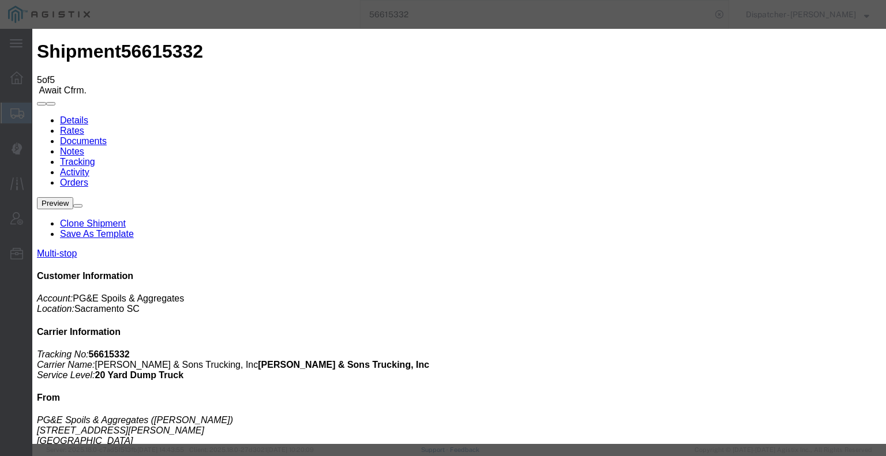
type input "[DATE]"
type input "10:00 AM"
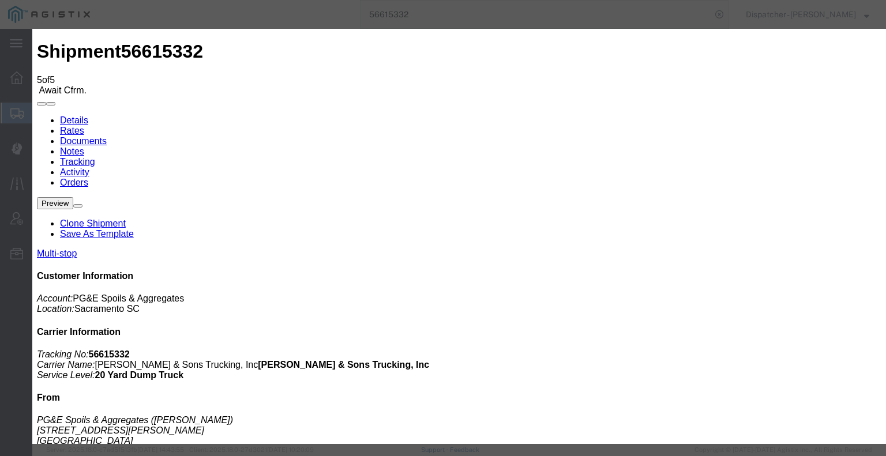
type input "08/27/2025"
type input "5:00 PM"
select select "DELIVRED"
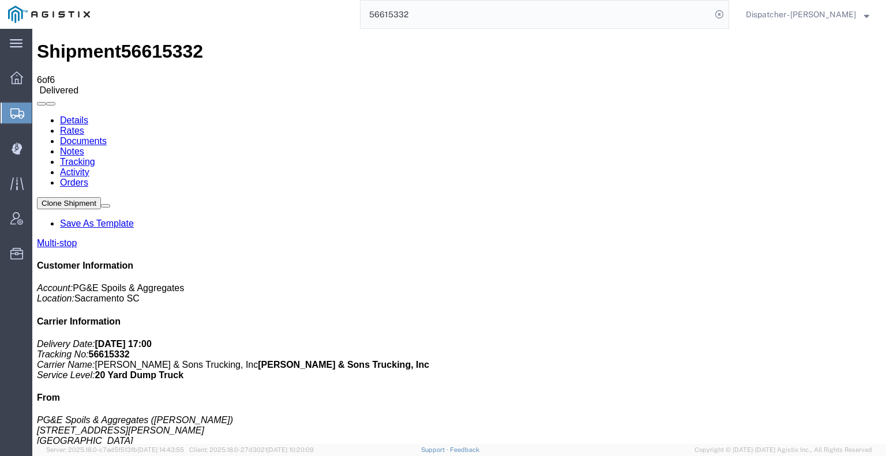
click at [84, 146] on link "Notes" at bounding box center [72, 151] width 24 height 10
click at [107, 136] on link "Documents" at bounding box center [83, 141] width 47 height 10
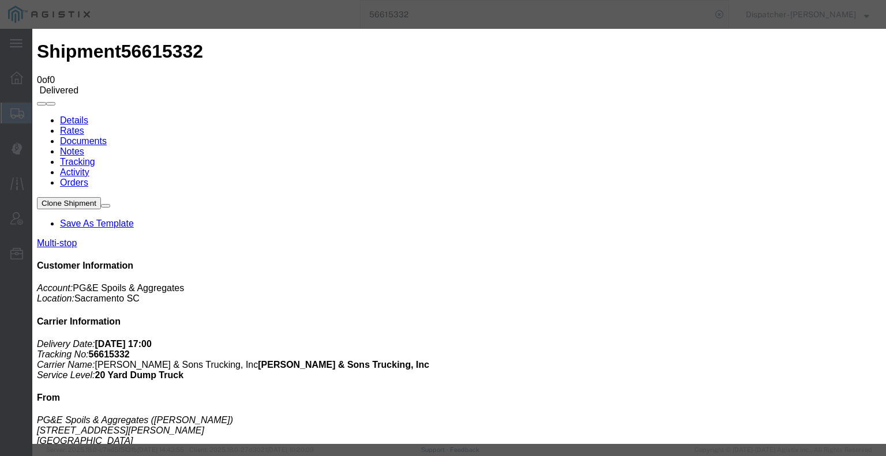
type input "C:\fakepath\56615332trktag.pdf"
select select
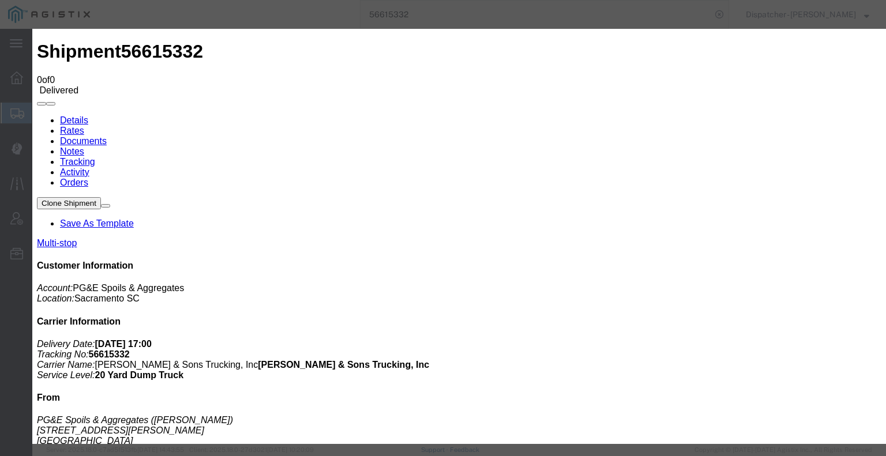
select select
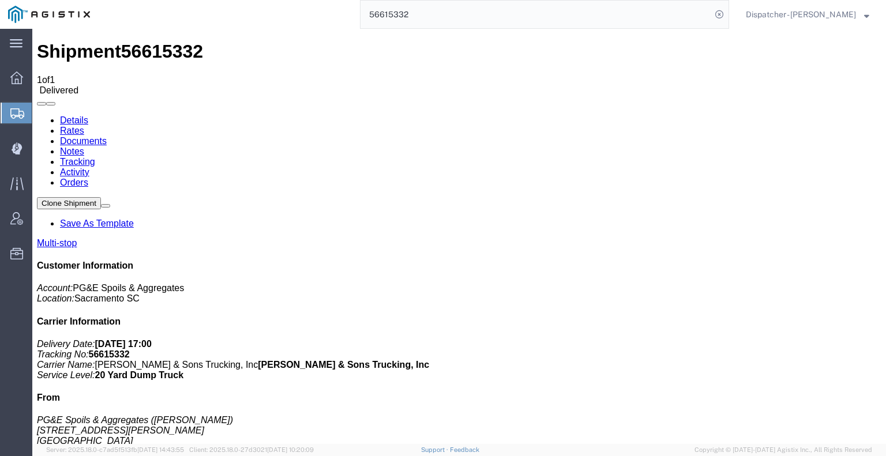
drag, startPoint x: 424, startPoint y: 11, endPoint x: 344, endPoint y: 9, distance: 79.6
click at [344, 9] on div "56615332" at bounding box center [413, 14] width 631 height 29
type input "56615315"
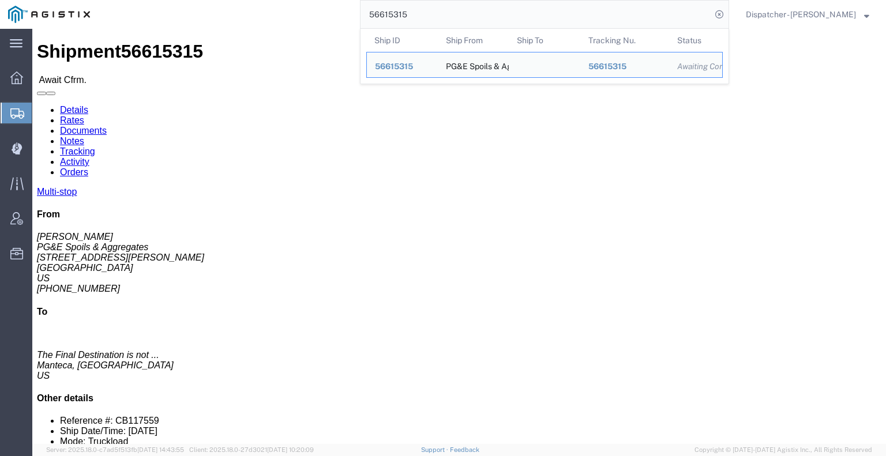
click link "Tracking"
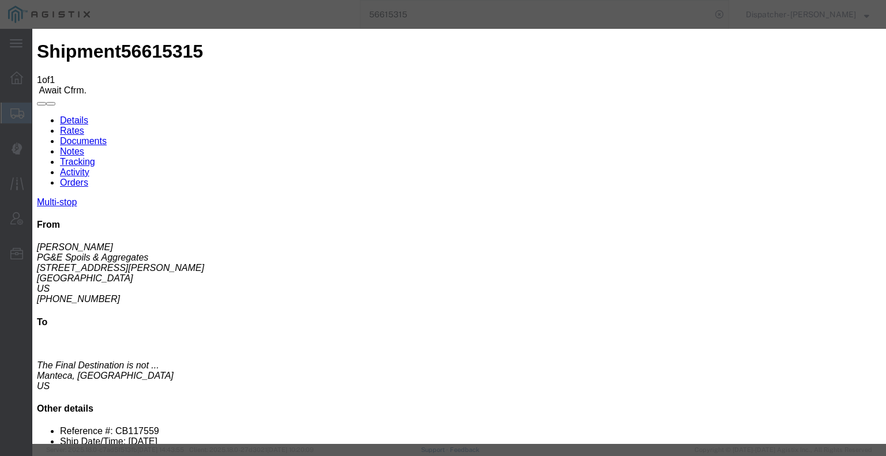
type input "[DATE]"
type input "10:00 AM"
drag, startPoint x: 295, startPoint y: 265, endPoint x: 308, endPoint y: 247, distance: 22.3
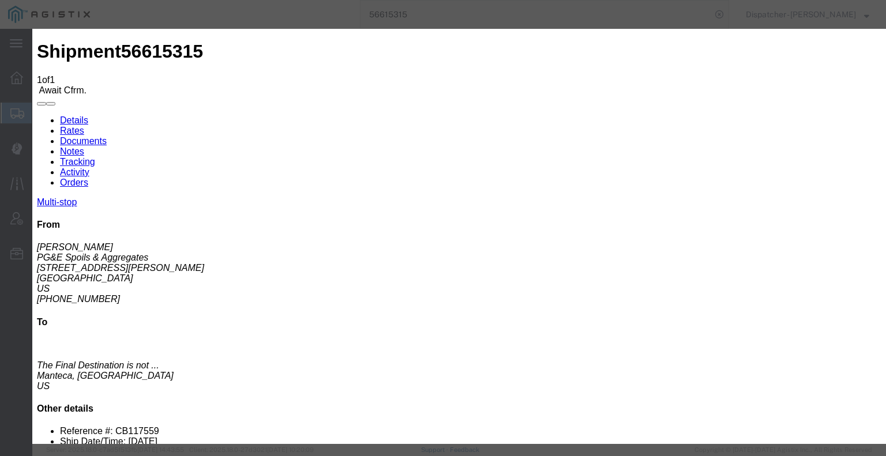
type input "08/27/2025"
type input "5:30 AM"
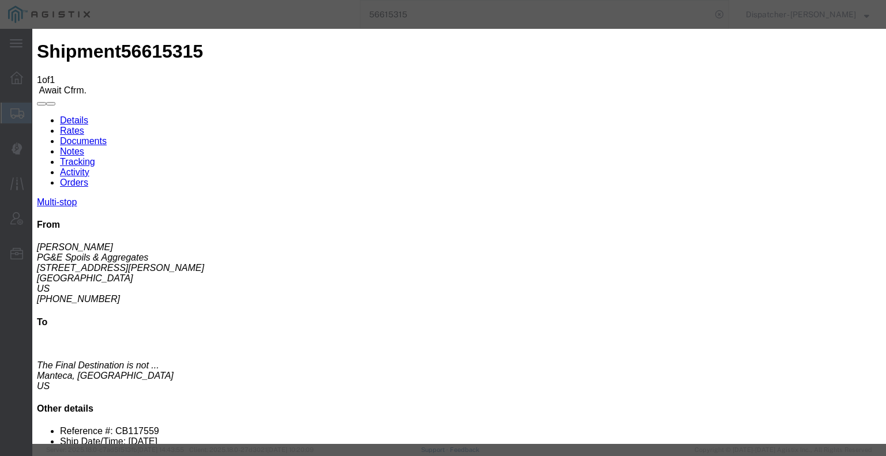
select select "ARVPULOC"
drag, startPoint x: 585, startPoint y: 140, endPoint x: 586, endPoint y: 149, distance: 9.3
select select "{"pickupDeliveryInfoId": "122522490","pickupOrDelivery": "P","stopNum": "1","lo…"
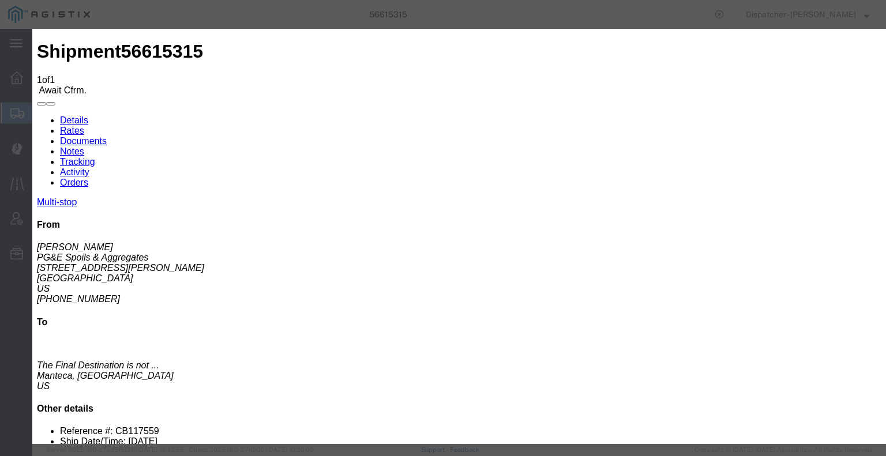
select select "CA"
type input "[GEOGRAPHIC_DATA]"
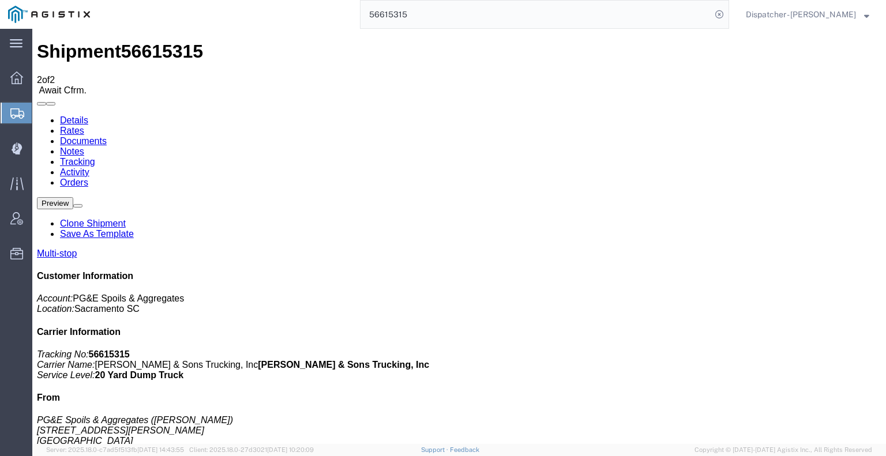
scroll to position [65, 0]
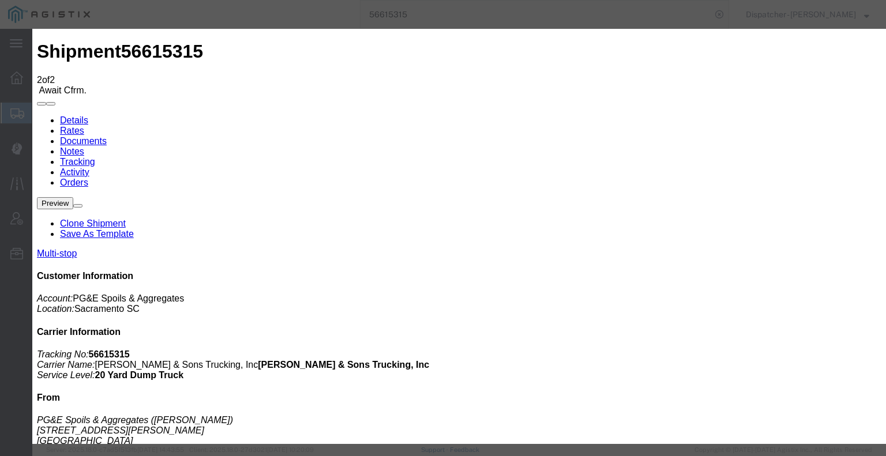
type input "[DATE]"
type input "10:00 AM"
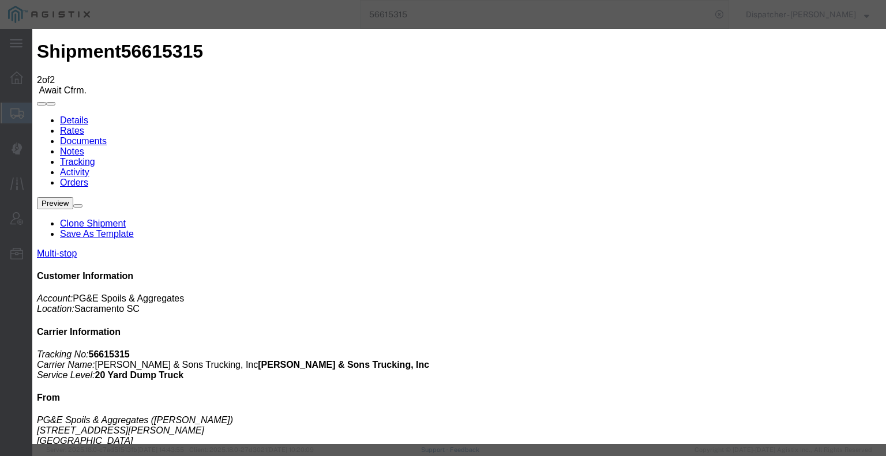
type input "08/27/2025"
type input "3:26 PM"
drag, startPoint x: 346, startPoint y: 163, endPoint x: 345, endPoint y: 169, distance: 5.9
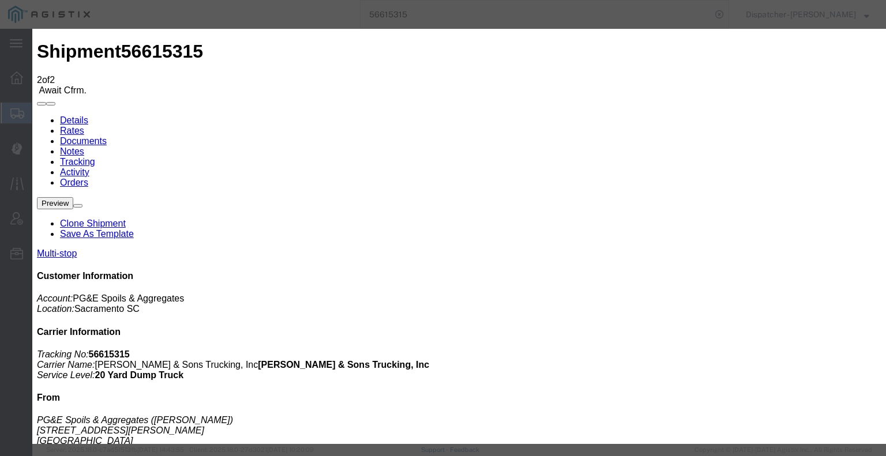
select select "DPTDLVLOC"
select select "{"pickupDeliveryInfoId": "122522491","pickupOrDelivery": "D","stopNum": "2","lo…"
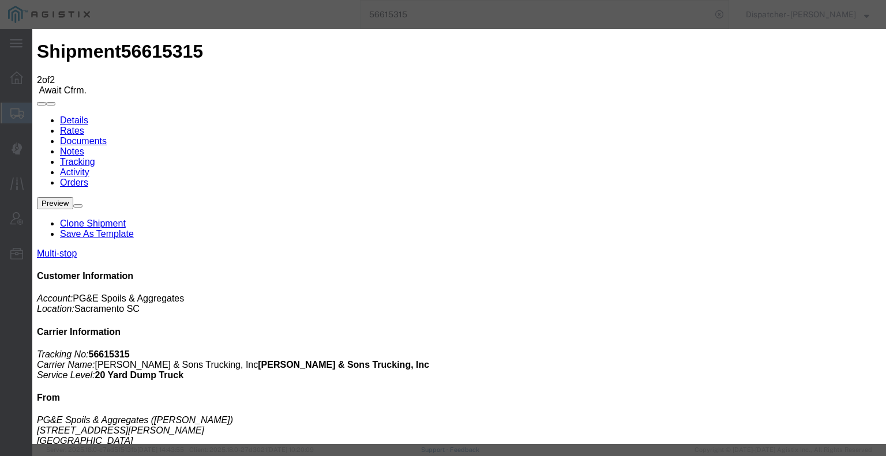
select select "CA"
type input "Manteca"
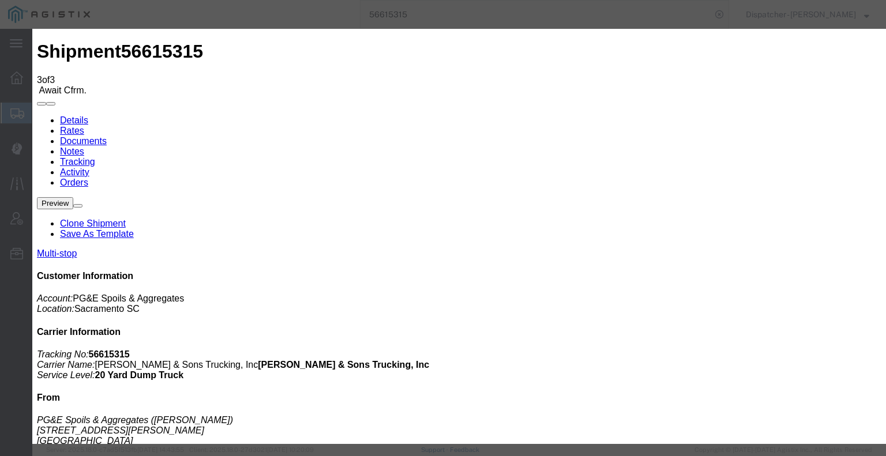
type input "[DATE]"
type input "10:00 AM"
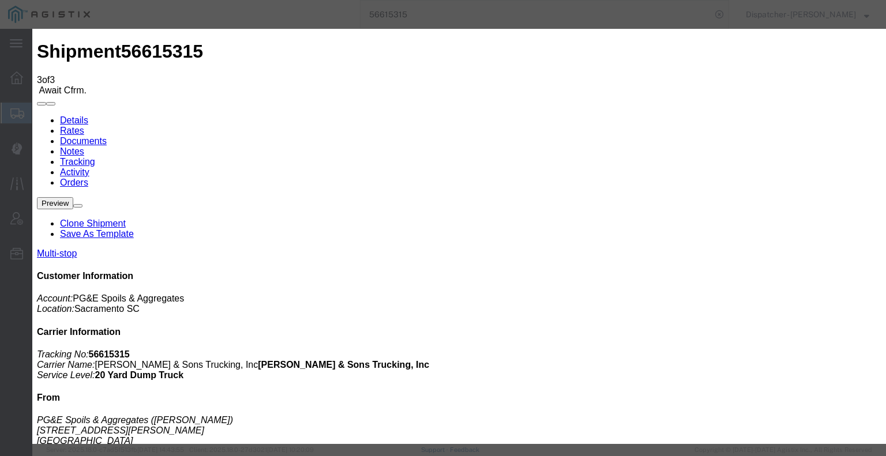
type input "08/27/2025"
type input "3:30 PM"
select select "BREAKSTART"
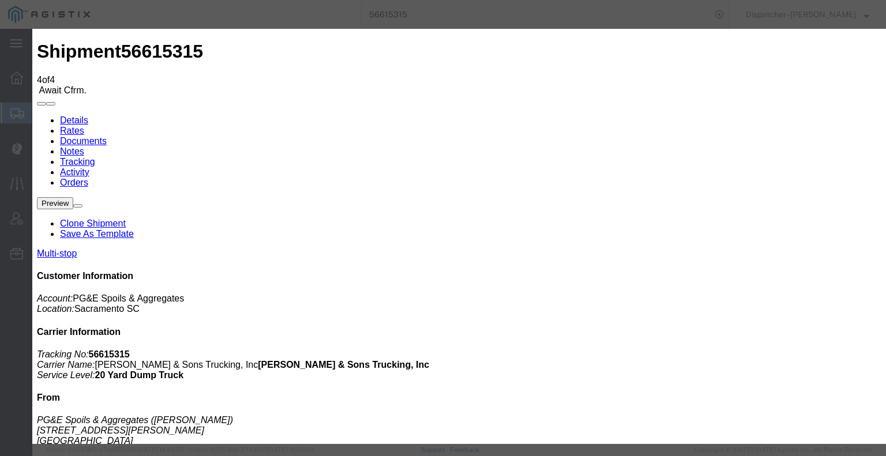
type input "[DATE]"
type input "10:00 AM"
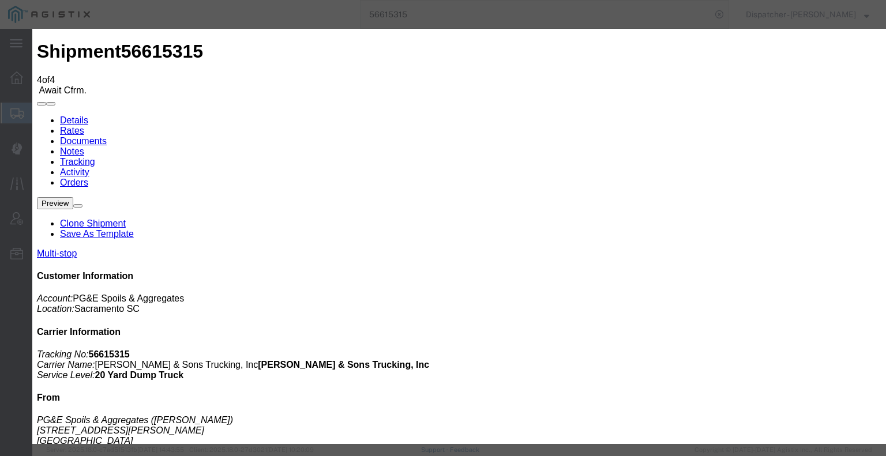
type input "08/27/2025"
type input "4:00 PM"
select select "BREAKSTOP"
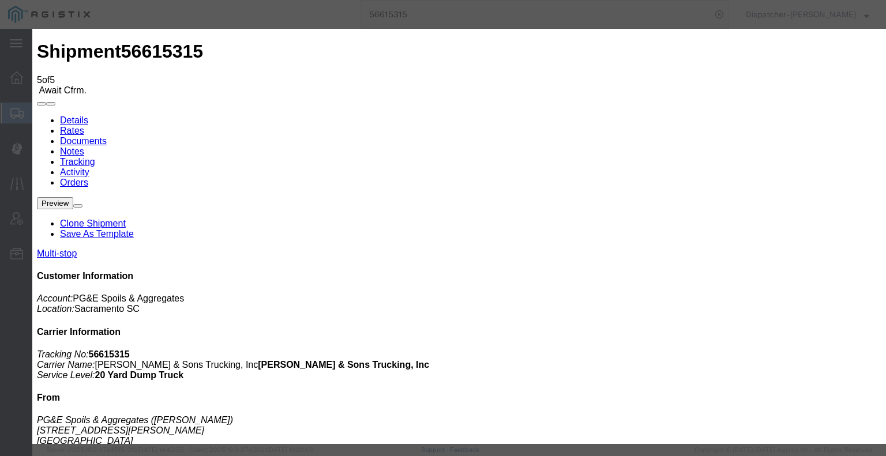
type input "[DATE]"
type input "10:00 AM"
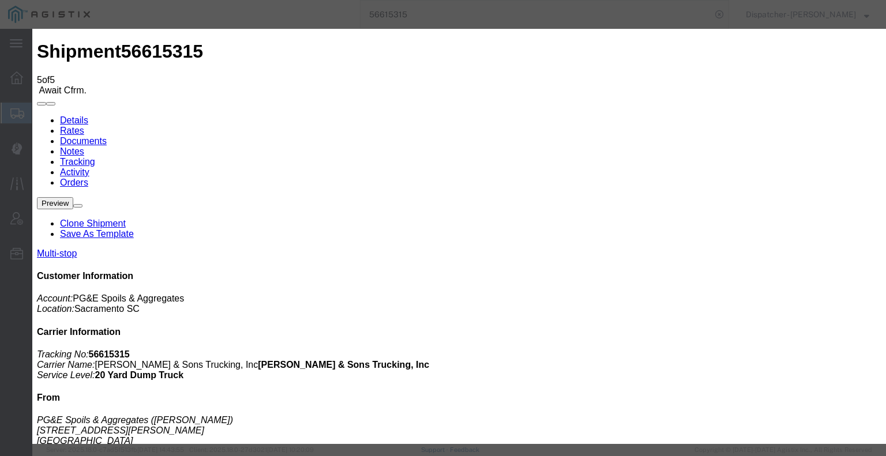
type input "08/27/2025"
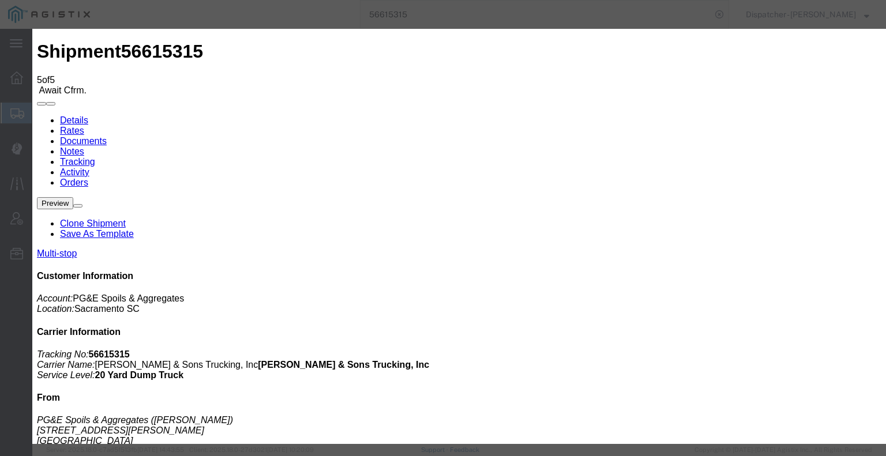
type input "4:30 PM"
select select "DELIVRED"
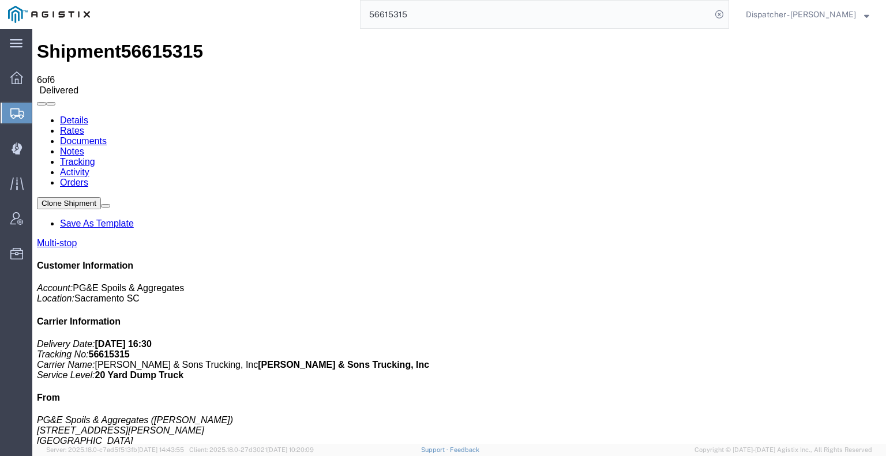
click at [84, 146] on link "Notes" at bounding box center [72, 151] width 24 height 10
click at [107, 136] on link "Documents" at bounding box center [83, 141] width 47 height 10
drag, startPoint x: 88, startPoint y: 275, endPoint x: 183, endPoint y: 214, distance: 112.8
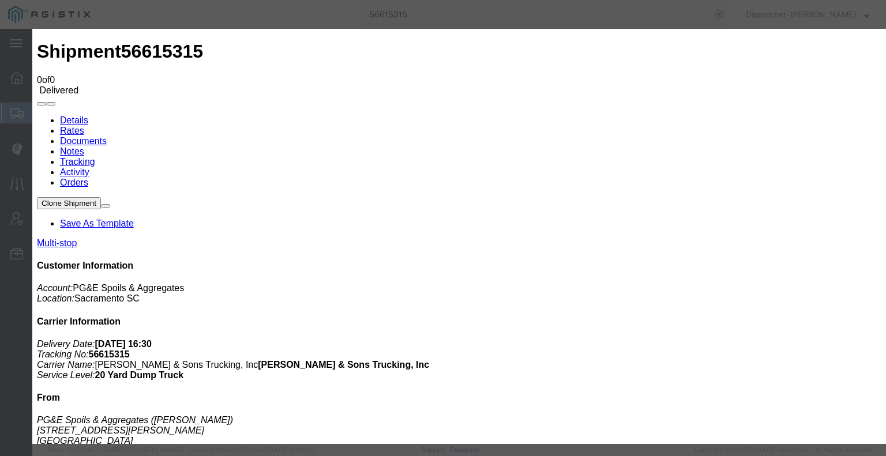
type input "C:\fakepath\56615315trktag.pdf"
select select
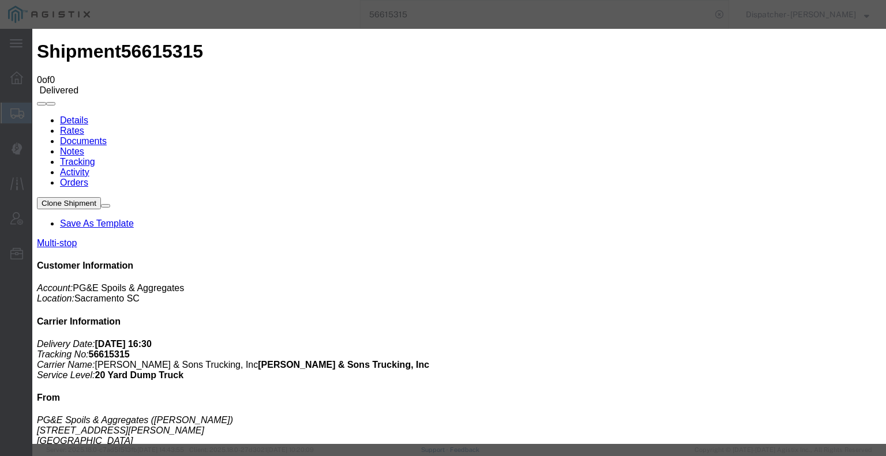
select select
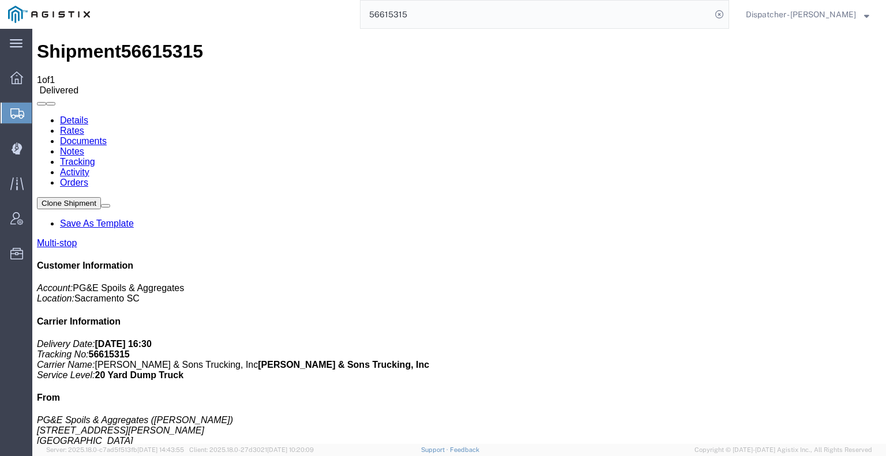
click at [339, 6] on div "56615315" at bounding box center [413, 14] width 631 height 29
type input "56650536"
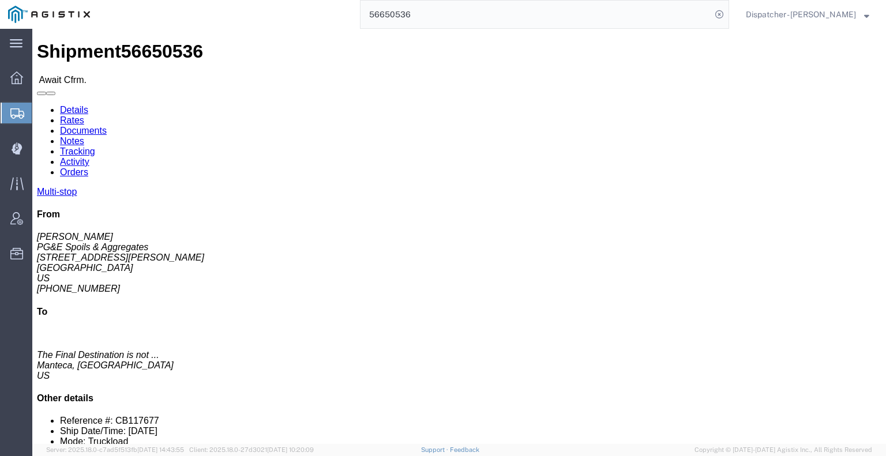
click link "Tracking"
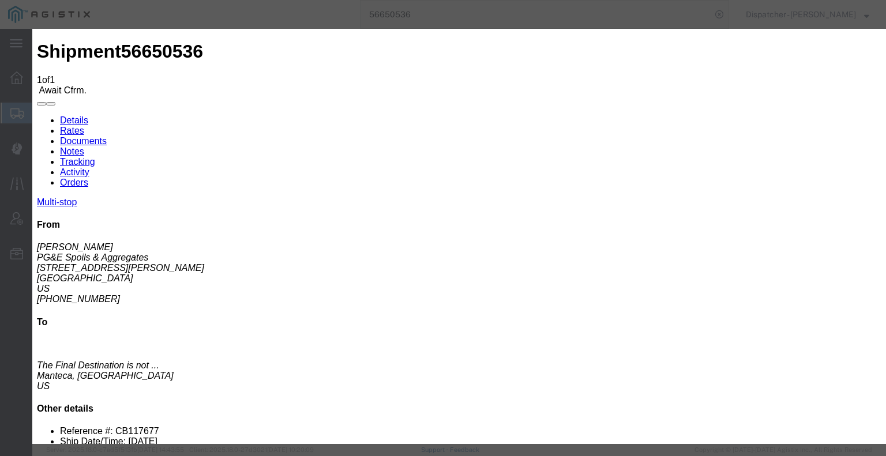
type input "[DATE]"
type input "10:00 AM"
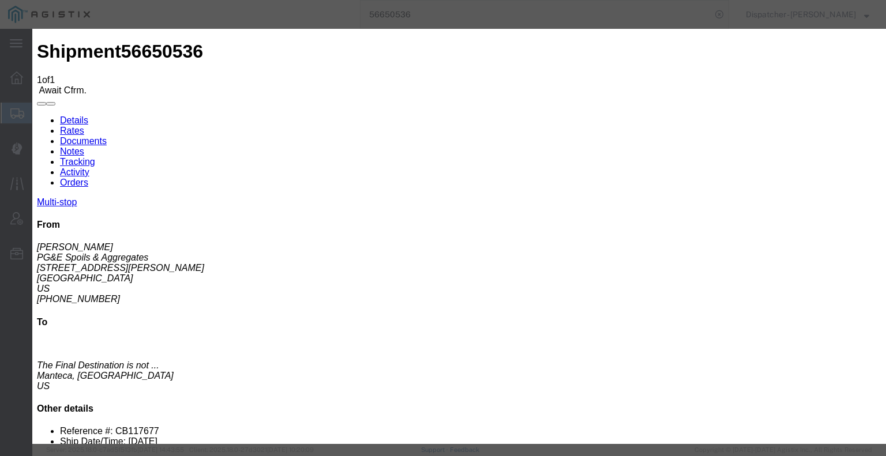
type input "[DATE]"
type input "6:00 AM"
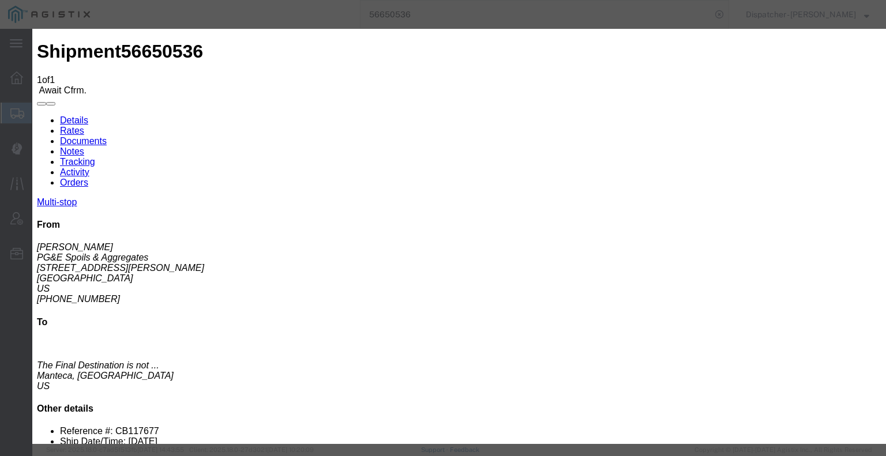
select select "ARVPULOC"
select select "{"pickupDeliveryInfoId": "122593822","pickupOrDelivery": "P","stopNum": "1","lo…"
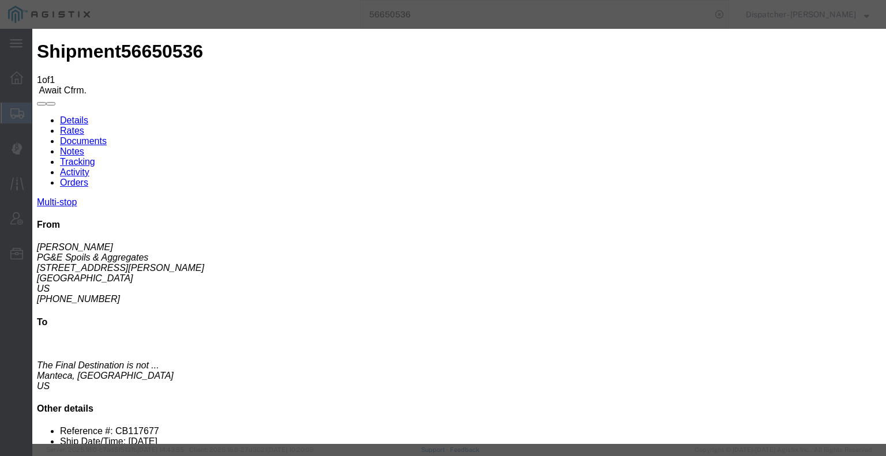
select select "CA"
type input "[GEOGRAPHIC_DATA]"
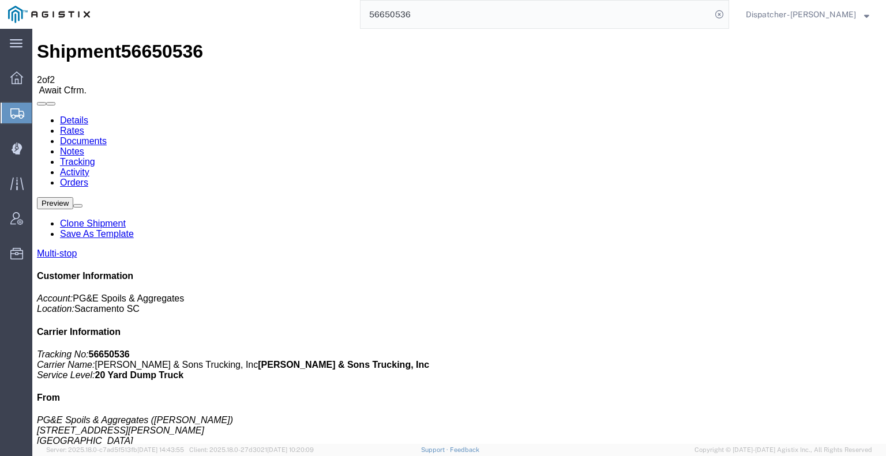
drag, startPoint x: 623, startPoint y: 105, endPoint x: 618, endPoint y: 110, distance: 6.9
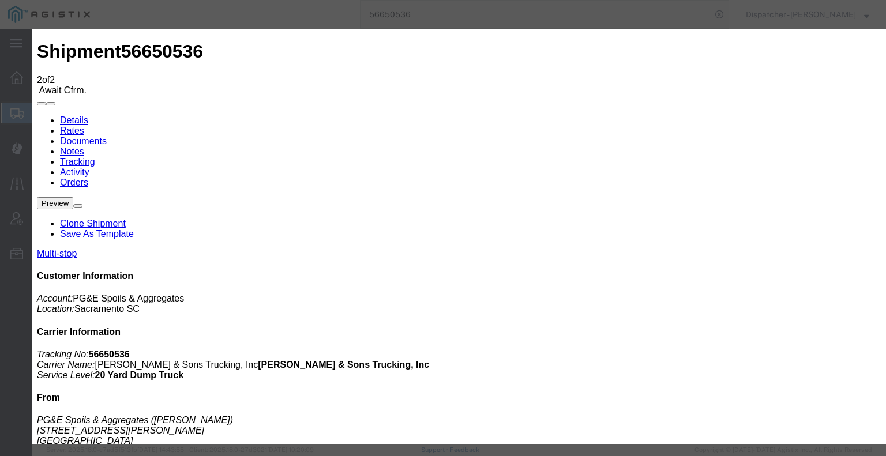
type input "[DATE]"
type input "10:00 AM"
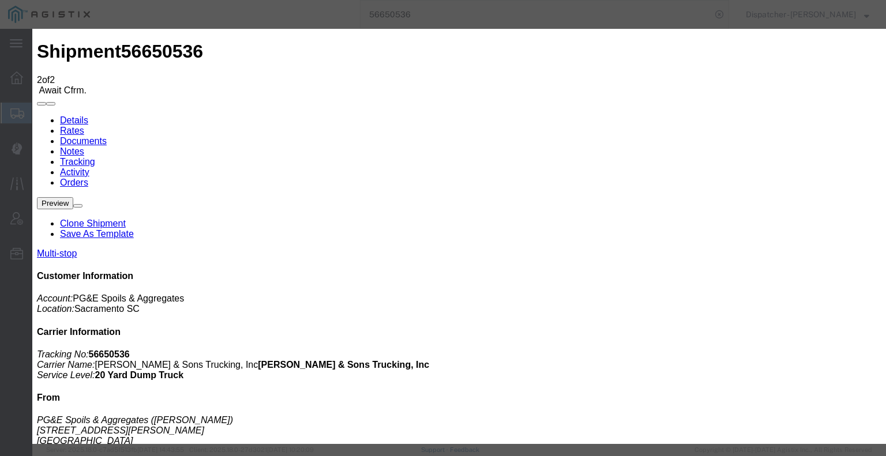
type input "[DATE]"
type input "2:25 PM"
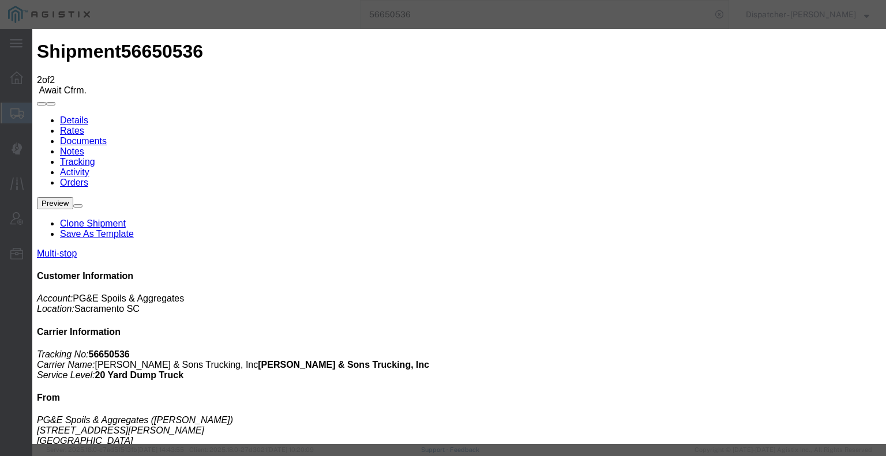
select select "DPTDLVLOC"
select select "{"pickupDeliveryInfoId": "122593823","pickupOrDelivery": "D","stopNum": "2","lo…"
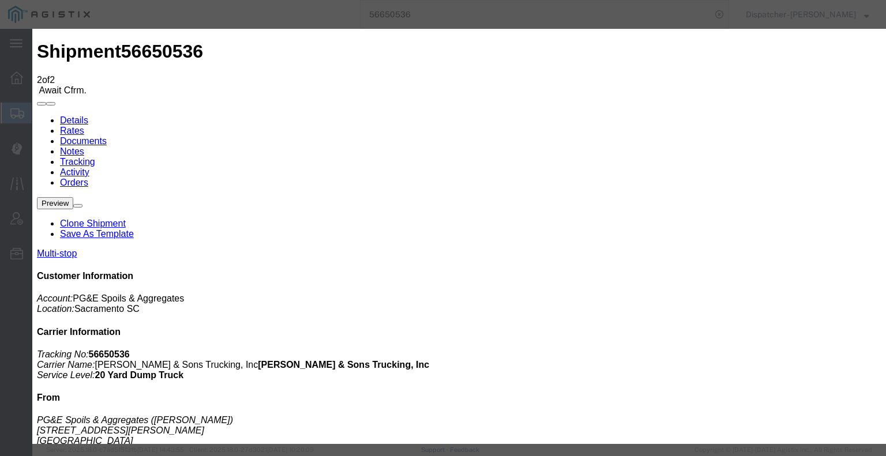
select select "CA"
type input "Manteca"
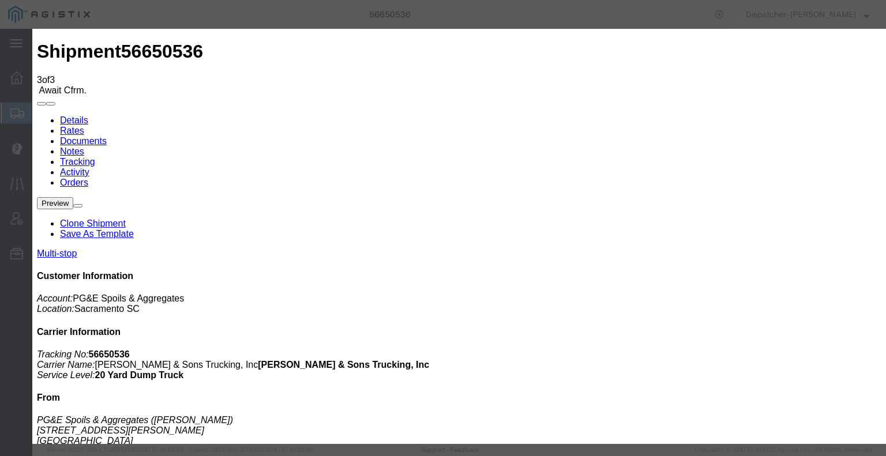
type input "[DATE]"
type input "10:00 AM"
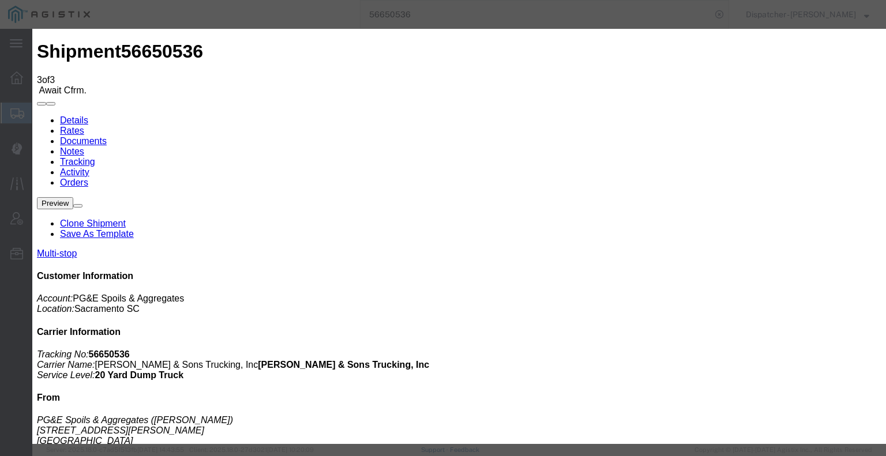
type input "[DATE]"
type input "2:25 PM"
select select "BREAKSTART"
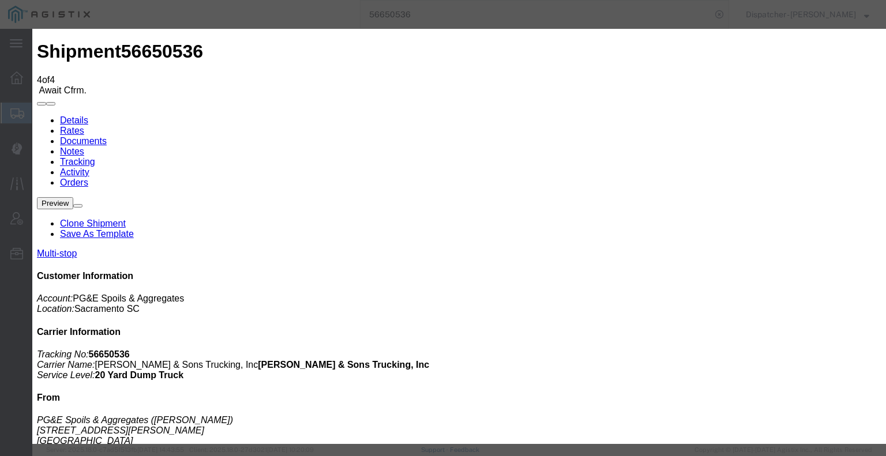
type input "[DATE]"
type input "10:00 AM"
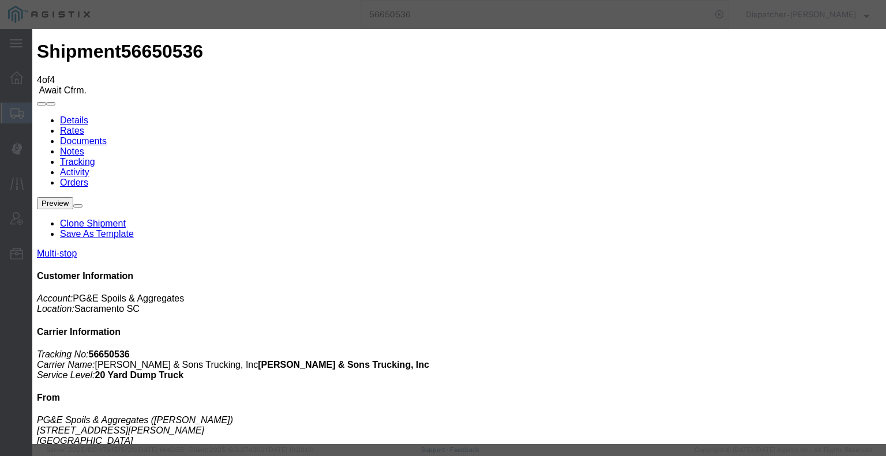
type input "[DATE]"
type input "2:55 PM"
select select "BREAKSTOP"
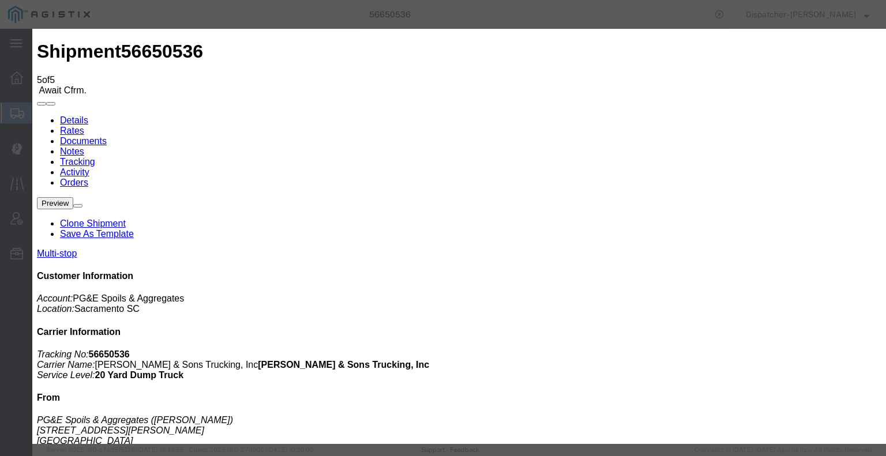
type input "[DATE]"
type input "10:00 AM"
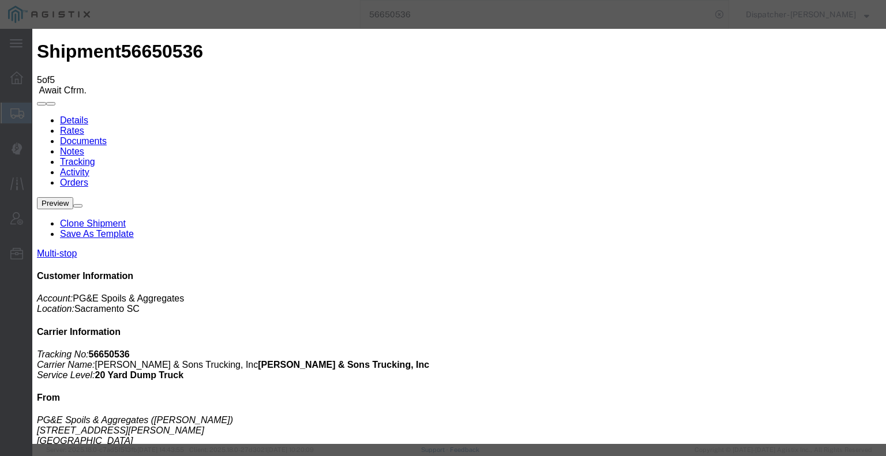
type input "[DATE]"
type input "4:45 PM"
select select "DELIVRED"
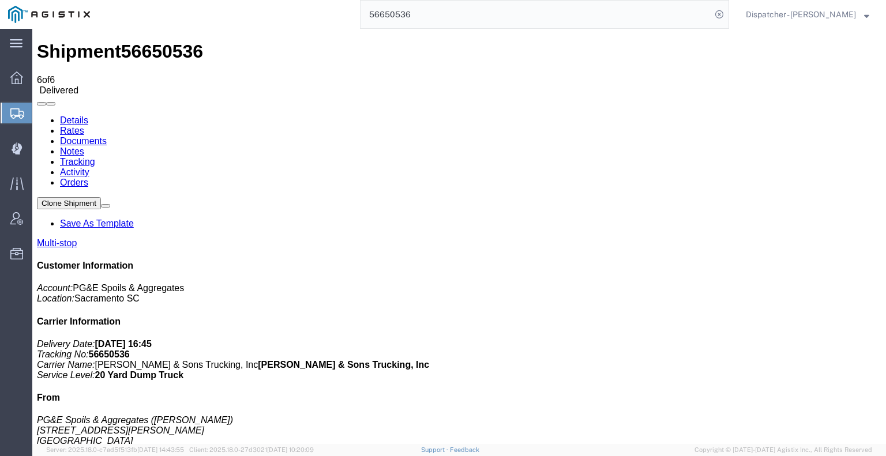
click at [84, 146] on link "Notes" at bounding box center [72, 151] width 24 height 10
click at [95, 157] on link "Tracking" at bounding box center [77, 162] width 35 height 10
click at [37, 115] on link at bounding box center [37, 115] width 0 height 0
click at [84, 146] on link "Notes" at bounding box center [72, 151] width 24 height 10
click at [107, 136] on link "Documents" at bounding box center [83, 141] width 47 height 10
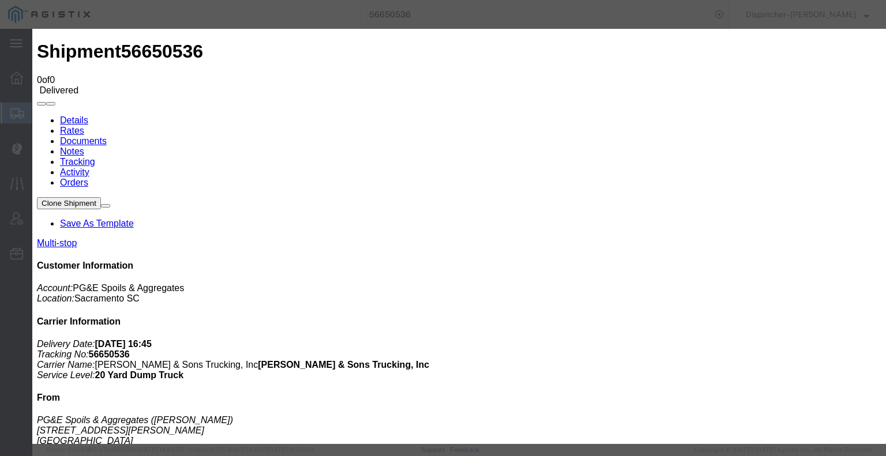
type input "C:\fakepath\56650536trktag.pdf"
select select
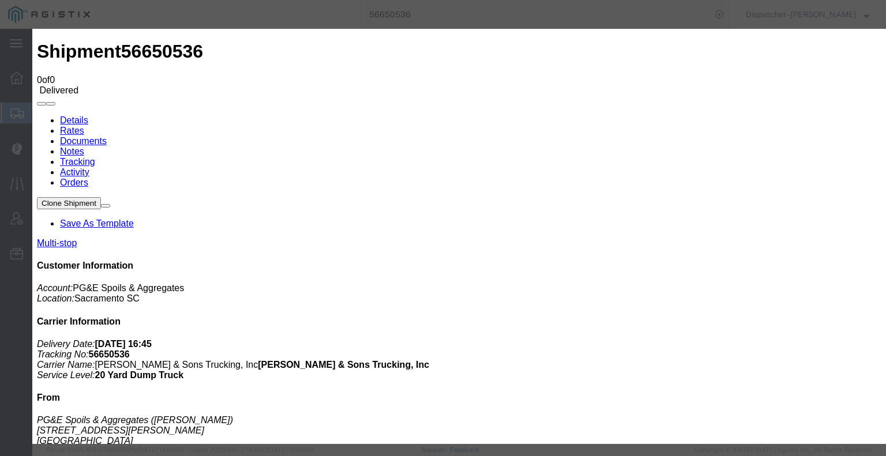
select select
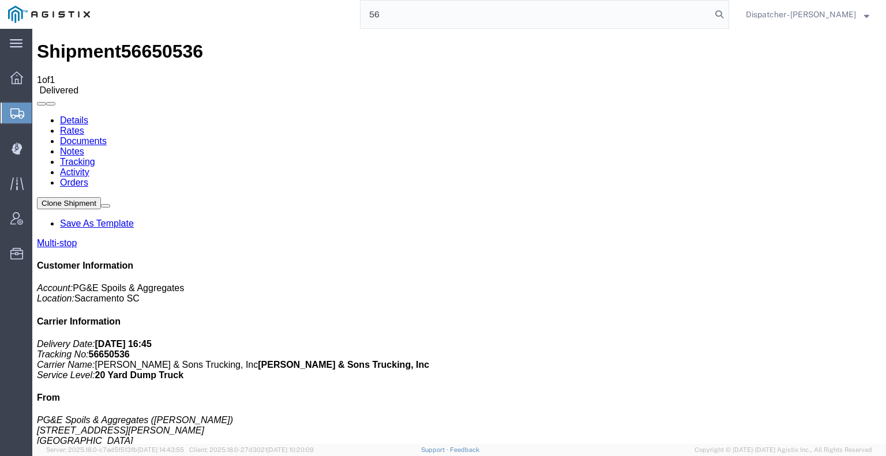
type input "5"
type input "56650536"
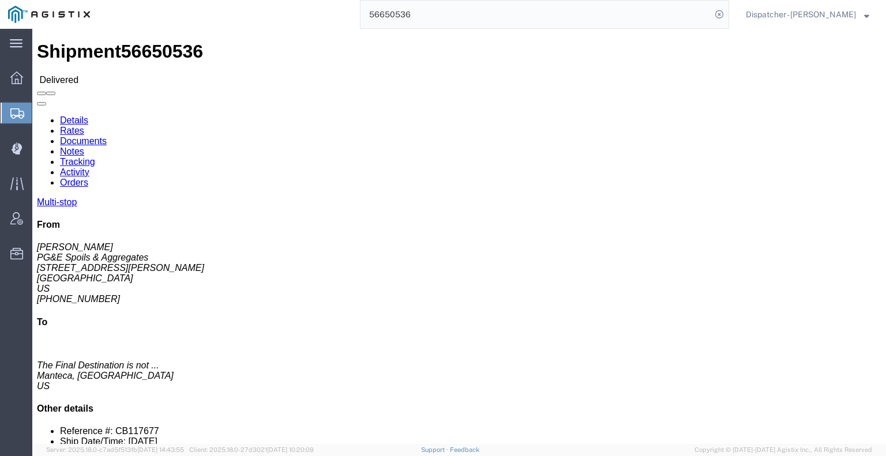
click link "Notes"
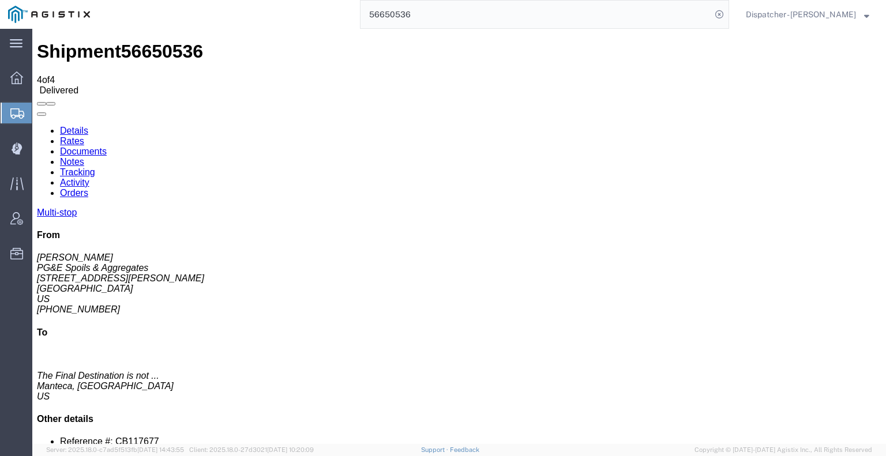
click at [107, 146] on link "Documents" at bounding box center [83, 151] width 47 height 10
click at [9, 146] on div at bounding box center [17, 148] width 32 height 23
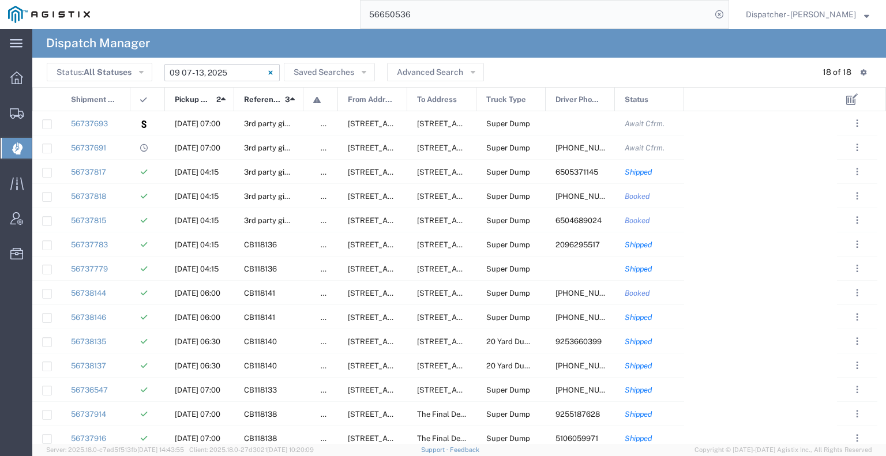
click at [254, 76] on input "09/07/2025 - 09/13/2025" at bounding box center [221, 72] width 115 height 17
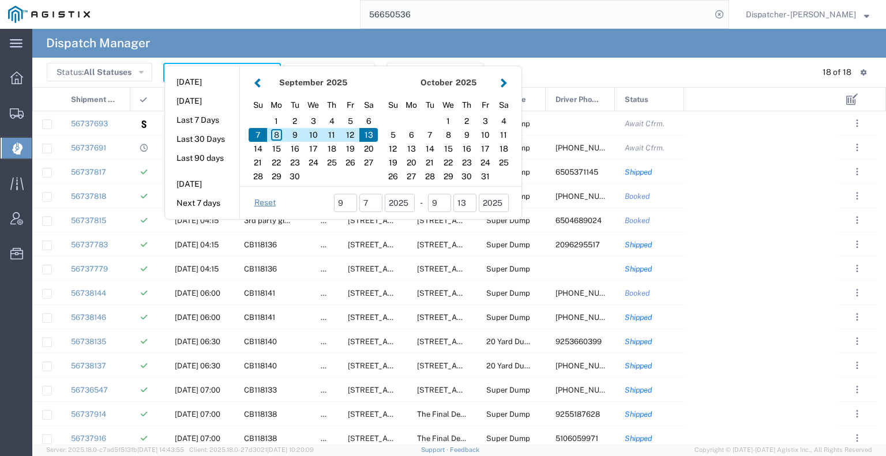
click at [255, 80] on button "button" at bounding box center [257, 83] width 12 height 16
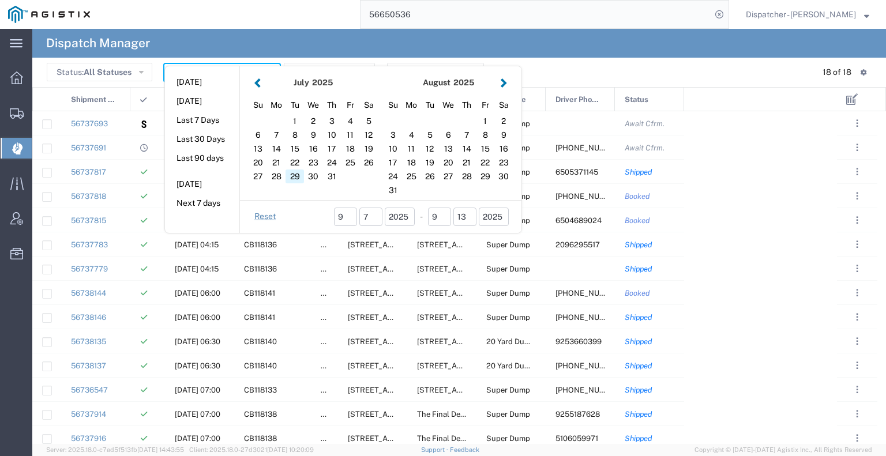
click at [294, 174] on div "29" at bounding box center [294, 176] width 18 height 14
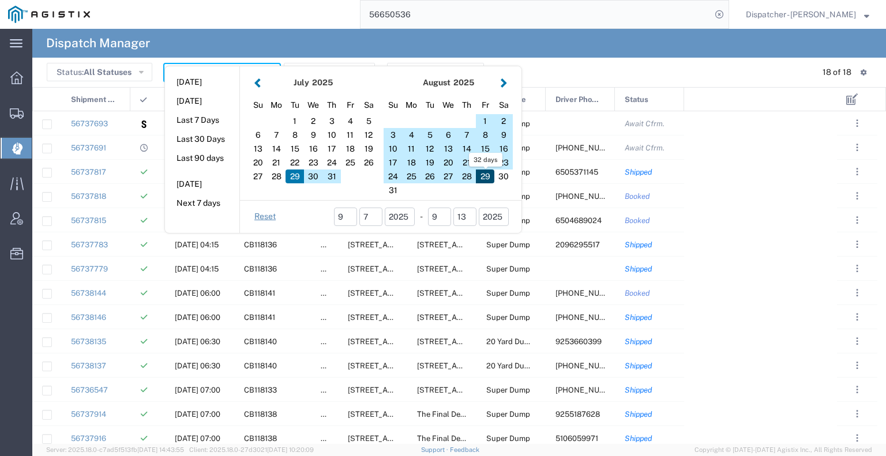
click at [489, 177] on div "29" at bounding box center [485, 176] width 18 height 14
type input "07 29 - 08 29, 2025"
type input "07/29/2025 - 08/29/2025"
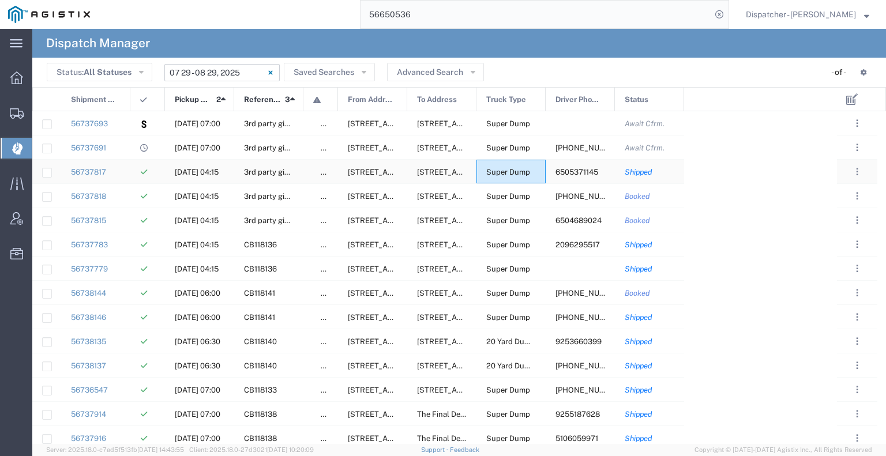
click at [489, 177] on div "Super Dump" at bounding box center [510, 172] width 69 height 24
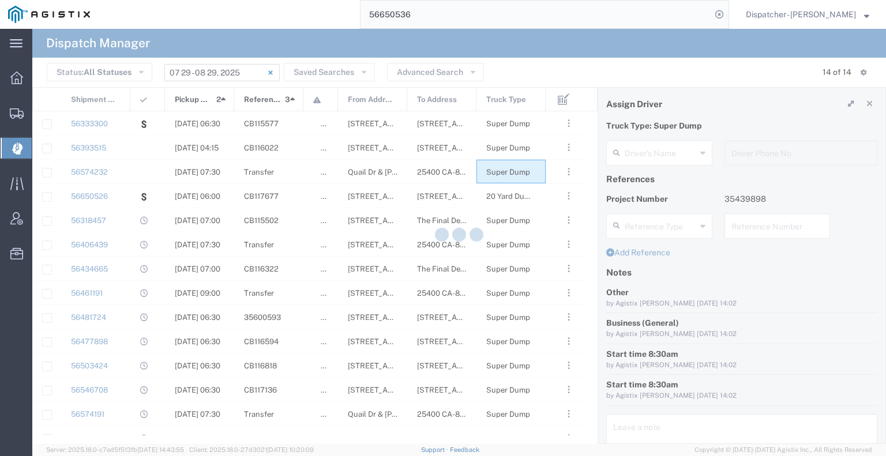
type input "[PERSON_NAME]"
type input "6505371145"
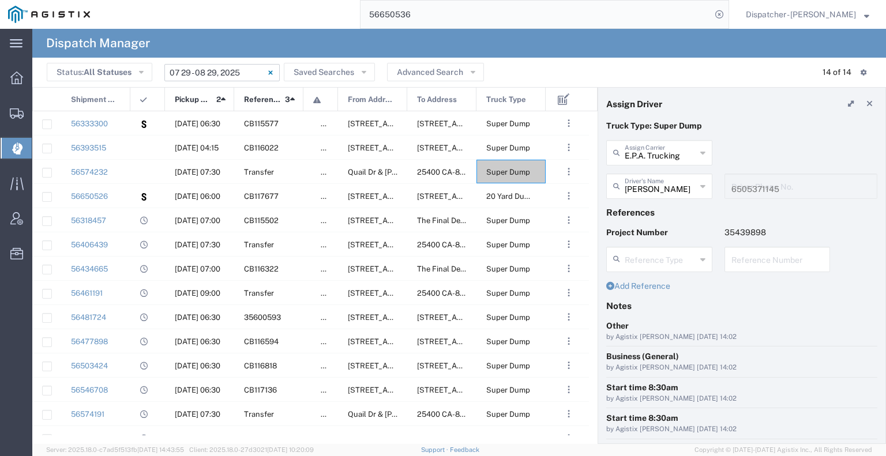
click at [213, 74] on input "07/29/2025 - 08/29/2025" at bounding box center [221, 72] width 115 height 17
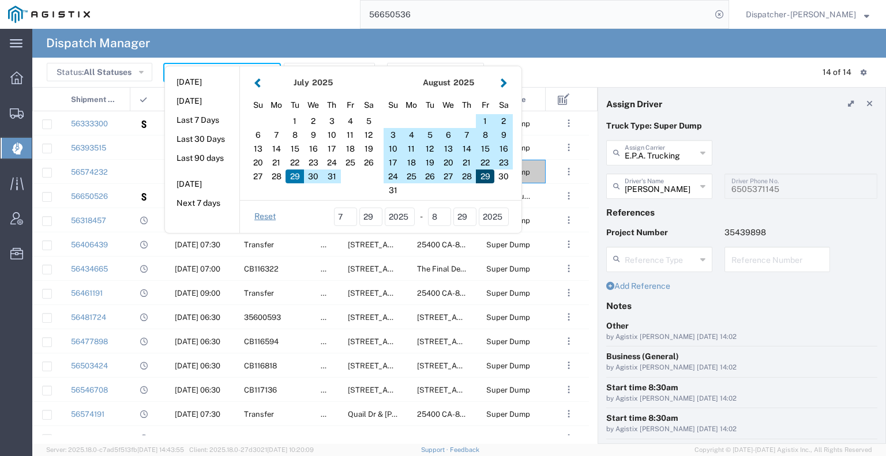
click at [482, 176] on div "29" at bounding box center [485, 176] width 18 height 14
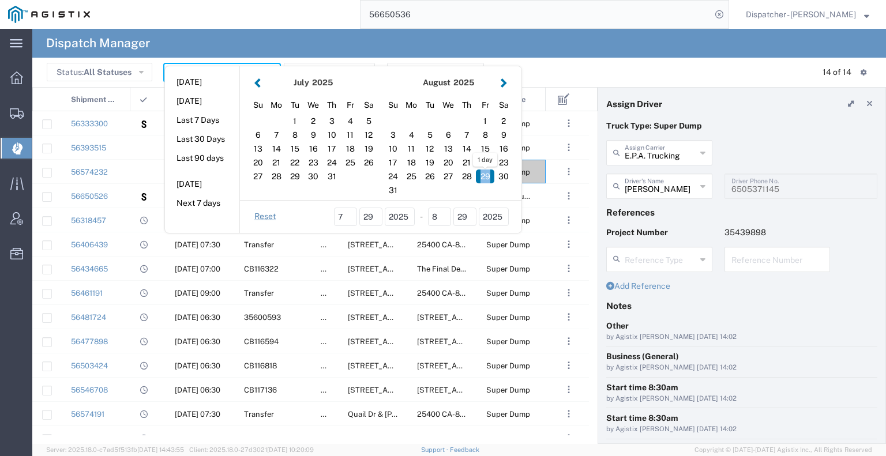
click at [482, 176] on div "29" at bounding box center [485, 176] width 18 height 14
type input "[DATE]"
type input "08/29/2025 - 08/29/2025"
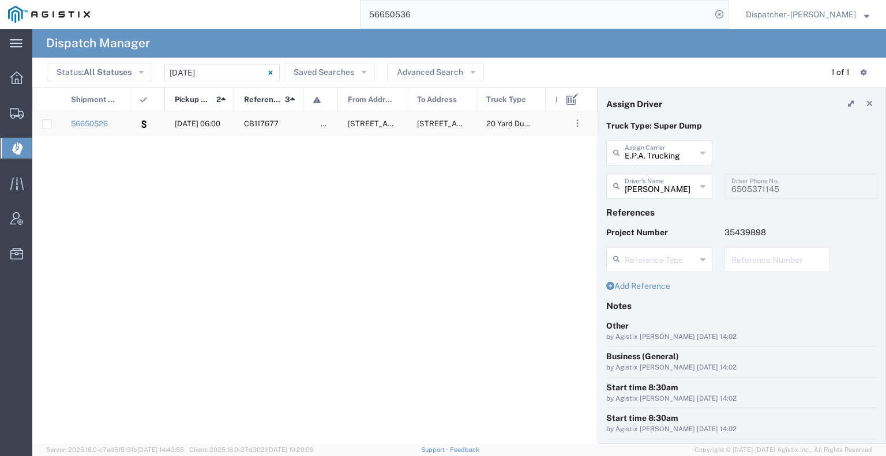
click at [123, 123] on div "56650526" at bounding box center [95, 123] width 69 height 24
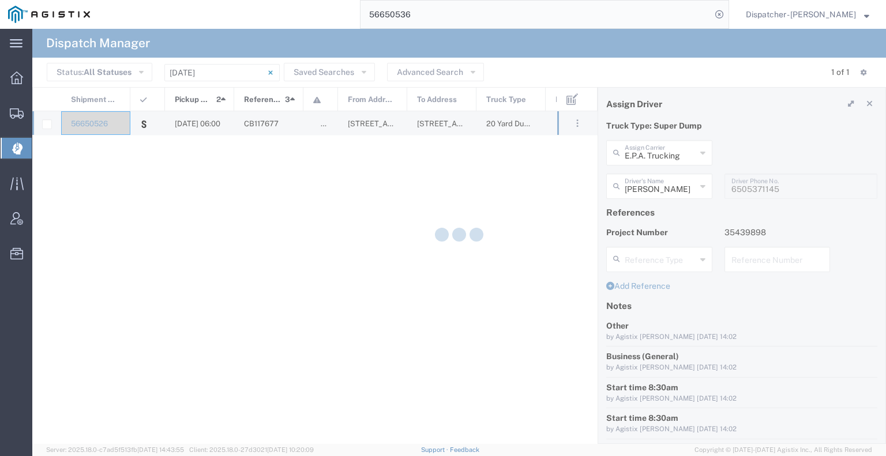
click at [123, 123] on div at bounding box center [458, 236] width 853 height 415
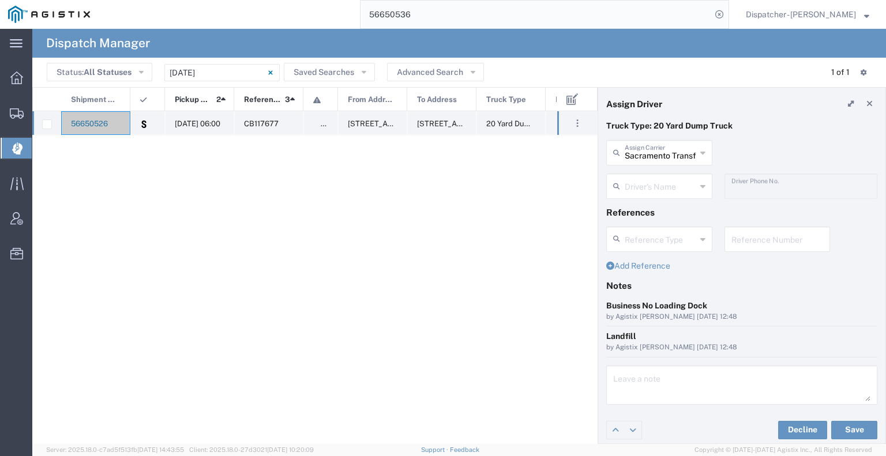
click at [99, 122] on link "56650526" at bounding box center [89, 123] width 37 height 9
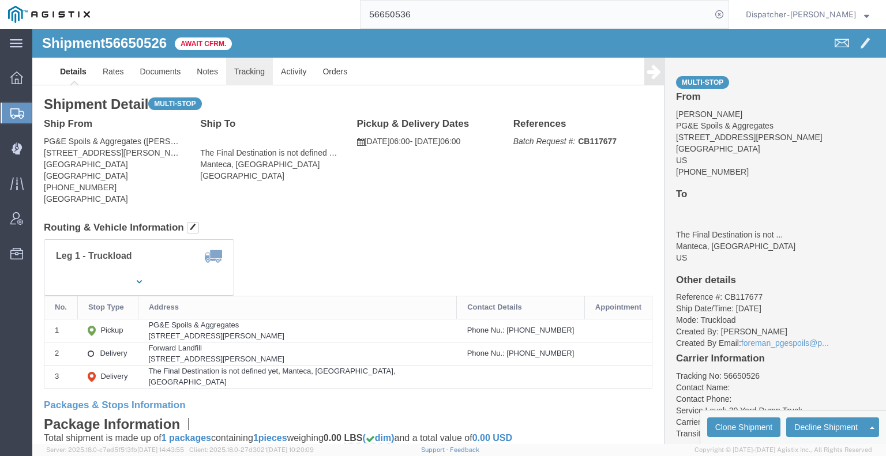
click link "Tracking"
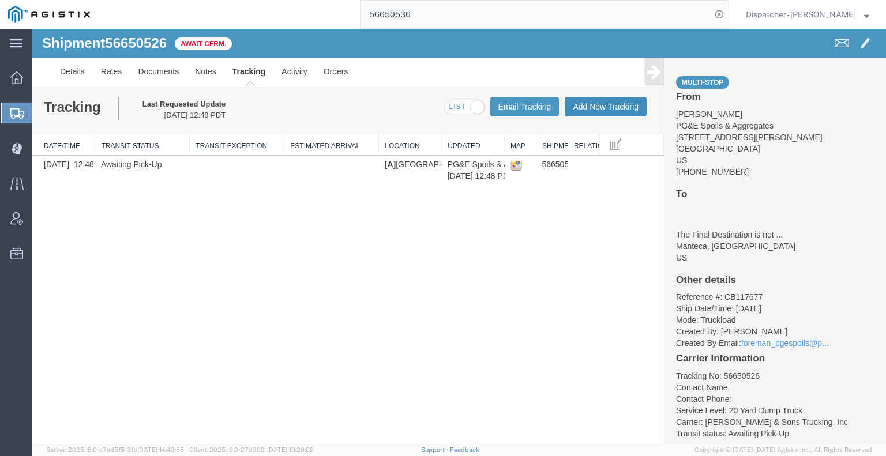
click at [594, 108] on button "Add New Tracking" at bounding box center [605, 107] width 82 height 20
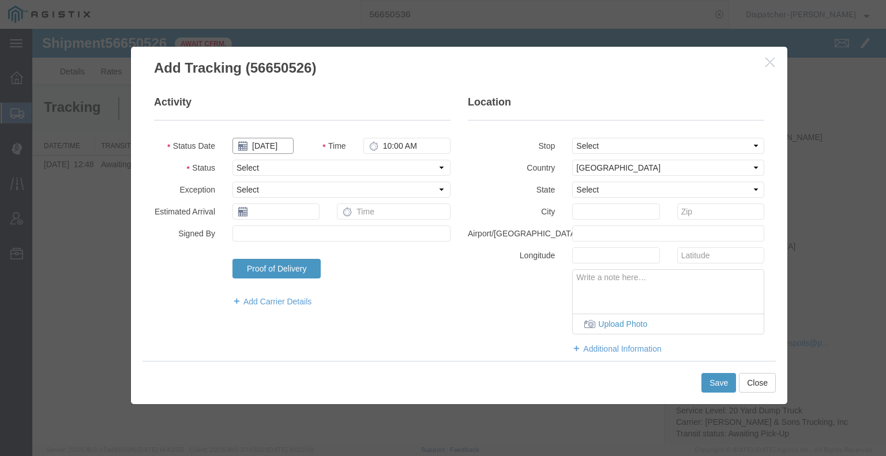
click at [261, 148] on input "[DATE]" at bounding box center [262, 146] width 61 height 16
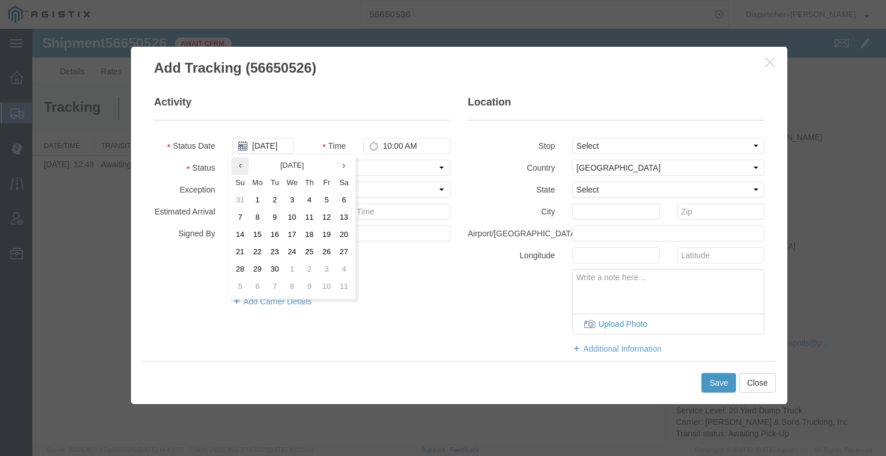
click at [239, 161] on th at bounding box center [239, 165] width 17 height 17
click at [330, 269] on td "29" at bounding box center [329, 269] width 17 height 17
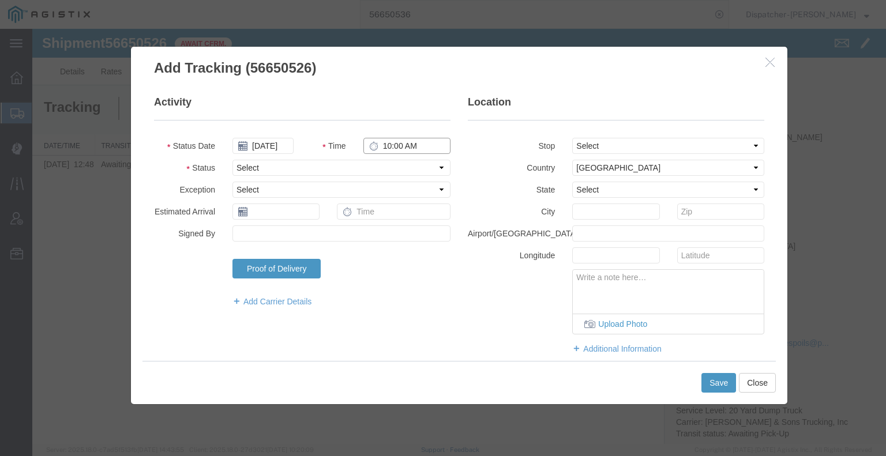
click at [386, 145] on input "10:00 AM" at bounding box center [406, 146] width 87 height 16
click at [404, 165] on select "Select Arrival Notice Available Arrival Notice Imported Arrive at Delivery Loca…" at bounding box center [341, 168] width 218 height 16
click at [232, 160] on select "Select Arrival Notice Available Arrival Notice Imported Arrive at Delivery Loca…" at bounding box center [341, 168] width 218 height 16
click at [582, 144] on select "Select From: 5555 Florin-Perkins Rd, Sacramento, CA, 95826, US Stop 2: 9999 S. …" at bounding box center [668, 146] width 192 height 16
click at [572, 138] on select "Select From: 5555 Florin-Perkins Rd, Sacramento, CA, 95826, US Stop 2: 9999 S. …" at bounding box center [668, 146] width 192 height 16
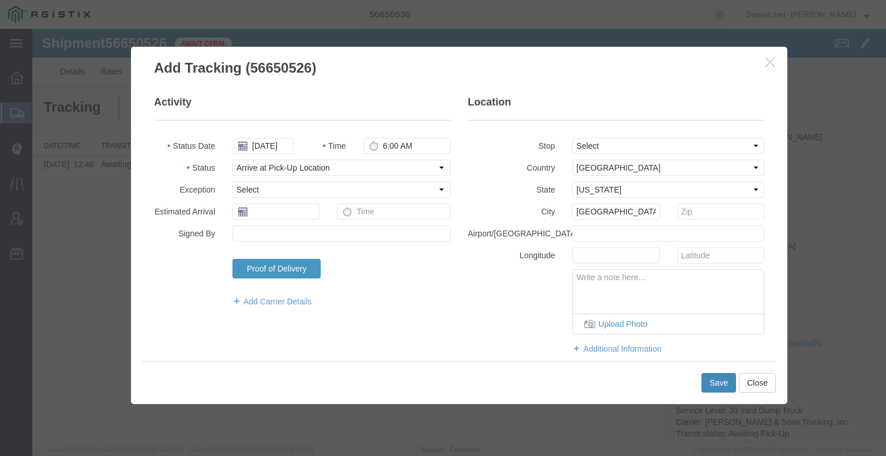
click at [717, 383] on button "Save" at bounding box center [718, 383] width 35 height 20
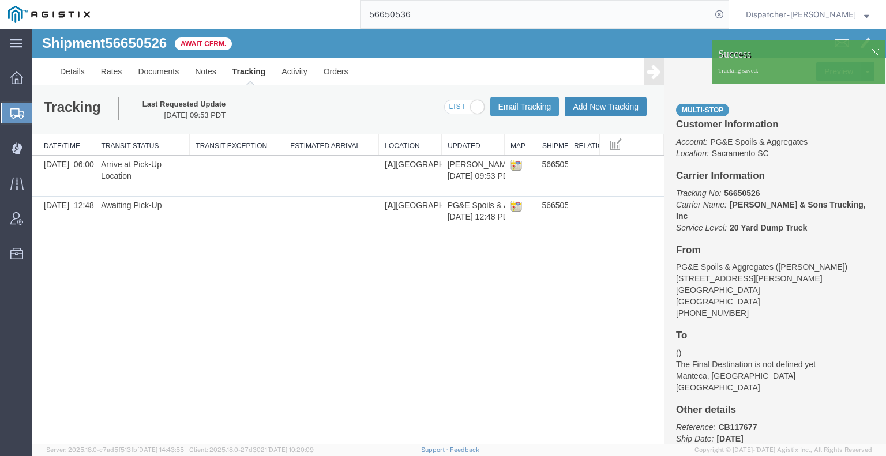
click at [604, 110] on button "Add New Tracking" at bounding box center [605, 107] width 82 height 20
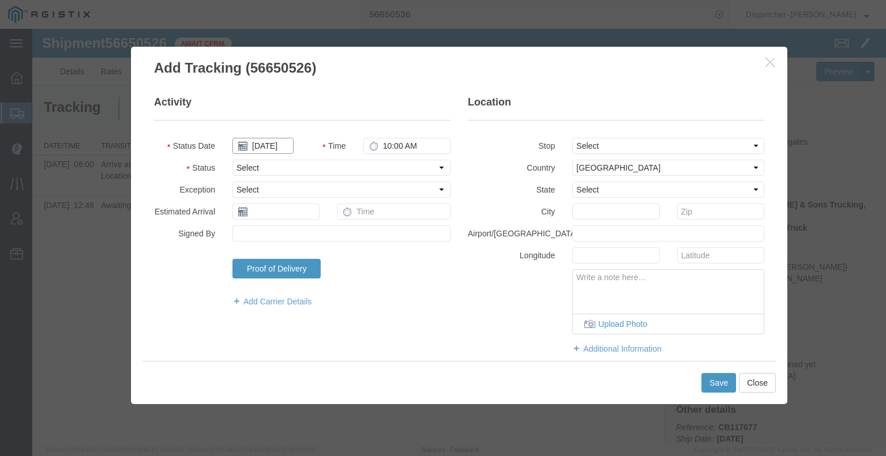
click at [265, 145] on input "[DATE]" at bounding box center [262, 146] width 61 height 16
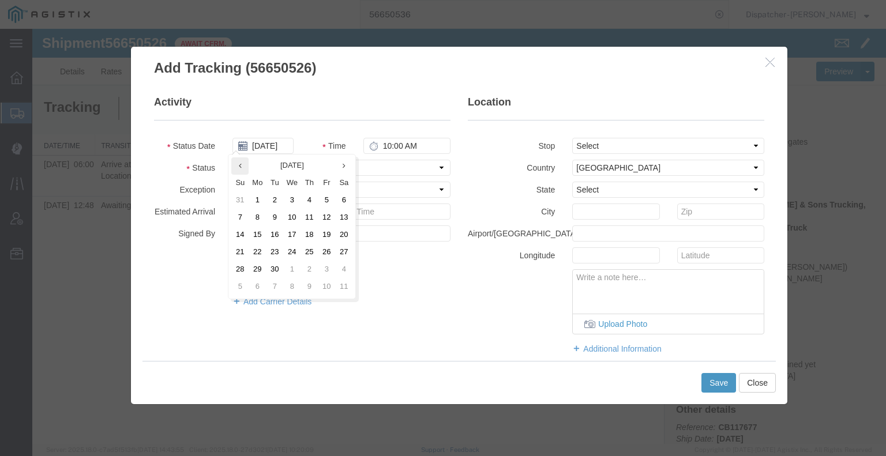
click at [240, 162] on icon at bounding box center [240, 165] width 3 height 7
click at [332, 272] on td "29" at bounding box center [329, 269] width 17 height 17
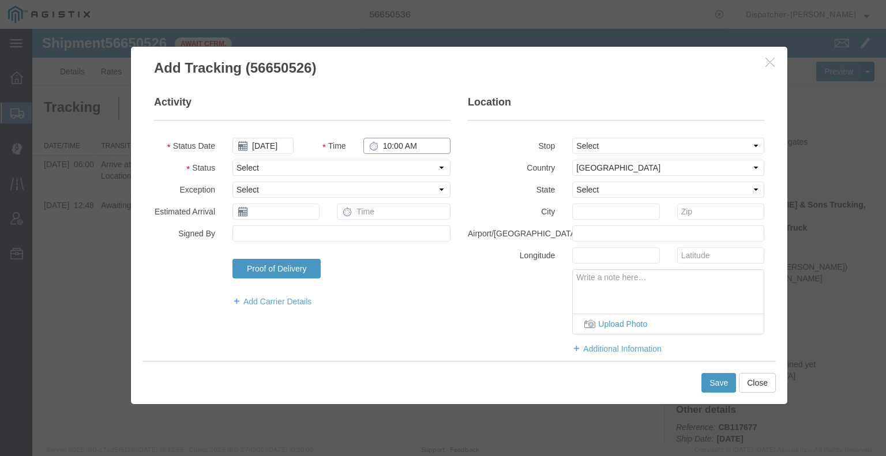
click at [402, 147] on input "10:00 AM" at bounding box center [406, 146] width 87 height 16
click at [400, 168] on select "Select Arrival Notice Available Arrival Notice Imported Arrive at Delivery Loca…" at bounding box center [341, 168] width 218 height 16
click at [232, 160] on select "Select Arrival Notice Available Arrival Notice Imported Arrive at Delivery Loca…" at bounding box center [341, 168] width 218 height 16
drag, startPoint x: 590, startPoint y: 145, endPoint x: 593, endPoint y: 151, distance: 7.0
click at [591, 145] on select "Select From: 5555 Florin-Perkins Rd, Sacramento, CA, 95826, US Stop 2: 9999 S. …" at bounding box center [668, 146] width 192 height 16
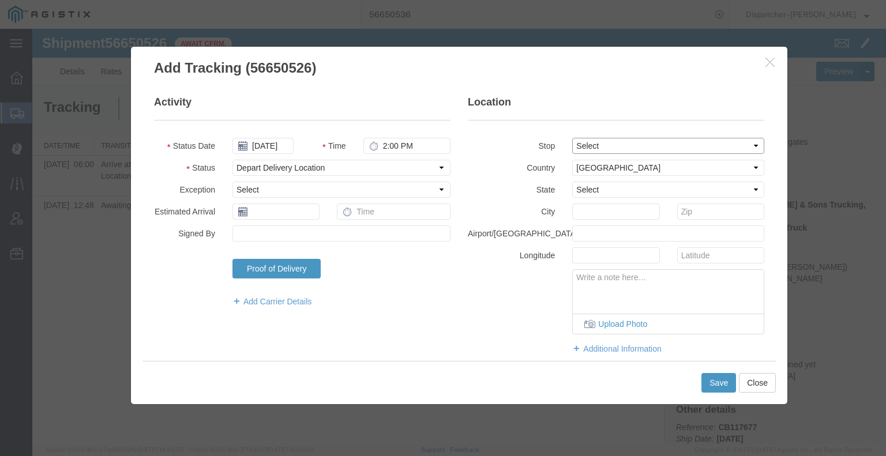
click at [572, 138] on select "Select From: 5555 Florin-Perkins Rd, Sacramento, CA, 95826, US Stop 2: 9999 S. …" at bounding box center [668, 146] width 192 height 16
click at [710, 385] on button "Save" at bounding box center [718, 383] width 35 height 20
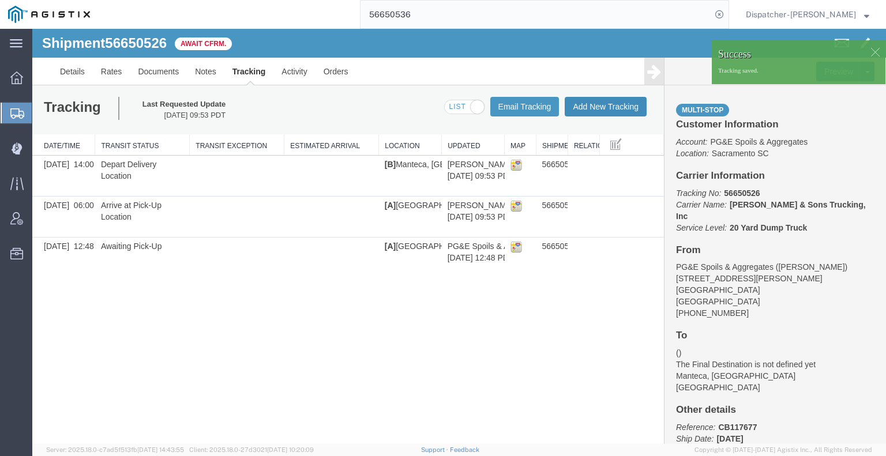
click at [615, 98] on button "Add New Tracking" at bounding box center [605, 107] width 82 height 20
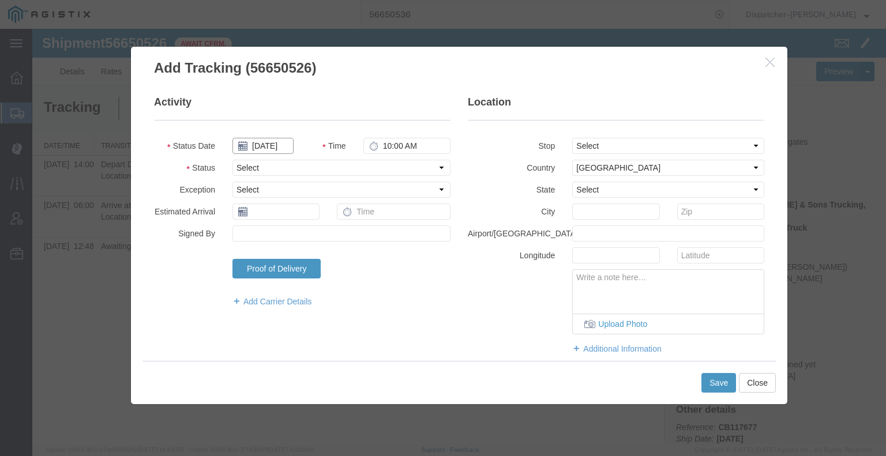
click at [279, 146] on input "[DATE]" at bounding box center [262, 146] width 61 height 16
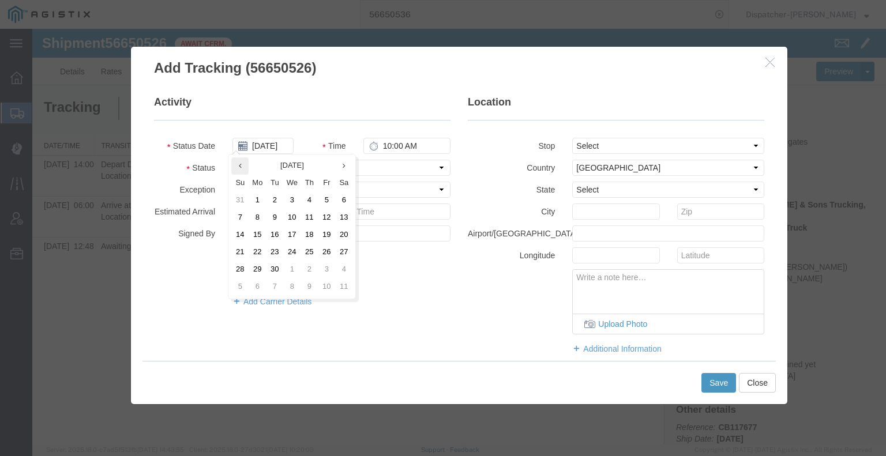
click at [238, 171] on th at bounding box center [239, 165] width 17 height 17
click at [329, 267] on td "29" at bounding box center [329, 269] width 17 height 17
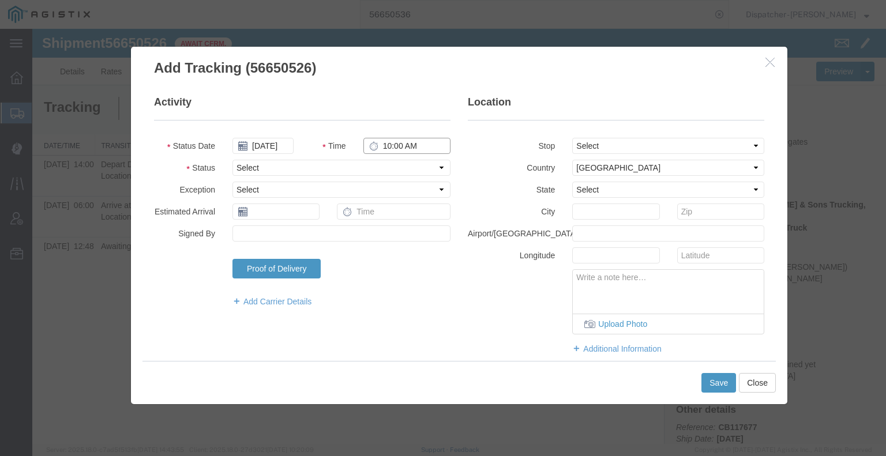
click at [405, 145] on input "10:00 AM" at bounding box center [406, 146] width 87 height 16
click at [399, 171] on select "Select Arrival Notice Available Arrival Notice Imported Arrive at Delivery Loca…" at bounding box center [341, 168] width 218 height 16
click at [232, 160] on select "Select Arrival Notice Available Arrival Notice Imported Arrive at Delivery Loca…" at bounding box center [341, 168] width 218 height 16
click at [717, 380] on button "Save" at bounding box center [718, 383] width 35 height 20
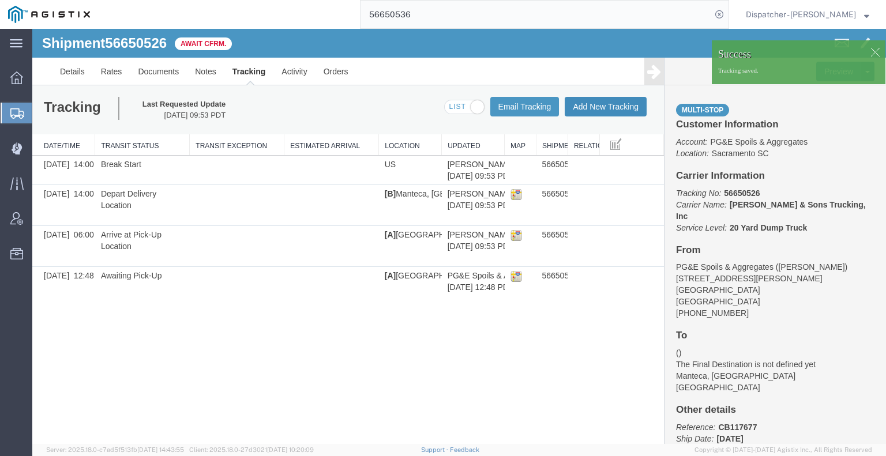
click at [590, 112] on button "Add New Tracking" at bounding box center [605, 107] width 82 height 20
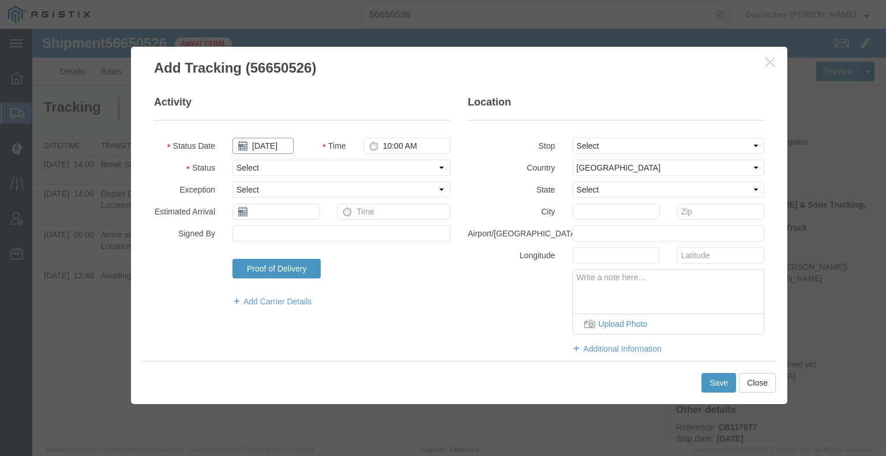
click at [264, 143] on input "[DATE]" at bounding box center [262, 146] width 61 height 16
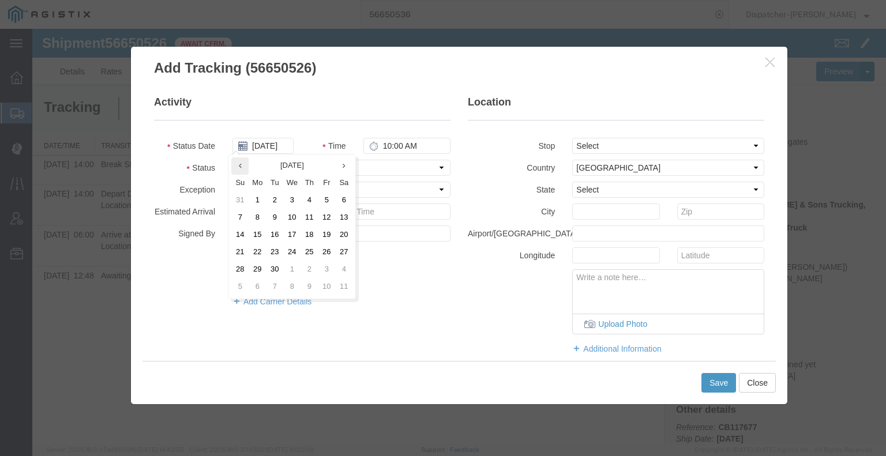
click at [246, 165] on th at bounding box center [239, 165] width 17 height 17
click at [326, 268] on td "29" at bounding box center [329, 269] width 17 height 17
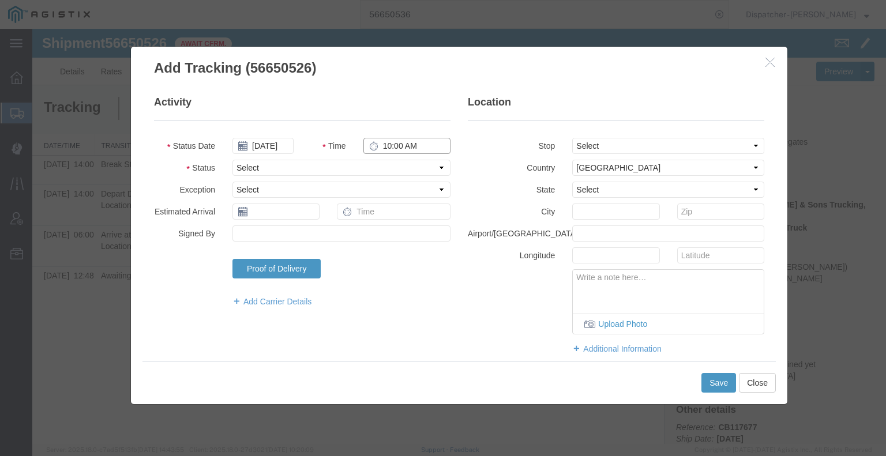
click at [405, 147] on input "10:00 AM" at bounding box center [406, 146] width 87 height 16
click at [393, 167] on select "Select Arrival Notice Available Arrival Notice Imported Arrive at Delivery Loca…" at bounding box center [341, 168] width 218 height 16
click at [232, 160] on select "Select Arrival Notice Available Arrival Notice Imported Arrive at Delivery Loca…" at bounding box center [341, 168] width 218 height 16
click at [710, 381] on button "Save" at bounding box center [718, 383] width 35 height 20
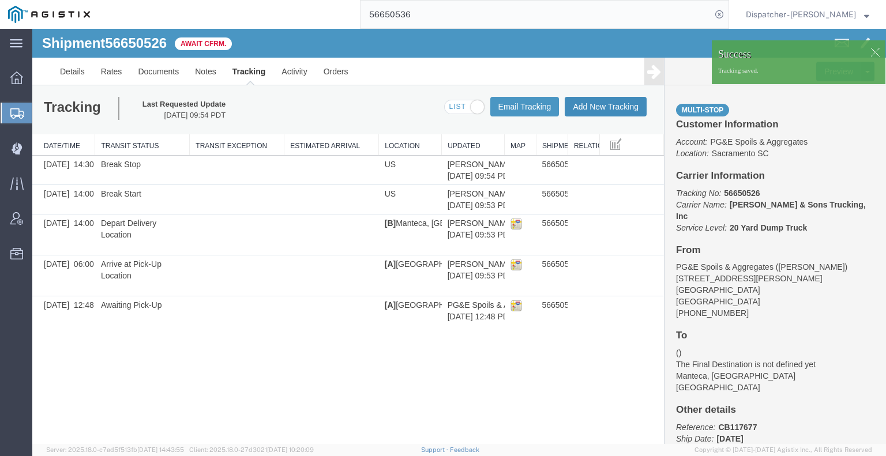
click at [589, 100] on button "Add New Tracking" at bounding box center [605, 107] width 82 height 20
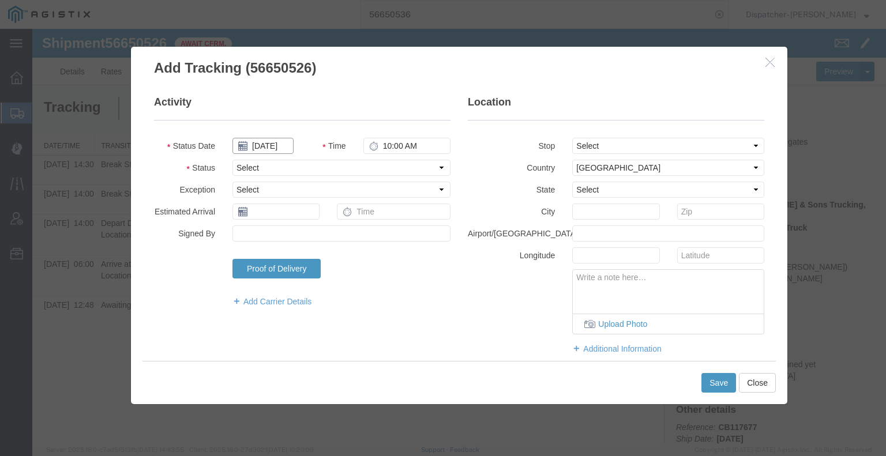
click at [270, 148] on input "[DATE]" at bounding box center [262, 146] width 61 height 16
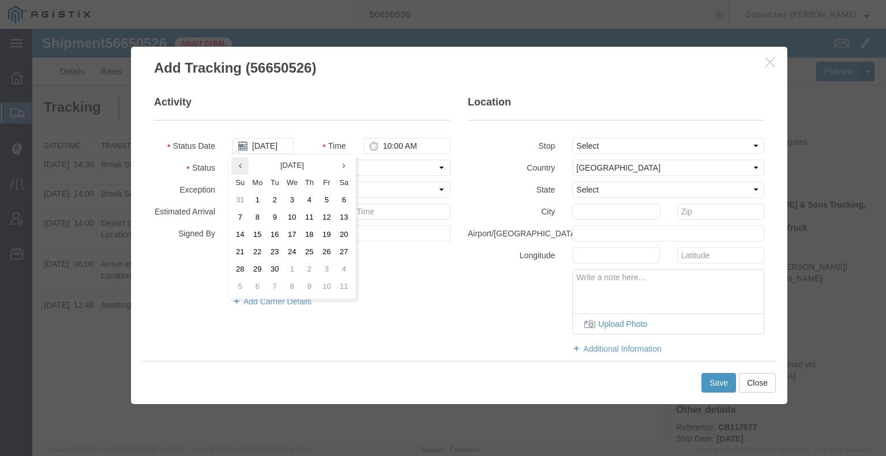
click at [246, 169] on th at bounding box center [239, 165] width 17 height 17
click at [325, 267] on td "29" at bounding box center [329, 269] width 17 height 17
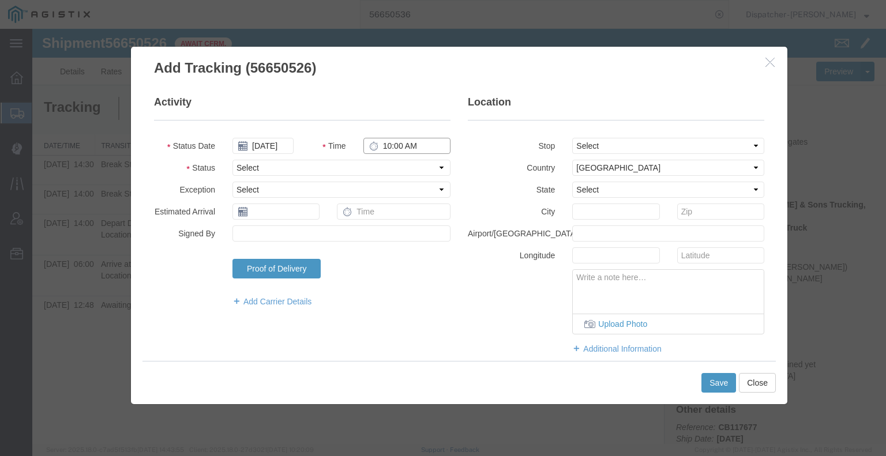
click at [394, 145] on input "10:00 AM" at bounding box center [406, 146] width 87 height 16
click at [398, 168] on select "Select Arrival Notice Available Arrival Notice Imported Arrive at Delivery Loca…" at bounding box center [341, 168] width 218 height 16
click at [232, 160] on select "Select Arrival Notice Available Arrival Notice Imported Arrive at Delivery Loca…" at bounding box center [341, 168] width 218 height 16
click at [715, 383] on button "Save" at bounding box center [718, 383] width 35 height 20
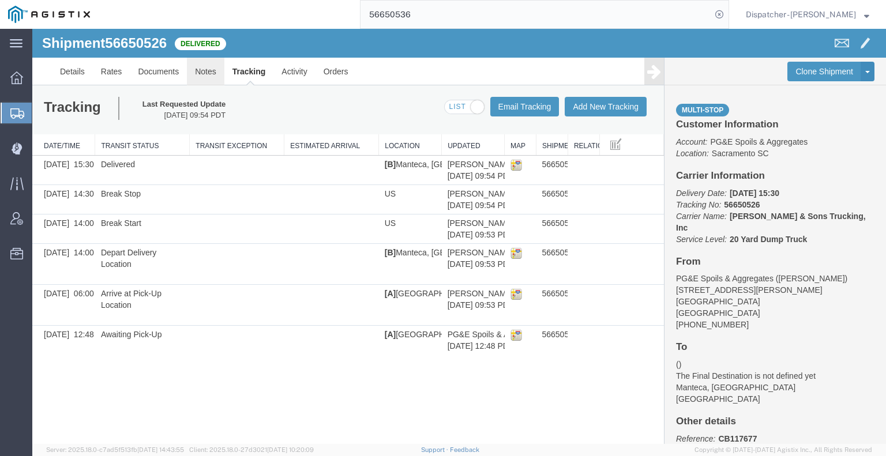
click at [202, 70] on link "Notes" at bounding box center [205, 72] width 37 height 28
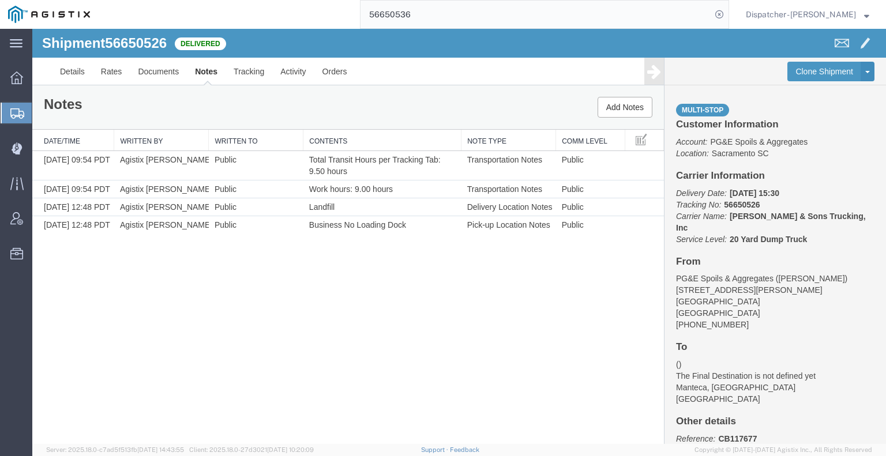
click at [119, 302] on div "Shipment 56650526 4 of 4 Delivered Details Rates Documents Notes Tracking Activ…" at bounding box center [458, 236] width 853 height 415
click at [148, 76] on link "Documents" at bounding box center [158, 72] width 57 height 28
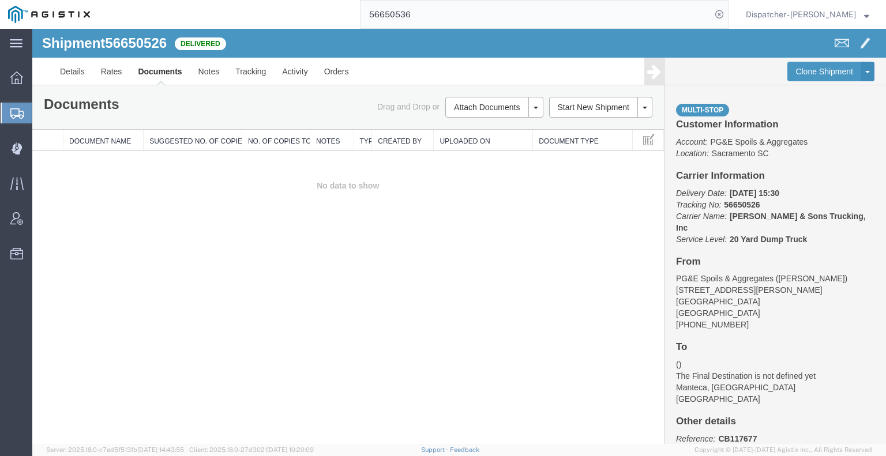
click at [490, 99] on div at bounding box center [458, 236] width 853 height 415
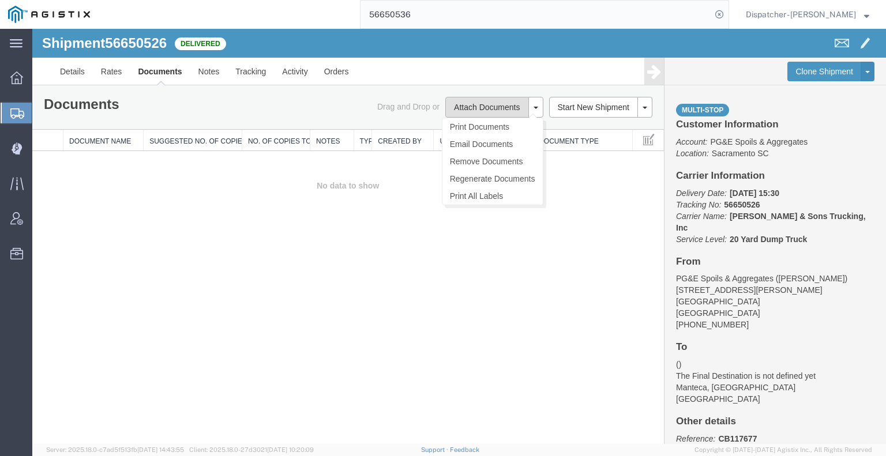
click at [492, 108] on button "Attach Documents" at bounding box center [486, 107] width 83 height 21
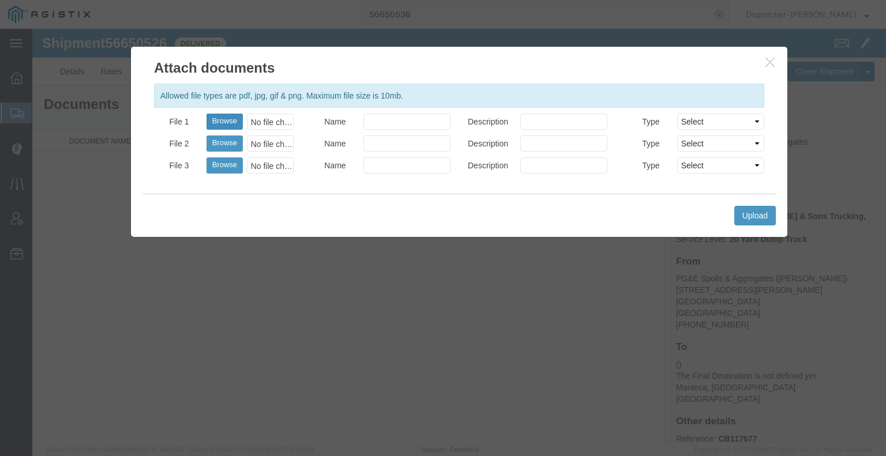
click at [232, 122] on button "Browse" at bounding box center [224, 122] width 36 height 16
click at [760, 223] on button "Upload" at bounding box center [755, 216] width 42 height 20
